Goal: Task Accomplishment & Management: Complete application form

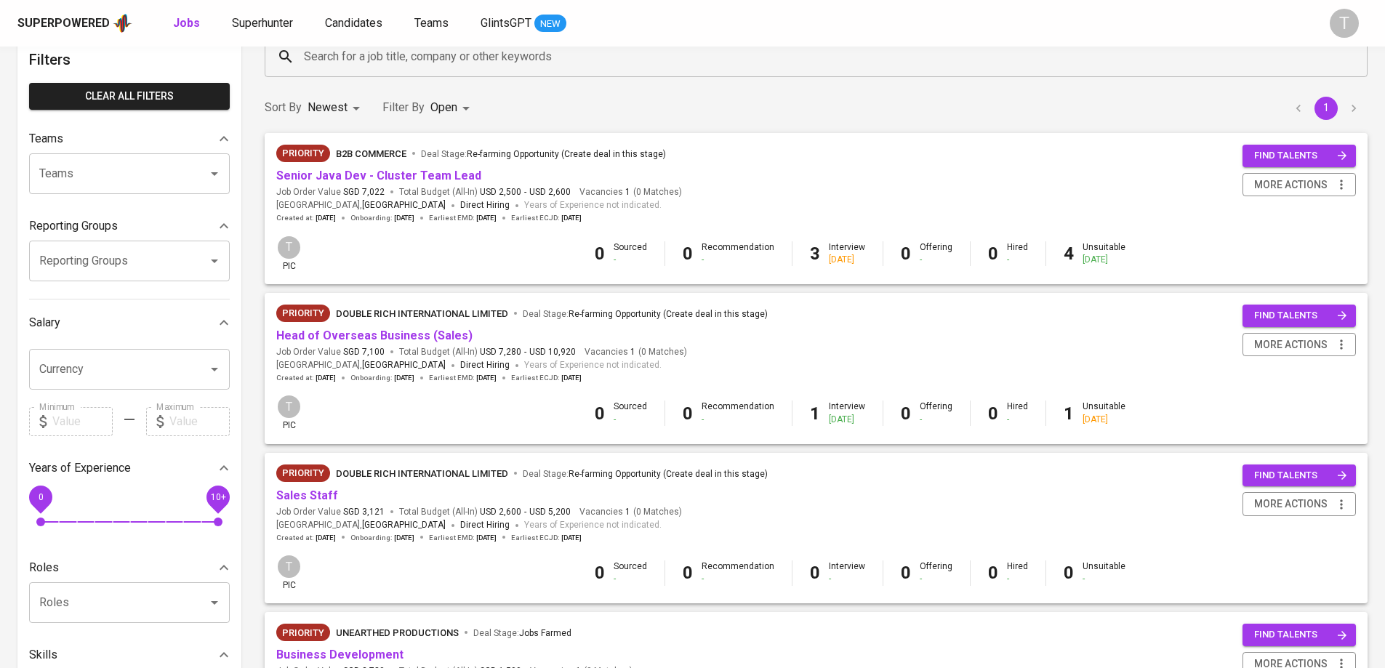
scroll to position [34, 0]
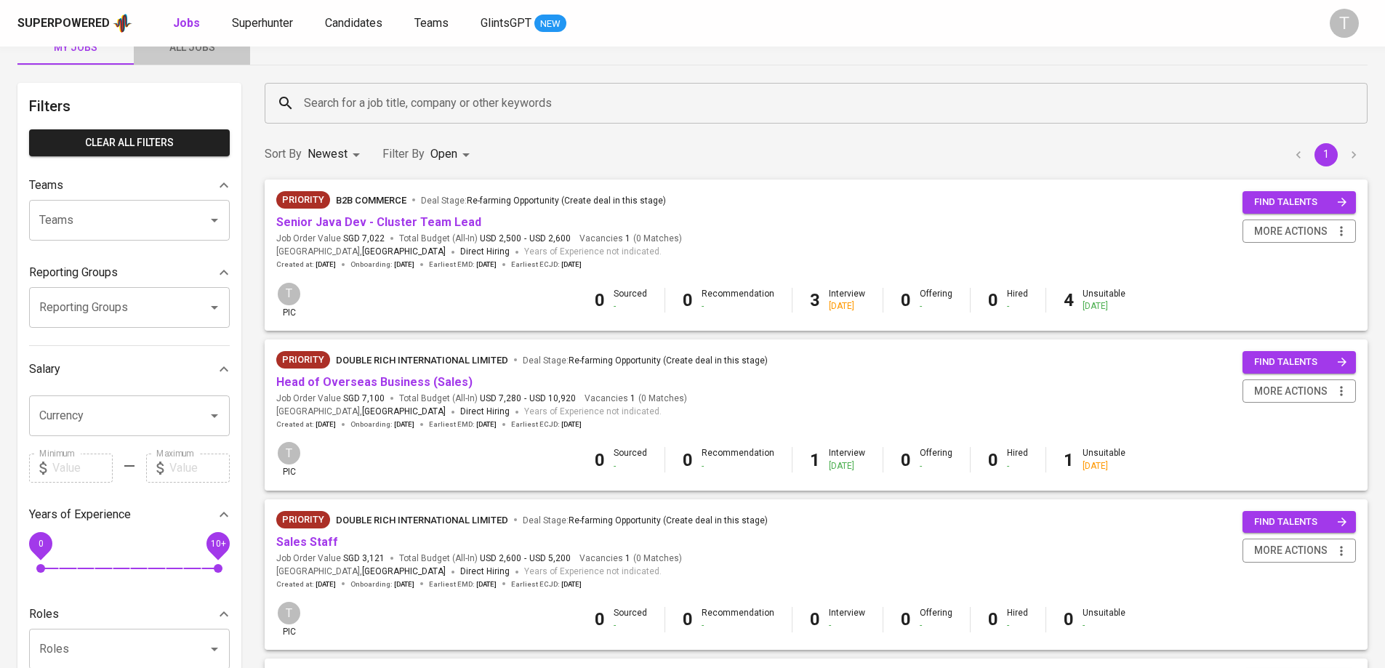
click at [168, 63] on button "All Jobs" at bounding box center [192, 47] width 116 height 35
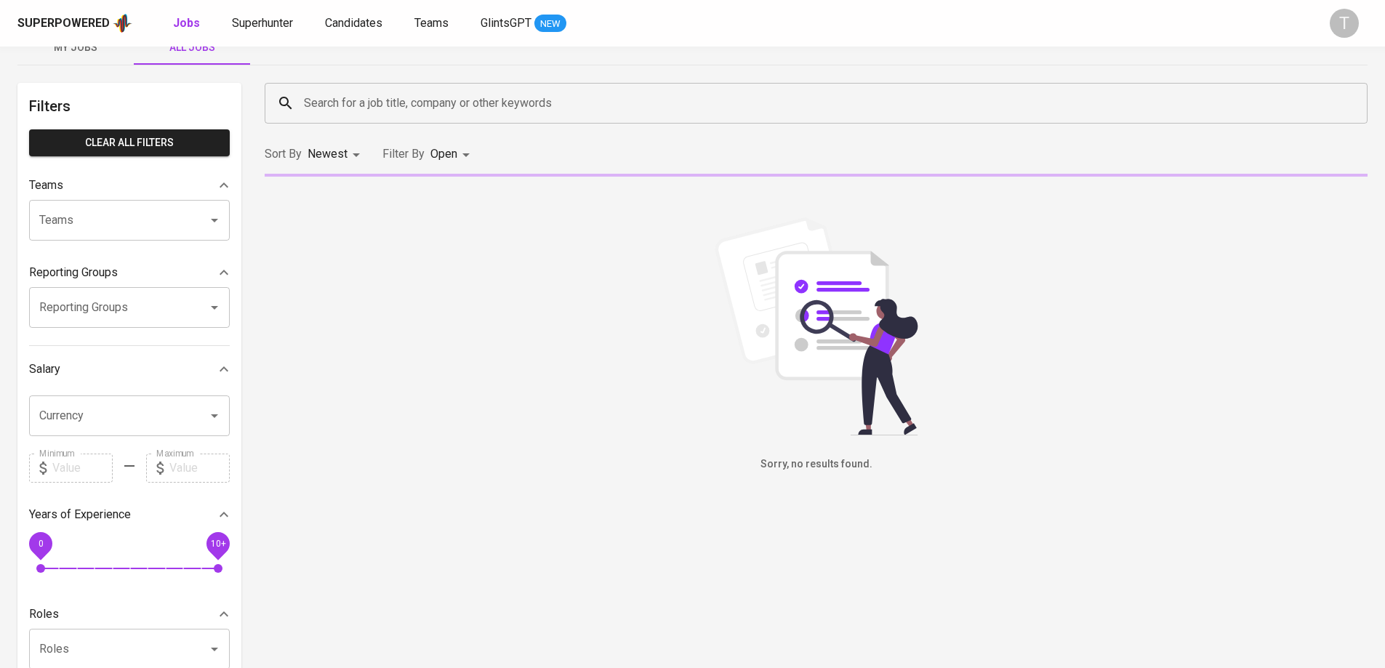
click at [150, 223] on input "Teams" at bounding box center [109, 221] width 147 height 28
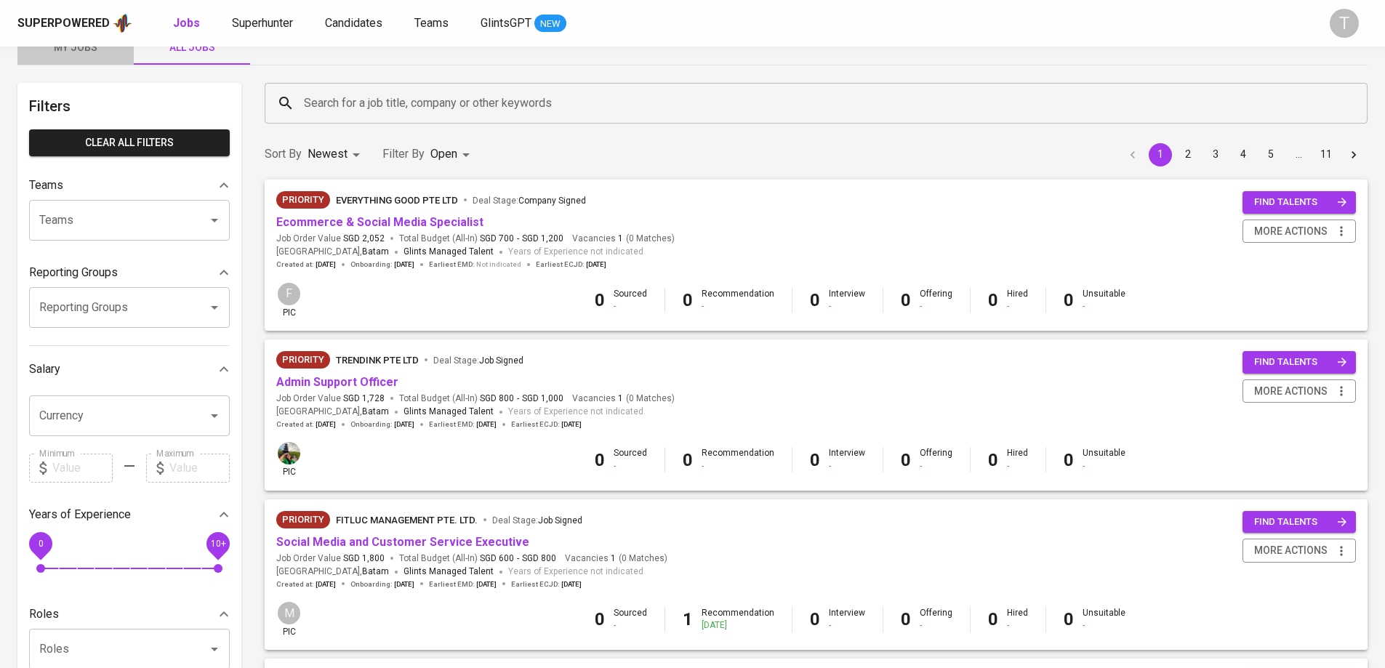
click at [89, 60] on button "My Jobs" at bounding box center [75, 47] width 116 height 35
click at [97, 52] on span "My Jobs" at bounding box center [75, 48] width 99 height 18
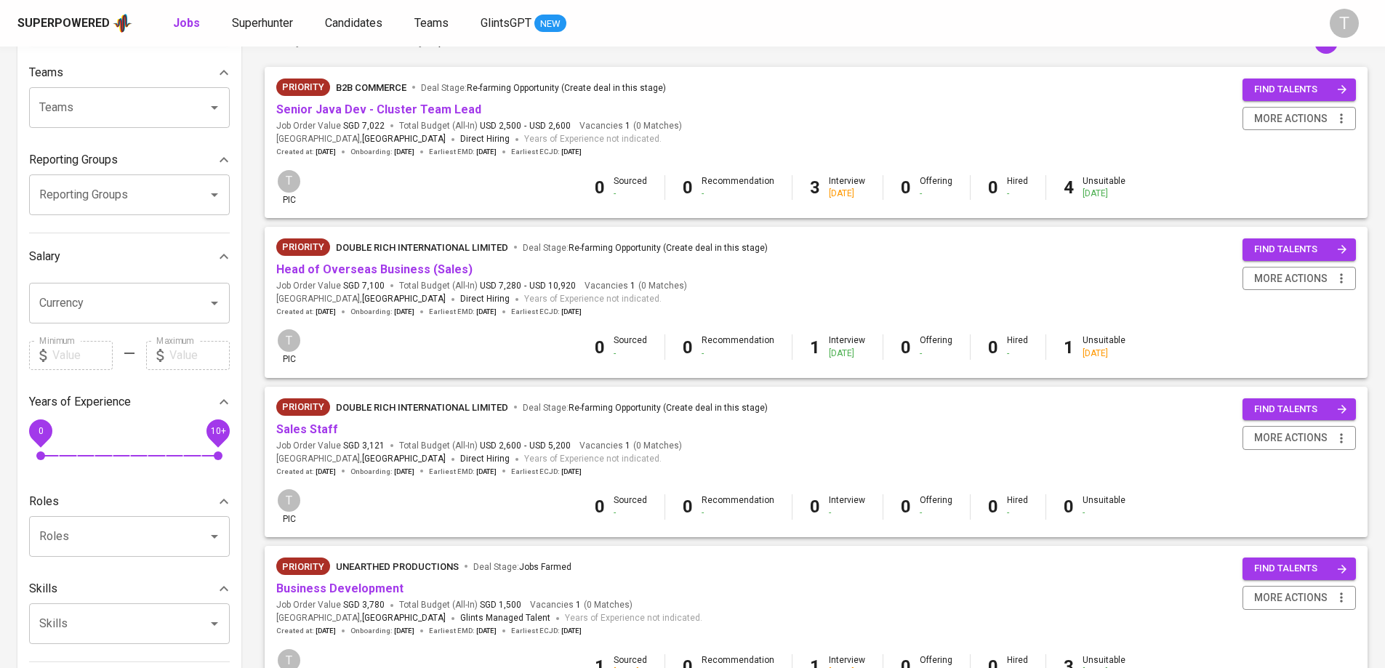
scroll to position [325, 0]
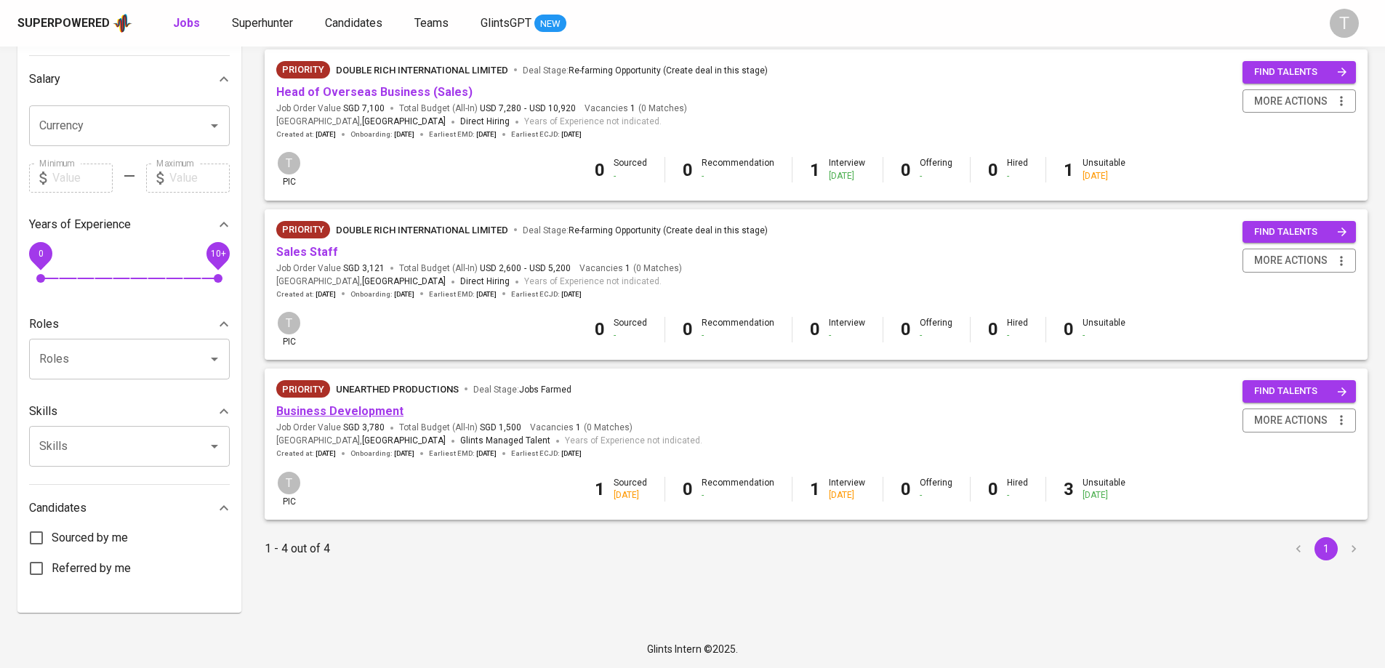
click at [377, 414] on link "Business Development" at bounding box center [339, 411] width 127 height 14
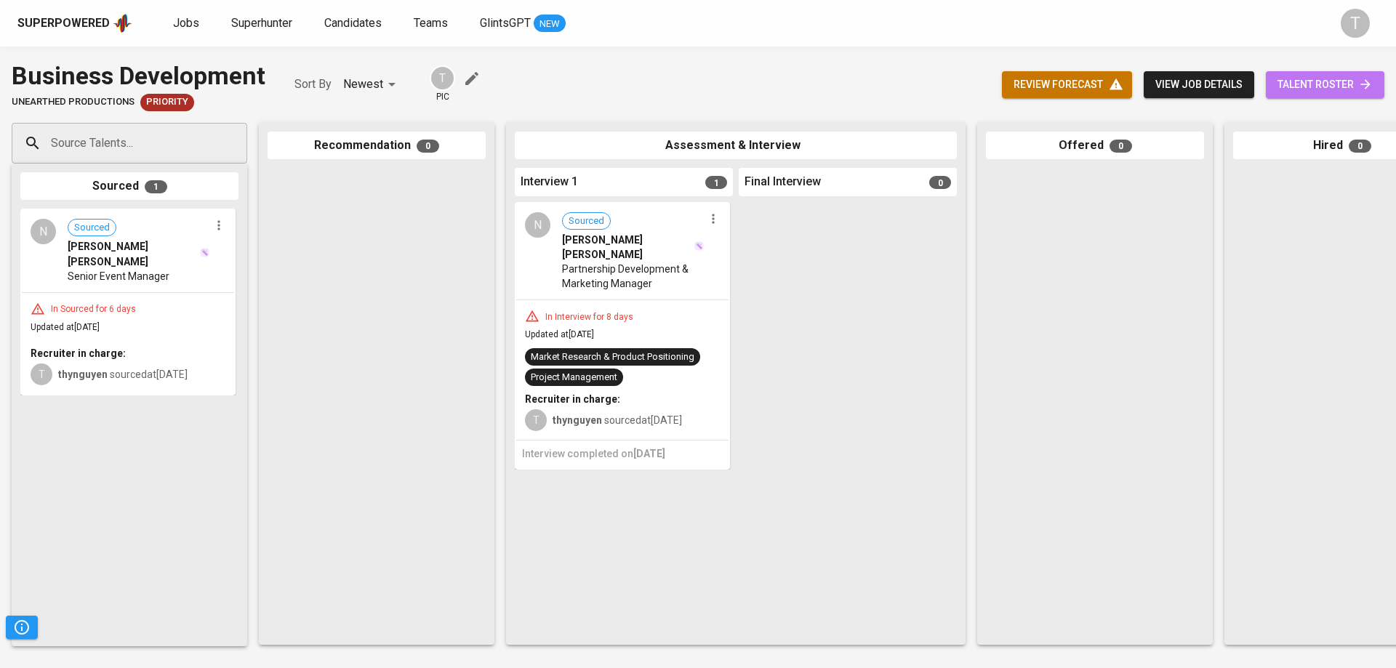
click at [1328, 85] on span "talent roster" at bounding box center [1325, 85] width 95 height 18
click at [115, 154] on input "Source Talents..." at bounding box center [123, 143] width 153 height 28
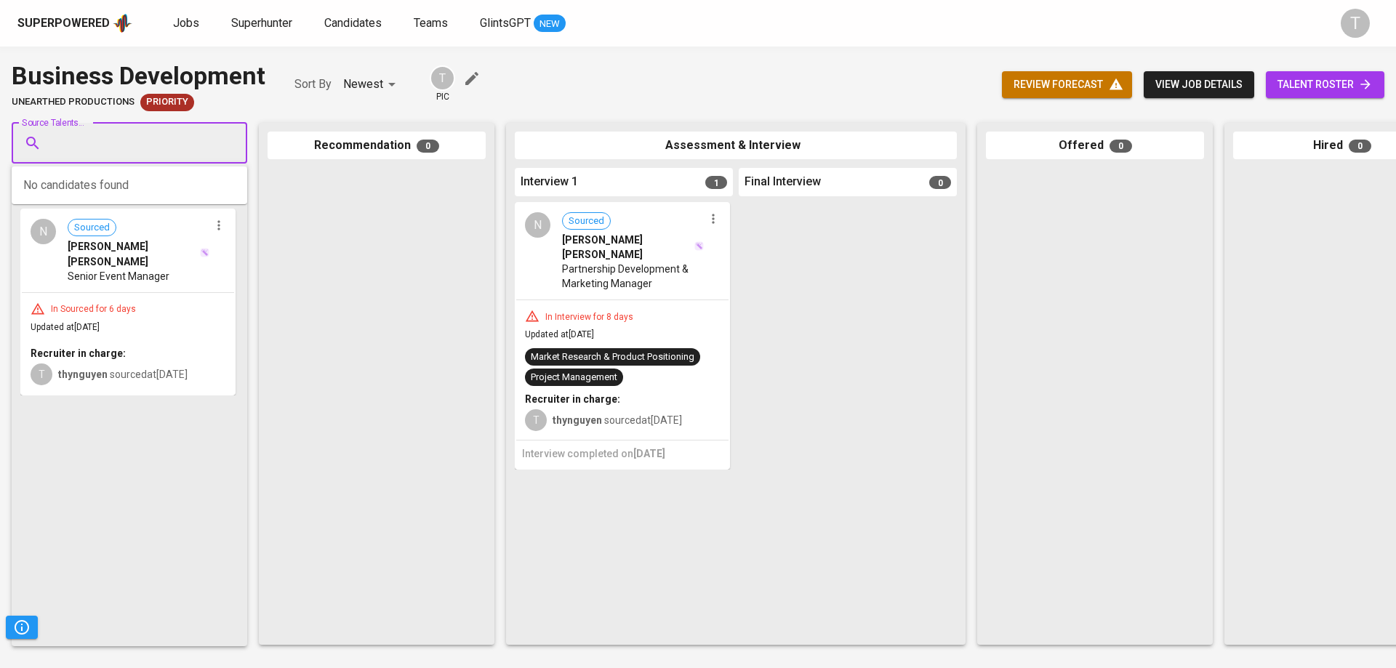
paste input "[EMAIL_ADDRESS][DOMAIN_NAME]"
type input "[EMAIL_ADDRESS][DOMAIN_NAME]"
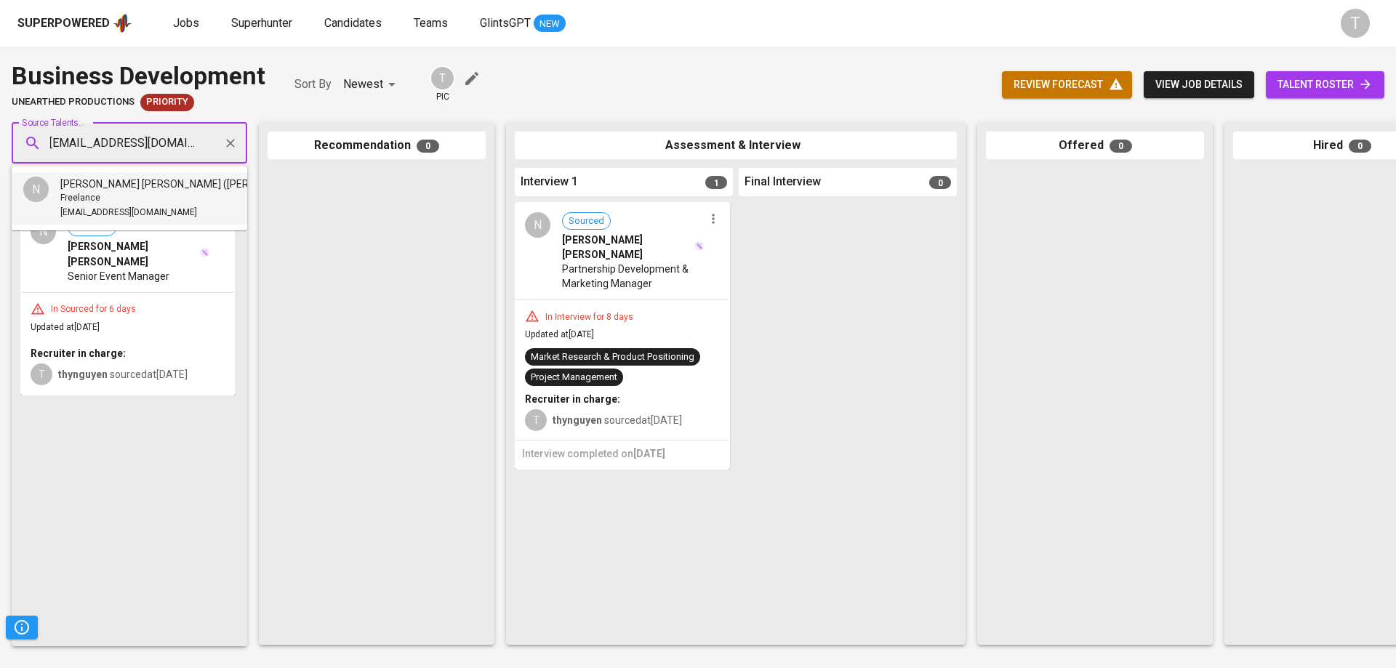
click at [127, 196] on div "Freelance" at bounding box center [185, 198] width 251 height 15
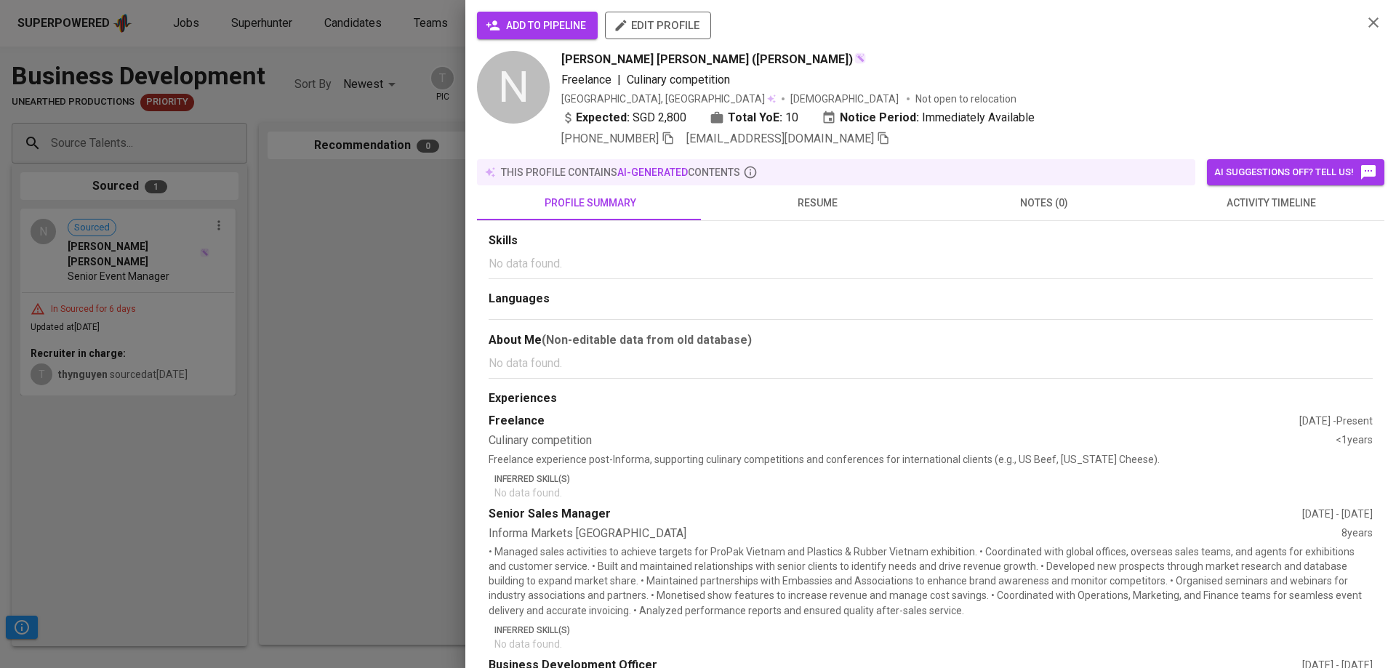
scroll to position [0, 0]
click at [519, 23] on span "add to pipeline" at bounding box center [537, 26] width 97 height 18
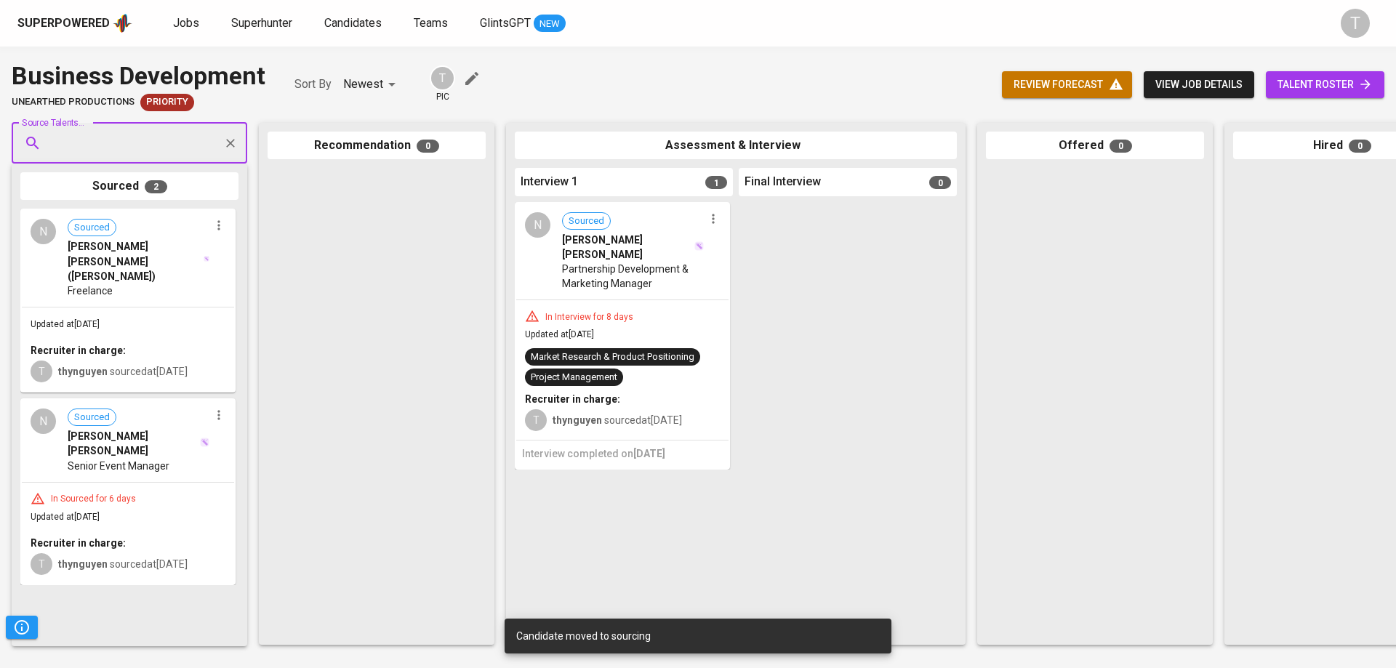
click at [387, 316] on div at bounding box center [377, 402] width 218 height 468
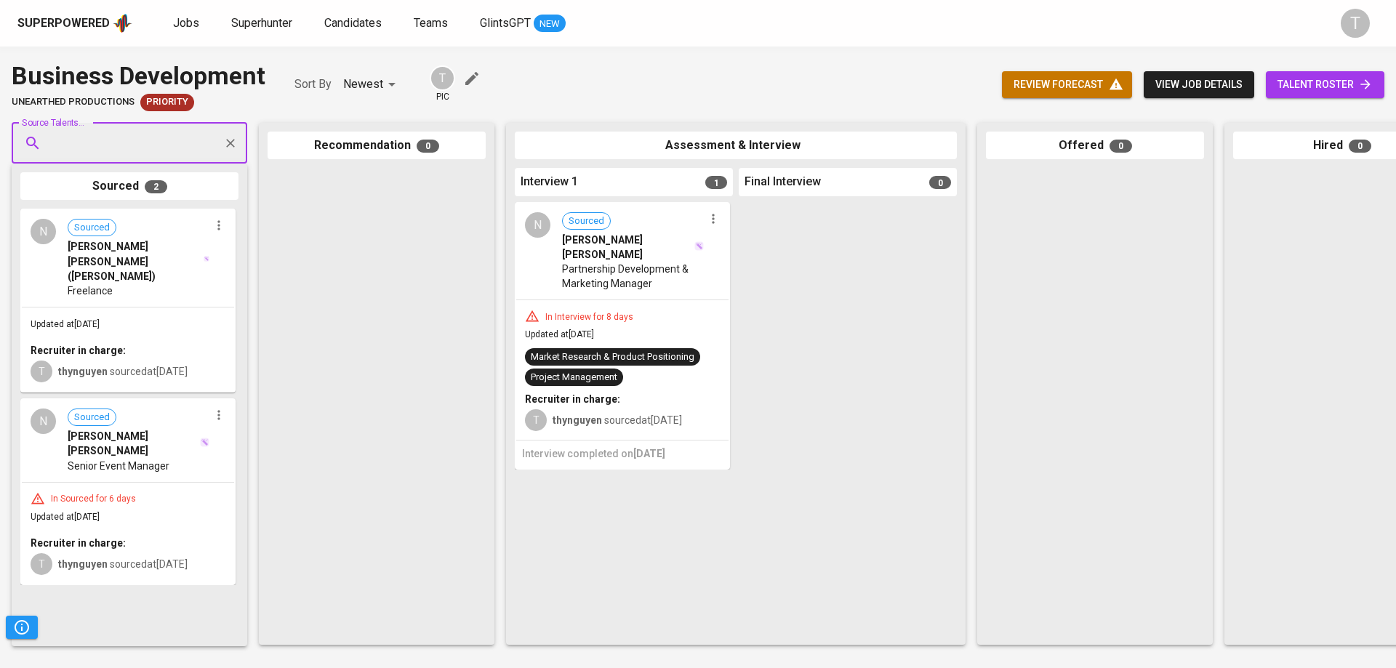
click at [1326, 94] on link "talent roster" at bounding box center [1325, 84] width 119 height 27
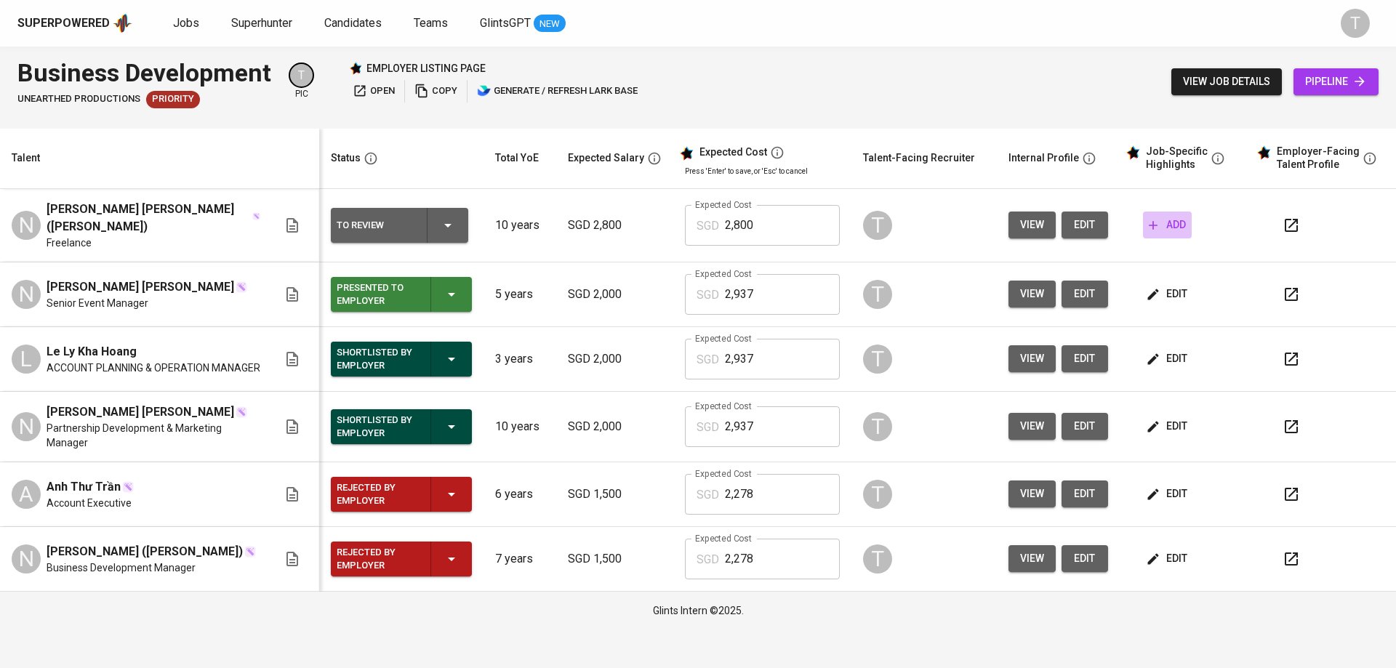
click at [1181, 228] on span "add" at bounding box center [1167, 225] width 37 height 18
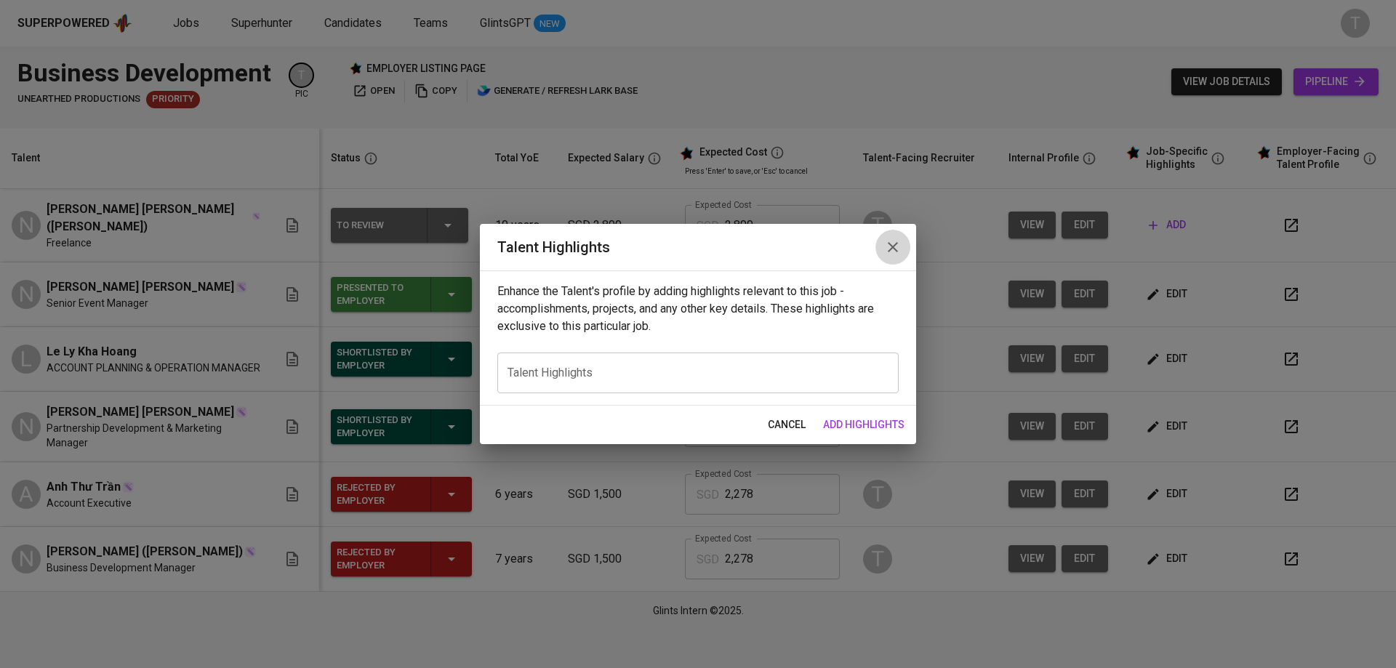
click at [888, 256] on icon "button" at bounding box center [892, 247] width 17 height 17
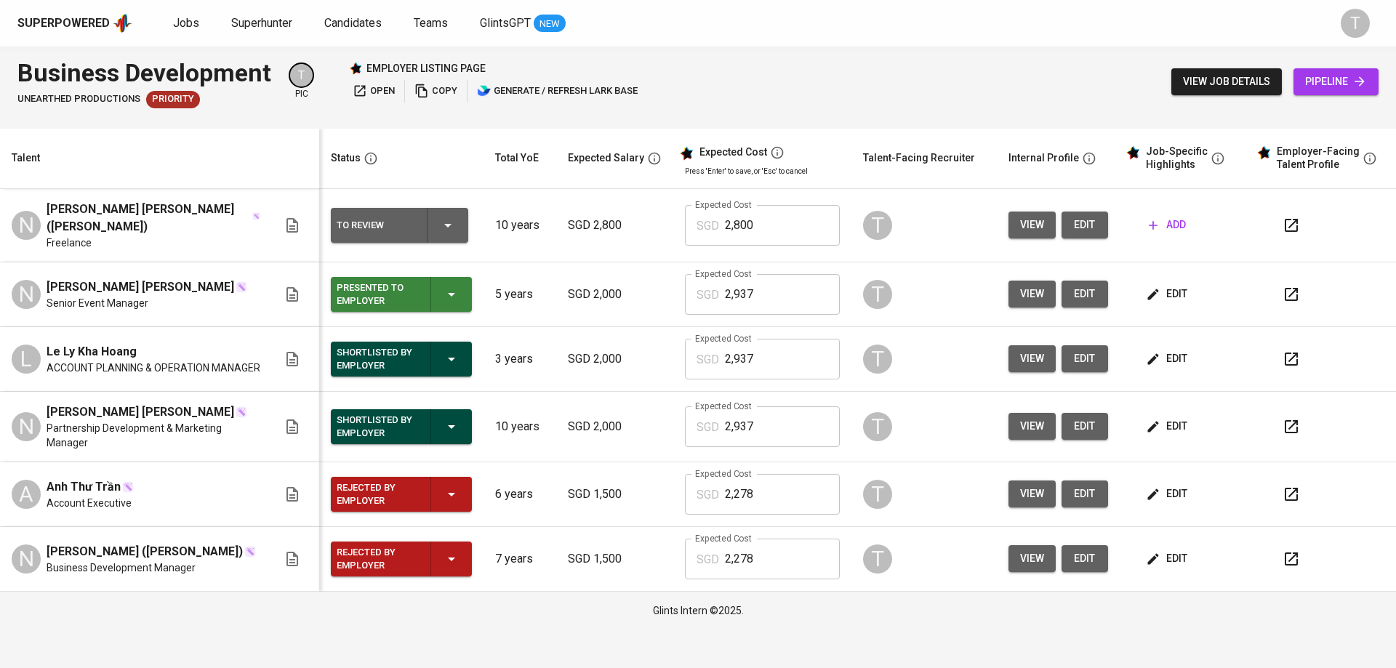
drag, startPoint x: 1294, startPoint y: 351, endPoint x: 1009, endPoint y: 111, distance: 371.6
click at [1009, 111] on div "Business Development Unearthed Productions Priority T pic employer listing page…" at bounding box center [698, 82] width 1396 height 71
click at [1293, 342] on button "button" at bounding box center [1291, 359] width 35 height 35
click at [1172, 219] on span "add" at bounding box center [1167, 225] width 37 height 18
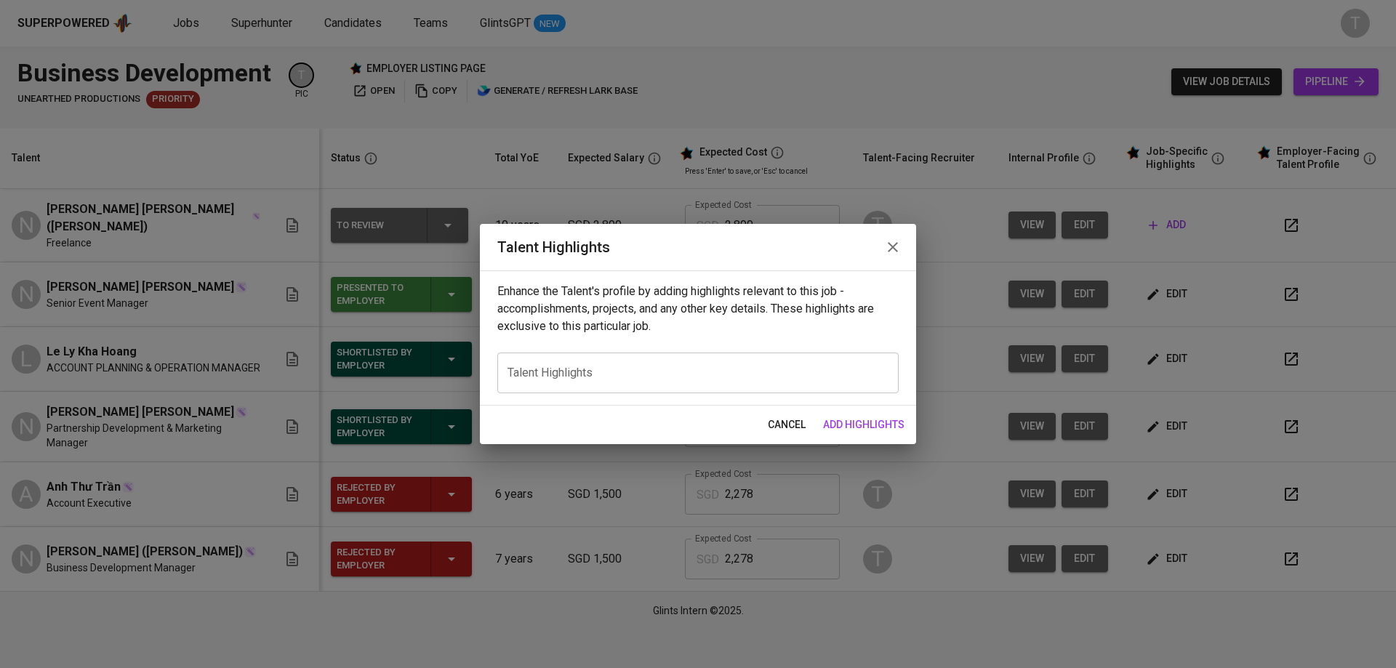
drag, startPoint x: 482, startPoint y: 366, endPoint x: 515, endPoint y: 369, distance: 32.9
click at [484, 366] on div "Enhance the Talent's profile by adding highlights relevant to this job - accomp…" at bounding box center [698, 338] width 436 height 135
click at [518, 372] on textarea at bounding box center [698, 374] width 381 height 14
paste textarea "Summary of Experience"
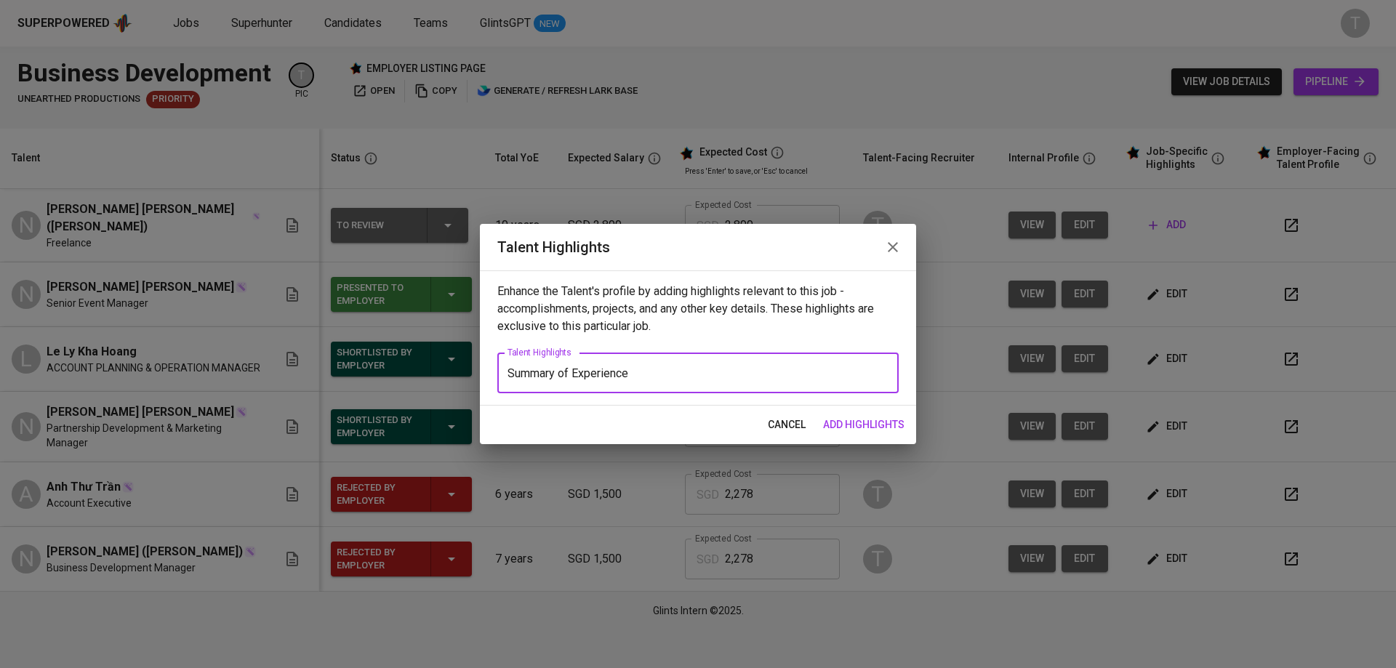
click at [512, 373] on textarea "Summary of Experience" at bounding box center [698, 374] width 381 height 14
click at [508, 373] on textarea "Summary of Experience" at bounding box center [698, 374] width 381 height 14
click at [724, 364] on div "1. Summary of Experience x Talent Highlights" at bounding box center [697, 373] width 401 height 41
click at [723, 383] on div "1. Summary of Experience x Talent Highlights" at bounding box center [697, 373] width 401 height 41
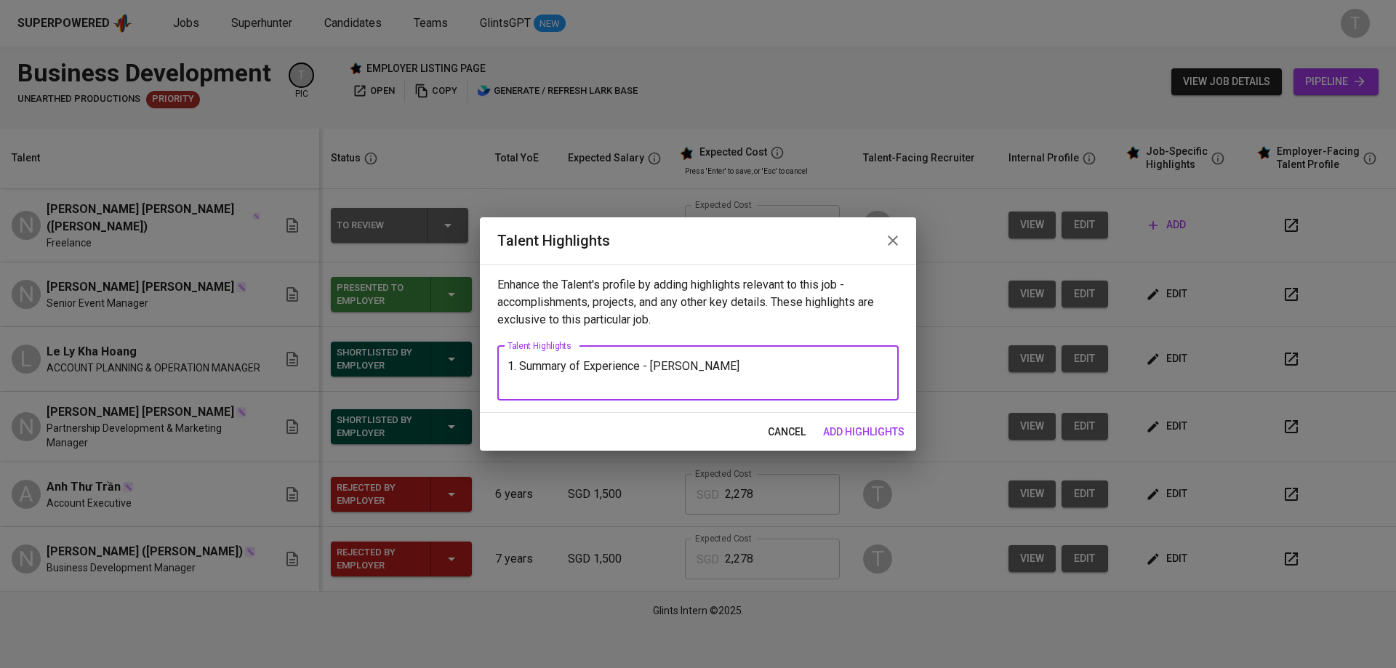
paste textarea "Over 10 years of professional experience, mainly in Sales and Event Management …"
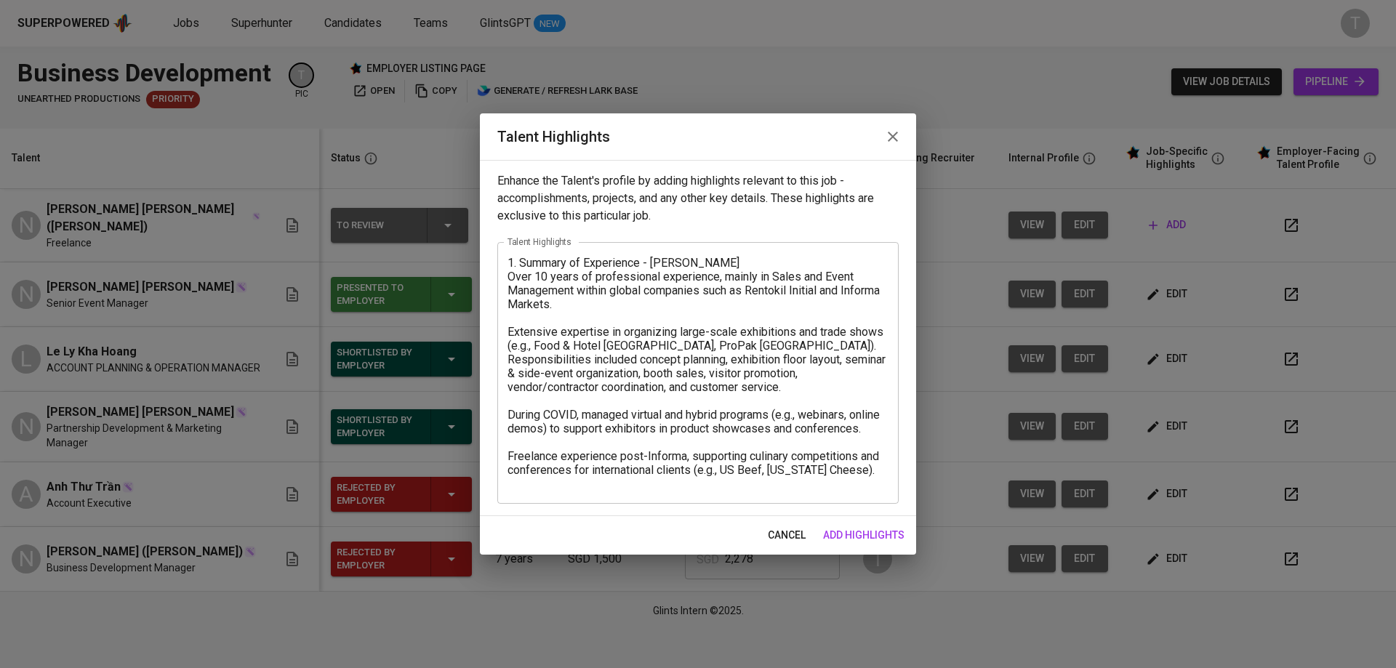
drag, startPoint x: 504, startPoint y: 276, endPoint x: 523, endPoint y: 270, distance: 20.0
click at [505, 276] on div "1. Summary of Experience - Selena Nguyen Over 10 years of professional experien…" at bounding box center [697, 373] width 401 height 262
click at [506, 276] on div "1. Summary of Experience - Selena Nguyen Over 10 years of professional experien…" at bounding box center [697, 373] width 401 height 262
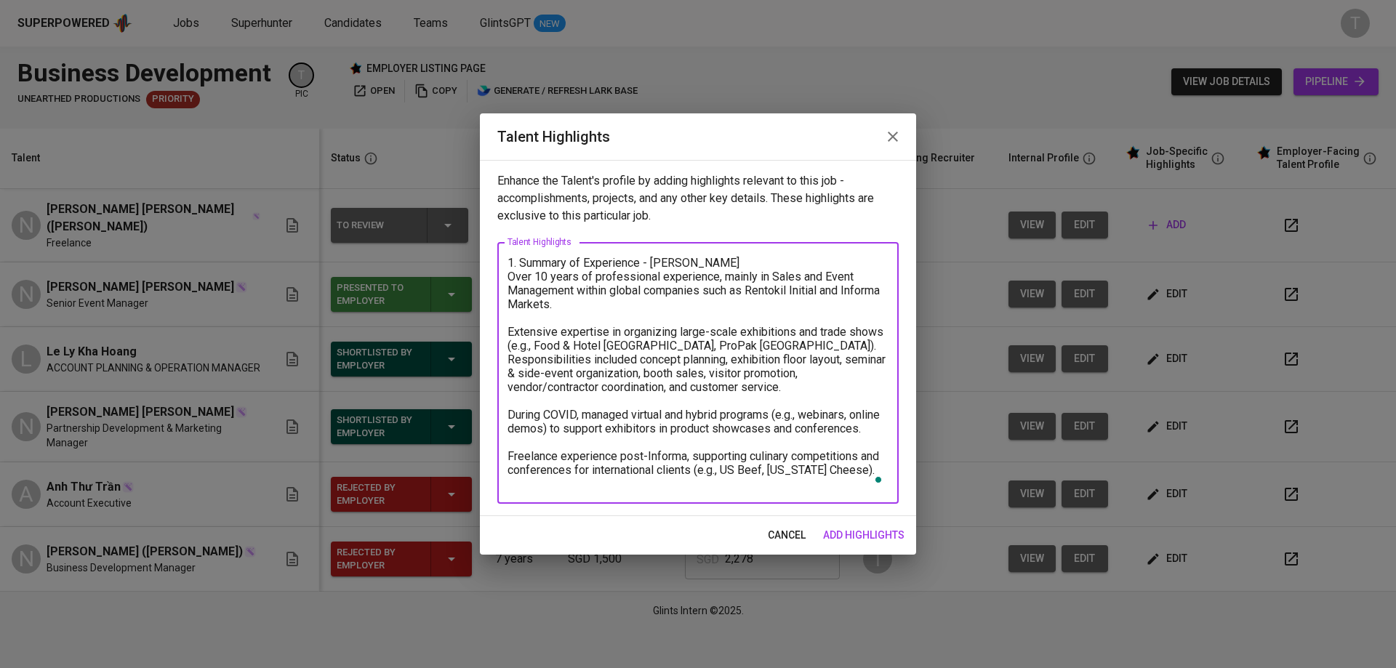
click at [508, 278] on textarea "1. Summary of Experience - Selena Nguyen Over 10 years of professional experien…" at bounding box center [698, 373] width 381 height 235
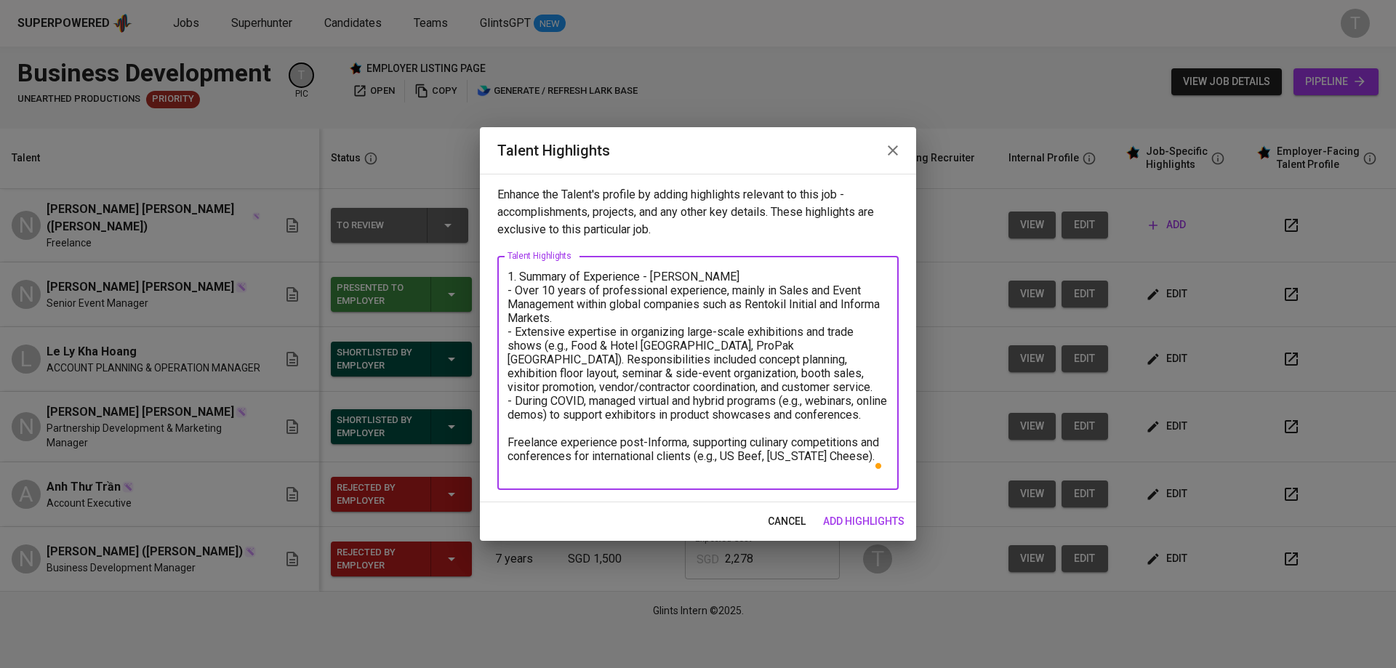
drag, startPoint x: 510, startPoint y: 456, endPoint x: 897, endPoint y: 479, distance: 388.3
click at [897, 479] on div "1. Summary of Experience - Selena Nguyen - Over 10 years of professional experi…" at bounding box center [697, 373] width 401 height 234
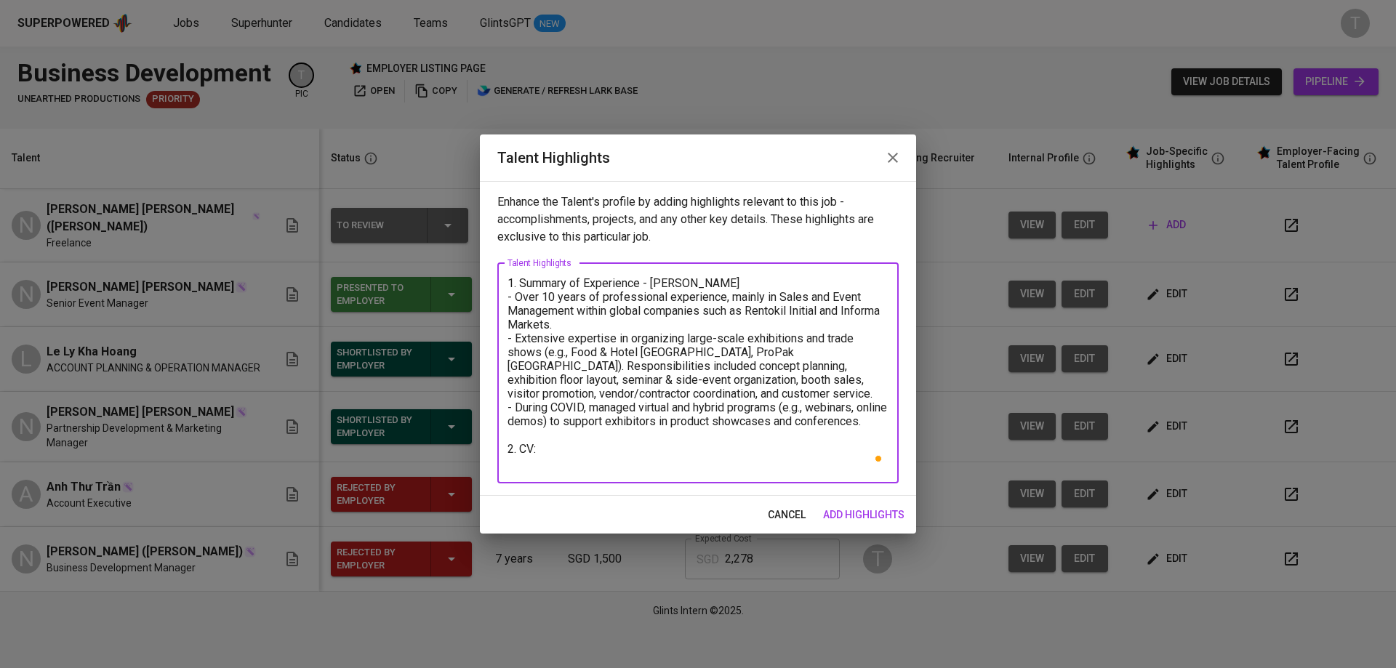
paste textarea "https://glints.sg.larksuite.com/file/OFQHbw9YLolhwnxSB7Qlp8w4gvc?from=from_copy…"
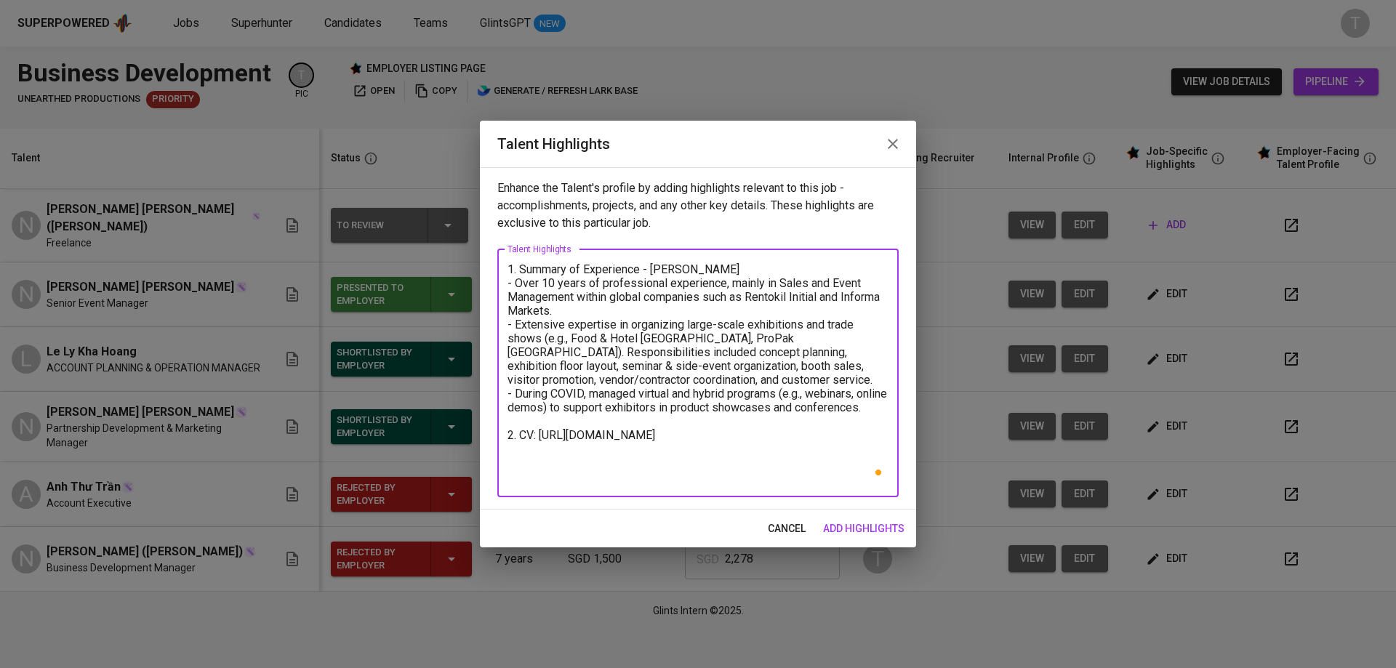
click at [587, 417] on textarea "1. Summary of Experience - Selena Nguyen - Over 10 years of professional experi…" at bounding box center [698, 373] width 381 height 221
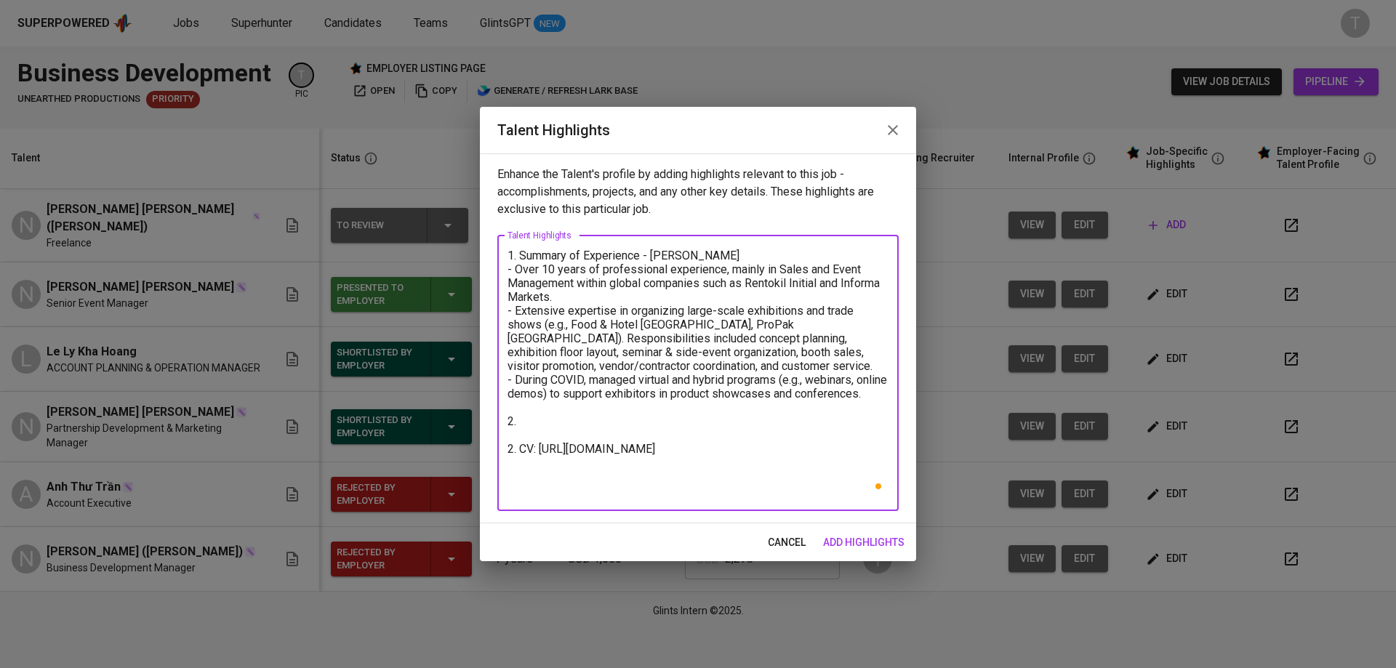
paste textarea "Key Skills & Strengths: Strong sales background in service-based industries, wi…"
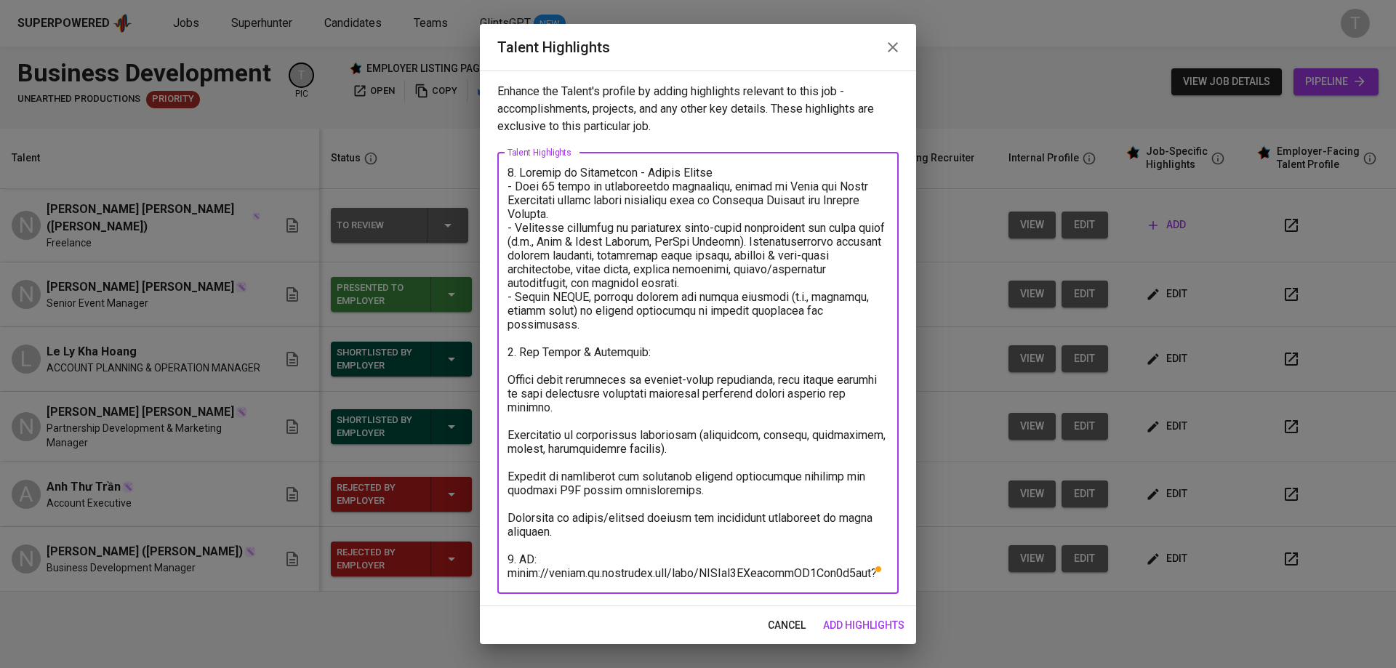
click at [507, 380] on div "x Talent Highlights" at bounding box center [697, 373] width 401 height 441
click at [510, 380] on textarea "To enrich screen reader interactions, please activate Accessibility in Grammarl…" at bounding box center [698, 373] width 381 height 415
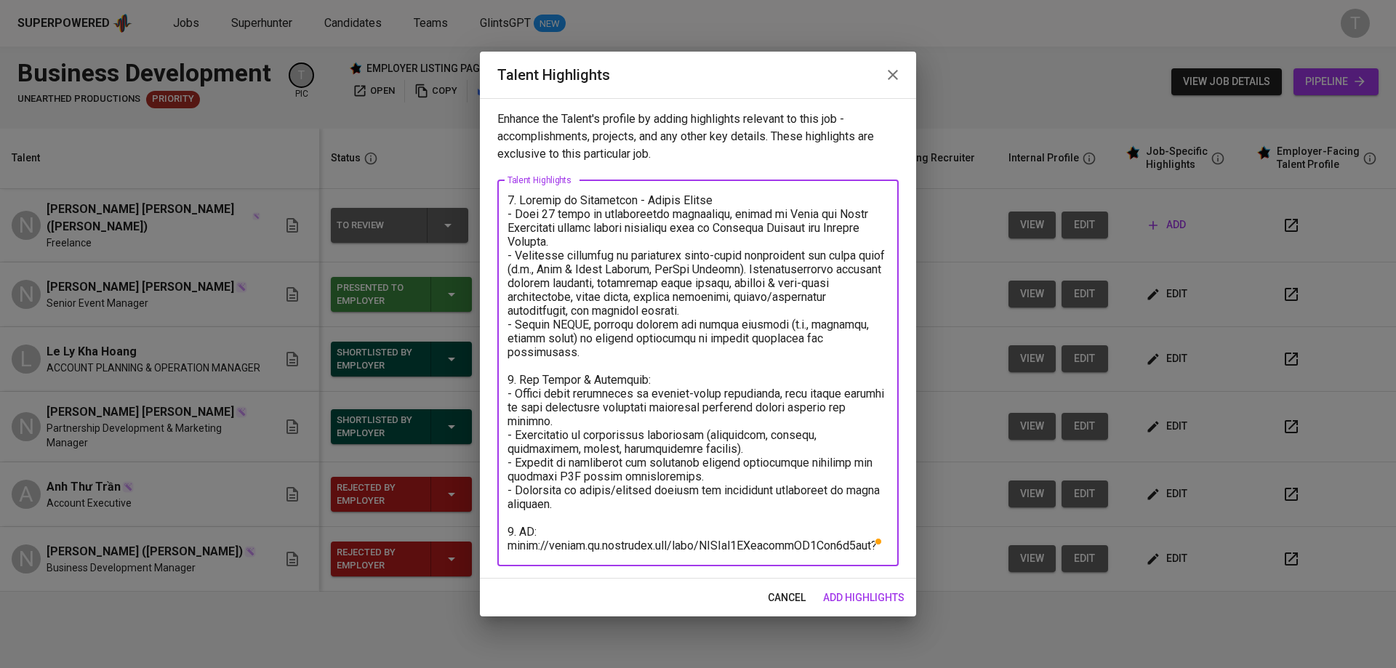
click at [781, 300] on textarea "To enrich screen reader interactions, please activate Accessibility in Grammarl…" at bounding box center [698, 372] width 381 height 359
click at [762, 316] on textarea "To enrich screen reader interactions, please activate Accessibility in Grammarl…" at bounding box center [698, 372] width 381 height 359
drag, startPoint x: 628, startPoint y: 551, endPoint x: 567, endPoint y: 548, distance: 60.4
click at [627, 551] on textarea "To enrich screen reader interactions, please activate Accessibility in Grammarl…" at bounding box center [698, 372] width 381 height 359
click at [508, 532] on textarea "To enrich screen reader interactions, please activate Accessibility in Grammarl…" at bounding box center [698, 372] width 381 height 359
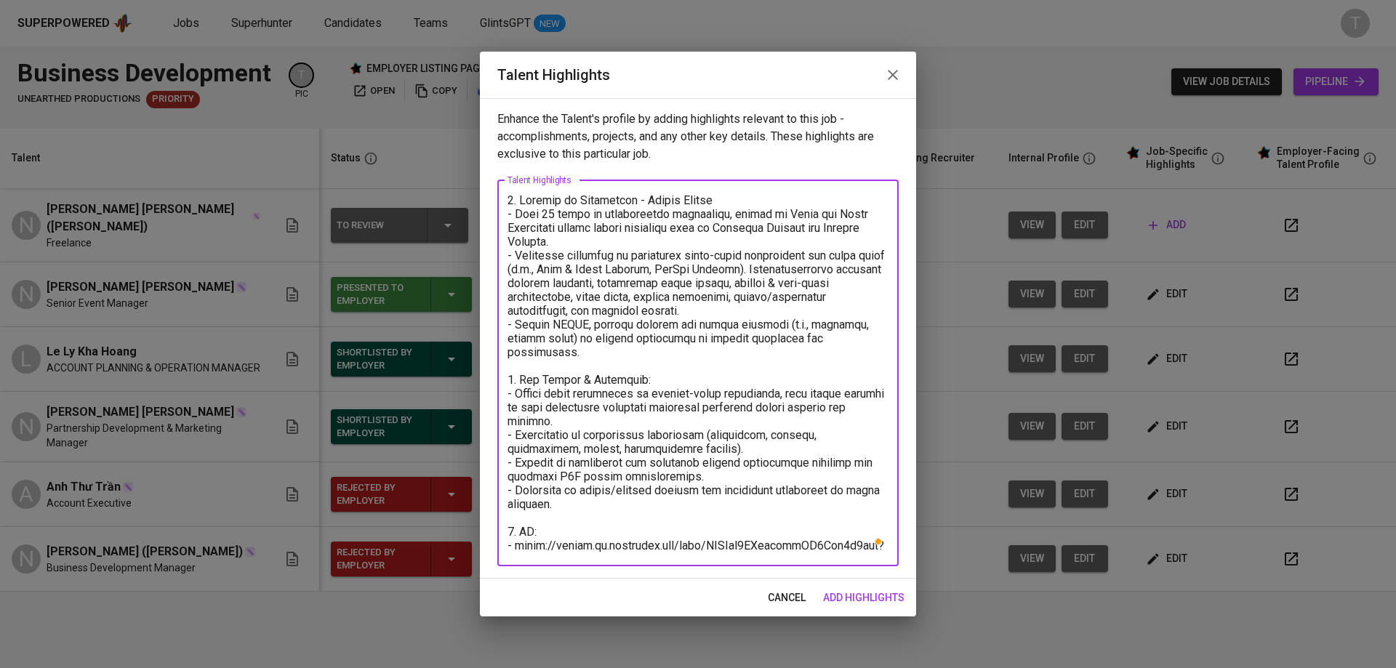
click at [654, 540] on textarea "To enrich screen reader interactions, please activate Accessibility in Grammarl…" at bounding box center [698, 372] width 381 height 359
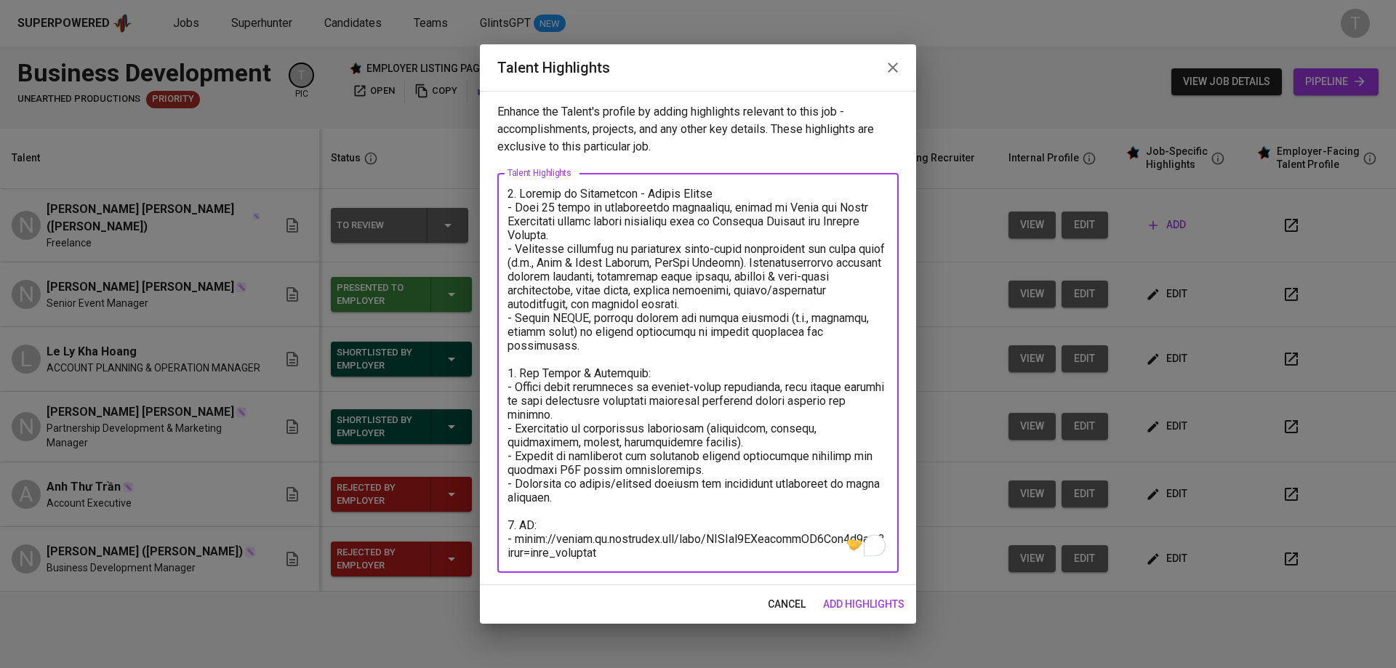
click at [511, 513] on textarea "To enrich screen reader interactions, please activate Accessibility in Grammarl…" at bounding box center [698, 373] width 381 height 373
click at [513, 559] on textarea "To enrich screen reader interactions, please activate Accessibility in Grammarl…" at bounding box center [698, 373] width 381 height 373
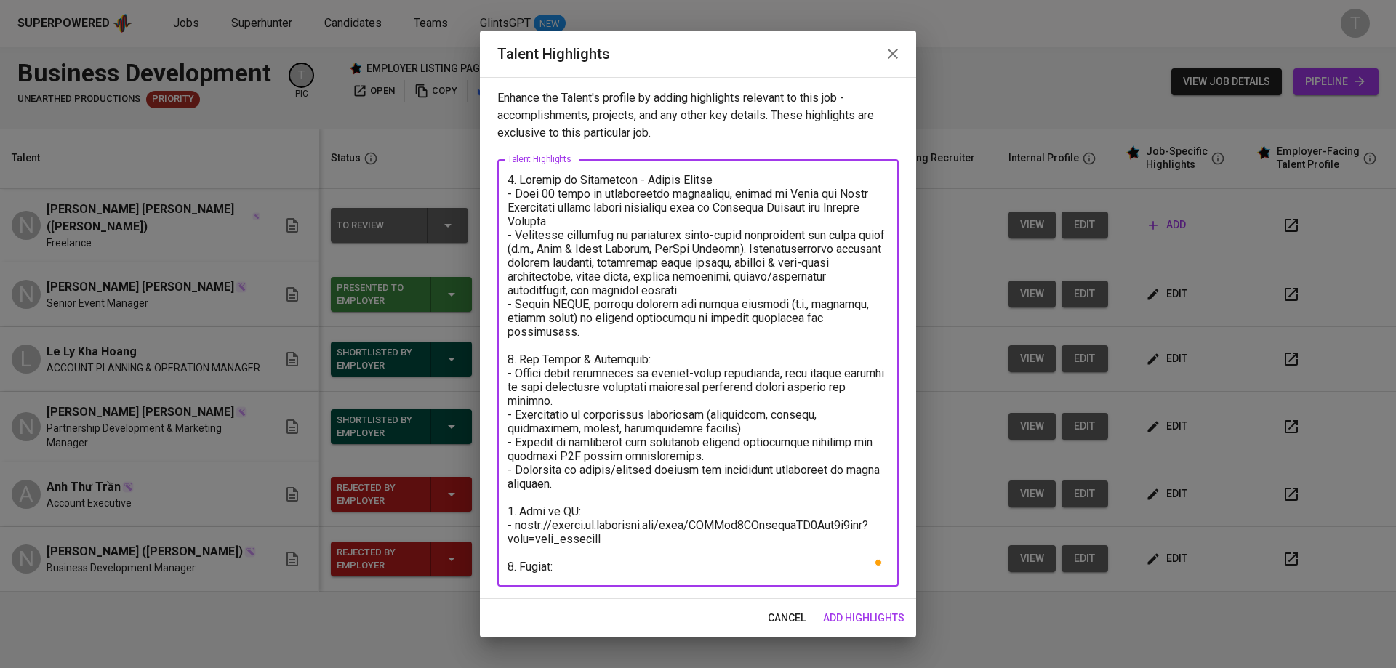
paste textarea "https://www.linkedin.com/safety/go?url=https%3A%2F%2Fpropakvietnam.com%2F&trk=f…"
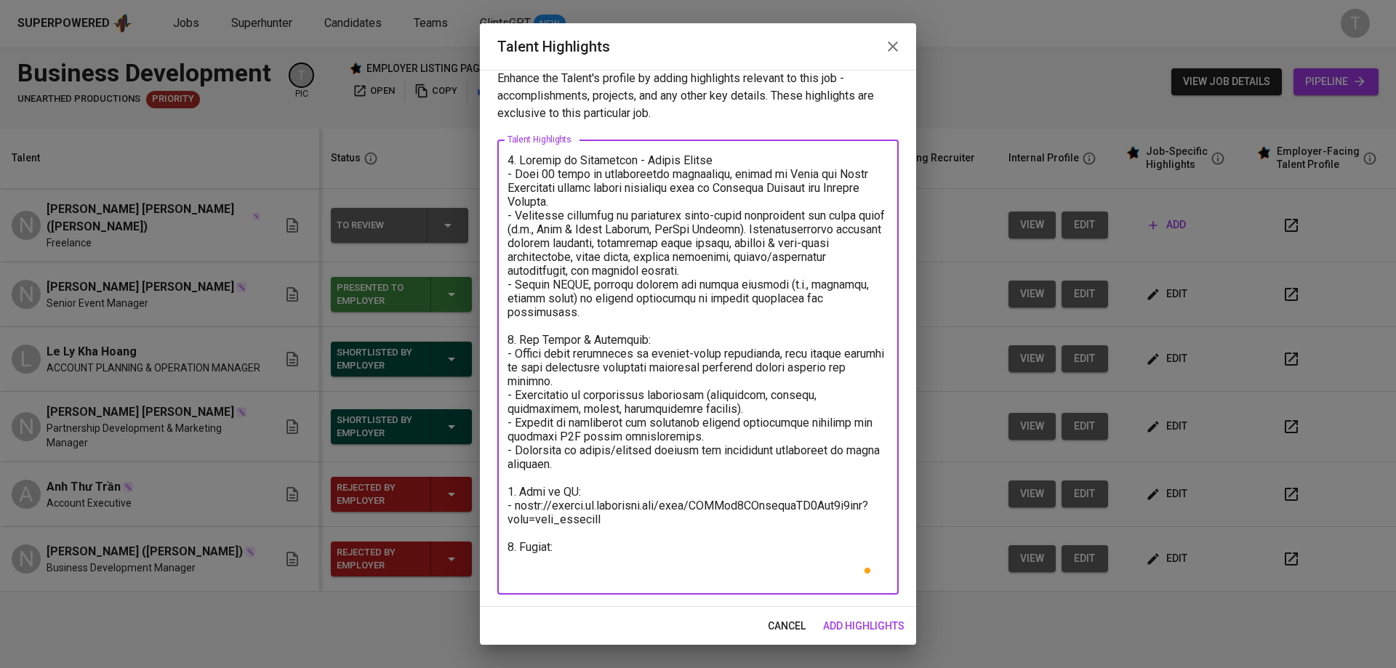
scroll to position [12, 0]
drag, startPoint x: 576, startPoint y: 567, endPoint x: 511, endPoint y: 555, distance: 65.8
click at [498, 563] on div "x Talent Highlights" at bounding box center [697, 367] width 401 height 455
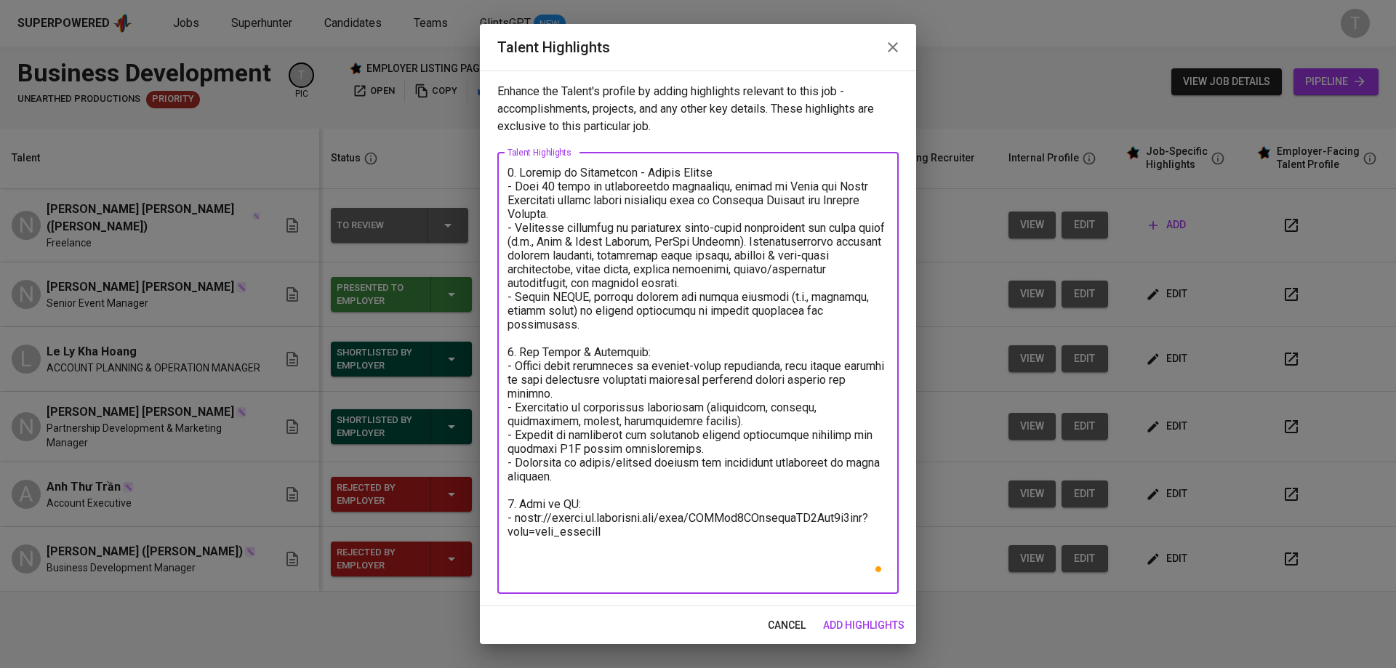
scroll to position [0, 0]
paste textarea "Took a career break due to family reasons and relocation between Vietnam and Au…"
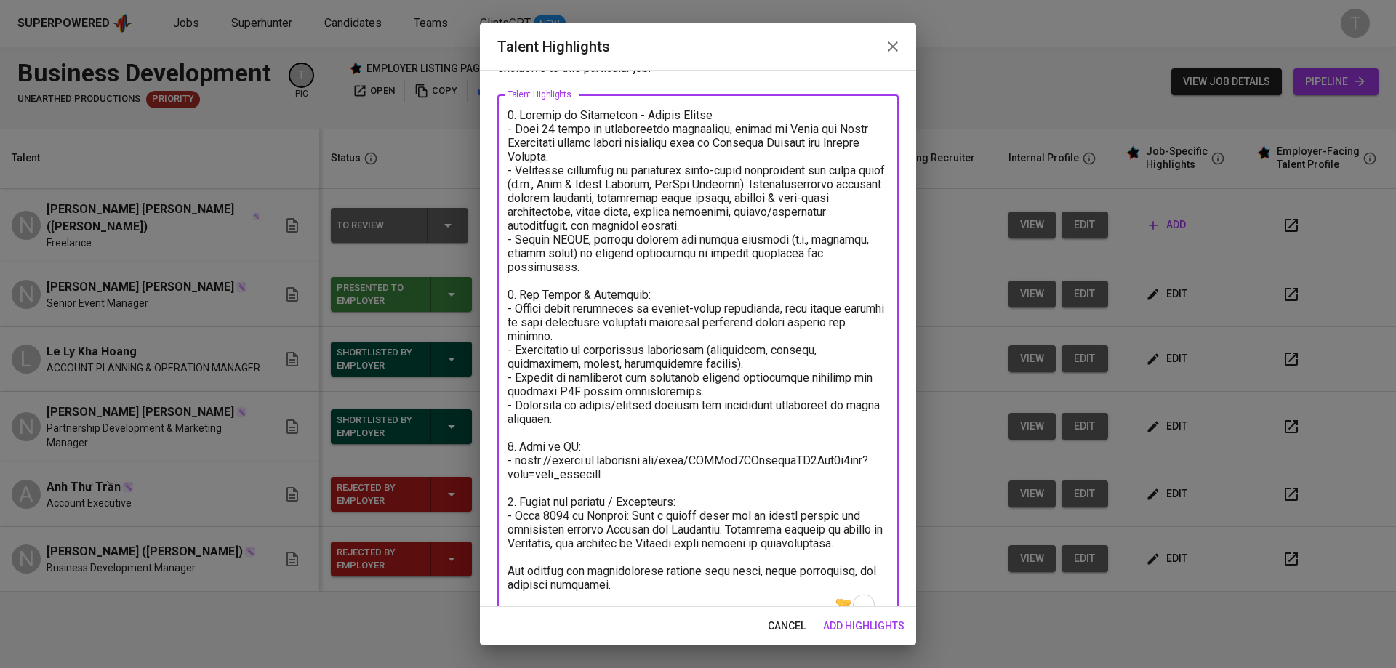
click at [634, 527] on textarea "To enrich screen reader interactions, please activate Accessibility in Grammarl…" at bounding box center [698, 363] width 381 height 511
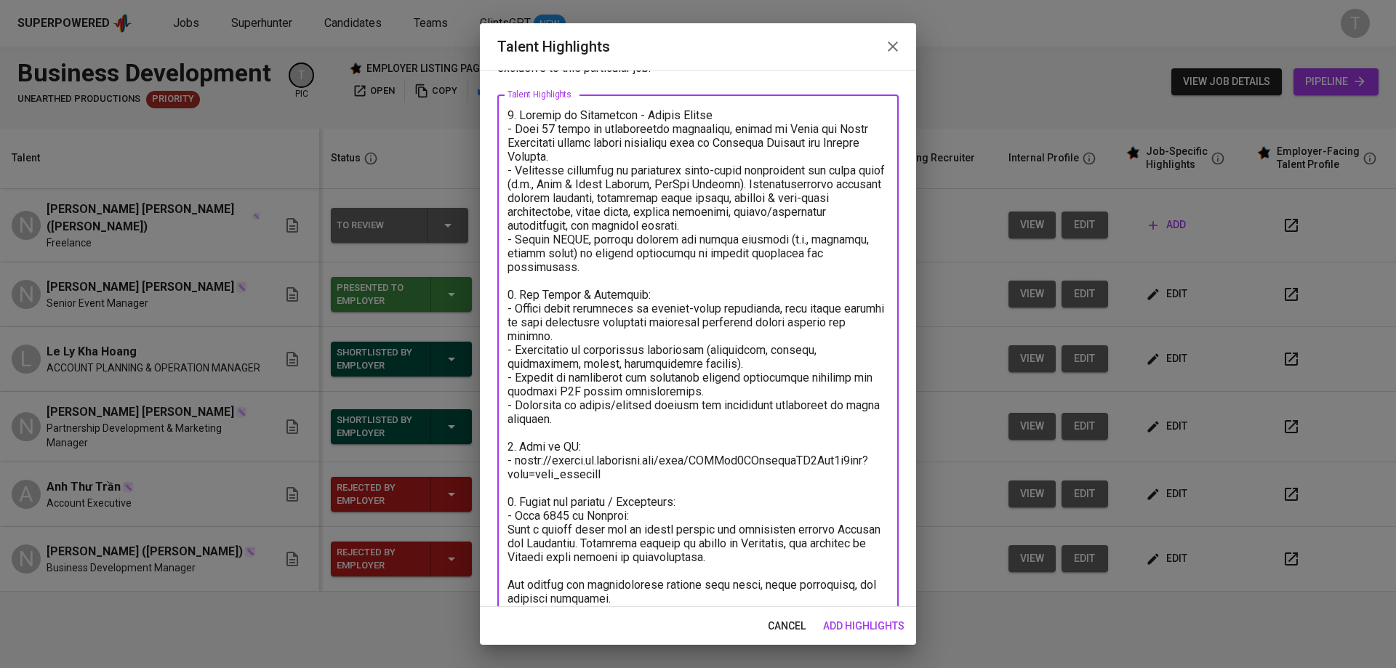
click at [688, 527] on textarea "To enrich screen reader interactions, please activate Accessibility in Grammarl…" at bounding box center [698, 370] width 381 height 525
paste textarea "Freelance experience post-Informa, supporting culinary competitions and confere…"
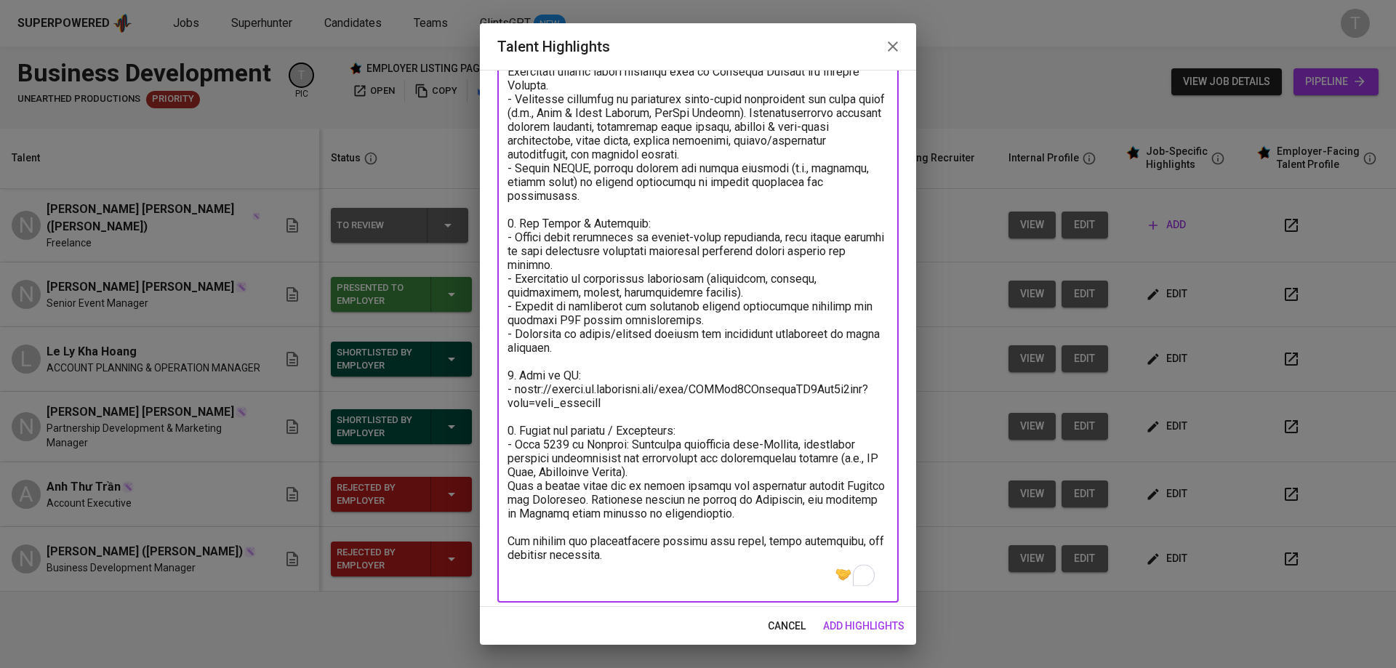
scroll to position [137, 0]
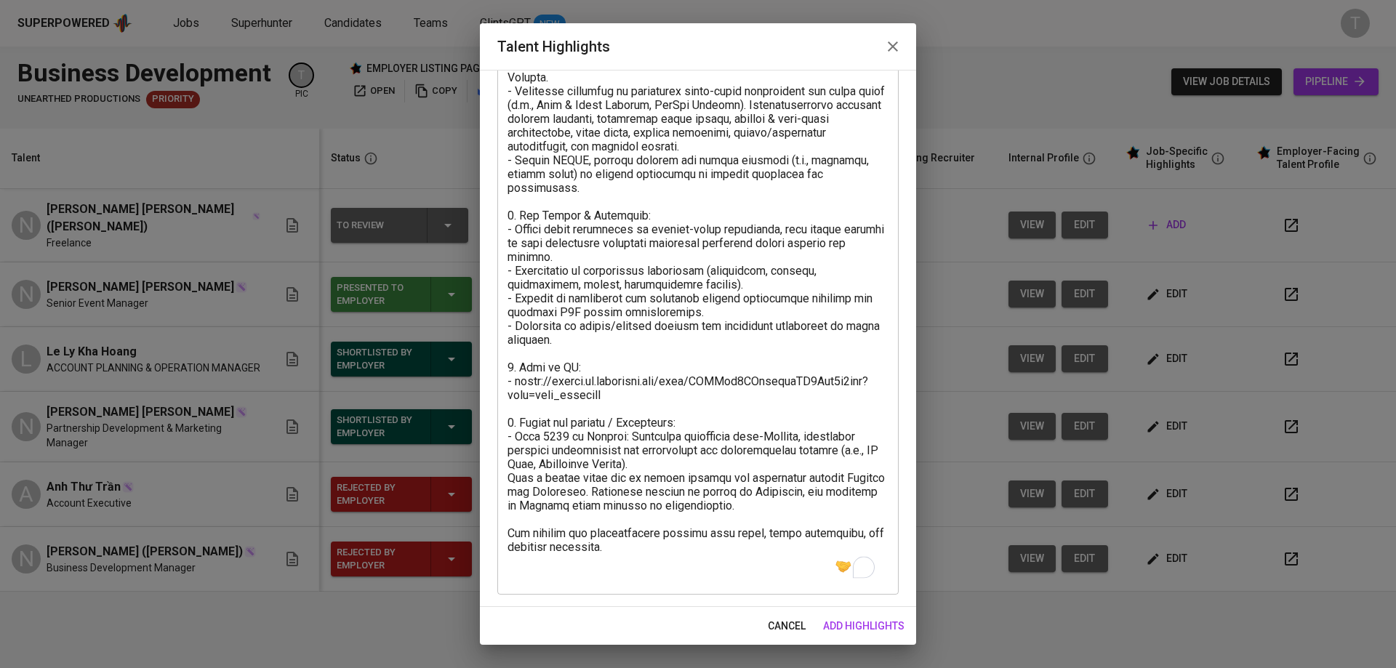
click at [506, 492] on div "x Talent Highlights" at bounding box center [697, 305] width 401 height 580
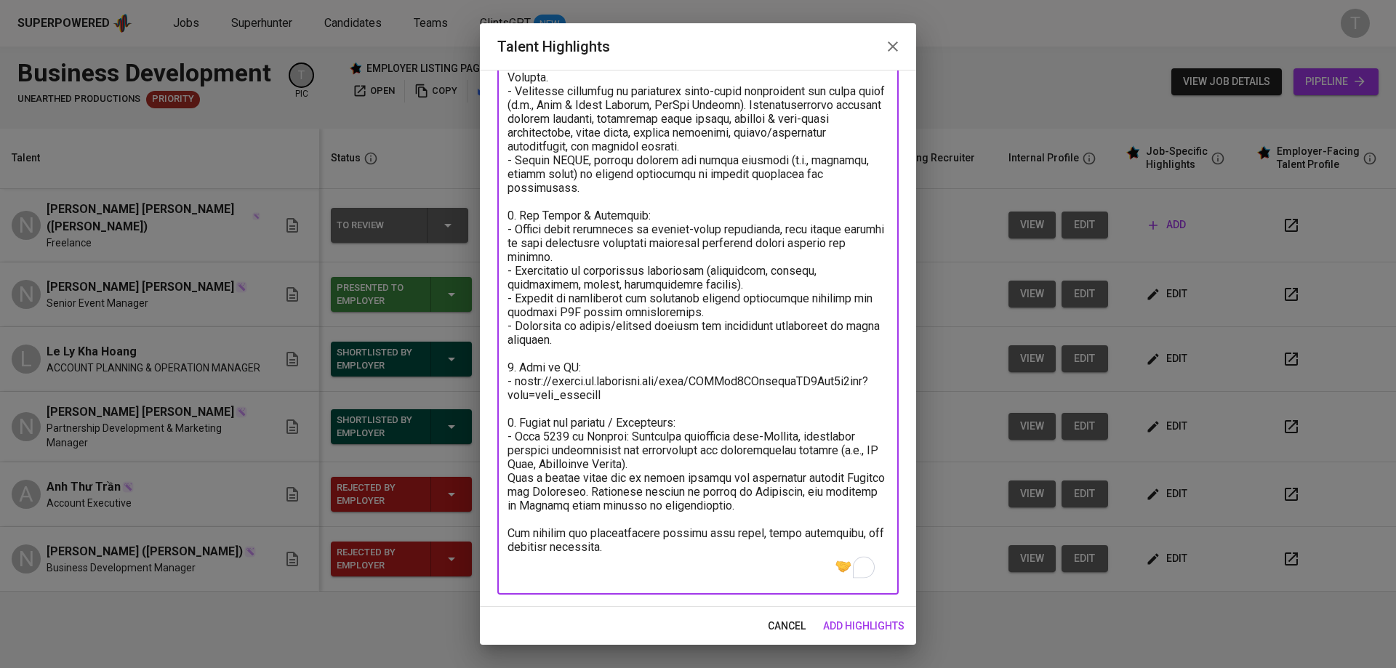
click at [509, 490] on textarea "To enrich screen reader interactions, please activate Accessibility in Grammarl…" at bounding box center [698, 305] width 381 height 553
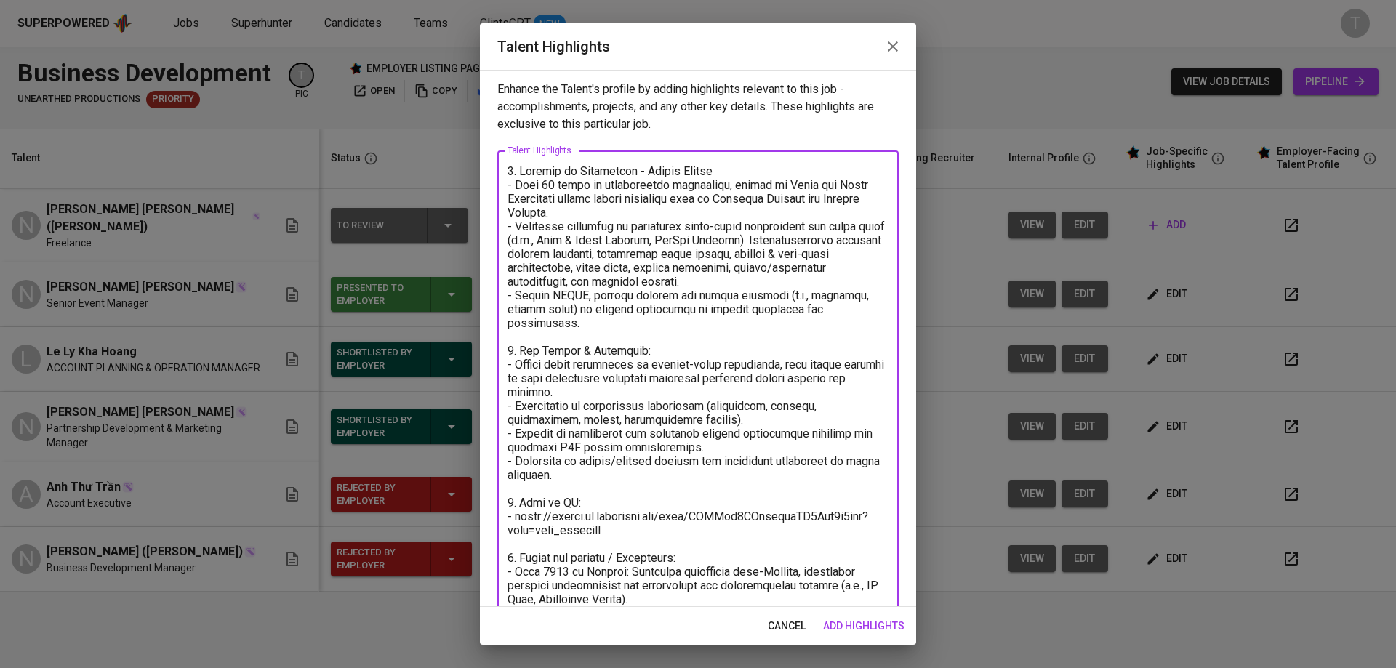
scroll to position [0, 0]
click at [740, 206] on textarea "To enrich screen reader interactions, please activate Accessibility in Grammarl…" at bounding box center [698, 435] width 381 height 539
click at [732, 231] on textarea "To enrich screen reader interactions, please activate Accessibility in Grammarl…" at bounding box center [698, 435] width 381 height 539
click at [731, 218] on textarea "To enrich screen reader interactions, please activate Accessibility in Grammarl…" at bounding box center [698, 435] width 381 height 539
click at [752, 284] on textarea "To enrich screen reader interactions, please activate Accessibility in Grammarl…" at bounding box center [698, 435] width 381 height 539
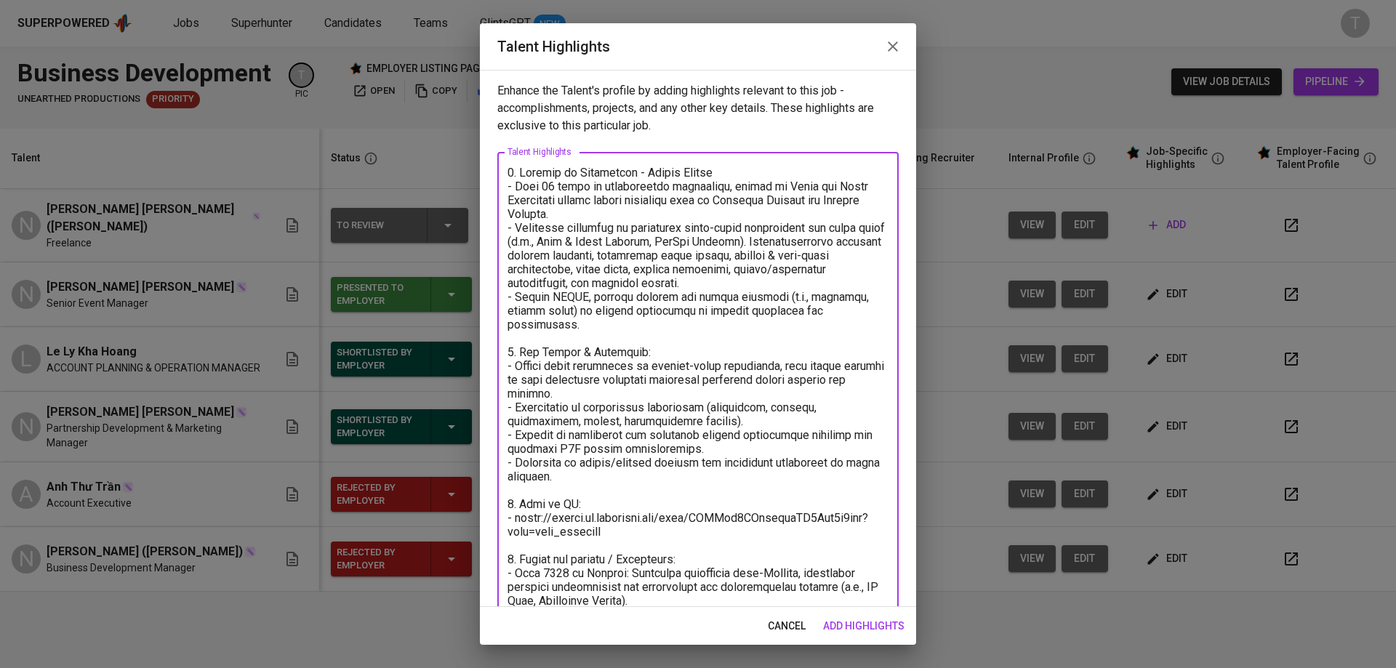
paste textarea "Extensive experience in the MICE and exhibition industry, managing large-scale …"
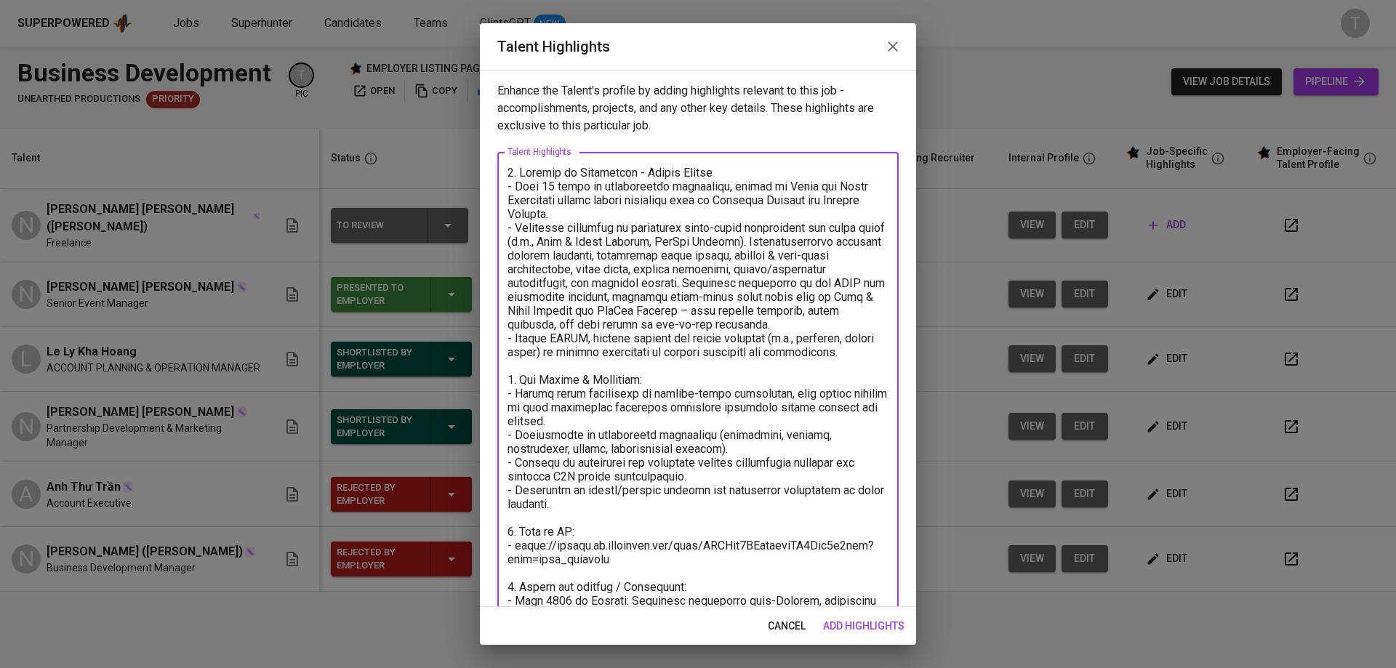
click at [689, 279] on textarea "To enrich screen reader interactions, please activate Accessibility in Grammarl…" at bounding box center [698, 456] width 381 height 580
drag, startPoint x: 694, startPoint y: 282, endPoint x: 417, endPoint y: 226, distance: 282.0
click at [417, 226] on div "Talent Highlights Enhance the Talent's profile by adding highlights relevant to…" at bounding box center [698, 334] width 1396 height 668
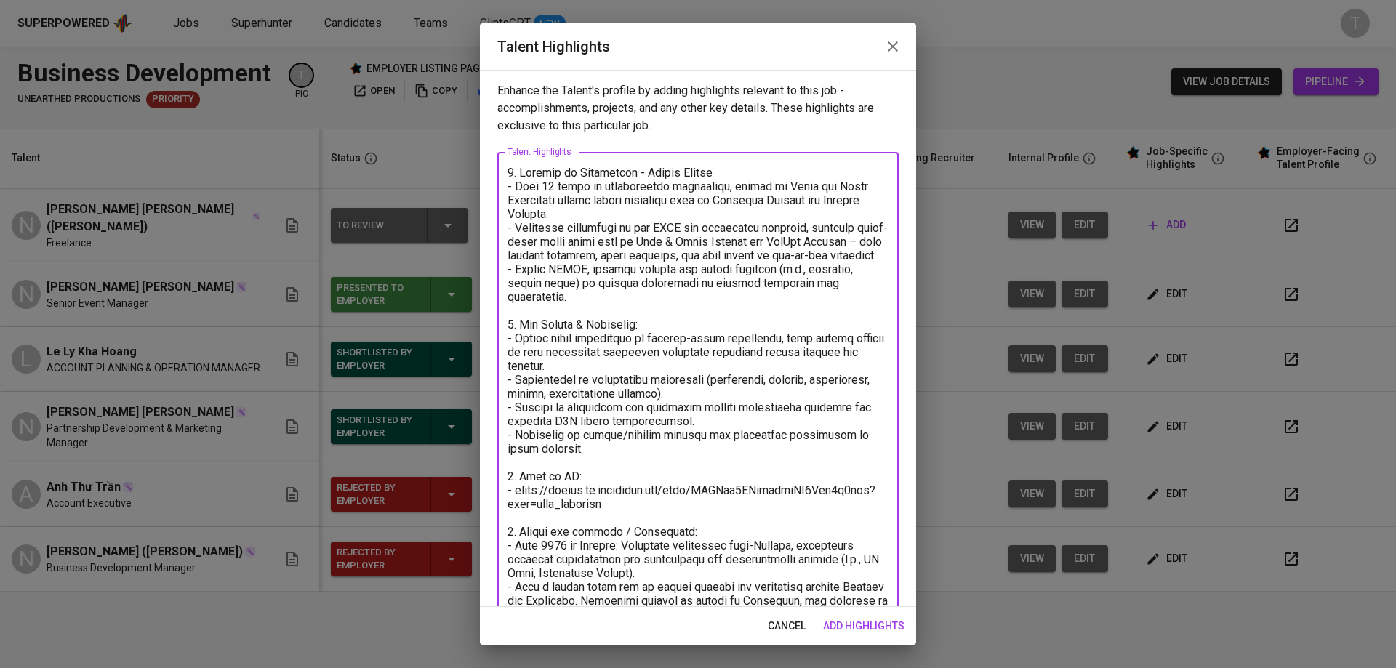
click at [665, 317] on textarea "To enrich screen reader interactions, please activate Accessibility in Grammarl…" at bounding box center [698, 428] width 381 height 525
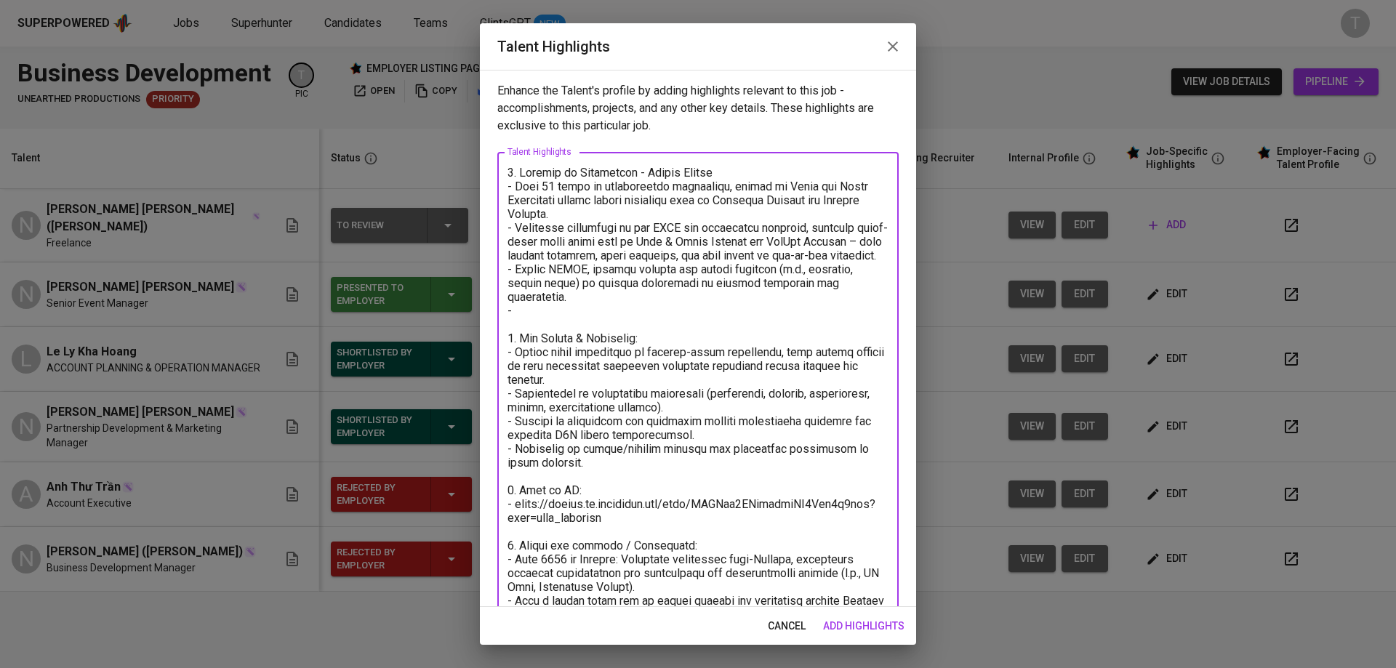
paste textarea "Hands-on expertise in client relationship management, working with multinationa…"
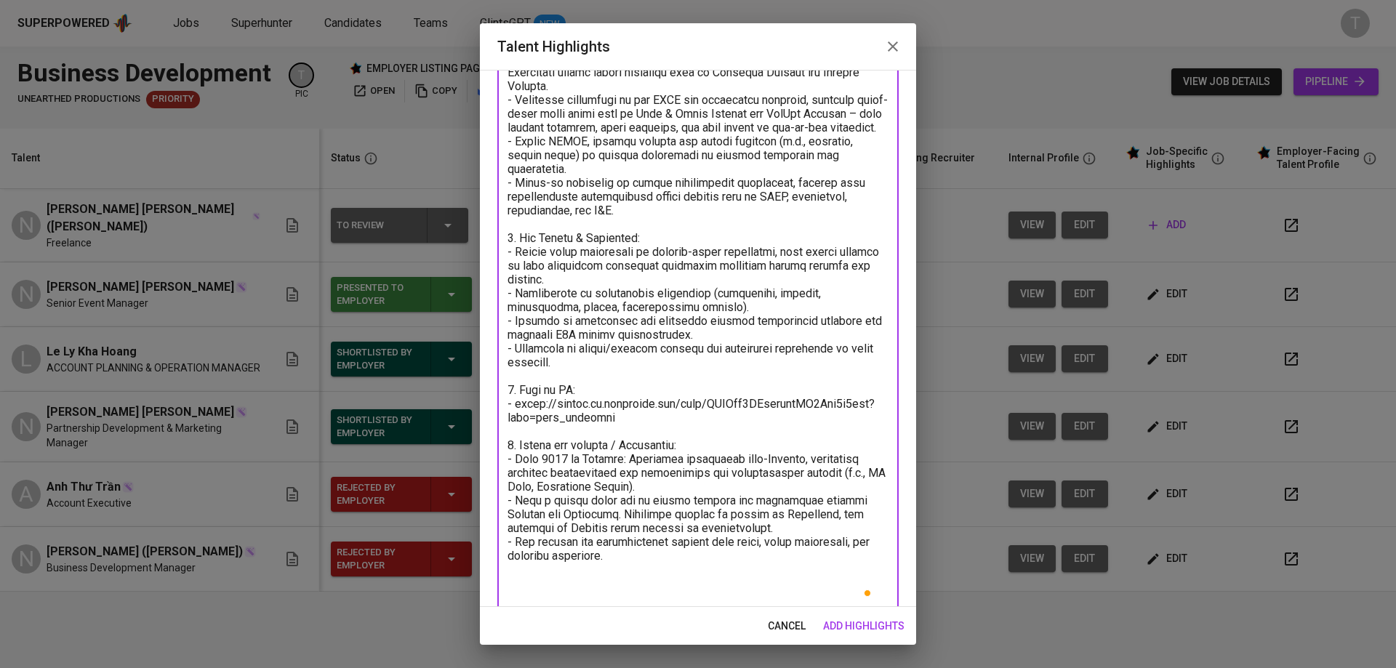
scroll to position [151, 0]
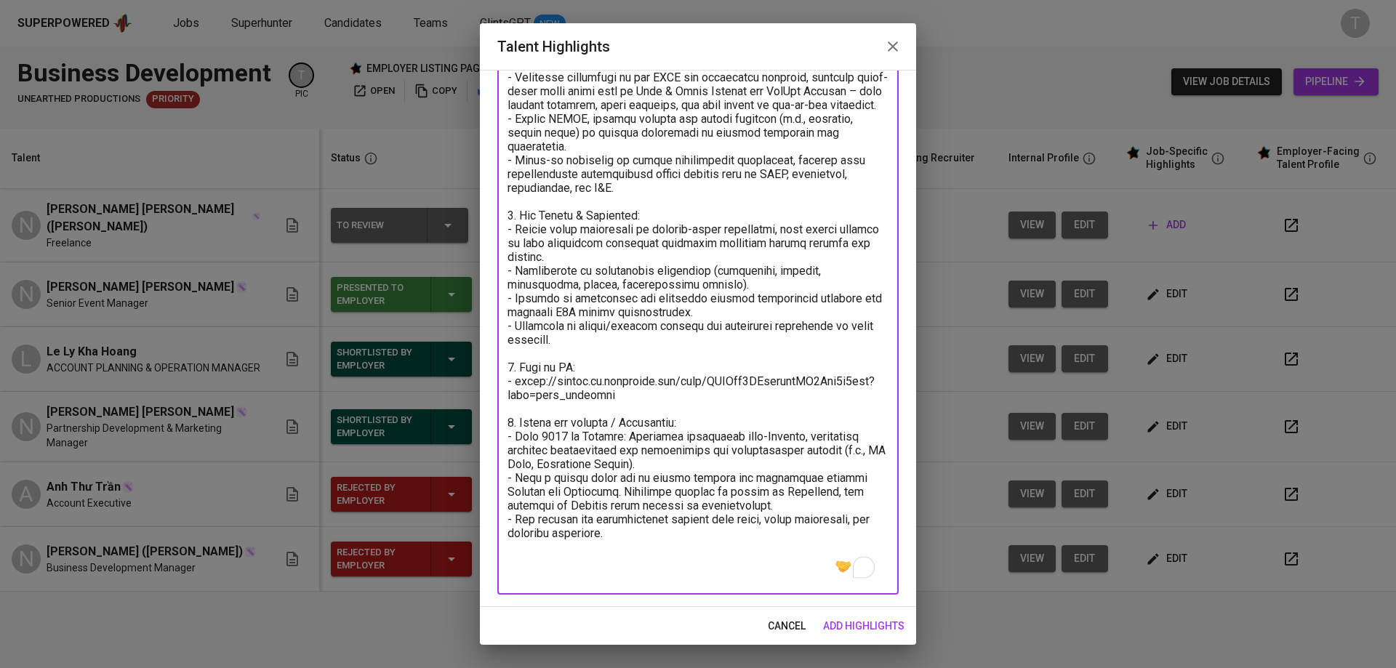
click at [505, 411] on div "x Talent Highlights" at bounding box center [697, 297] width 401 height 593
click at [508, 408] on textarea "To enrich screen reader interactions, please activate Accessibility in Grammarl…" at bounding box center [698, 298] width 381 height 567
click at [770, 565] on textarea "To enrich screen reader interactions, please activate Accessibility in Grammarl…" at bounding box center [698, 298] width 381 height 567
paste textarea "5. Education: BACHELOR OF INTERNALTIONAL BUSINESS - Ho Chi Minh University of E…"
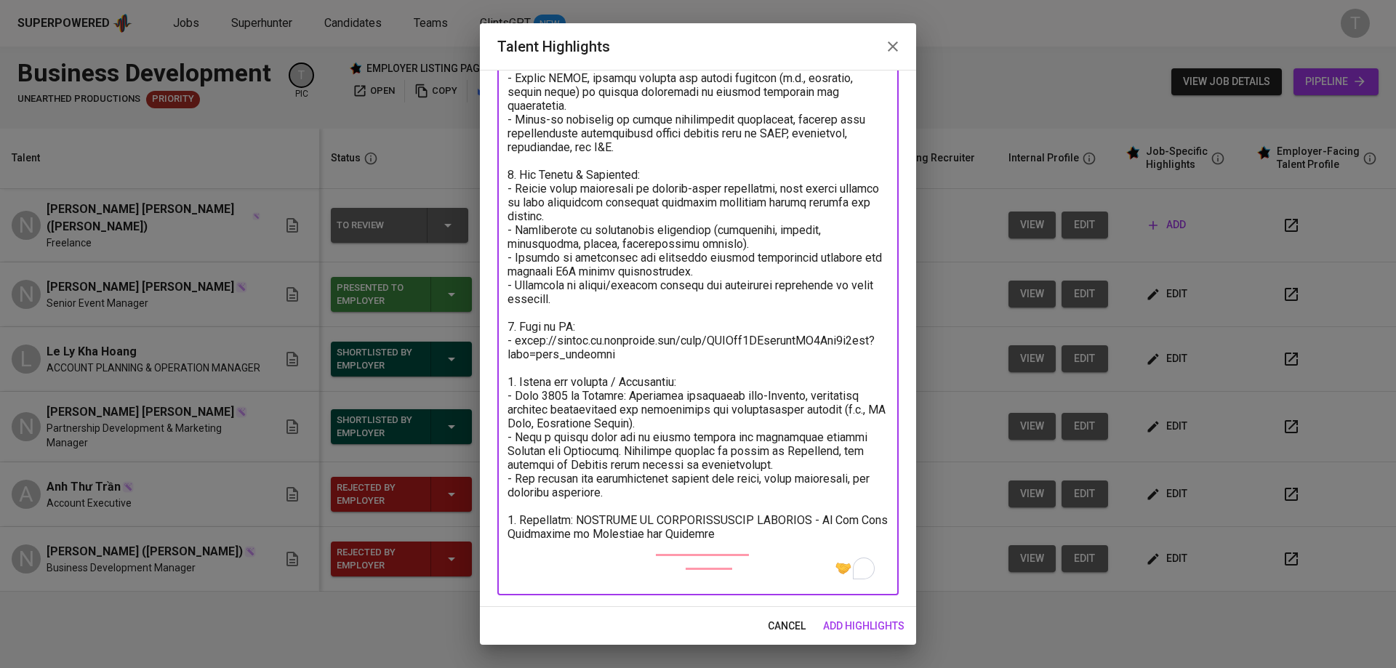
scroll to position [192, 0]
drag, startPoint x: 575, startPoint y: 548, endPoint x: 779, endPoint y: 533, distance: 204.9
click at [777, 559] on textarea "To enrich screen reader interactions, please activate Accessibility in Grammarl…" at bounding box center [698, 278] width 381 height 608
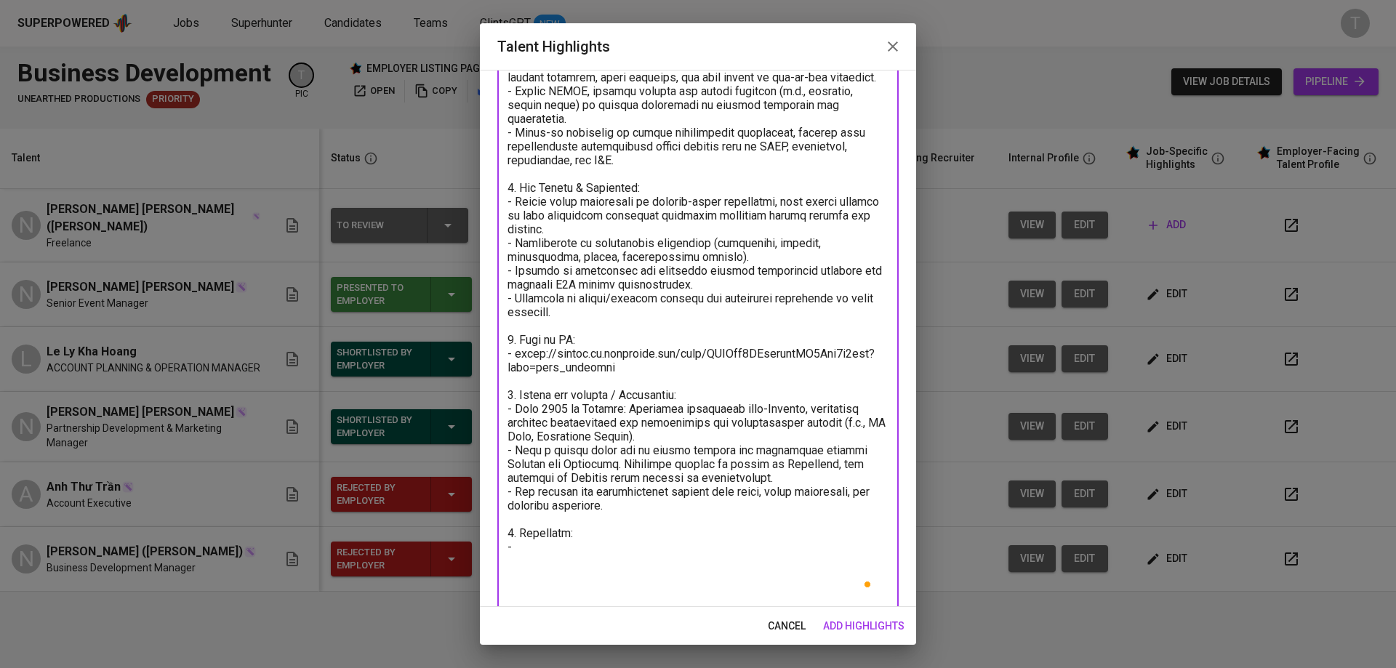
paste textarea "Greenwich University Business Management Kent International College Business Ma…"
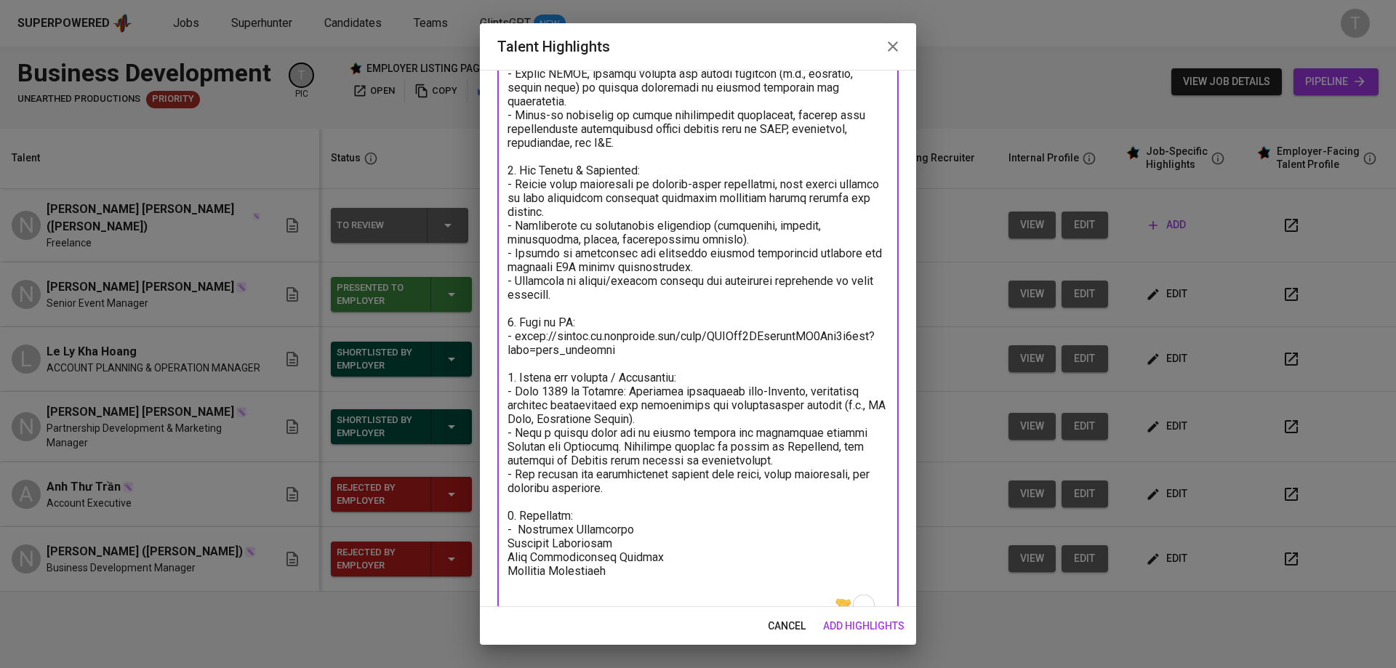
click at [509, 570] on textarea "To enrich screen reader interactions, please activate Accessibility in Grammarl…" at bounding box center [698, 294] width 381 height 649
click at [506, 568] on div "x Talent Highlights" at bounding box center [697, 287] width 401 height 663
click at [509, 570] on textarea "To enrich screen reader interactions, please activate Accessibility in Grammarl…" at bounding box center [698, 288] width 381 height 636
click at [510, 587] on textarea "To enrich screen reader interactions, please activate Accessibility in Grammarl…" at bounding box center [698, 288] width 381 height 636
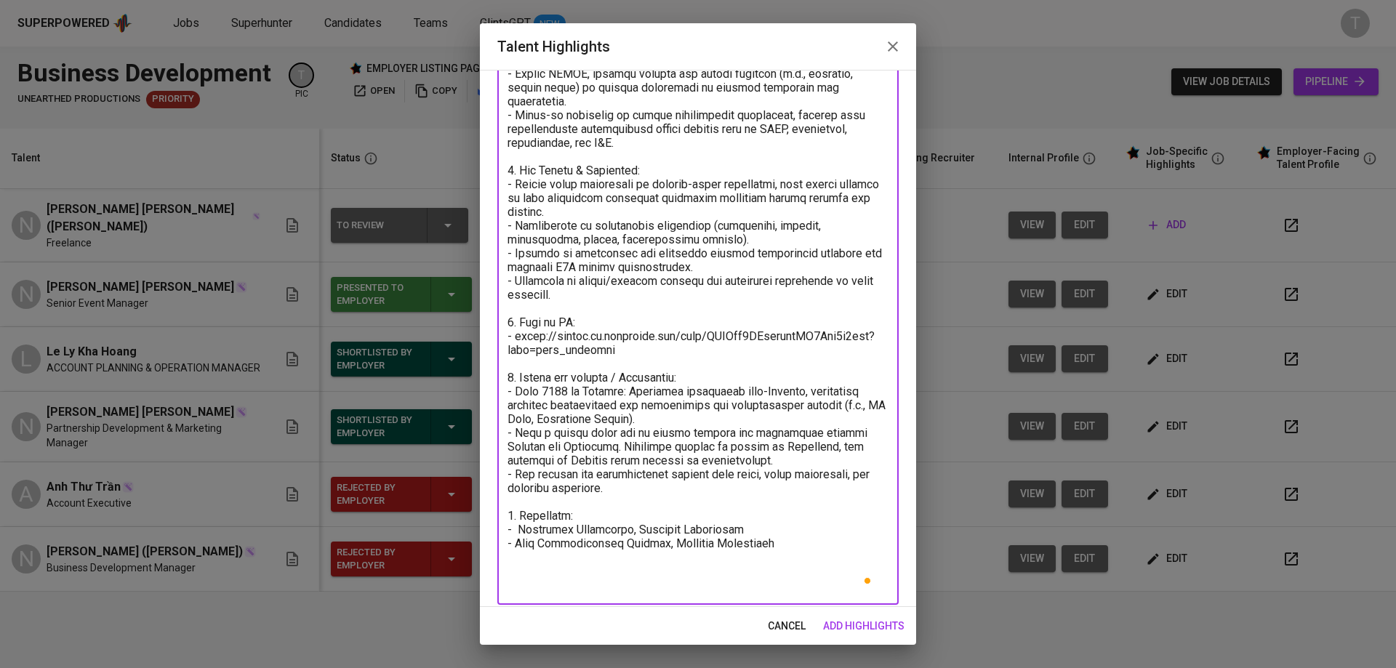
scroll to position [206, 0]
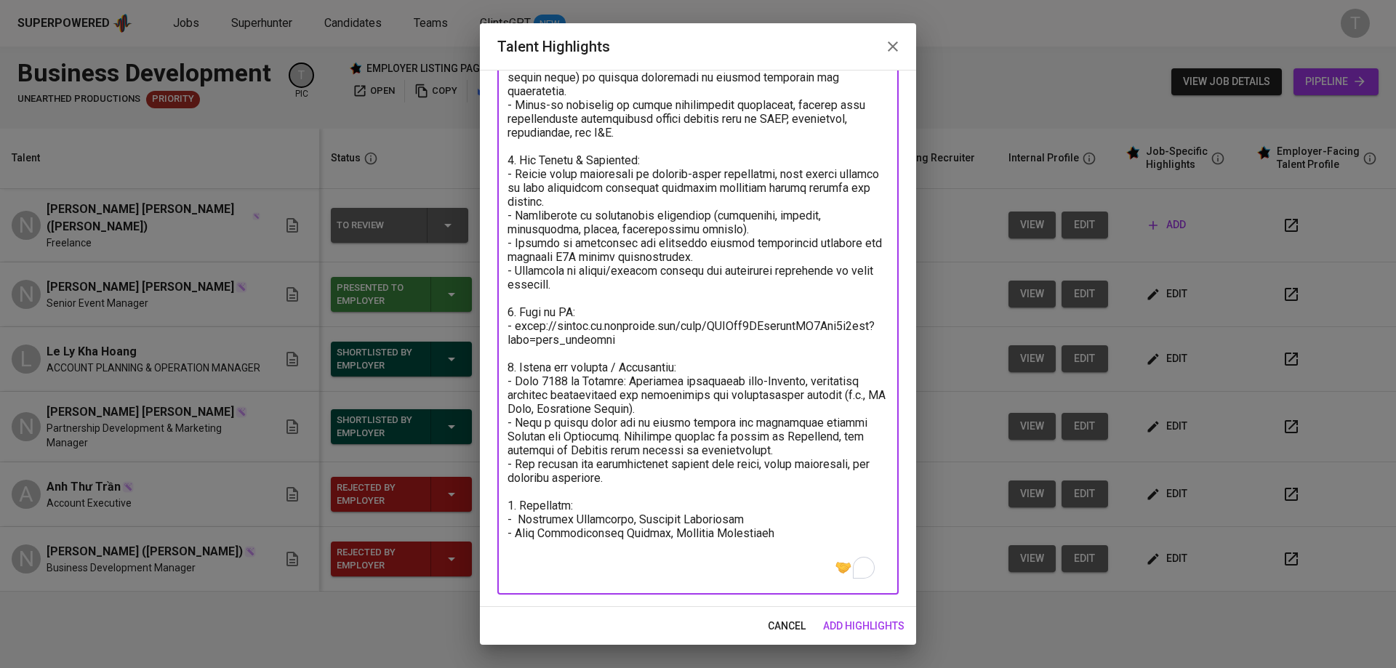
click at [797, 559] on textarea "To enrich screen reader interactions, please activate Accessibility in Grammarl…" at bounding box center [698, 271] width 381 height 622
paste textarea "6. Expected salary: Total Monthly Fee: 2937 SGD - Basic Salary: 2000 SGD - Soci…"
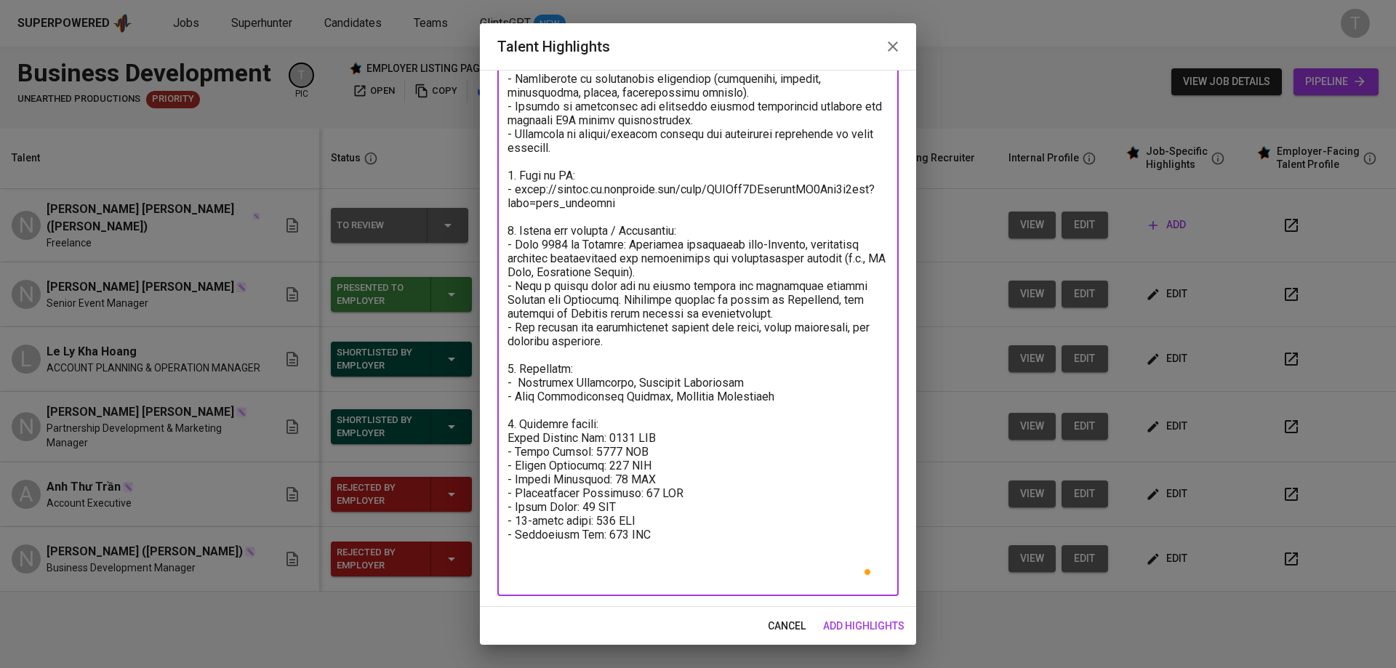
scroll to position [344, 0]
click at [572, 479] on textarea "To enrich screen reader interactions, please activate Accessibility in Grammarl…" at bounding box center [698, 202] width 381 height 760
click at [585, 478] on textarea "To enrich screen reader interactions, please activate Accessibility in Grammarl…" at bounding box center [698, 202] width 381 height 760
click at [602, 577] on textarea "To enrich screen reader interactions, please activate Accessibility in Grammarl…" at bounding box center [698, 202] width 381 height 760
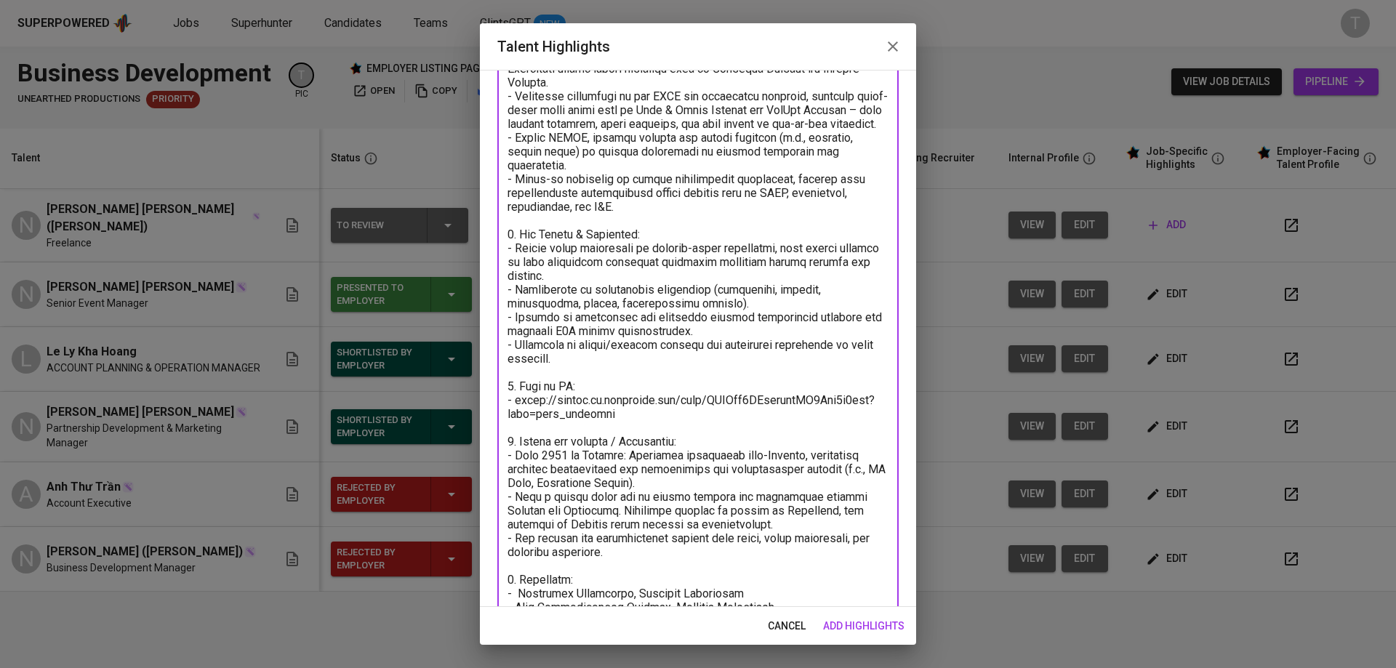
scroll to position [330, 0]
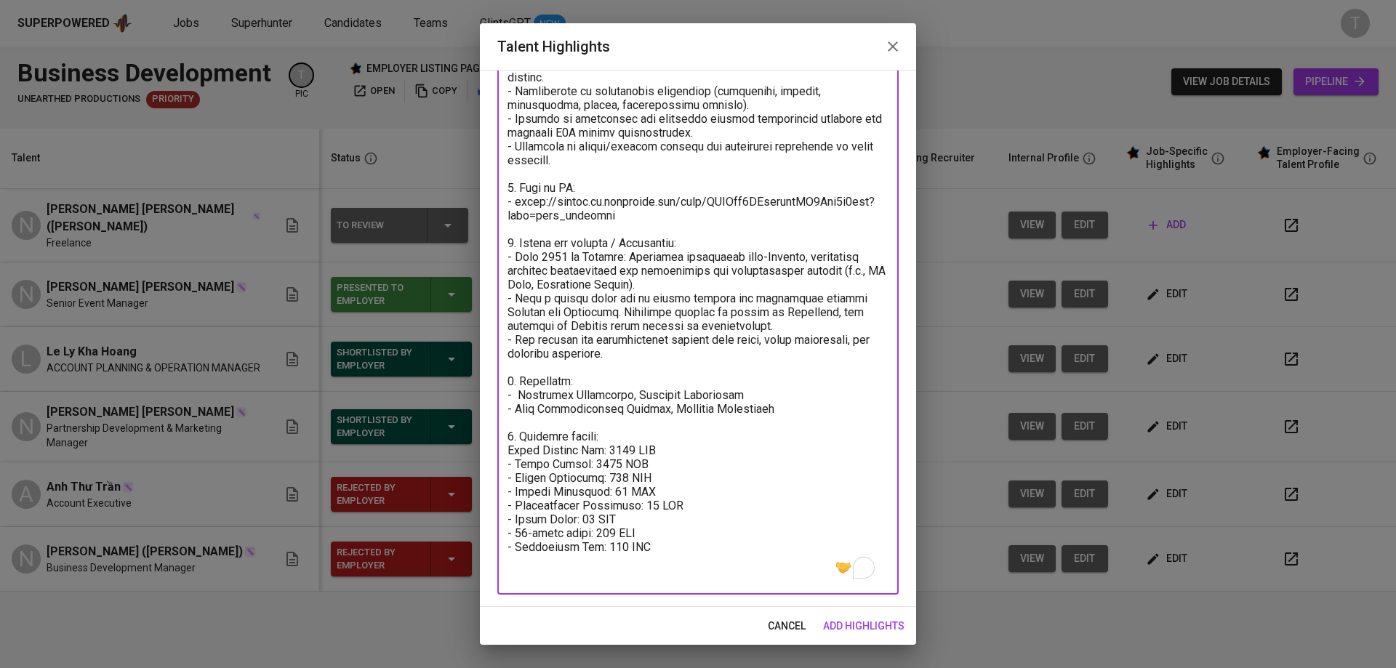
click at [609, 472] on textarea "To enrich screen reader interactions, please activate Accessibility in Grammarl…" at bounding box center [698, 209] width 381 height 746
click at [615, 503] on textarea "To enrich screen reader interactions, please activate Accessibility in Grammarl…" at bounding box center [698, 209] width 381 height 746
paste textarea "460"
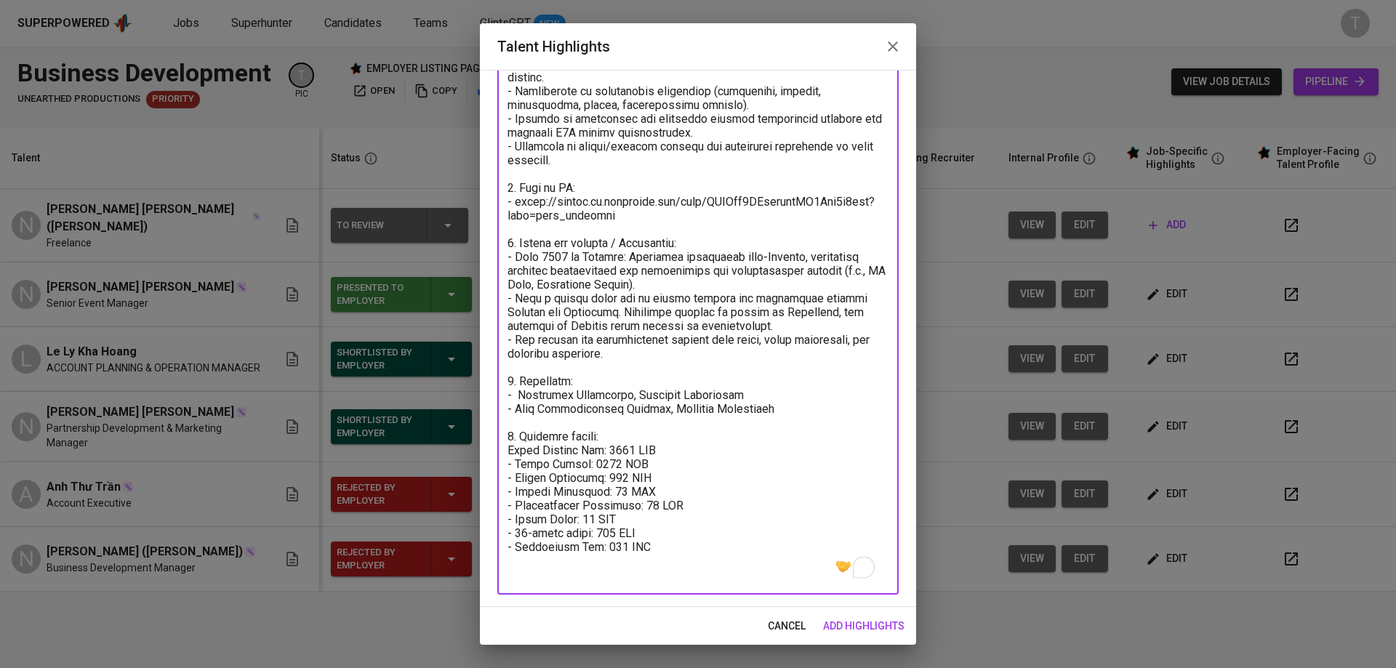
click at [615, 516] on textarea "To enrich screen reader interactions, please activate Accessibility in Grammarl…" at bounding box center [698, 209] width 381 height 746
paste textarea "79"
click at [654, 540] on textarea "To enrich screen reader interactions, please activate Accessibility in Grammarl…" at bounding box center [698, 209] width 381 height 746
click at [655, 539] on textarea "To enrich screen reader interactions, please activate Accessibility in Grammarl…" at bounding box center [698, 209] width 381 height 746
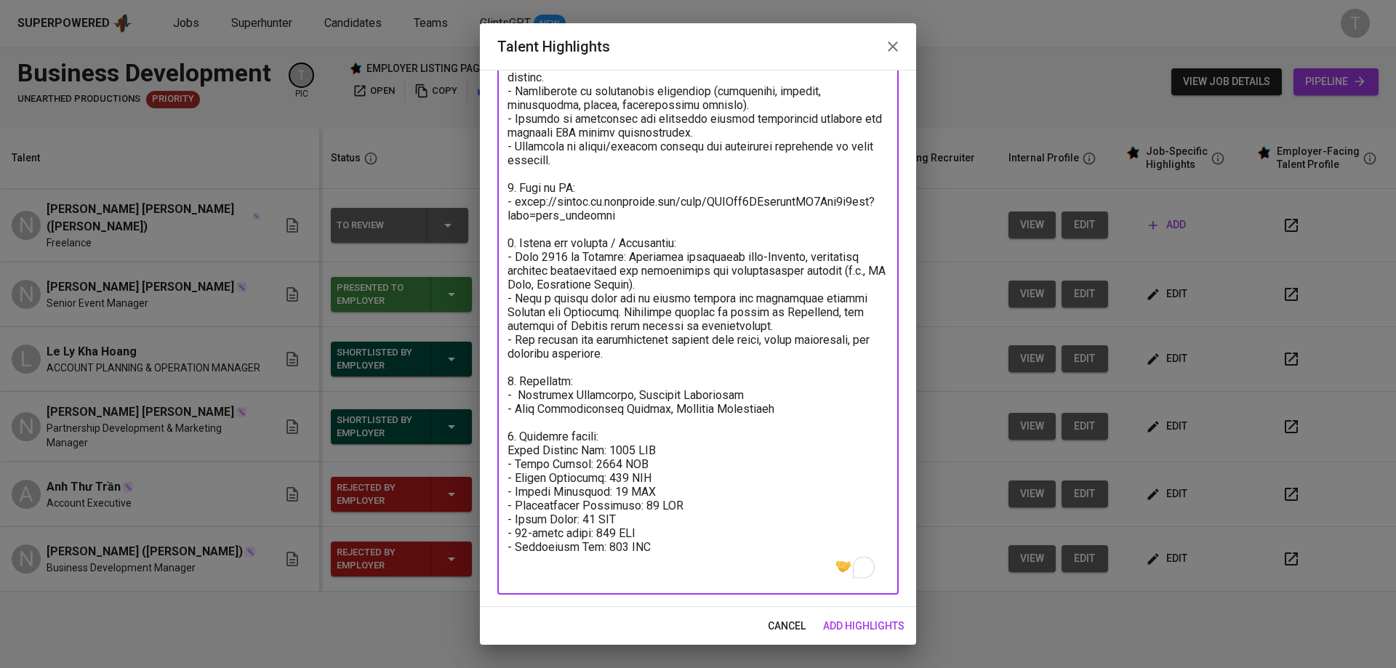
paste textarea "8"
click at [585, 547] on textarea "To enrich screen reader interactions, please activate Accessibility in Grammarl…" at bounding box center [698, 209] width 381 height 746
paste textarea "53"
click at [609, 561] on textarea "To enrich screen reader interactions, please activate Accessibility in Grammarl…" at bounding box center [698, 209] width 381 height 746
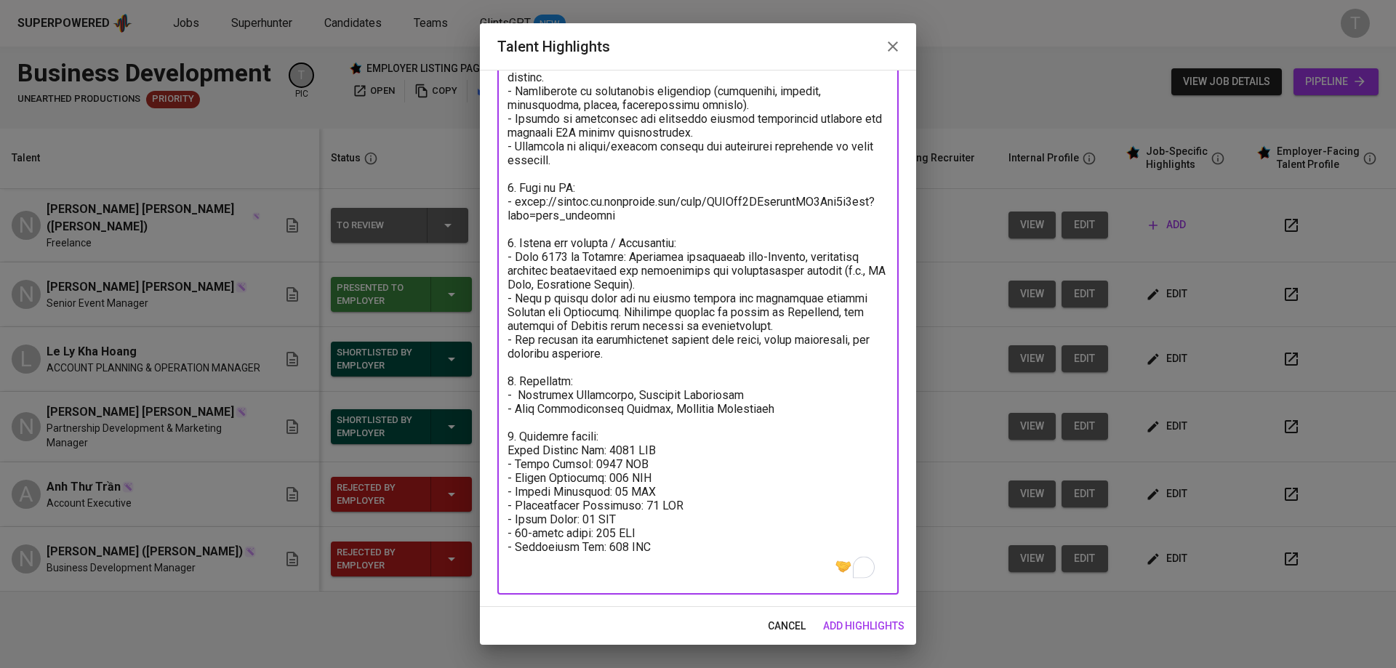
click at [614, 558] on textarea "To enrich screen reader interactions, please activate Accessibility in Grammarl…" at bounding box center [698, 209] width 381 height 746
paste textarea "$233"
click at [650, 480] on textarea "To enrich screen reader interactions, please activate Accessibility in Grammarl…" at bounding box center [698, 209] width 381 height 746
click at [652, 493] on textarea "To enrich screen reader interactions, please activate Accessibility in Grammarl…" at bounding box center [698, 209] width 381 height 746
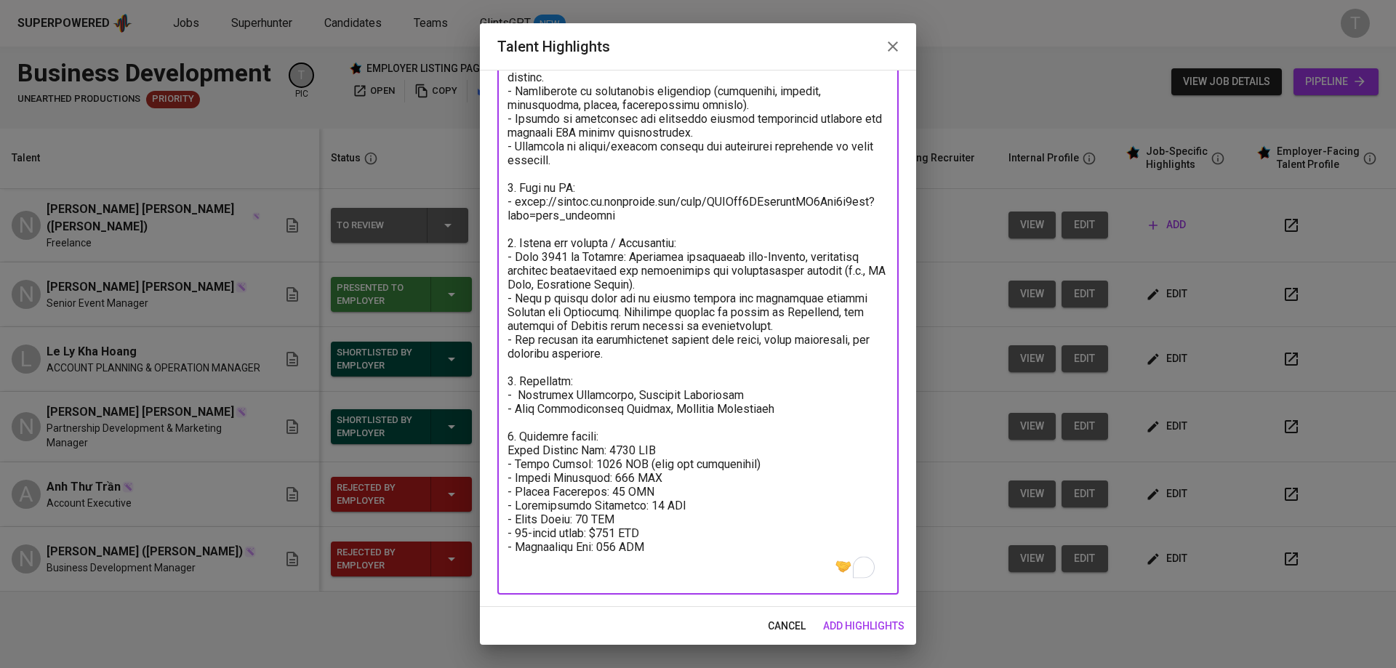
click at [599, 499] on textarea "To enrich screen reader interactions, please activate Accessibility in Grammarl…" at bounding box center [698, 209] width 381 height 746
click at [734, 534] on textarea "To enrich screen reader interactions, please activate Accessibility in Grammarl…" at bounding box center [698, 209] width 381 height 746
type textarea "1. Summary of Experience - Selena Nguyen - Over 10 years of professional experi…"
click at [838, 615] on button "add highlights" at bounding box center [863, 626] width 93 height 27
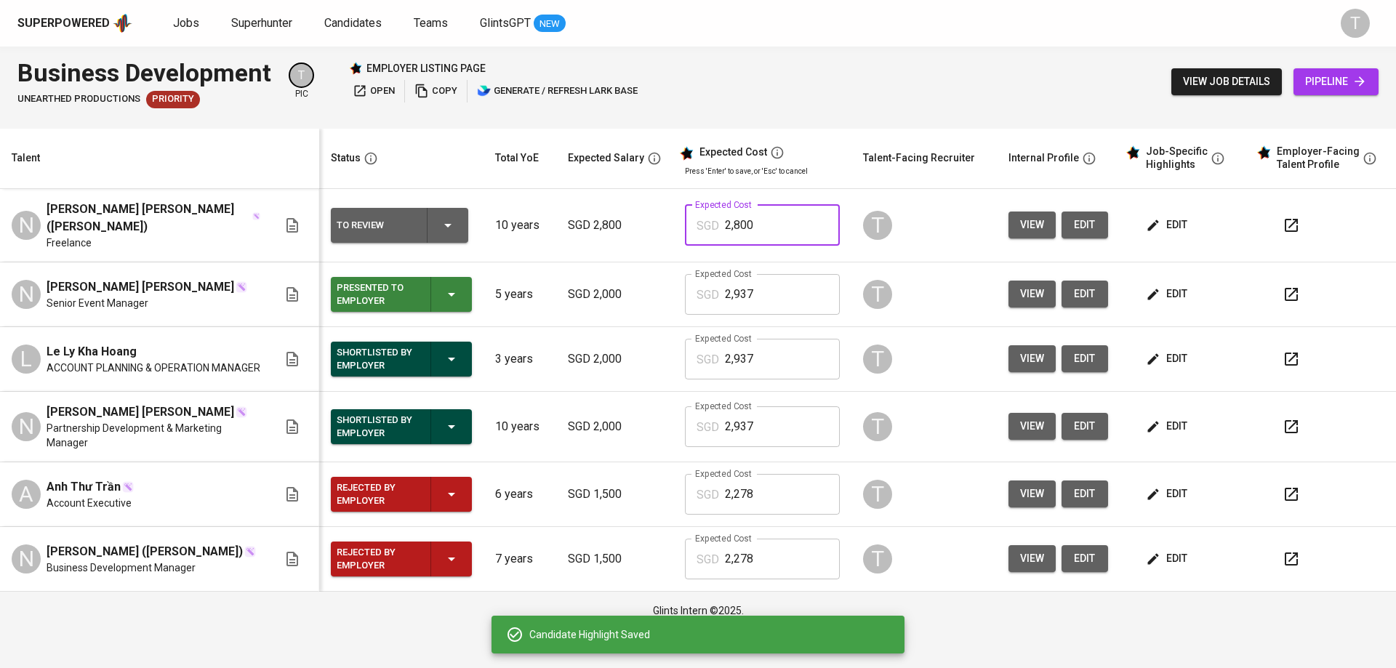
click at [756, 217] on input "2,800" at bounding box center [782, 225] width 115 height 41
click at [756, 218] on input "2,800" at bounding box center [782, 225] width 115 height 41
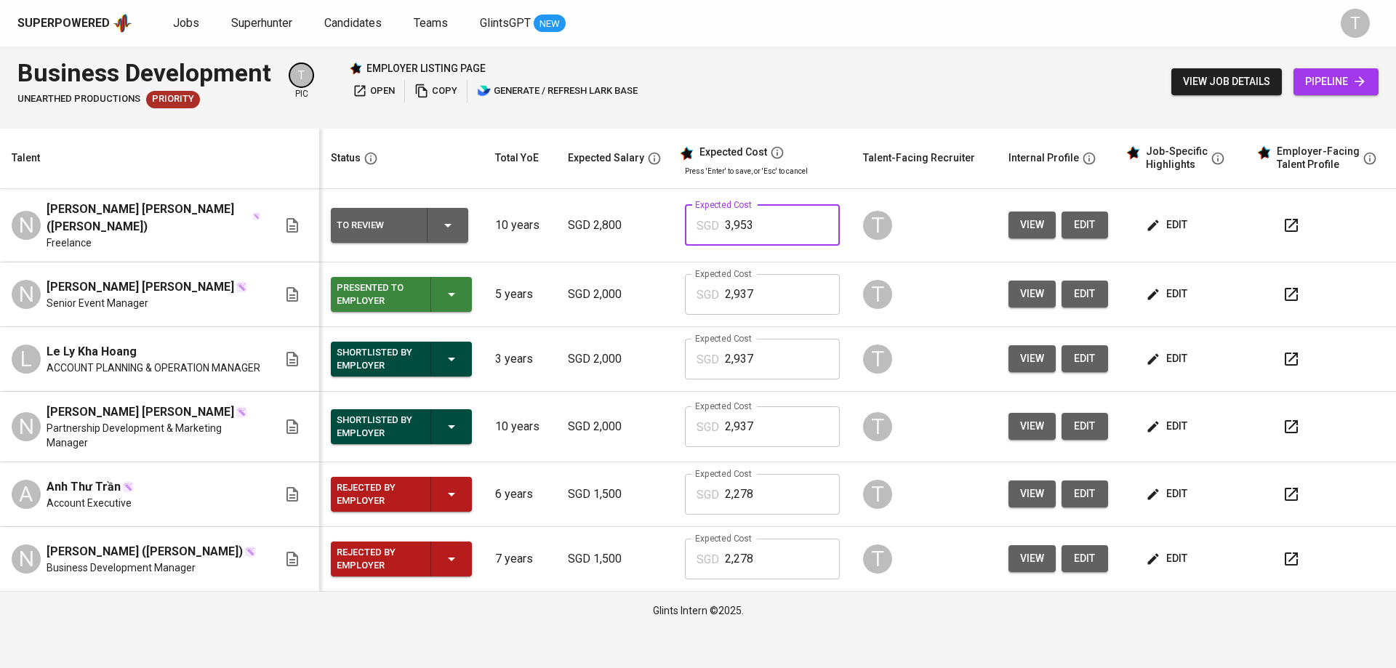
type input "3,953"
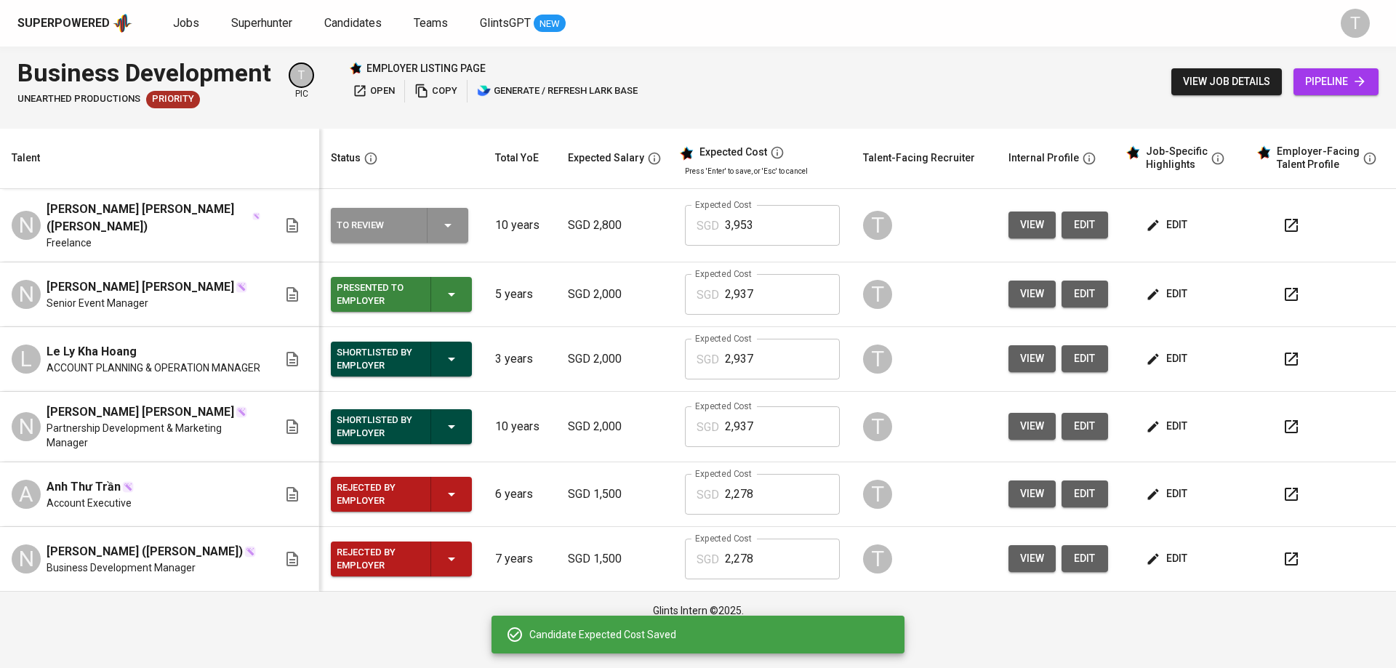
click at [439, 223] on icon "button" at bounding box center [447, 225] width 17 height 17
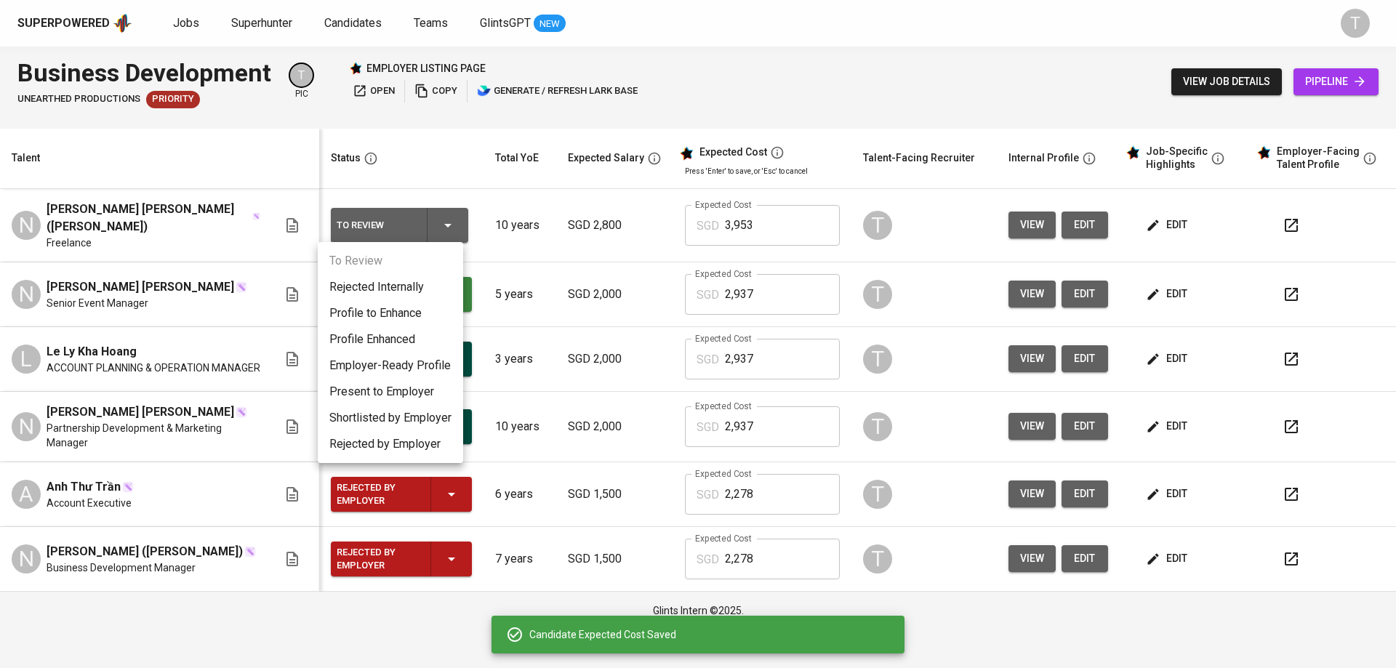
click at [396, 391] on li "Present to Employer" at bounding box center [390, 392] width 145 height 26
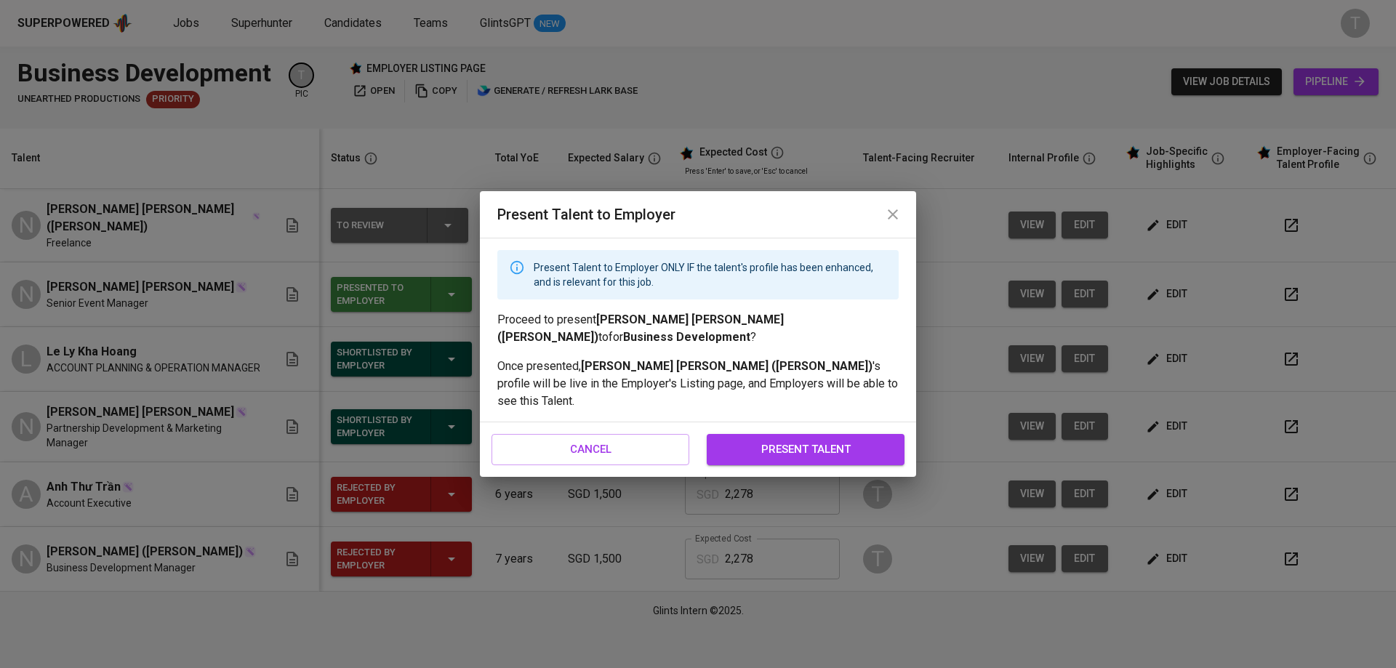
click at [834, 440] on span "present talent" at bounding box center [806, 449] width 166 height 19
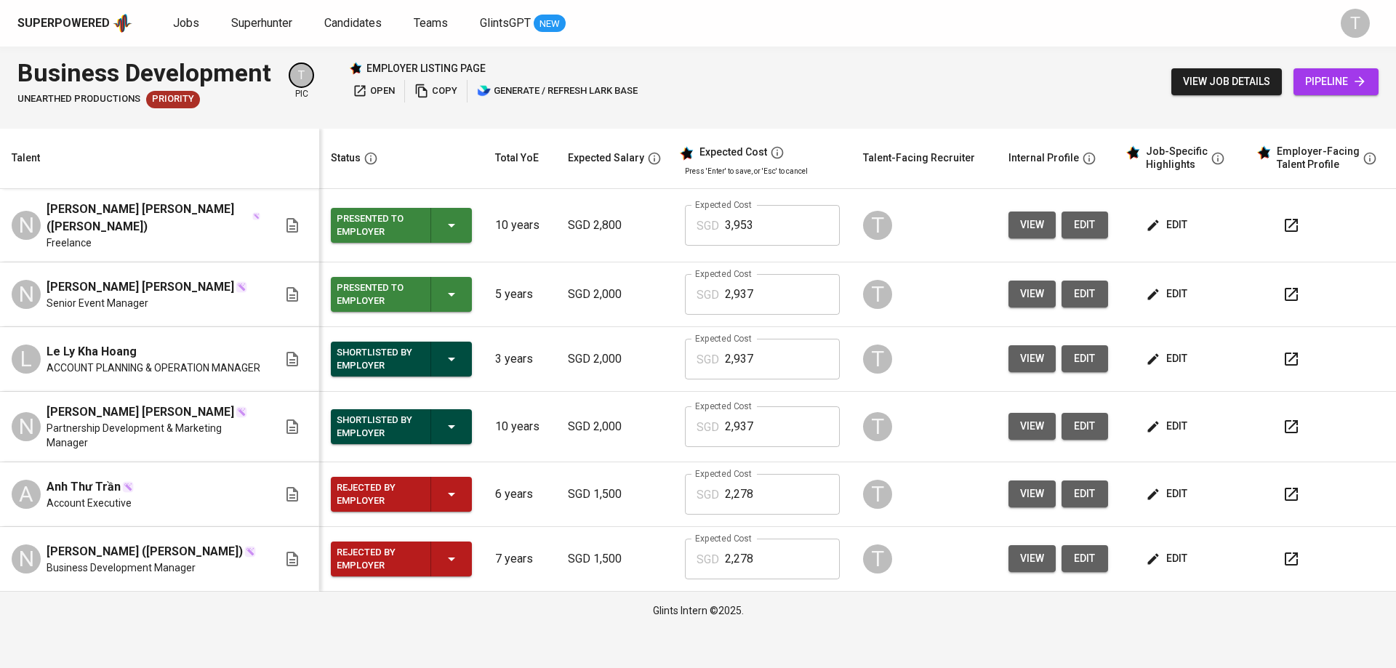
click at [442, 87] on span "copy" at bounding box center [436, 91] width 43 height 17
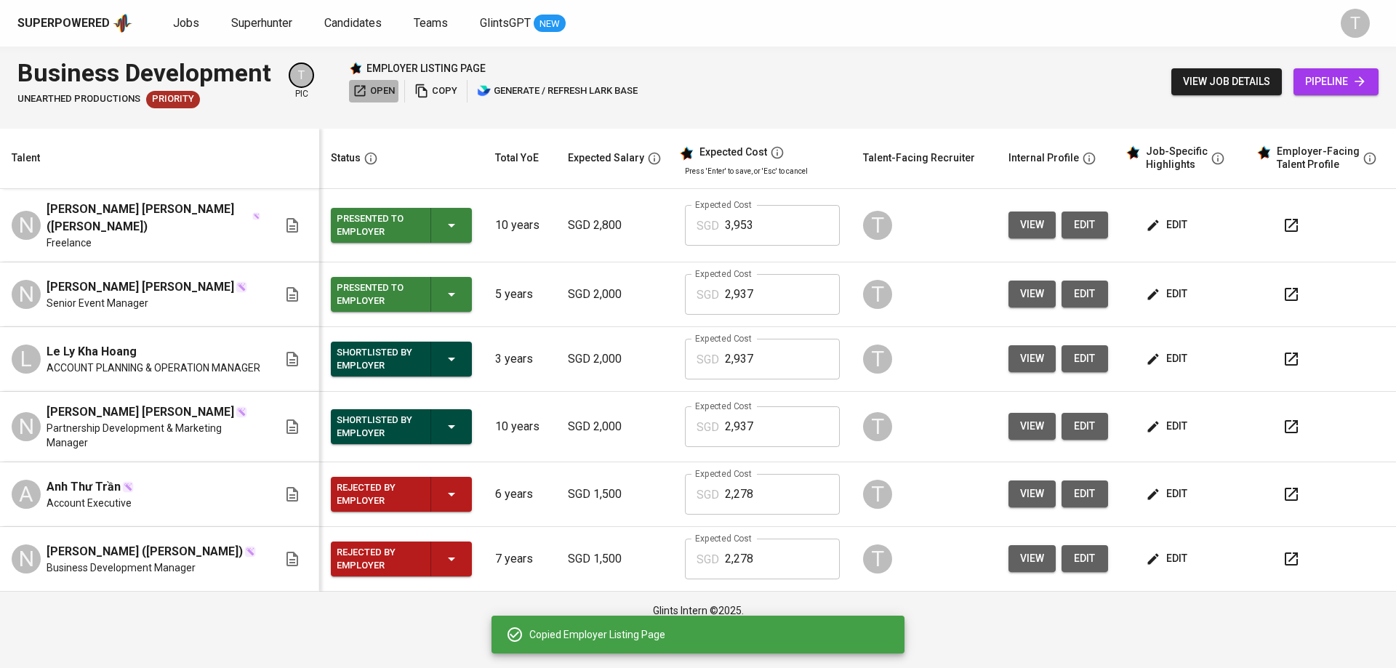
click at [388, 87] on span "open" at bounding box center [374, 91] width 42 height 17
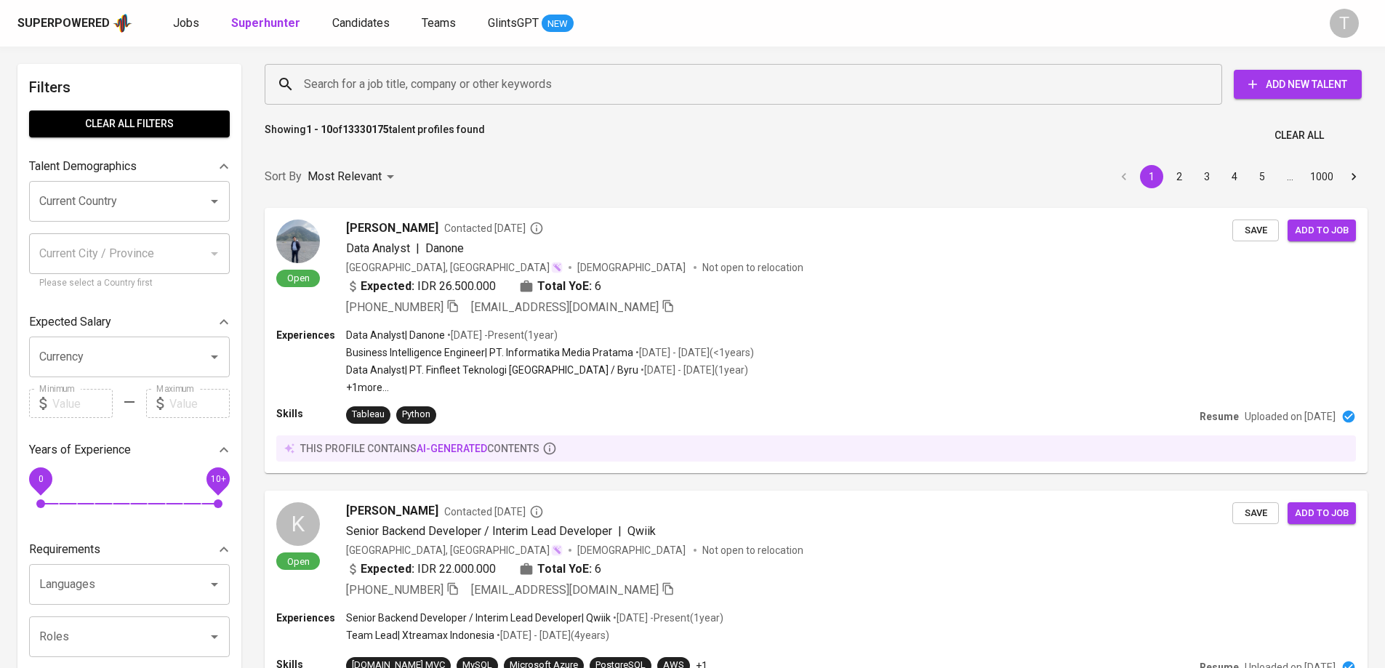
click at [394, 75] on input "Search for a job title, company or other keywords" at bounding box center [747, 85] width 894 height 28
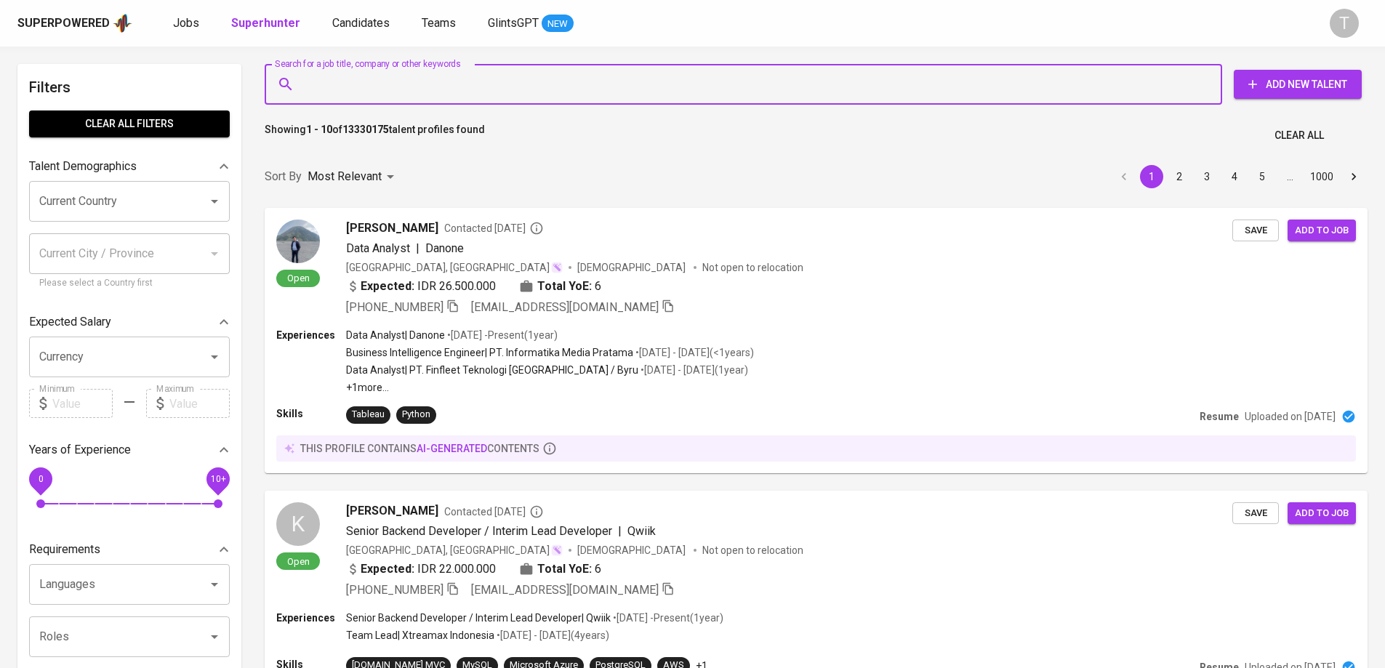
paste input "[EMAIL_ADDRESS][DOMAIN_NAME]"
type input "[EMAIL_ADDRESS][DOMAIN_NAME]"
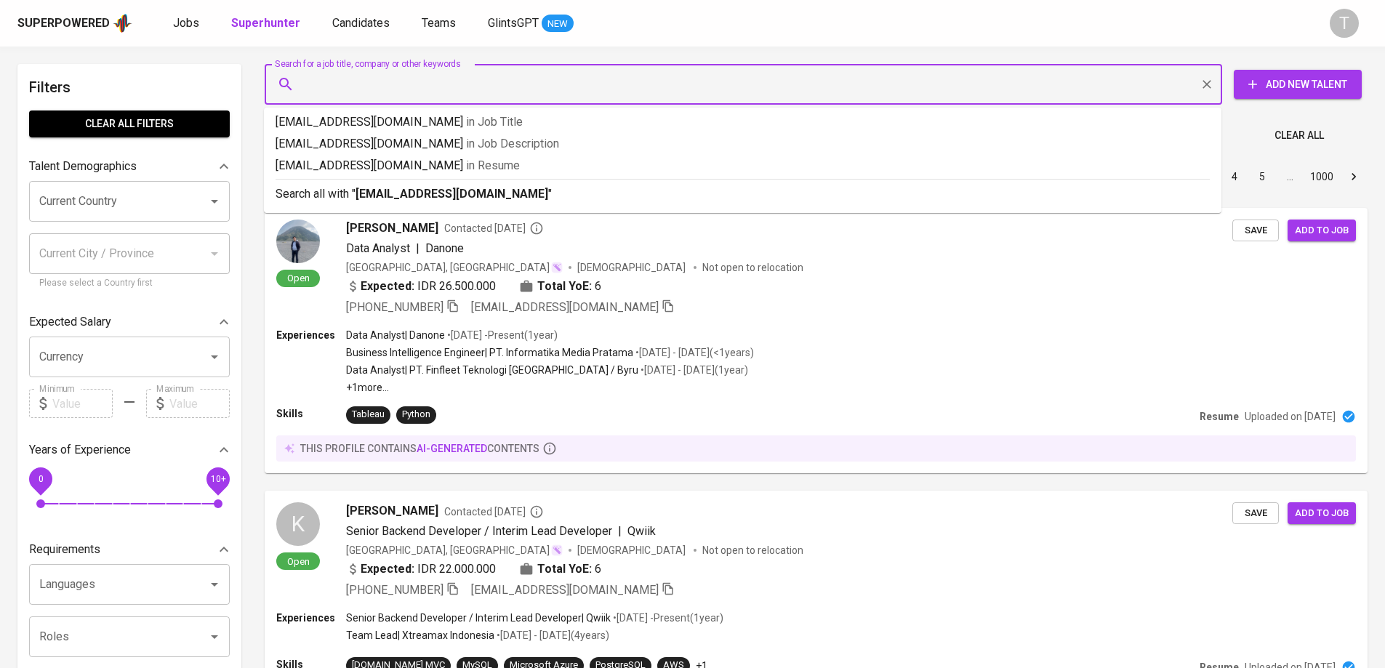
click at [479, 89] on input "Search for a job title, company or other keywords" at bounding box center [747, 85] width 894 height 28
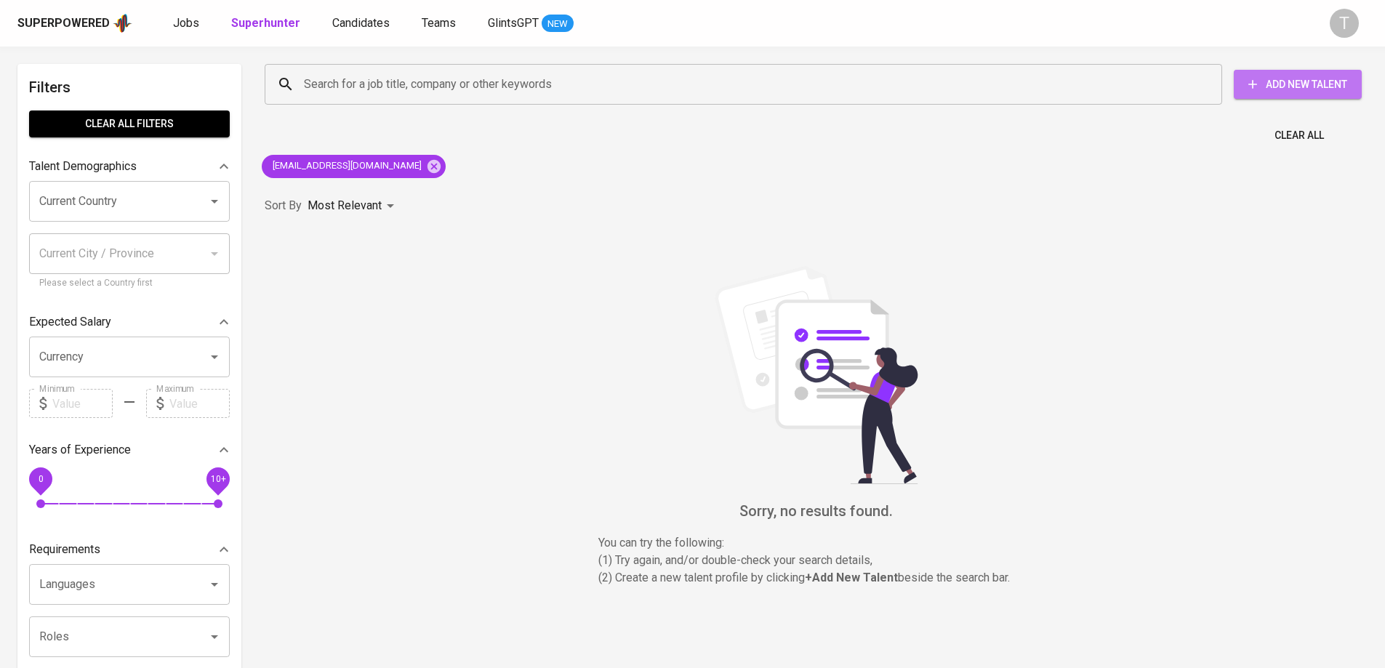
click at [1266, 86] on span "Add New Talent" at bounding box center [1298, 85] width 105 height 18
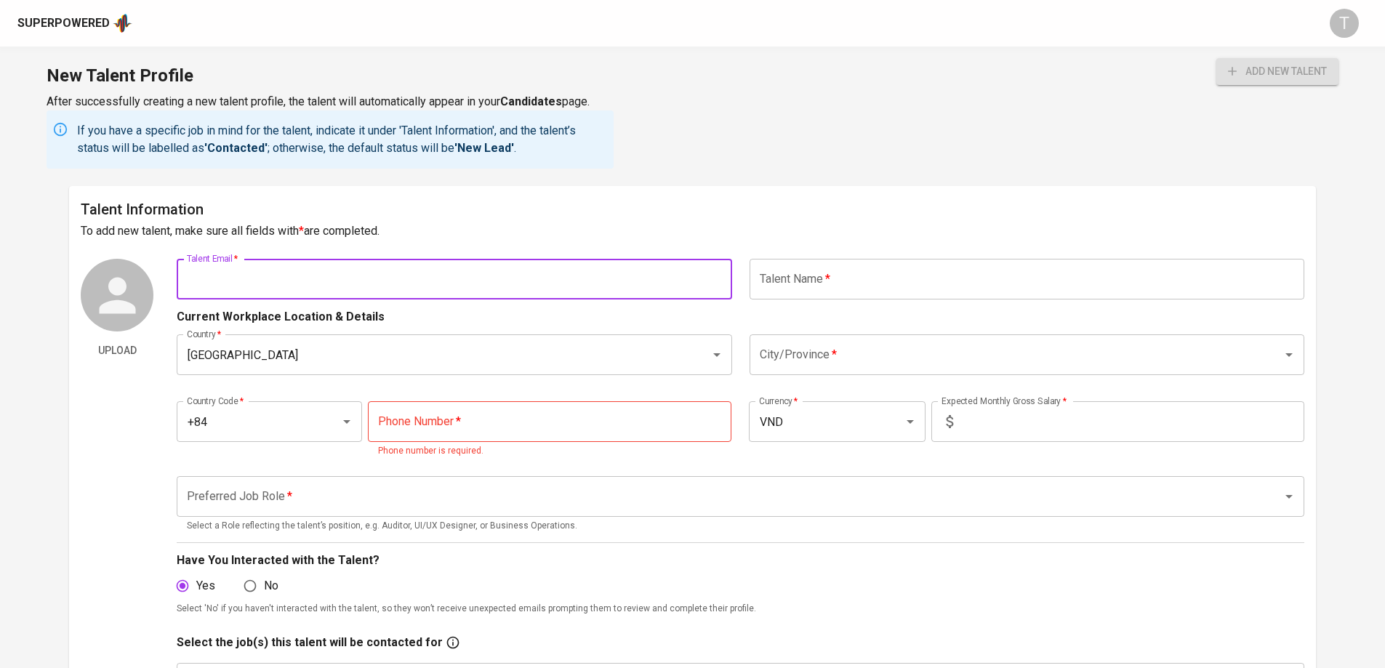
click at [422, 267] on input "text" at bounding box center [454, 279] width 555 height 41
paste input "[EMAIL_ADDRESS][DOMAIN_NAME]"
type input "[EMAIL_ADDRESS][DOMAIN_NAME]"
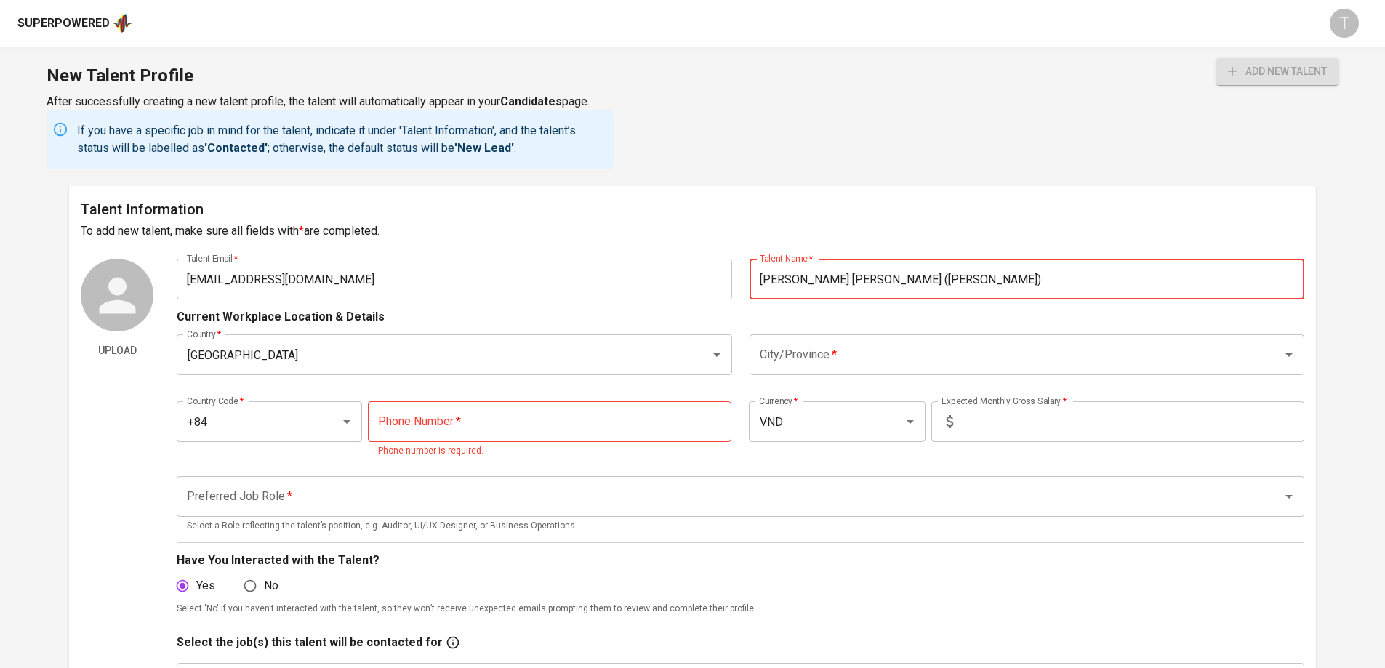
type input "[PERSON_NAME] [PERSON_NAME] ([PERSON_NAME])"
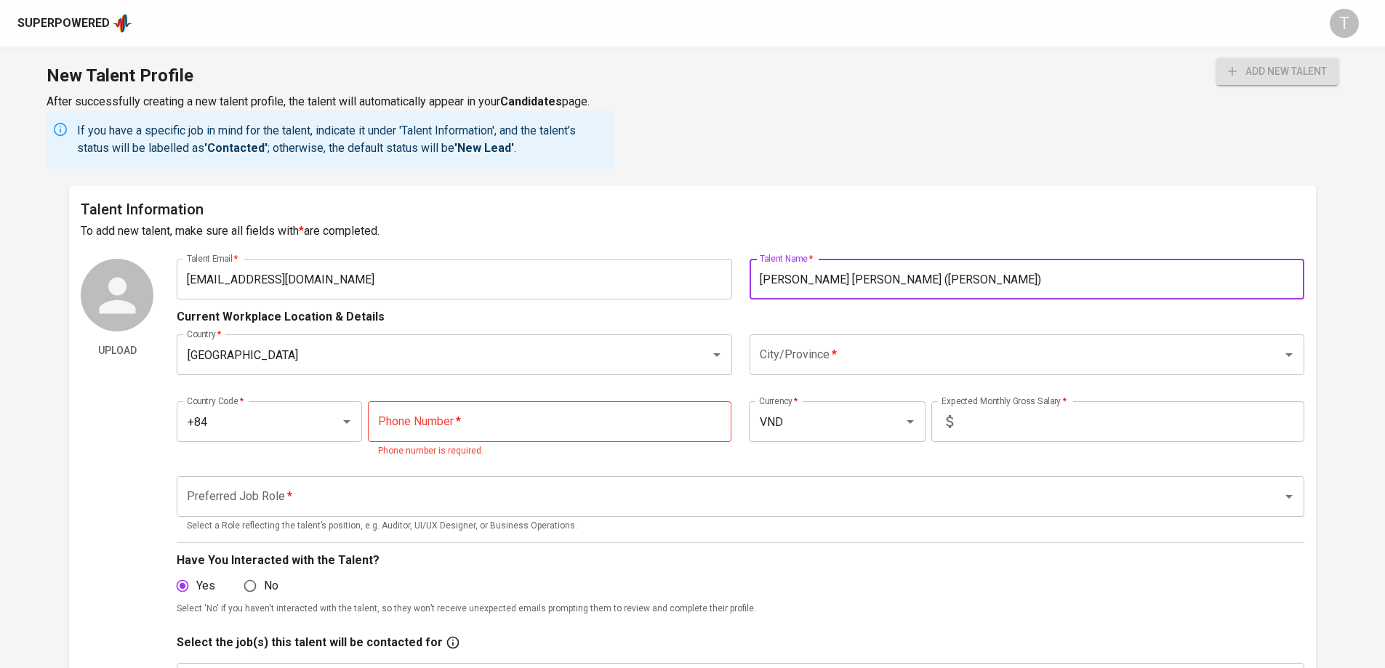
click at [606, 418] on input "tel" at bounding box center [550, 421] width 364 height 41
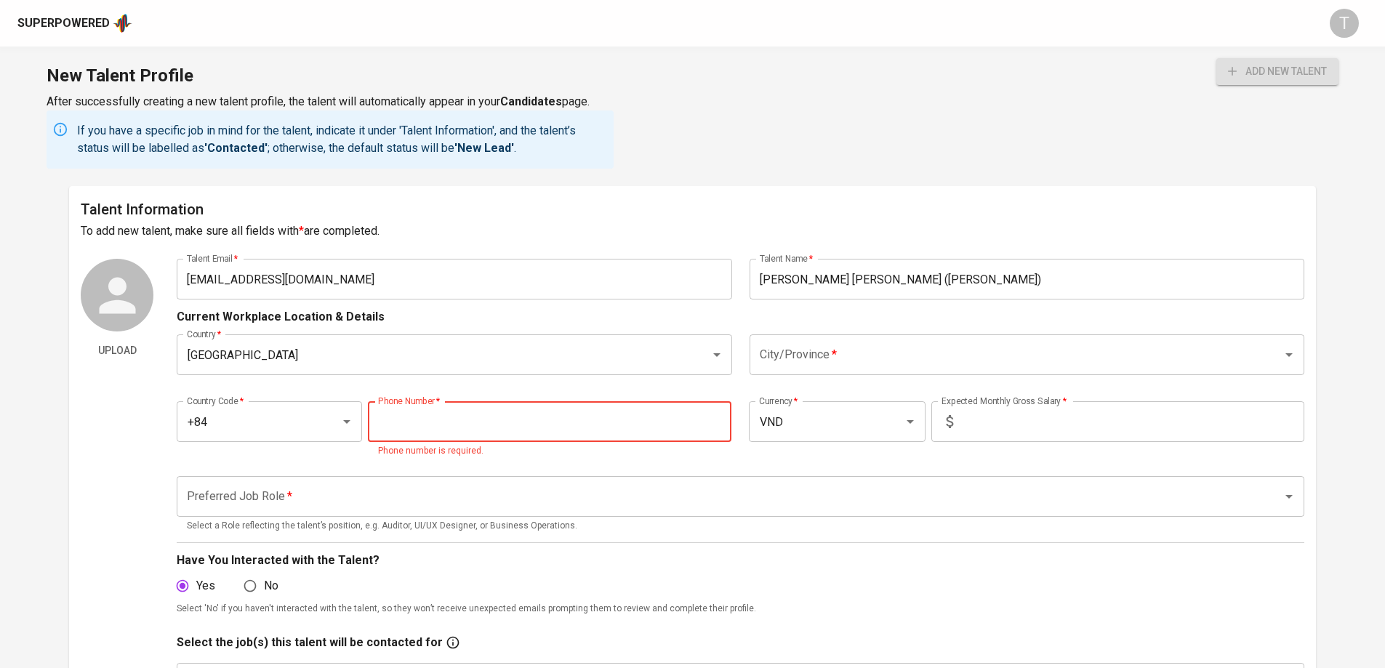
paste input "988-081-839"
type input "988-081-839"
click at [809, 326] on div "Country   * Vietnam Country * City/Province   * City/Province *" at bounding box center [741, 355] width 1128 height 58
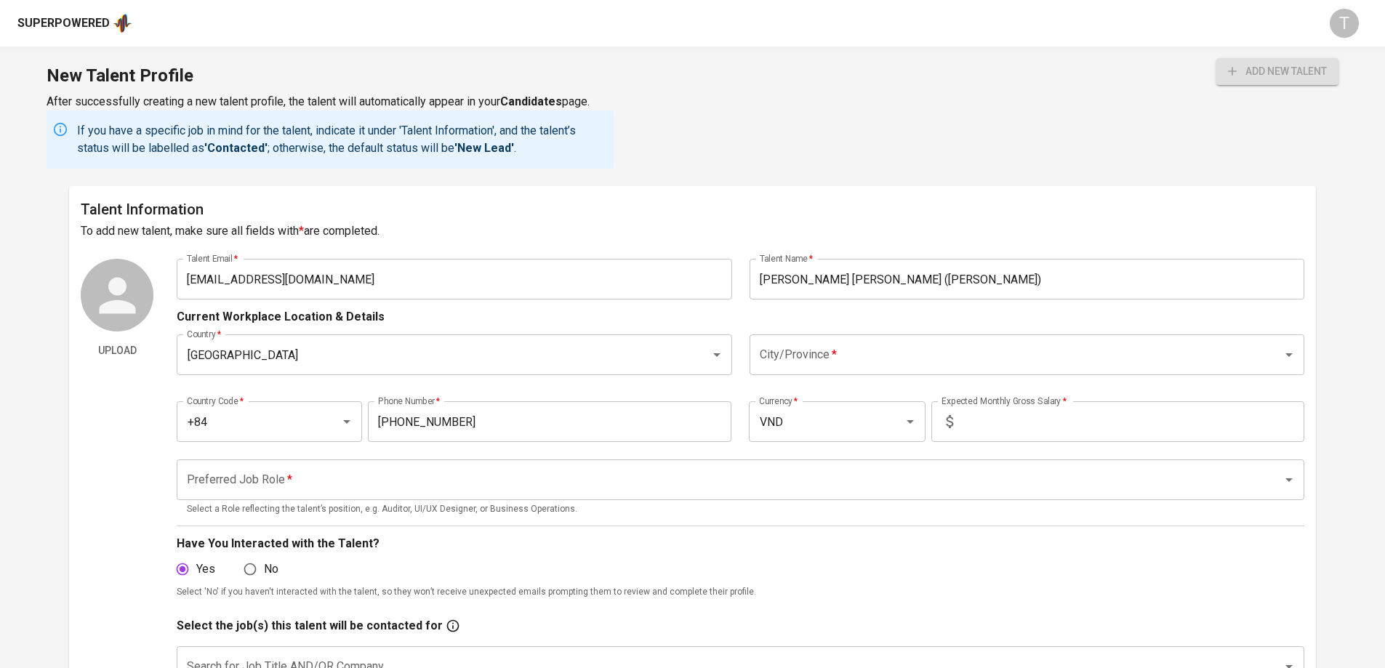
click at [814, 353] on input "City/Province   *" at bounding box center [1006, 355] width 501 height 28
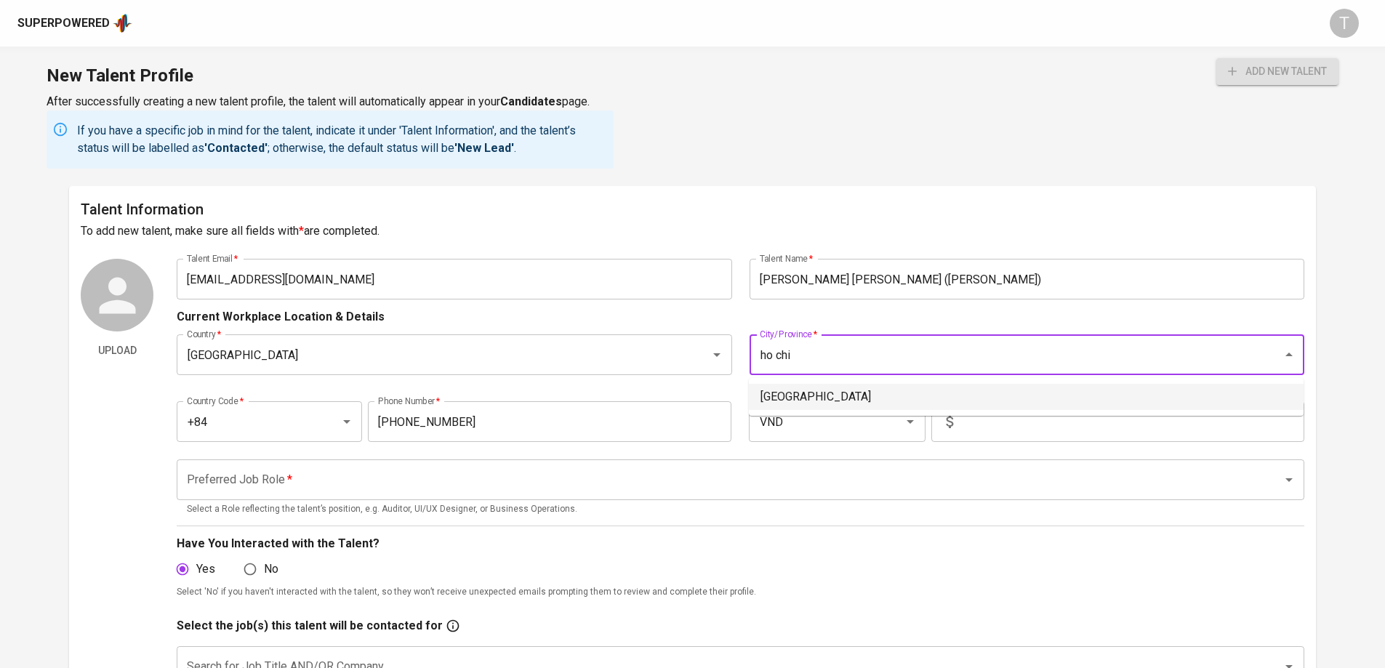
click at [834, 402] on li "Ho Chi Minh City" at bounding box center [1026, 397] width 555 height 26
type input "Ho Chi Minh City"
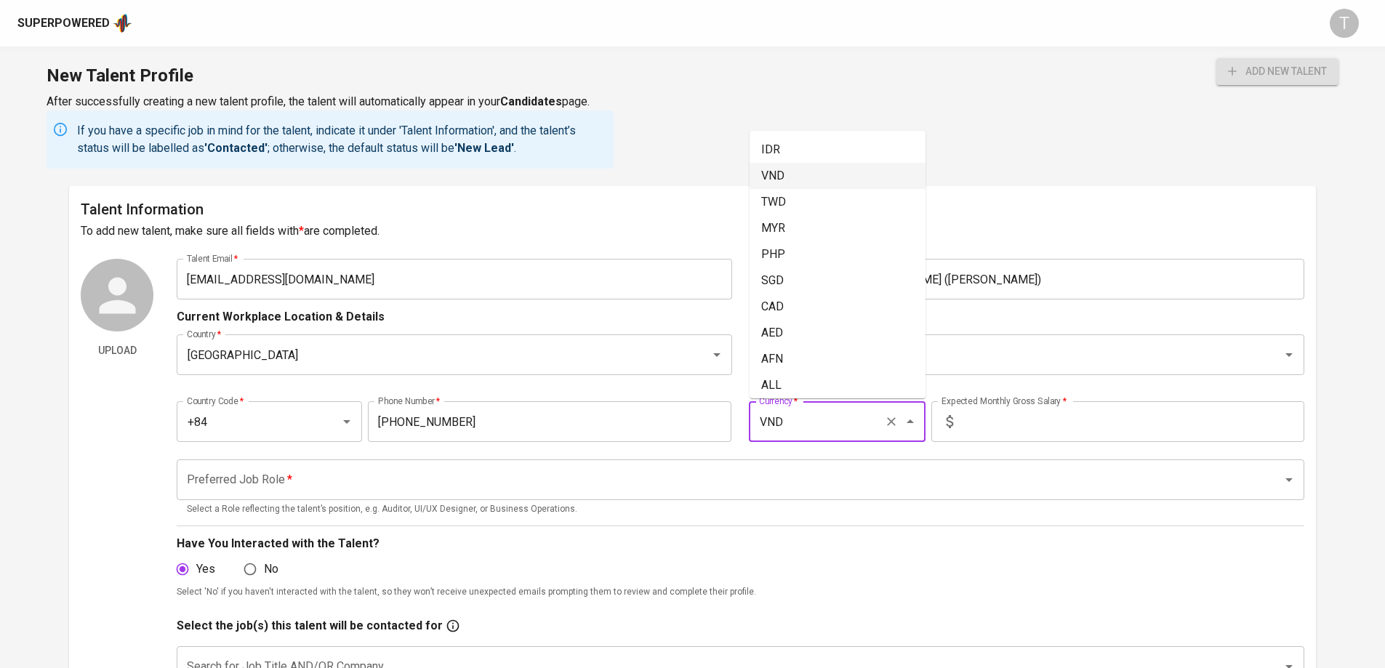
click at [809, 427] on input "VND" at bounding box center [817, 422] width 122 height 28
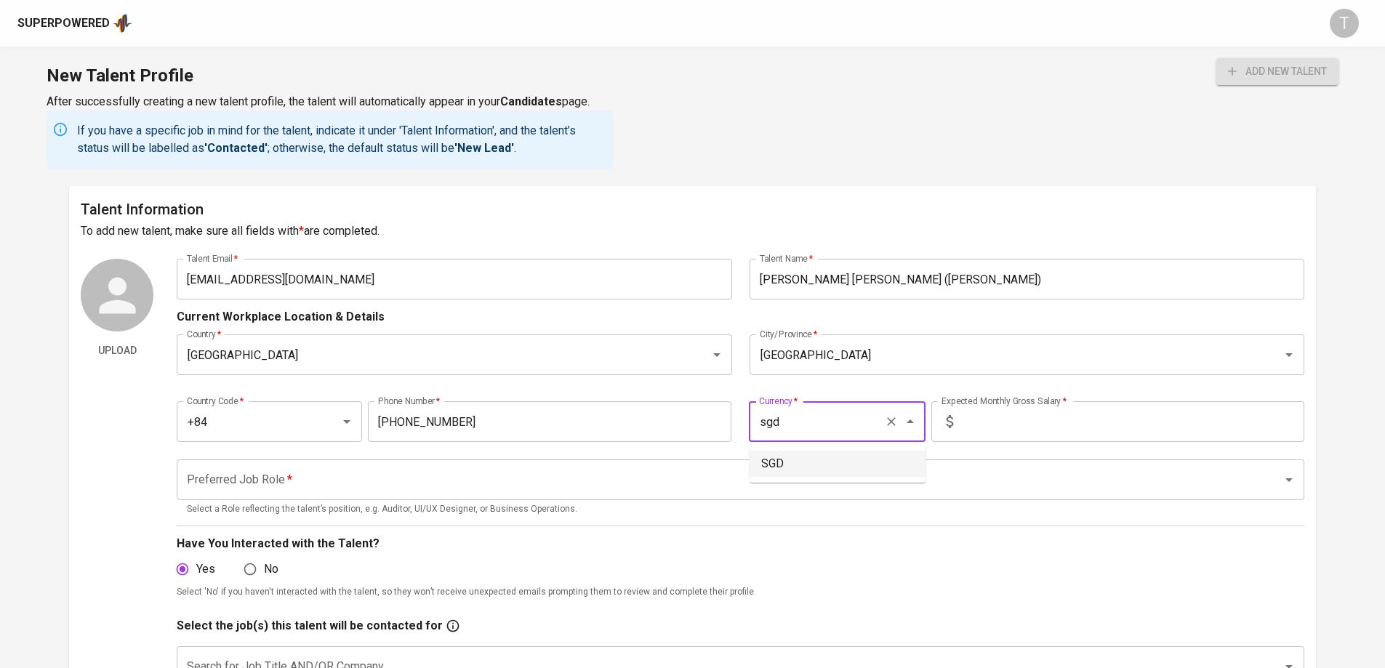
click at [778, 467] on li "SGD" at bounding box center [838, 464] width 176 height 26
type input "SGD"
click at [1110, 418] on input "text" at bounding box center [1131, 421] width 345 height 41
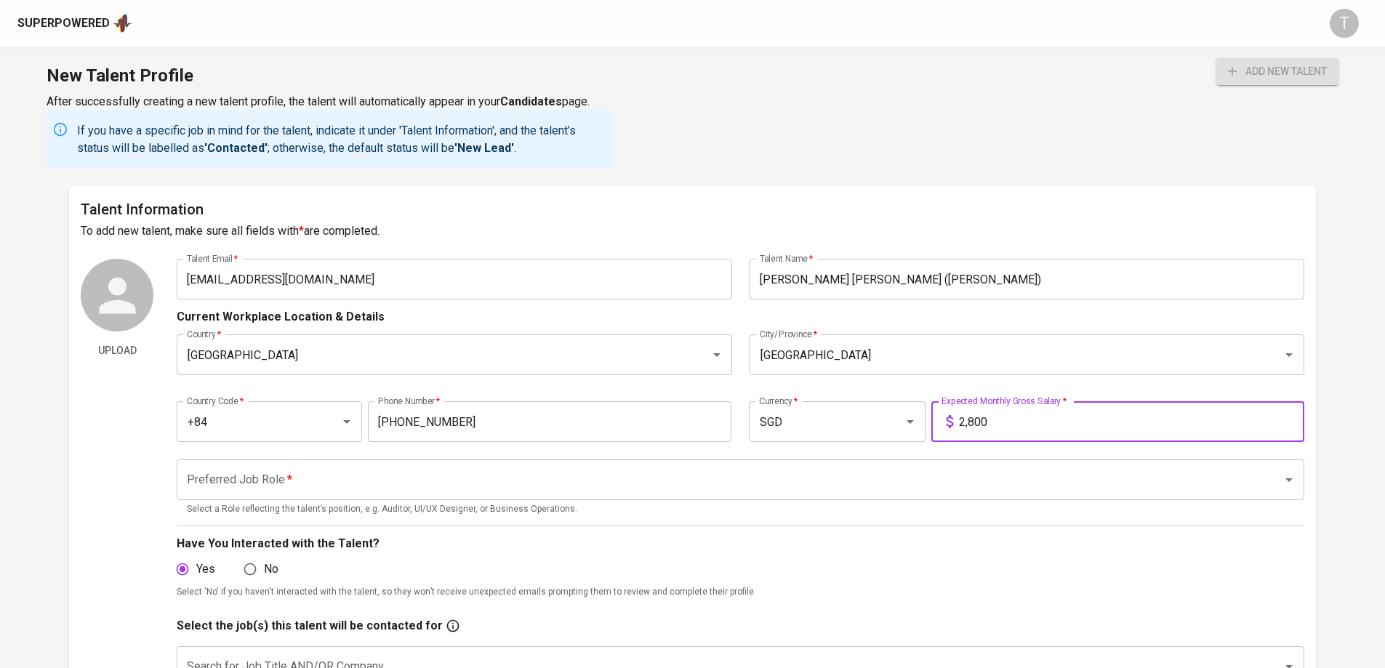
type input "2,800"
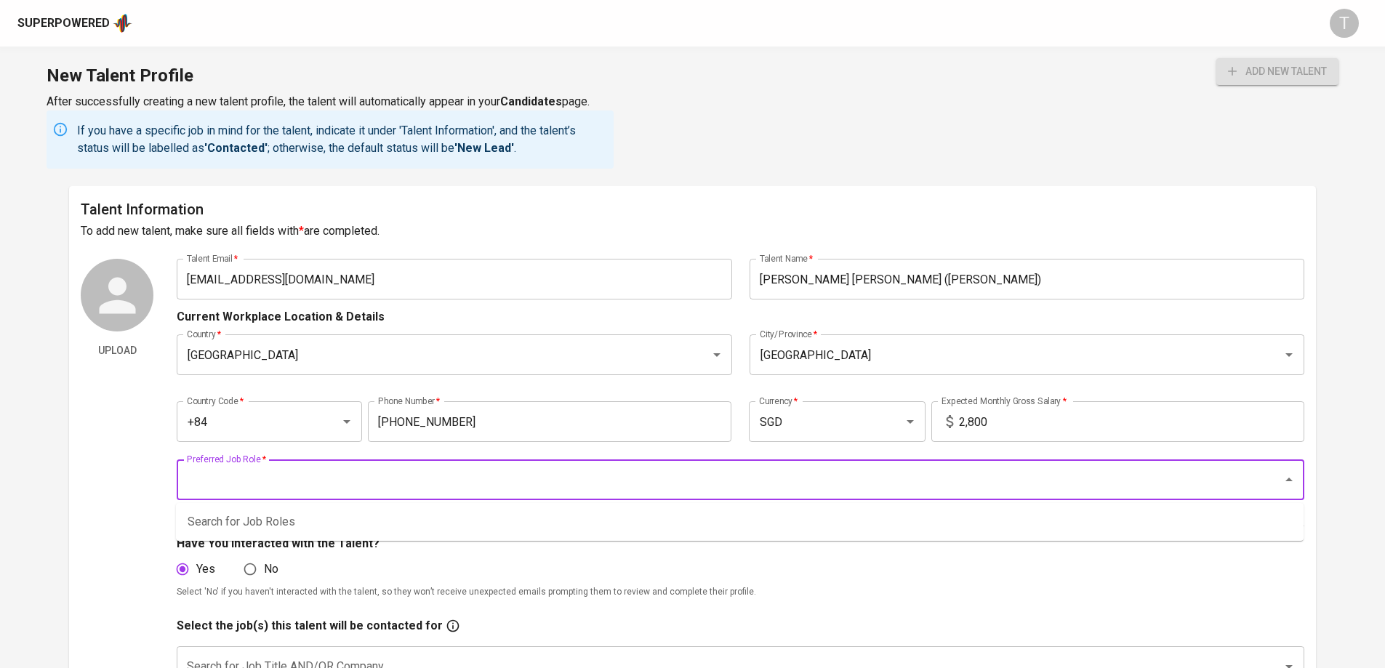
click at [1044, 471] on input "Preferred Job Role   *" at bounding box center [720, 480] width 1074 height 28
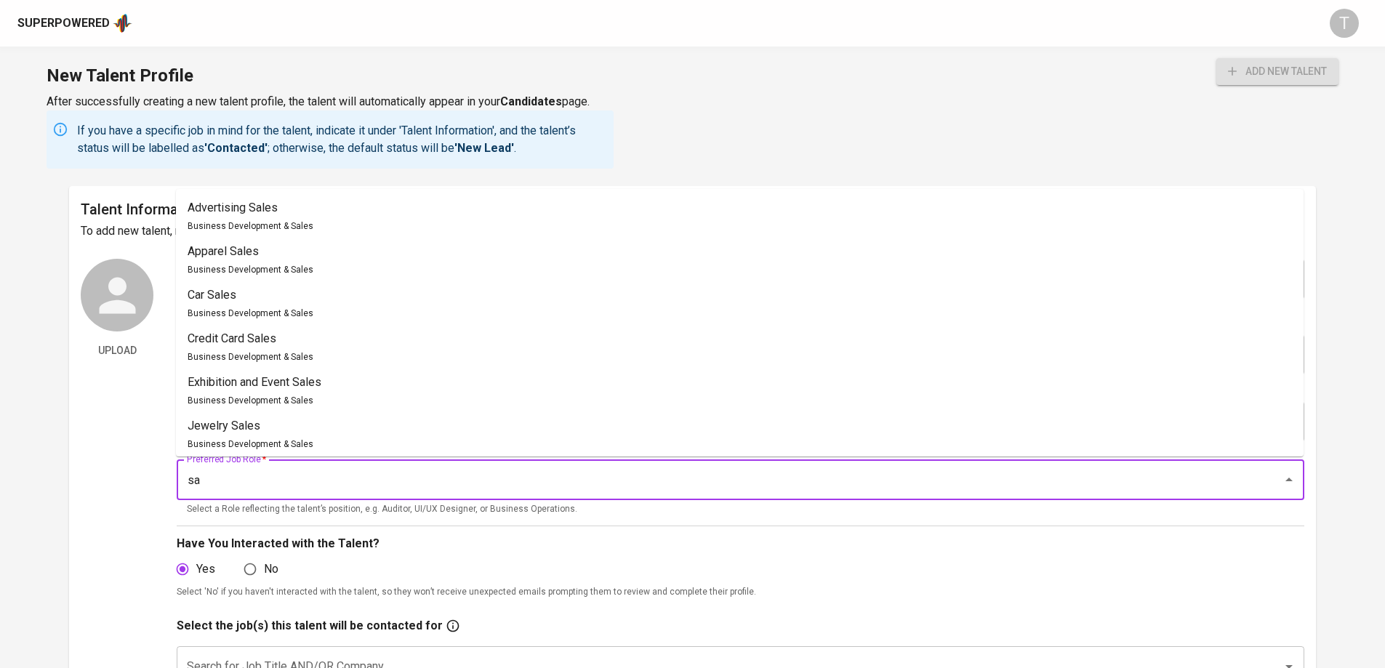
type input "s"
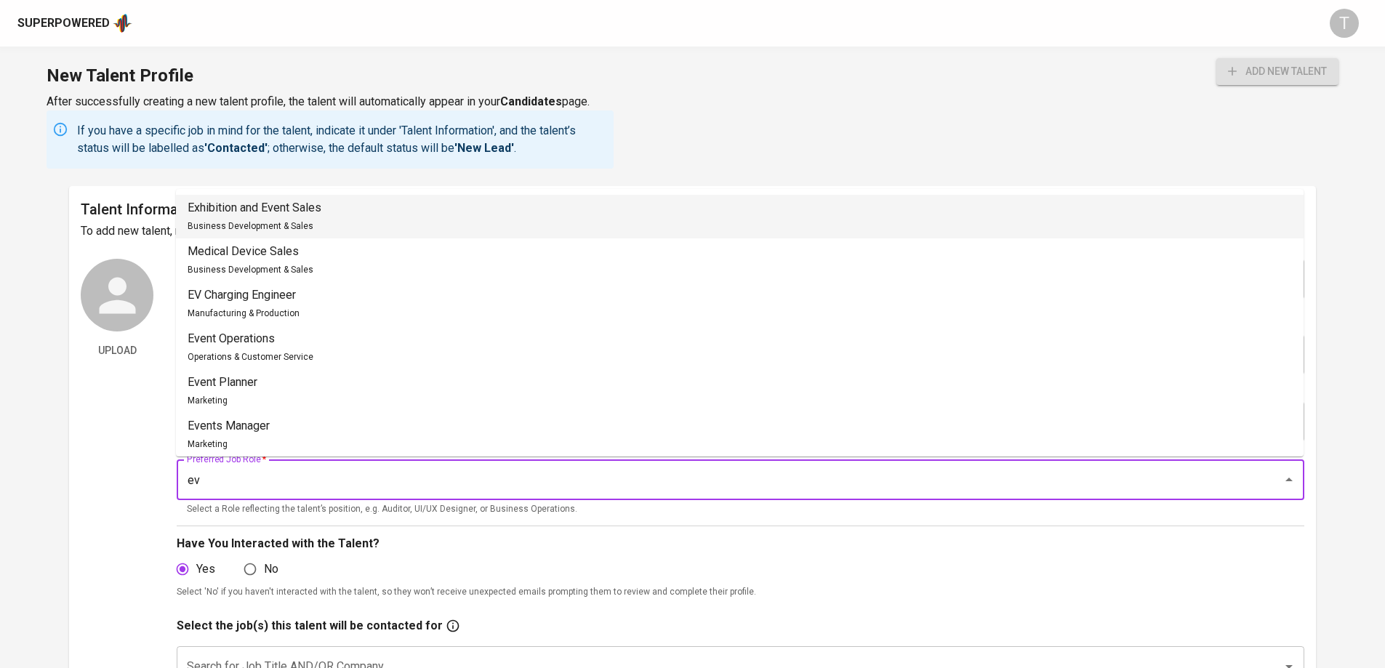
click at [663, 210] on li "Exhibition and Event Sales Business Development & Sales" at bounding box center [740, 217] width 1128 height 44
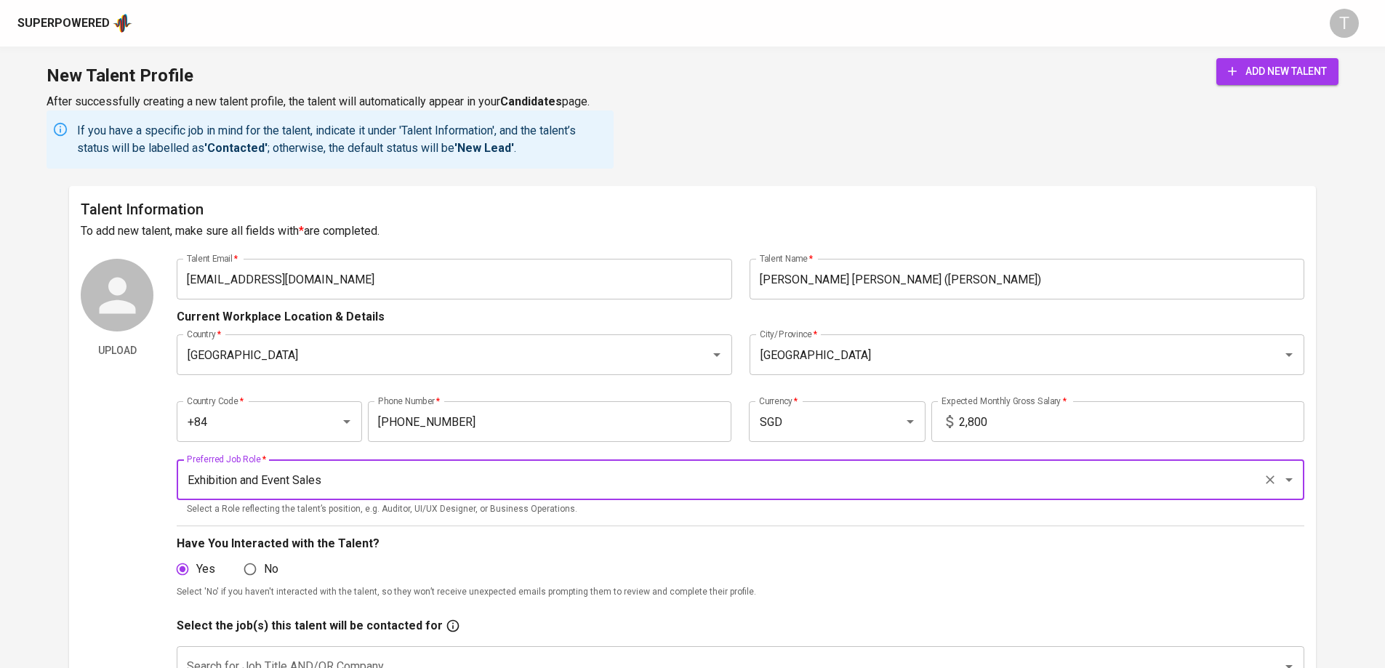
type input "Exhibition and Event Sales"
click at [1336, 80] on button "add new talent" at bounding box center [1278, 71] width 122 height 27
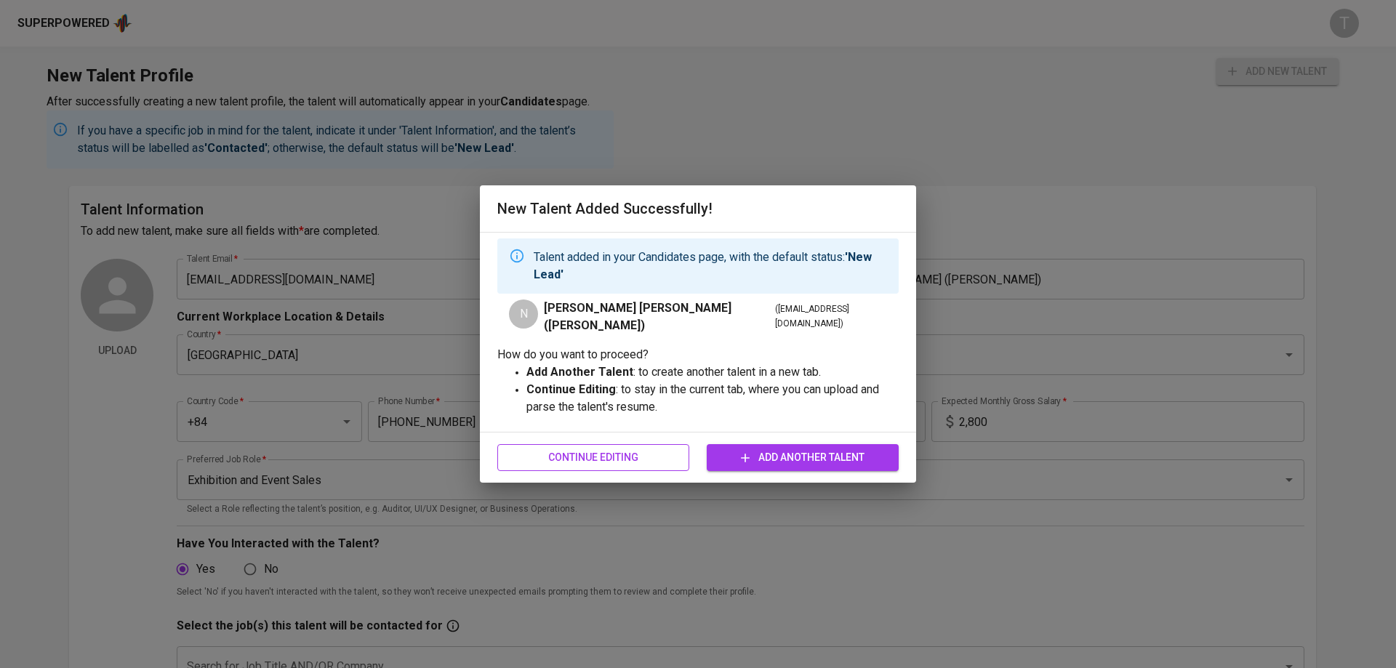
click at [631, 461] on span "Continue Editing" at bounding box center [593, 458] width 169 height 18
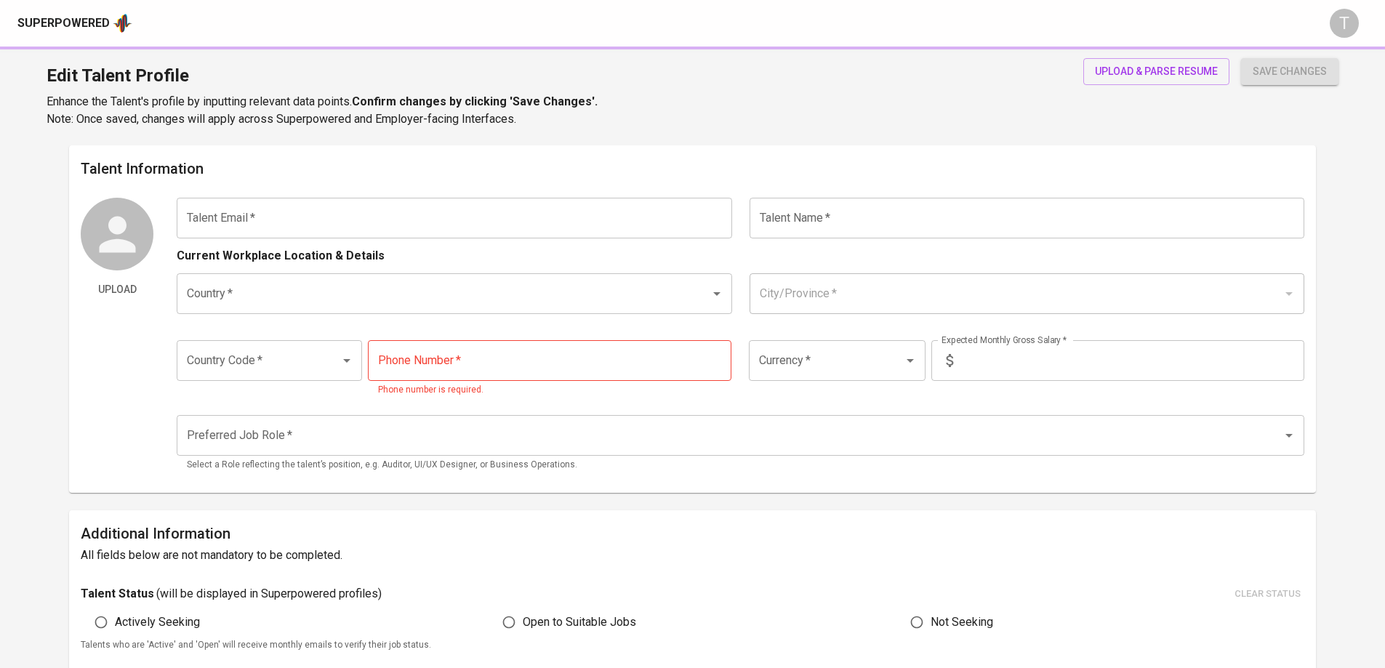
type input "[EMAIL_ADDRESS][DOMAIN_NAME]"
type input "[PERSON_NAME] [PERSON_NAME] ([PERSON_NAME])"
type input "Vietnam"
type input "Ho Chi Minh City"
type input "+84"
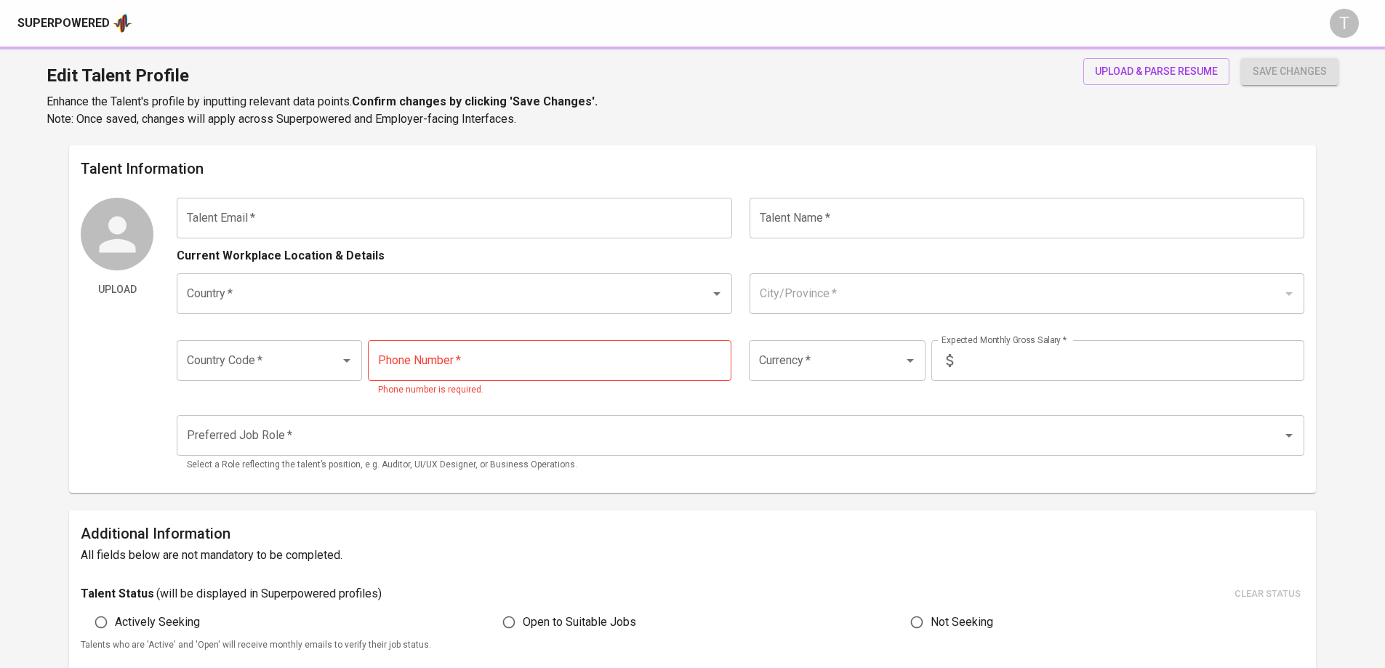
type input "988-081-839"
type input "SGD"
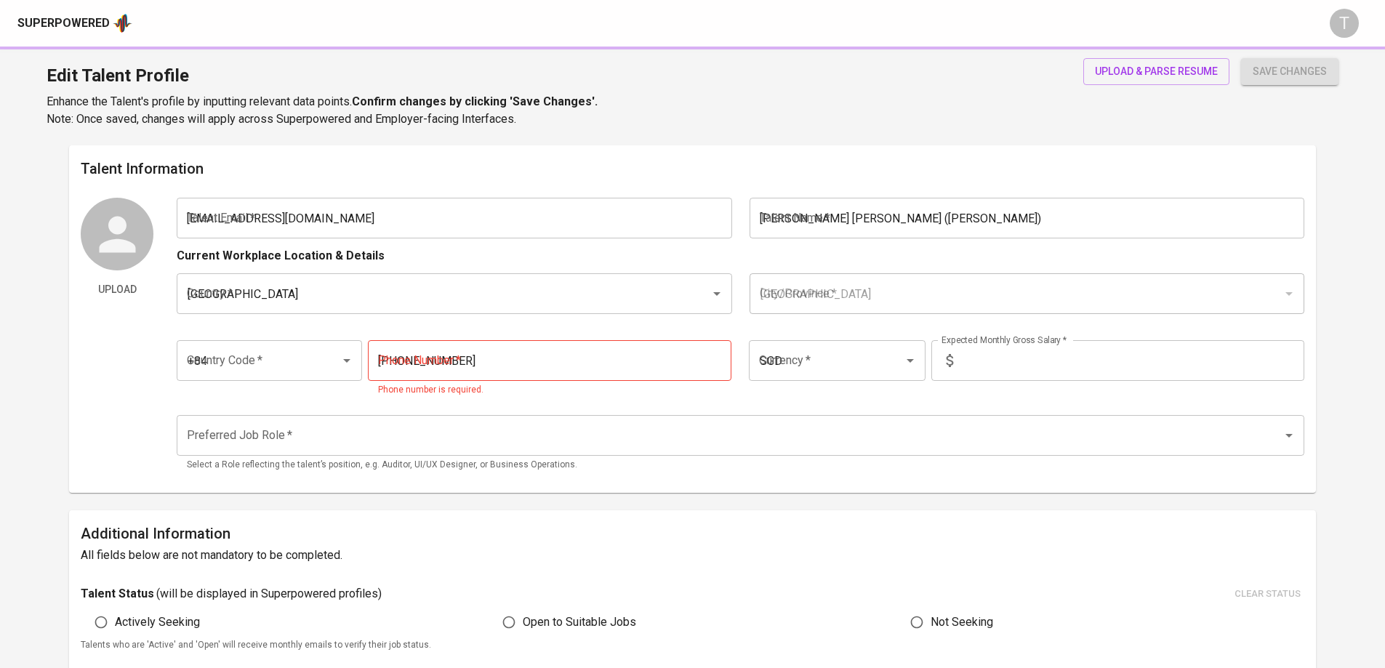
type input "2,800"
type input "Exhibition and Event Sales"
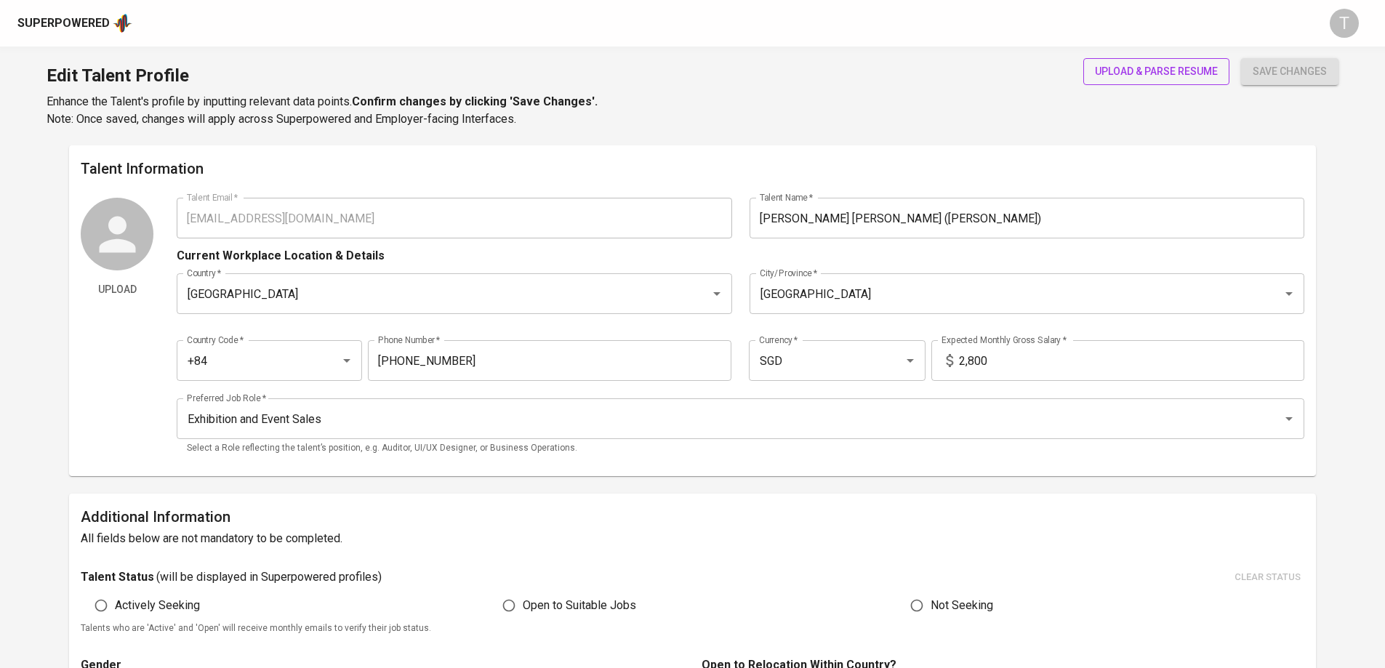
click at [1116, 73] on span "upload & parse resume" at bounding box center [1156, 72] width 123 height 18
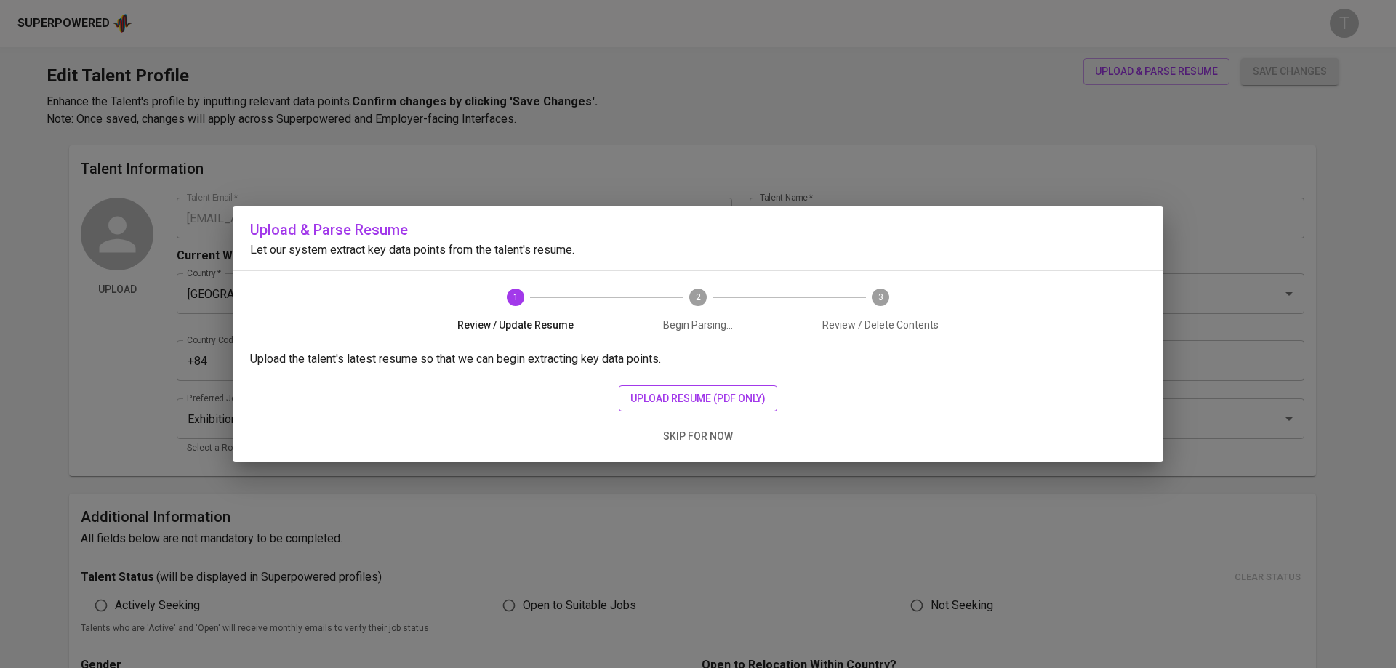
click at [650, 390] on span "upload resume (pdf only)" at bounding box center [698, 399] width 135 height 18
click at [667, 398] on span "upload resume (pdf only)" at bounding box center [698, 399] width 135 height 18
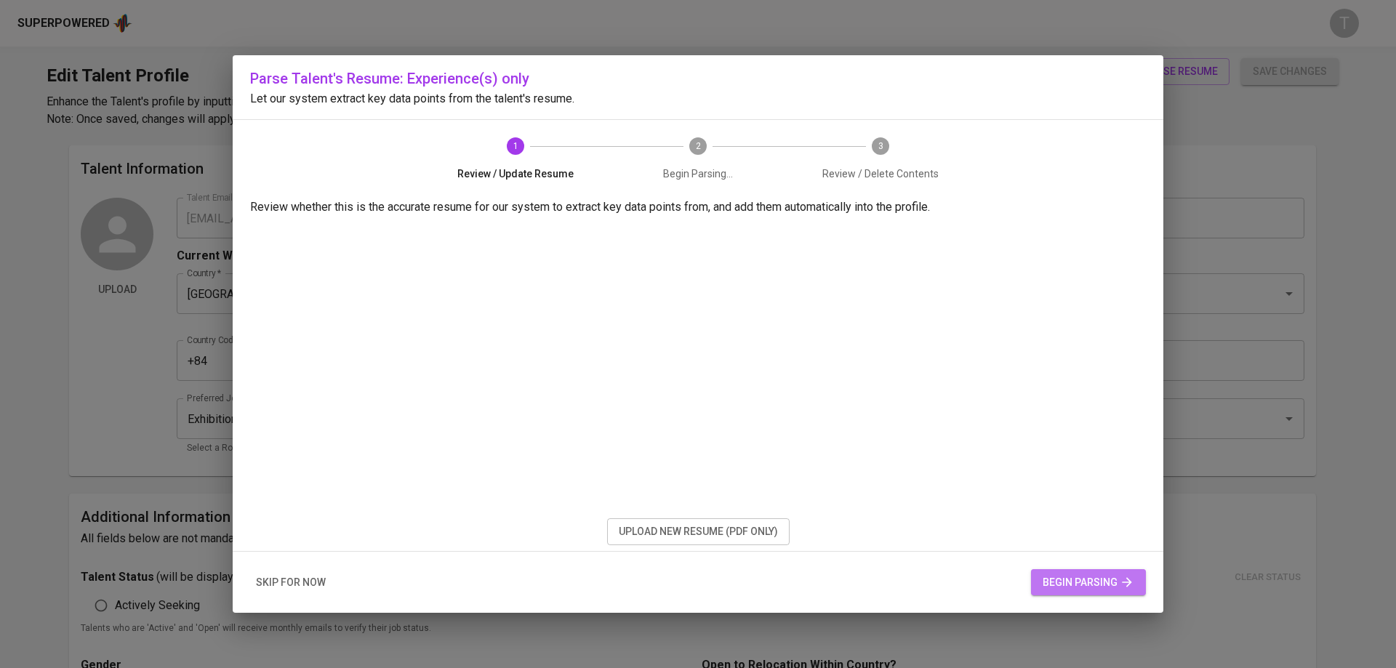
click at [1111, 583] on span "begin parsing" at bounding box center [1089, 583] width 92 height 18
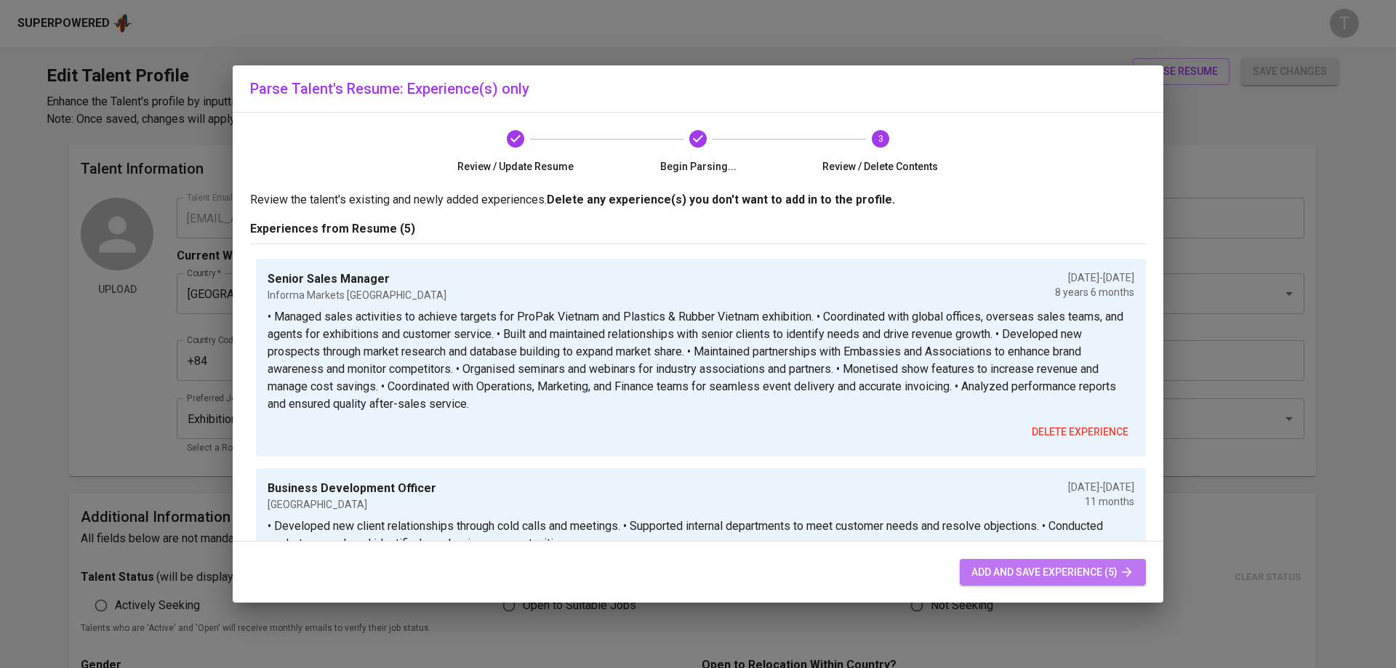
click at [1040, 577] on span "add and save experience (5)" at bounding box center [1053, 573] width 163 height 18
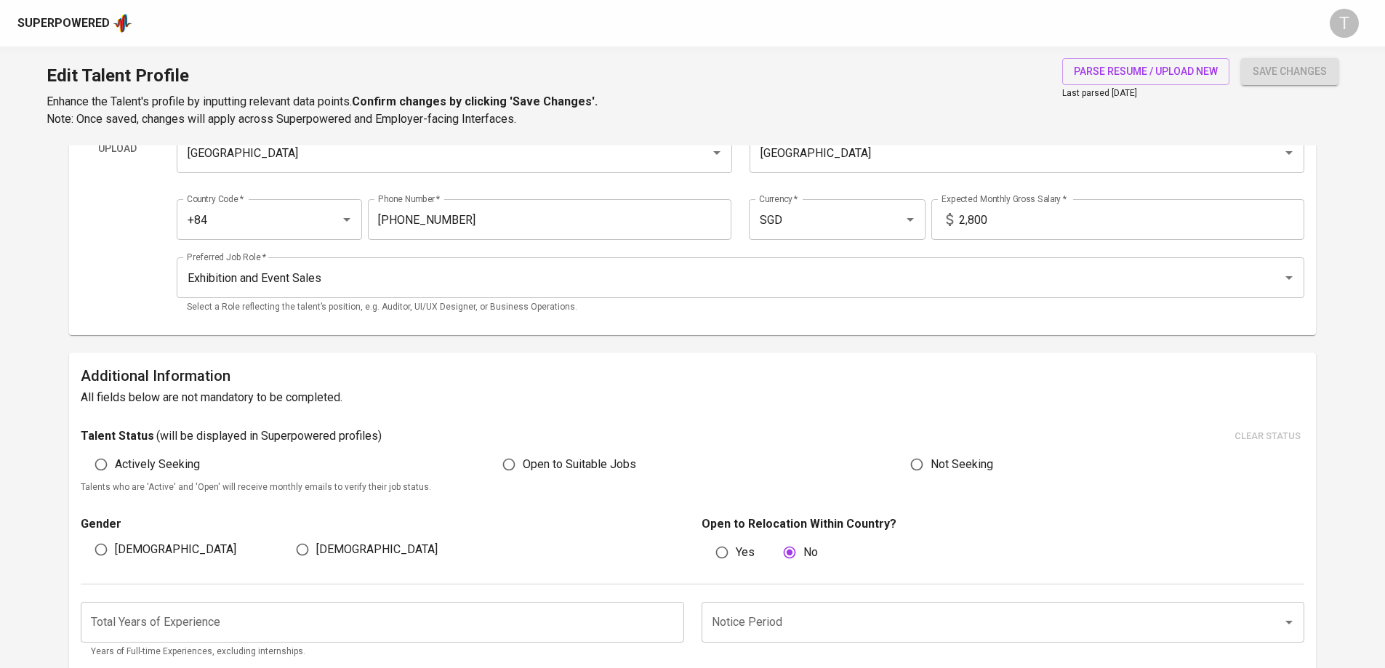
scroll to position [199, 0]
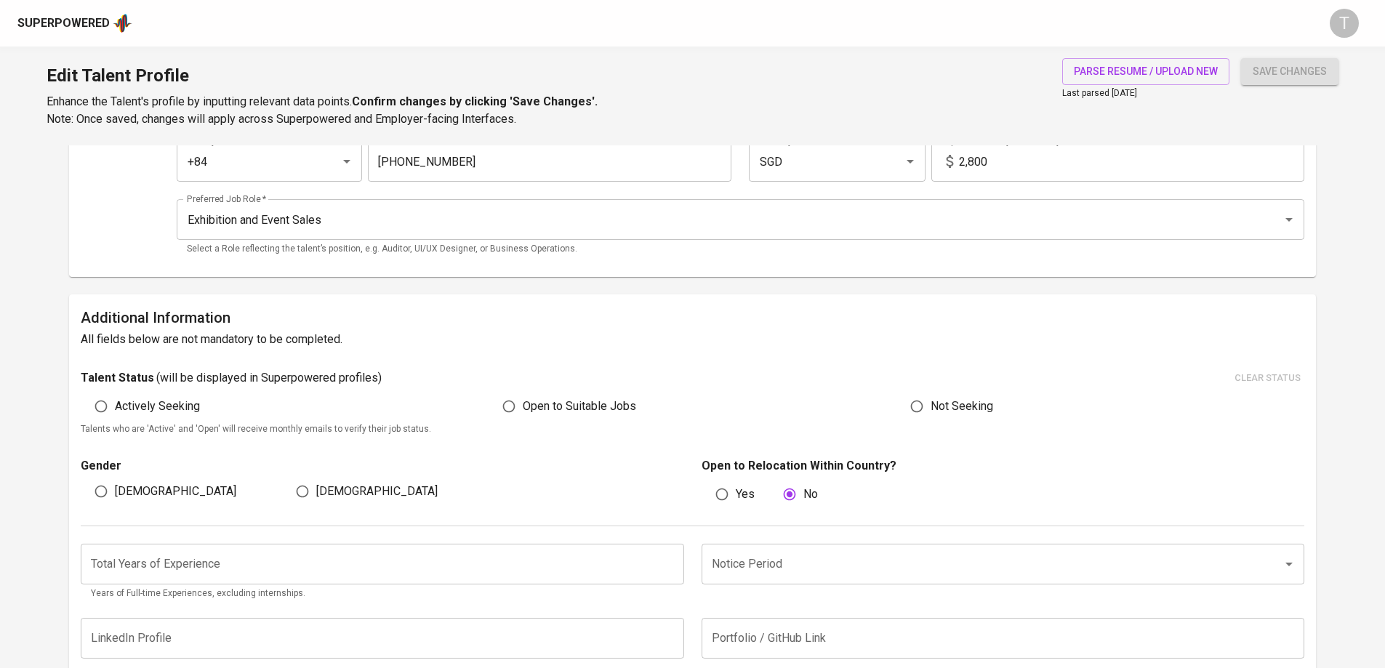
click at [333, 487] on span "[DEMOGRAPHIC_DATA]" at bounding box center [376, 491] width 121 height 17
click at [316, 487] on input "[DEMOGRAPHIC_DATA]" at bounding box center [303, 492] width 28 height 28
radio input "true"
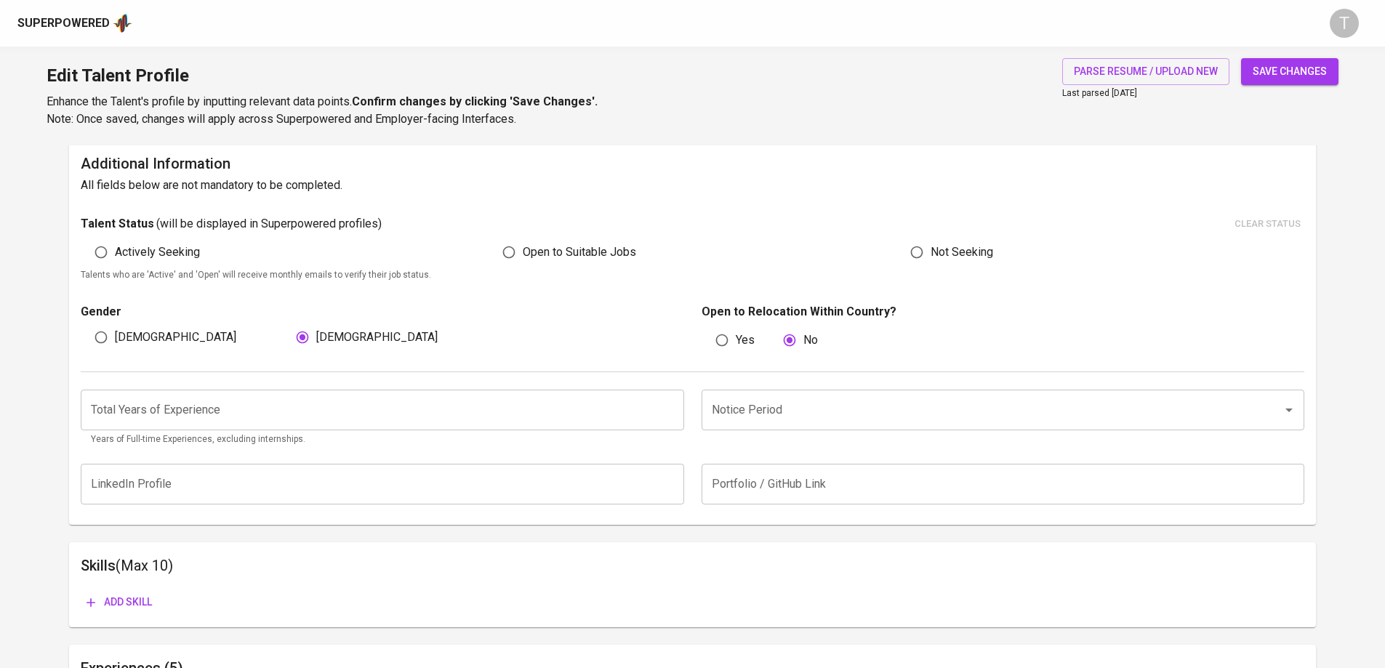
scroll to position [490, 0]
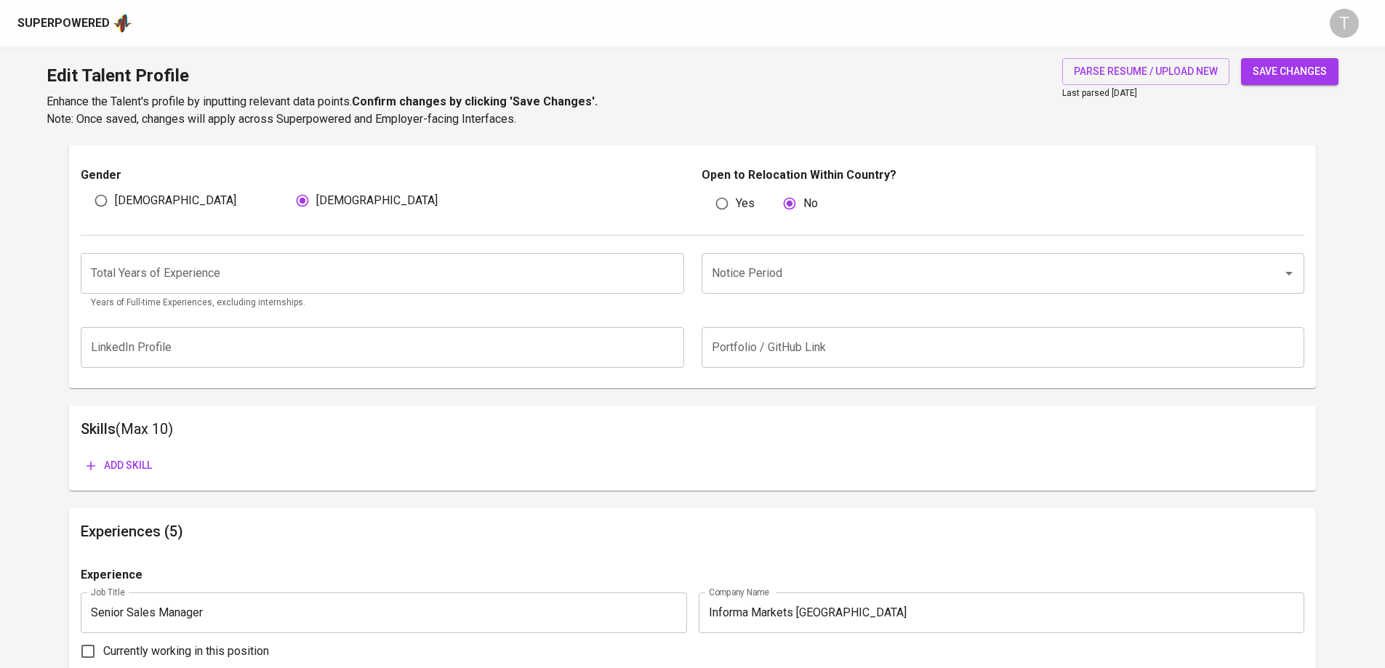
click at [577, 263] on input "number" at bounding box center [382, 273] width 603 height 41
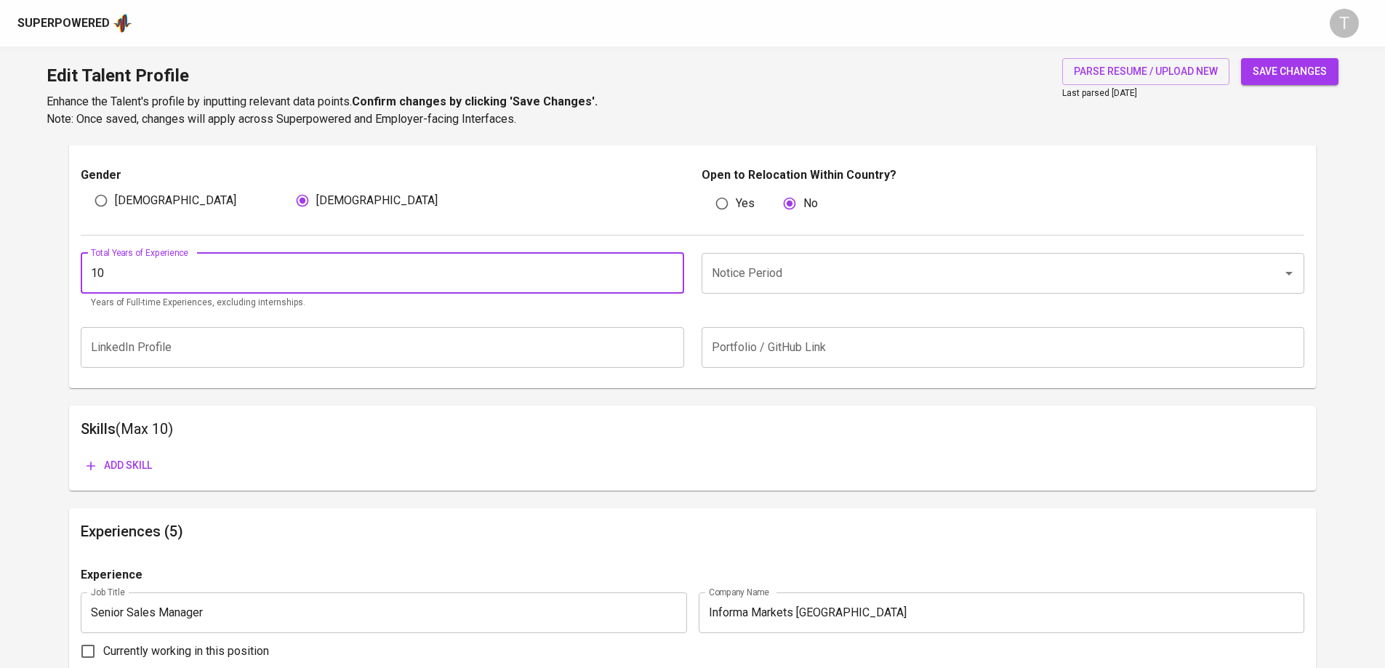
type input "10"
click at [546, 416] on div "Skills (Max 10) Add skill" at bounding box center [692, 448] width 1247 height 85
click at [817, 274] on input "Notice Period" at bounding box center [982, 274] width 549 height 28
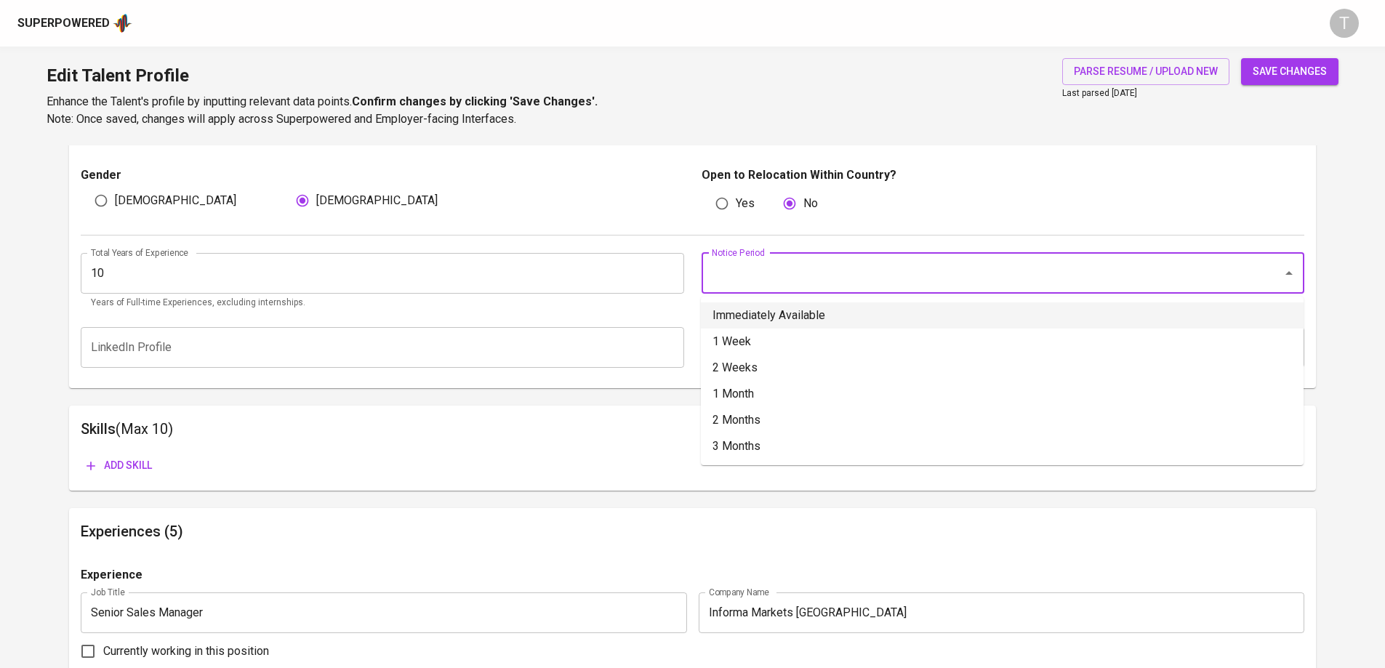
click at [782, 321] on li "Immediately Available" at bounding box center [1002, 316] width 603 height 26
type input "Immediately Available"
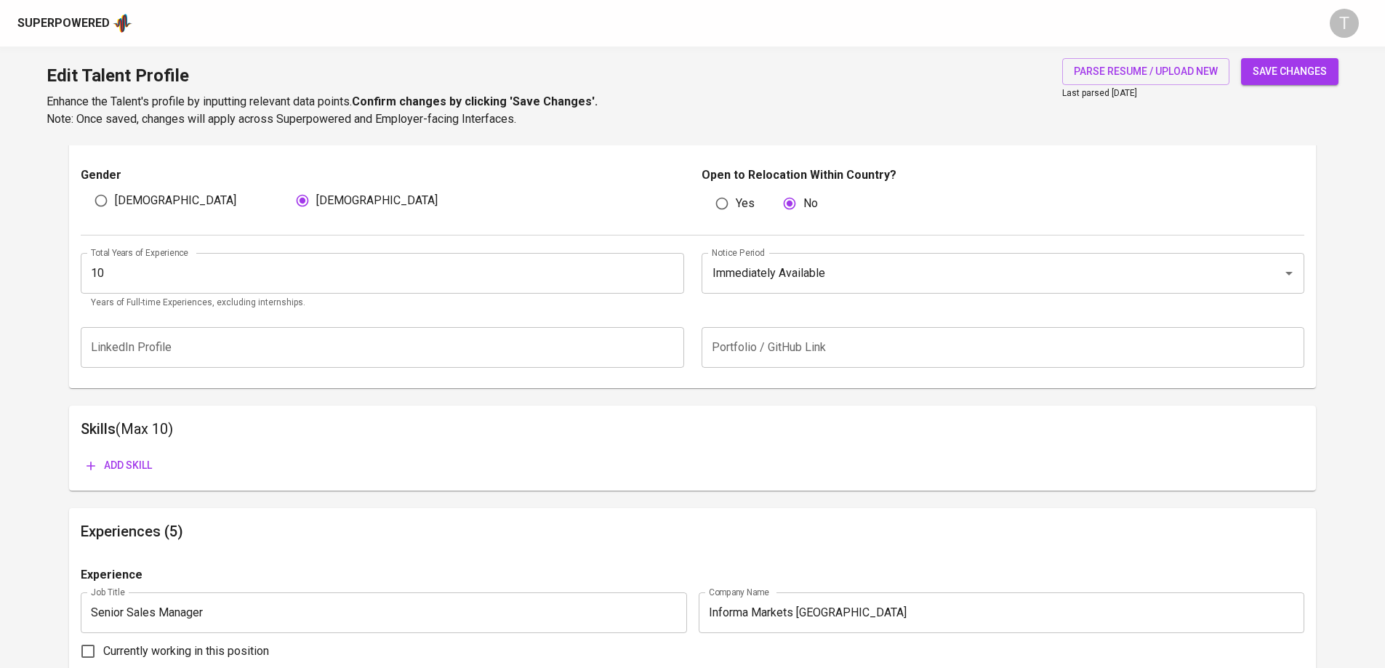
click at [722, 407] on div "Skills (Max 10) Add skill" at bounding box center [692, 448] width 1247 height 85
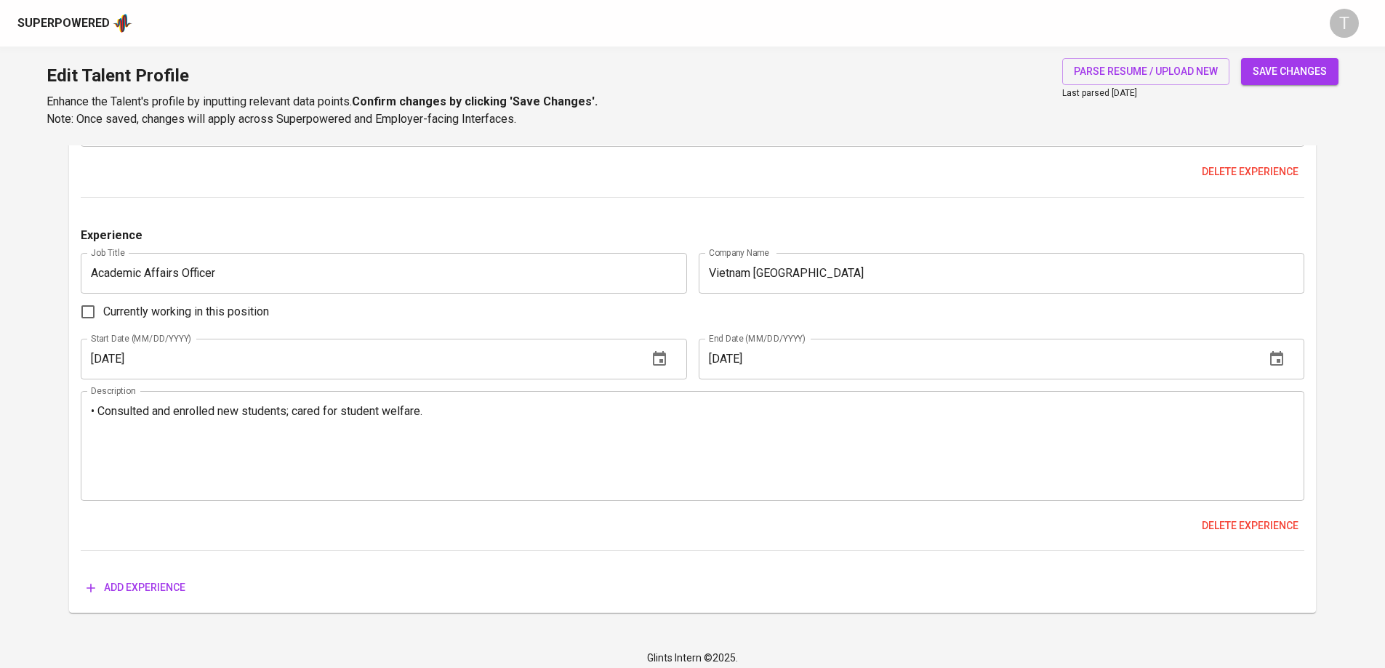
scroll to position [2254, 0]
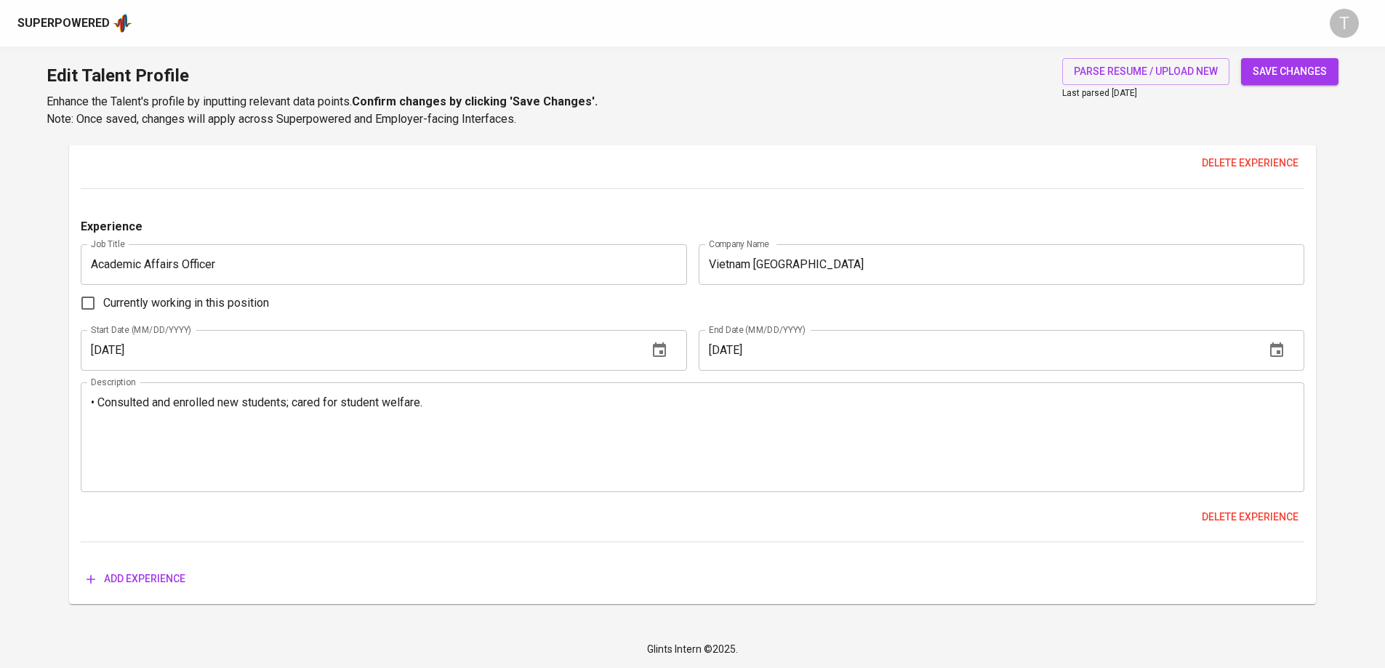
click at [172, 580] on span "Add experience" at bounding box center [136, 579] width 99 height 18
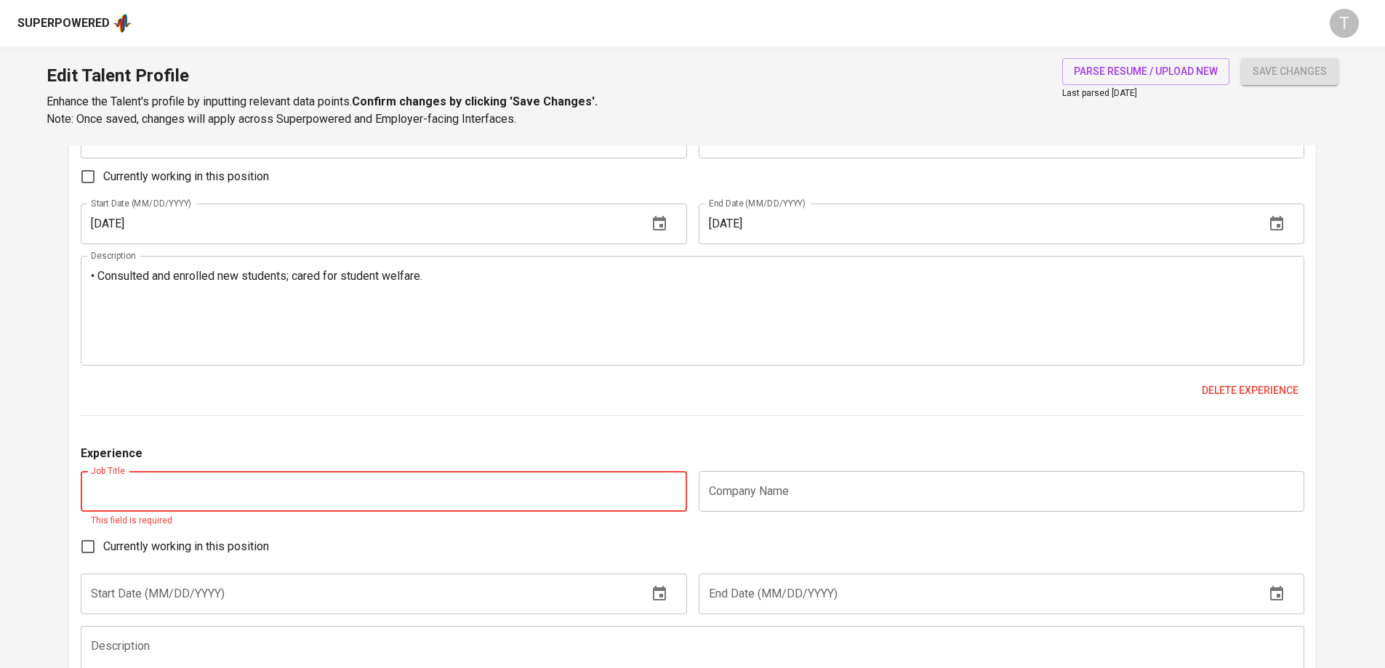
scroll to position [2399, 0]
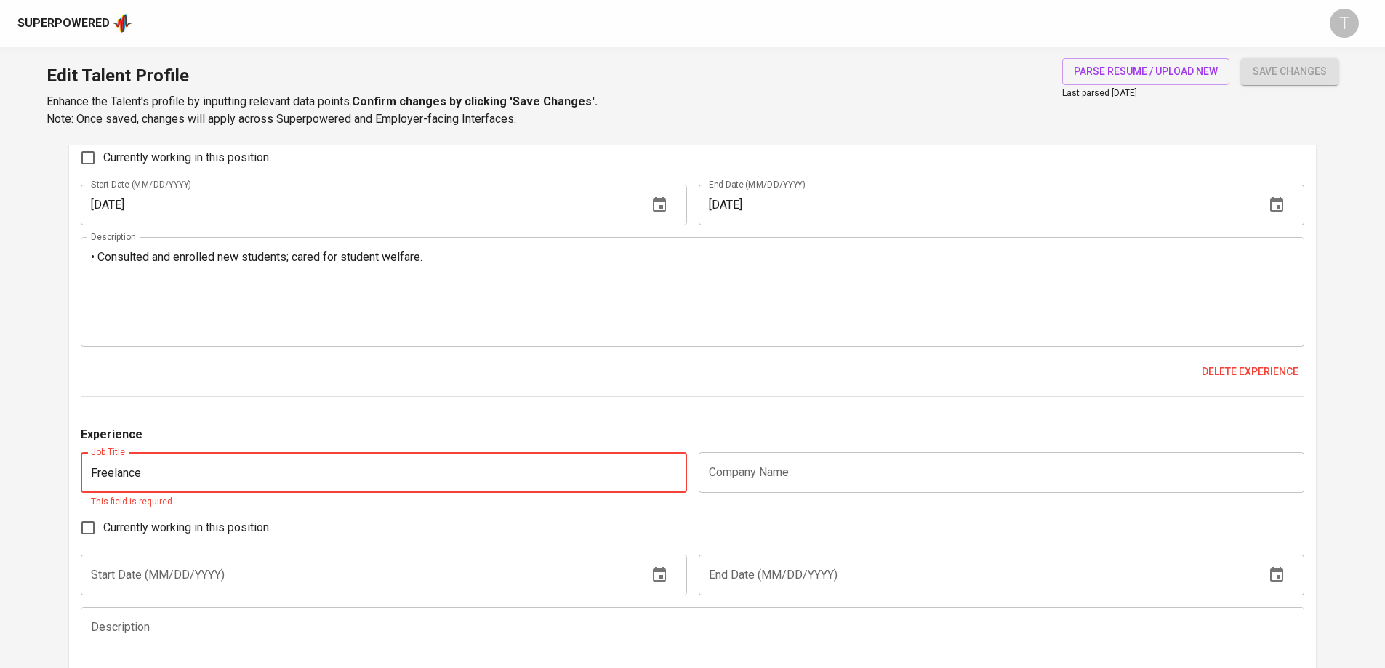
type input "Freelance"
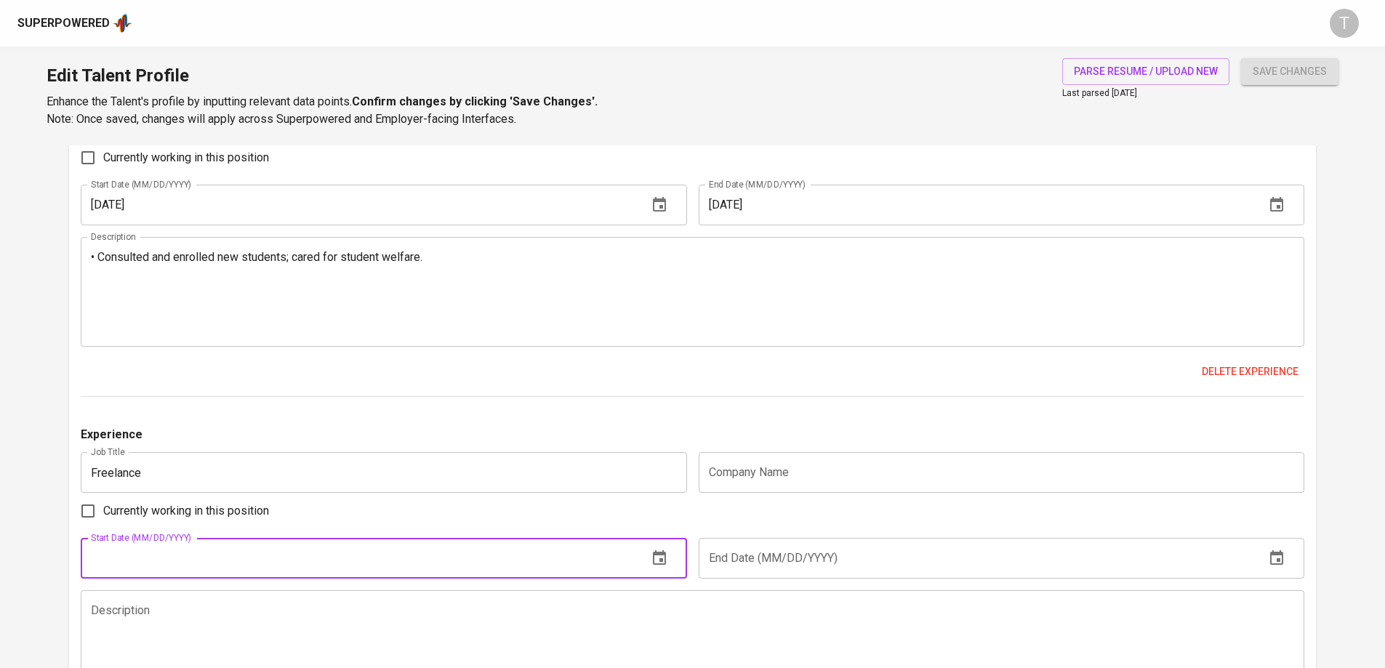
click at [175, 565] on input "text" at bounding box center [358, 558] width 555 height 41
type input "[DATE]"
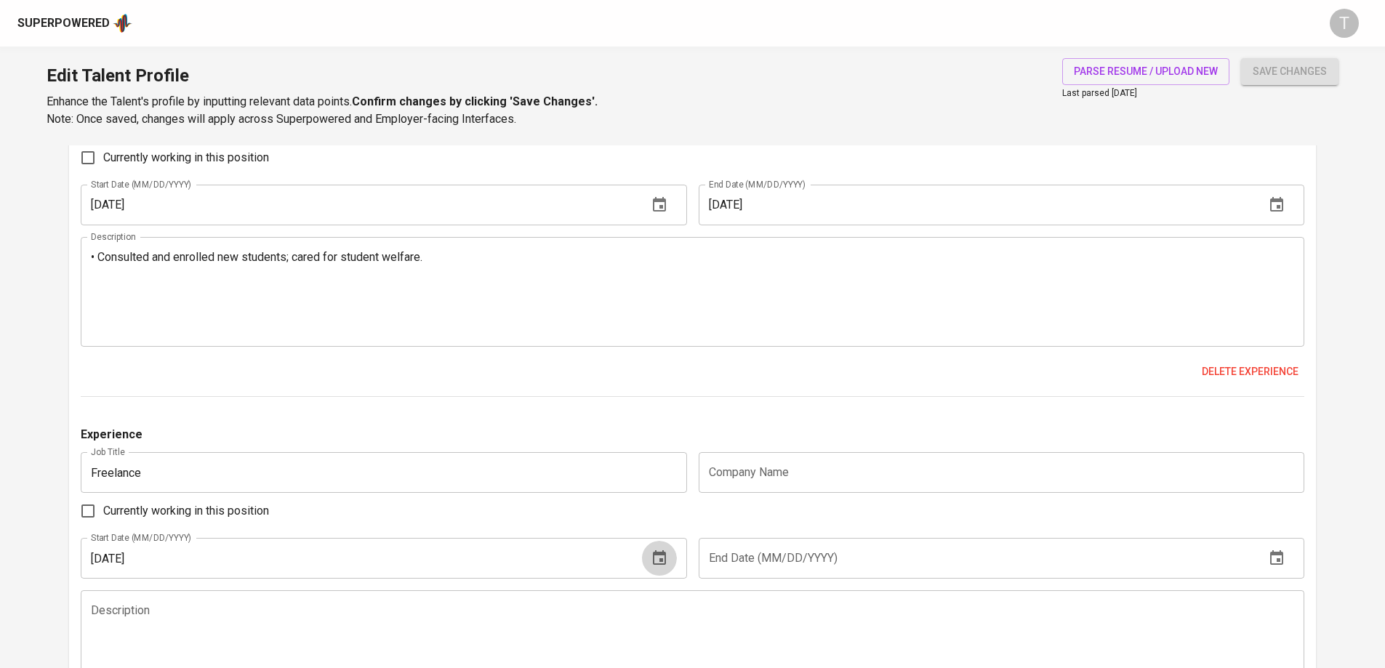
click at [161, 510] on span "Currently working in this position" at bounding box center [186, 511] width 166 height 17
click at [103, 510] on input "Currently working in this position" at bounding box center [88, 511] width 31 height 31
checkbox input "true"
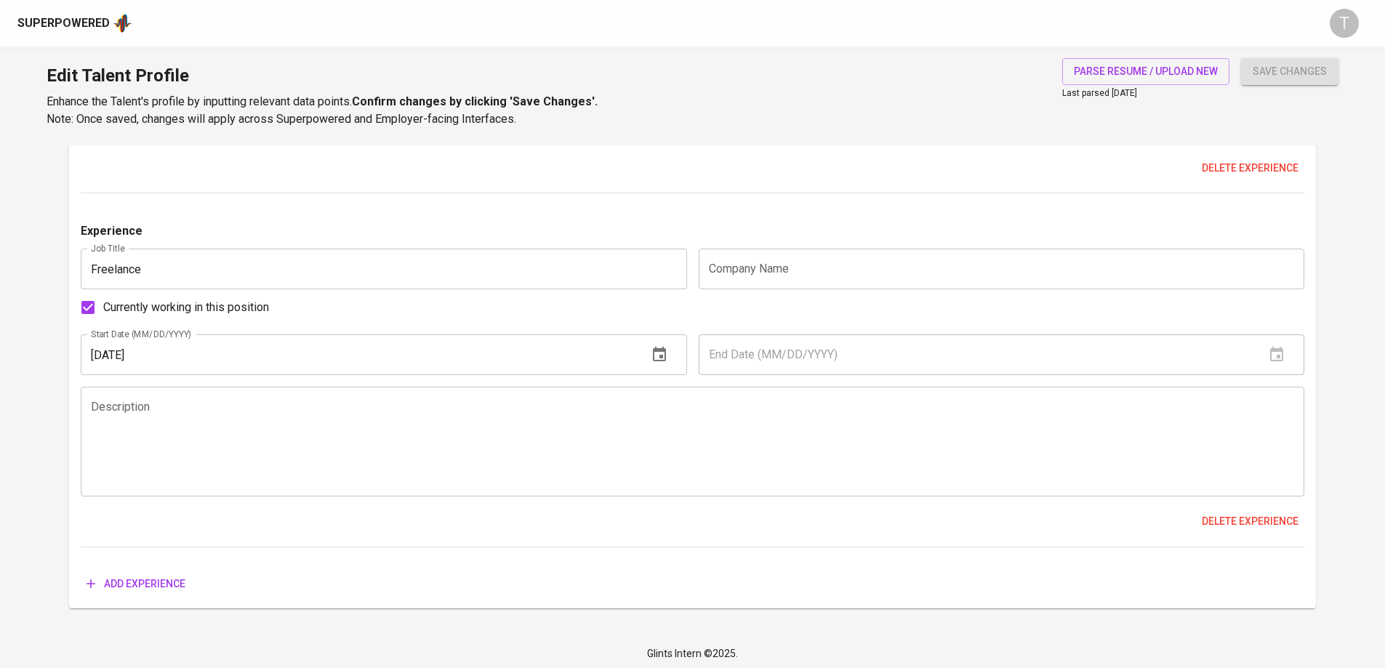
scroll to position [2607, 0]
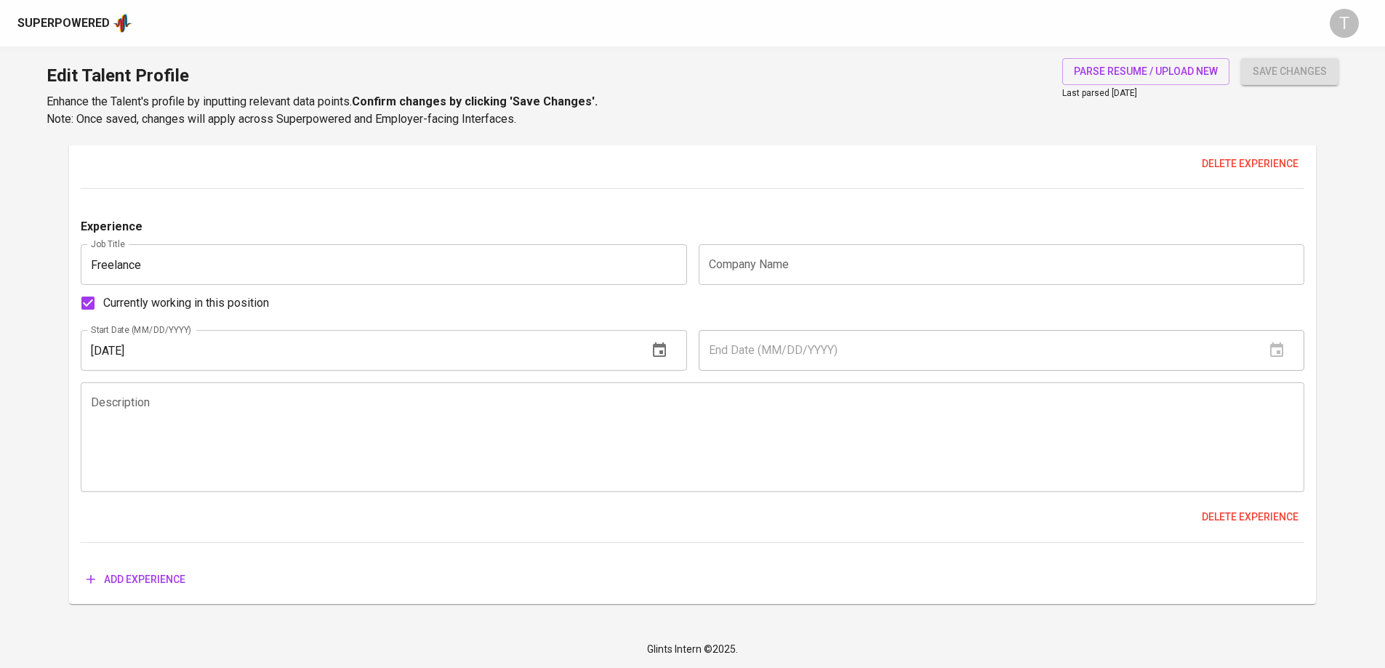
click at [367, 472] on textarea at bounding box center [693, 437] width 1204 height 83
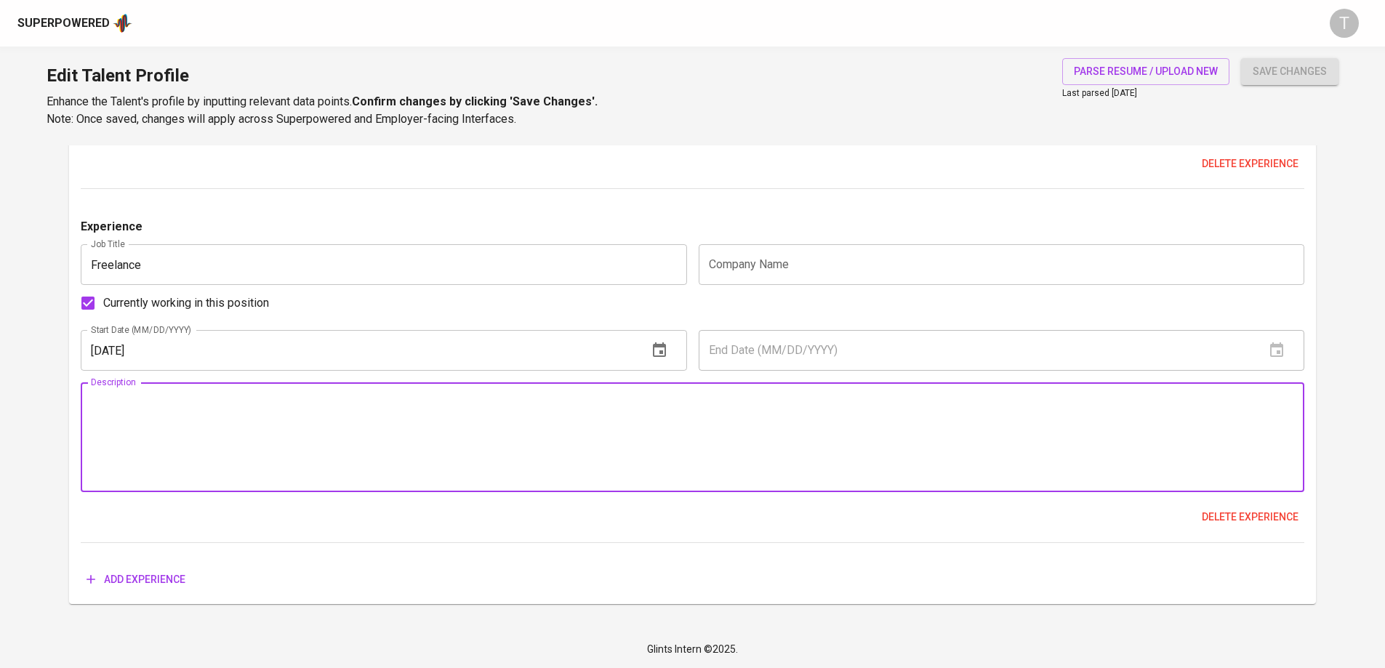
click at [804, 233] on div "Experience" at bounding box center [693, 231] width 1224 height 26
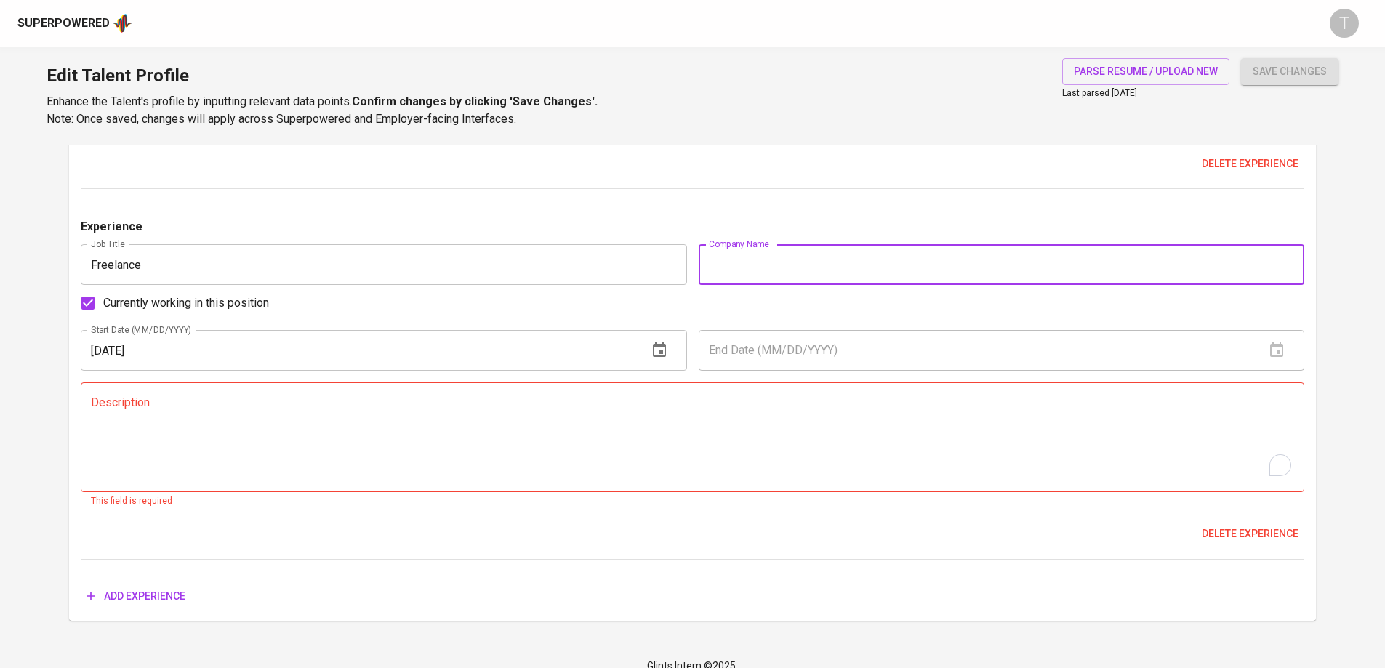
drag, startPoint x: 798, startPoint y: 268, endPoint x: 791, endPoint y: 279, distance: 13.7
click at [797, 265] on input "text" at bounding box center [1002, 264] width 606 height 41
paste input "Culinary competition"
type input "Culinary competition"
click at [697, 461] on textarea "To enrich screen reader interactions, please activate Accessibility in Grammarl…" at bounding box center [693, 437] width 1204 height 83
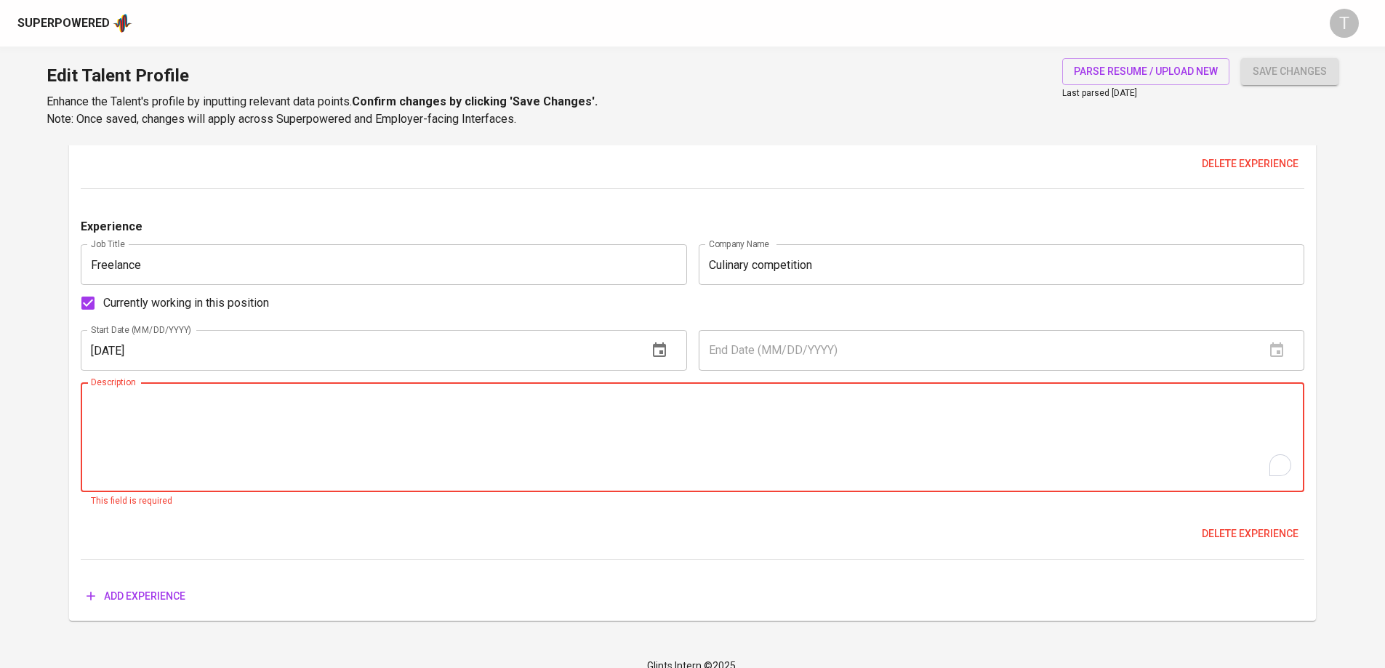
paste textarea "Freelance experience post-Informa, supporting culinary competitions and confere…"
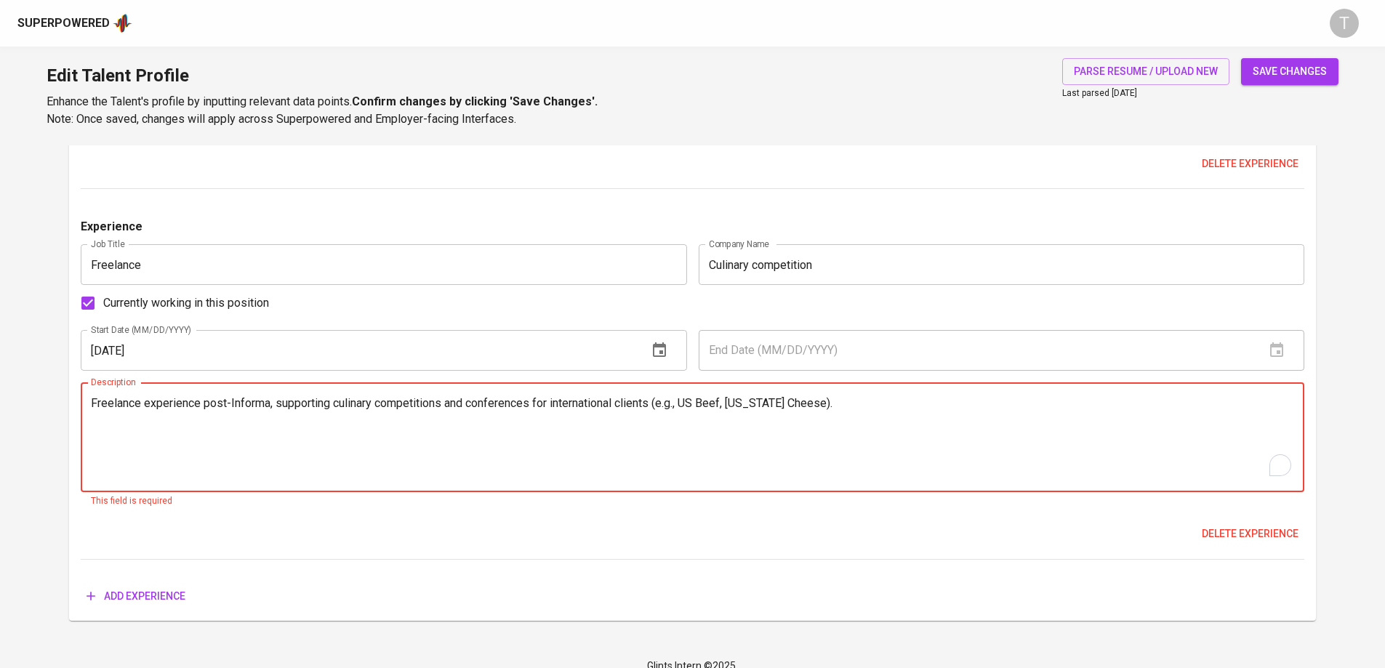
type textarea "Freelance experience post-Informa, supporting culinary competitions and confere…"
click at [339, 523] on div "Delete experience" at bounding box center [693, 534] width 1224 height 27
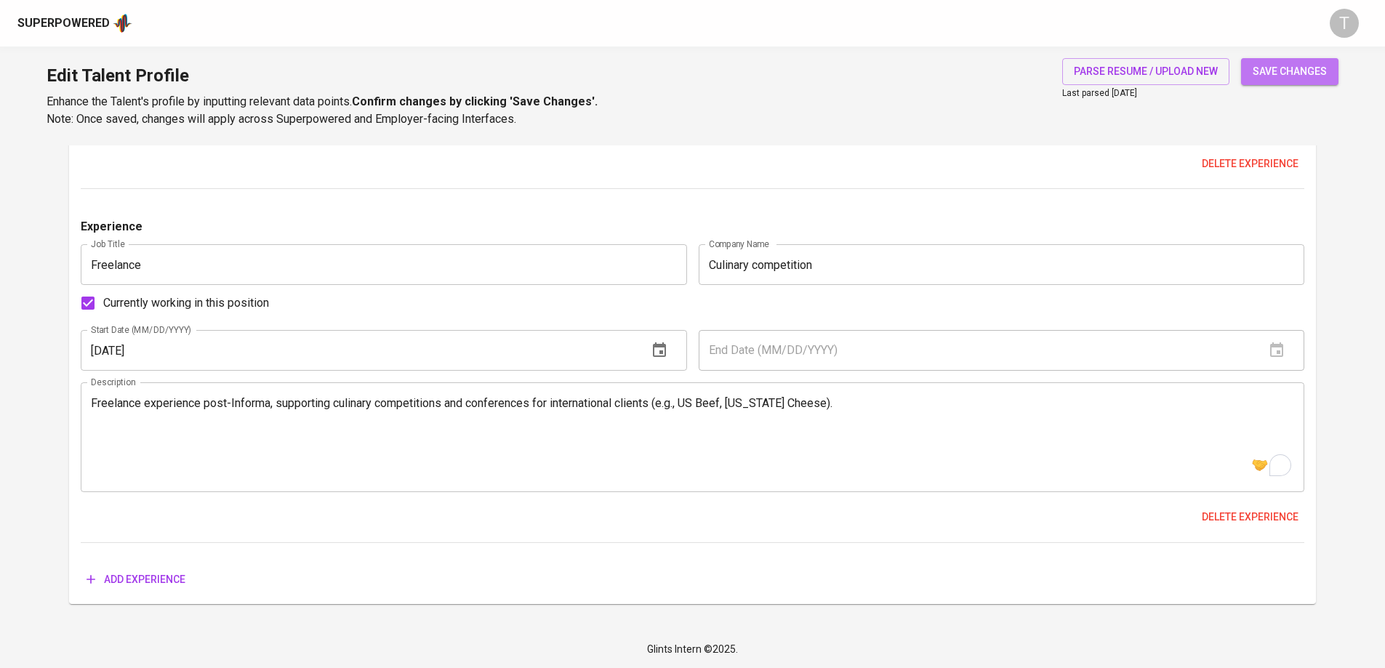
click at [1289, 65] on span "save changes" at bounding box center [1290, 72] width 74 height 18
type input "Freelance"
type input "Culinary competition"
checkbox input "true"
type input "[DATE]"
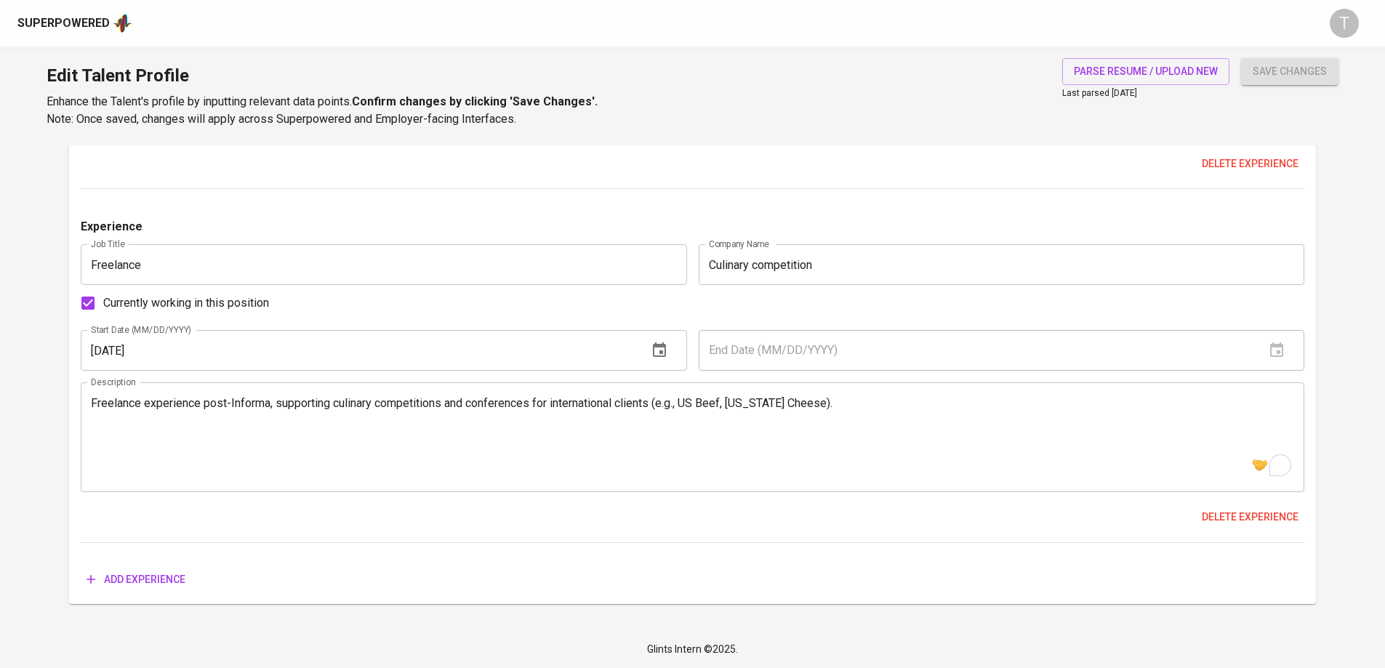
type textarea "Freelance experience post-Informa, supporting culinary competitions and confere…"
type input "Senior Sales Manager"
type input "Informa Markets [GEOGRAPHIC_DATA]"
type input "[DATE]"
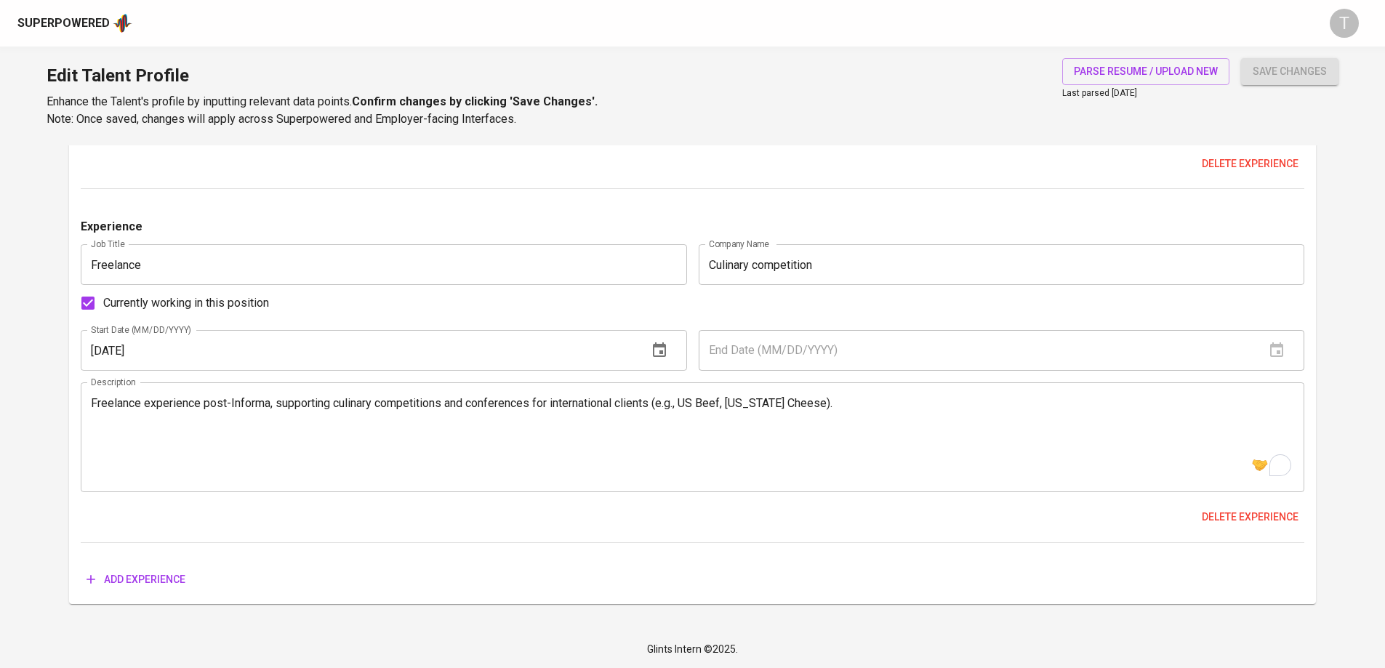
type textarea "• Managed sales activities to achieve targets for ProPak Vietnam and Plastics &…"
type input "Business Development Officer"
type input "[GEOGRAPHIC_DATA]"
type input "[DATE]"
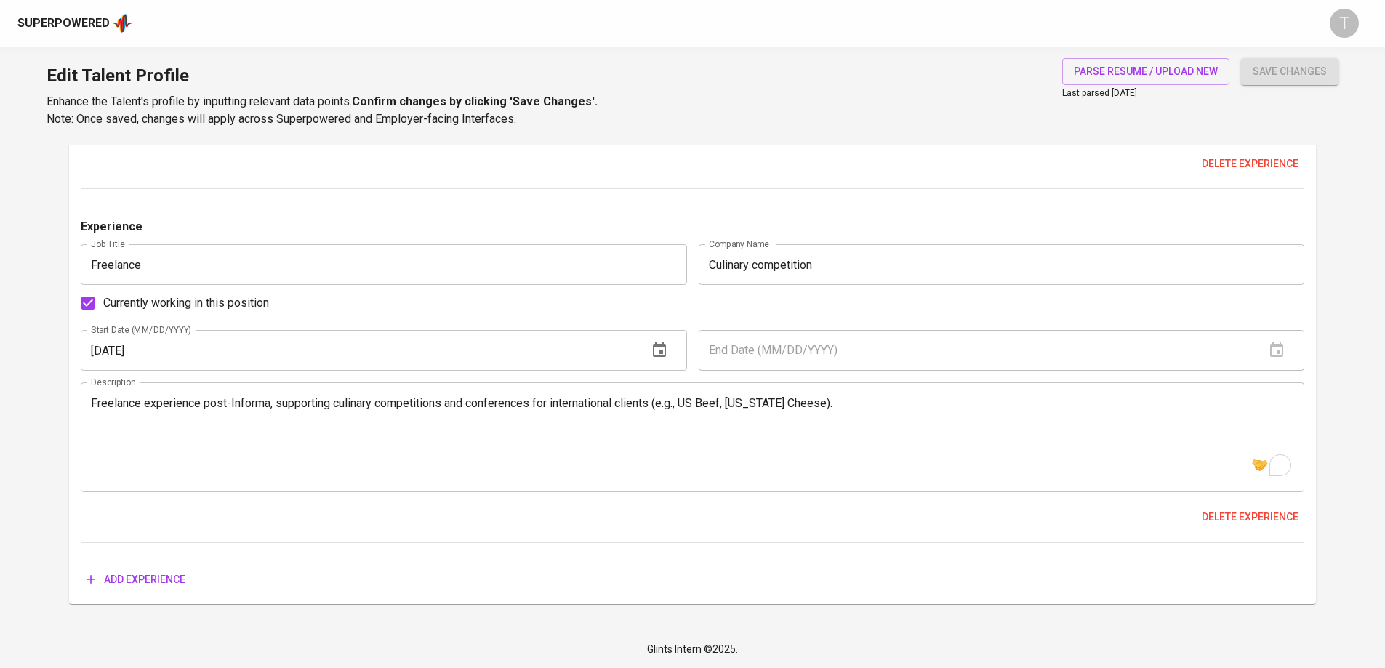
type textarea "• Developed new client relationships through cold calls and meetings. • Support…"
type input "Key Account Executive"
type input "[DATE]"
type textarea "• Managed and developed key customer relationships to ensure retention and sale…"
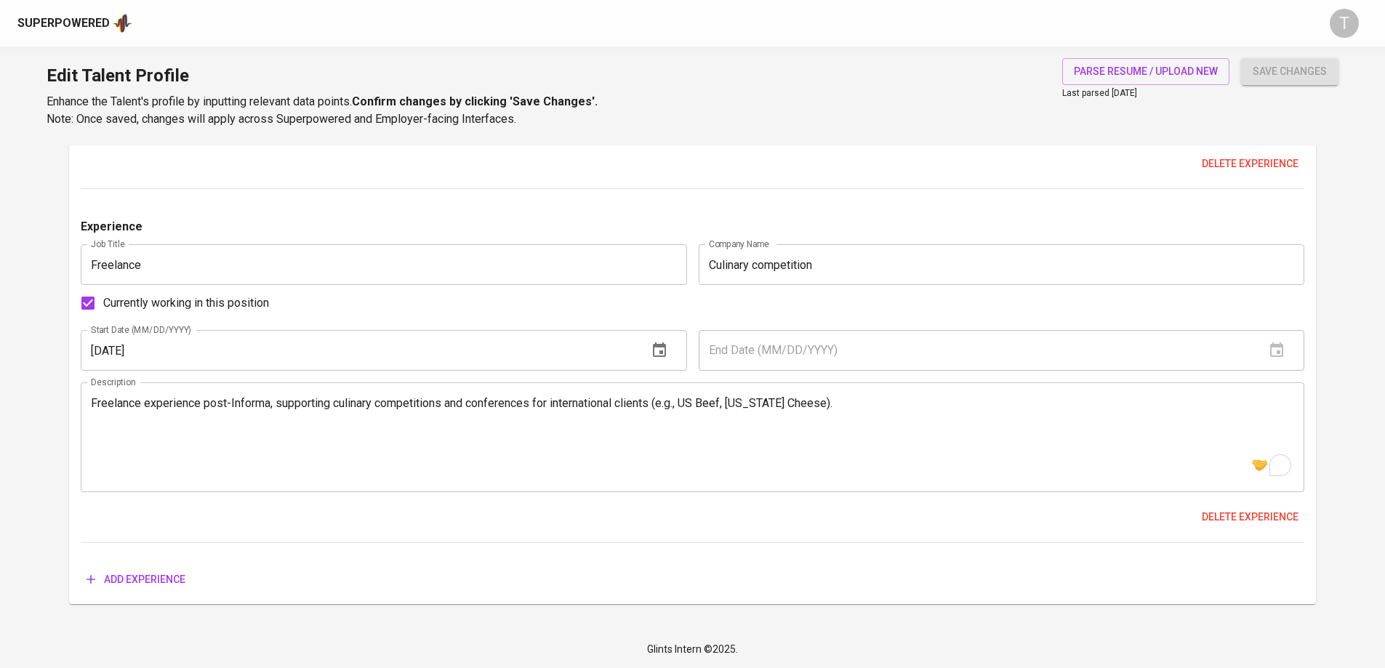
type input "Customer Sales Executive"
type input "Rentokil Initial [GEOGRAPHIC_DATA]"
type input "[DATE]"
type textarea "• Maintained client relationships, handled enquiries, prepared contracts, and m…"
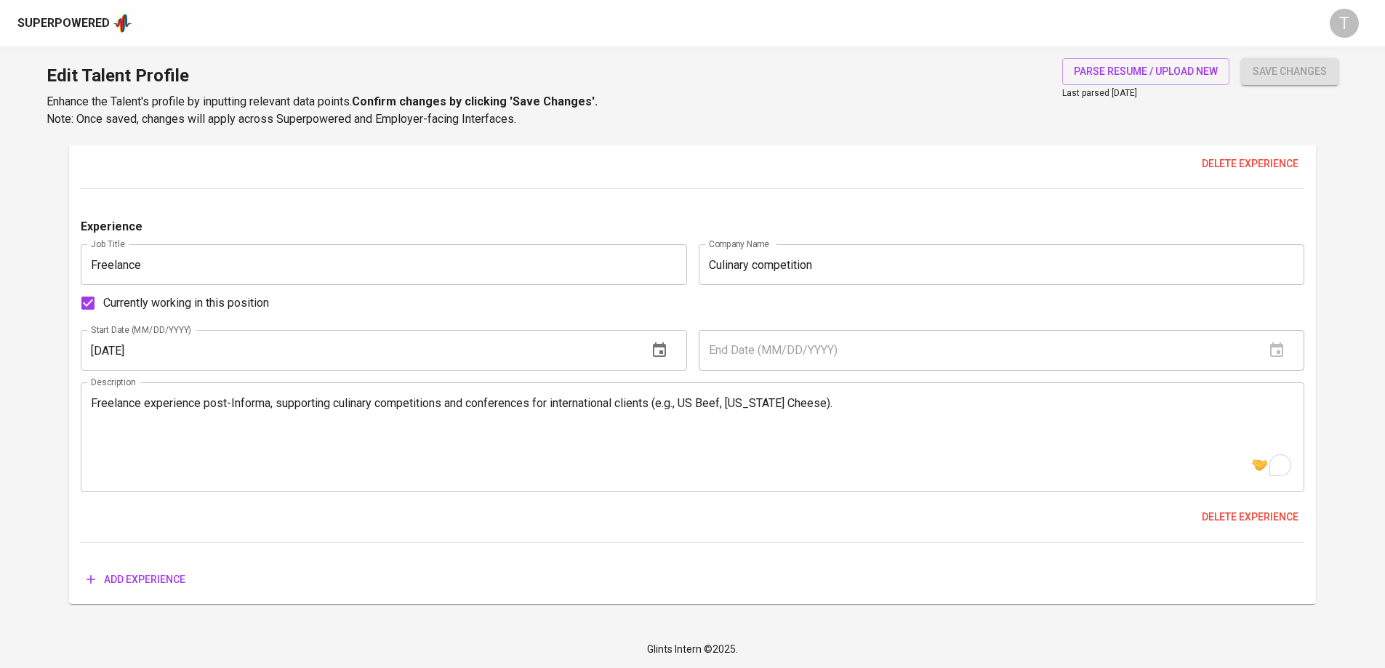
type input "Academic Affairs Officer"
type input "Vietnam [GEOGRAPHIC_DATA]"
checkbox input "false"
type input "[DATE]"
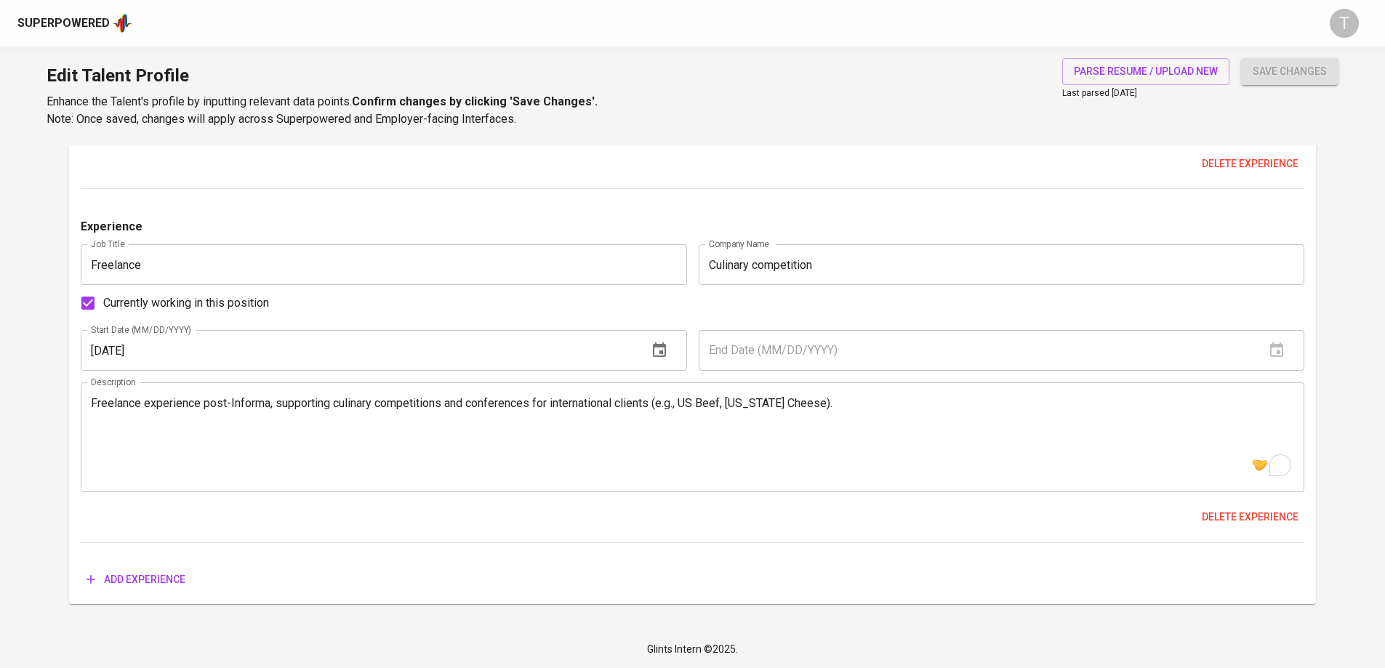
type textarea "• Consulted and enrolled new students; cared for student welfare."
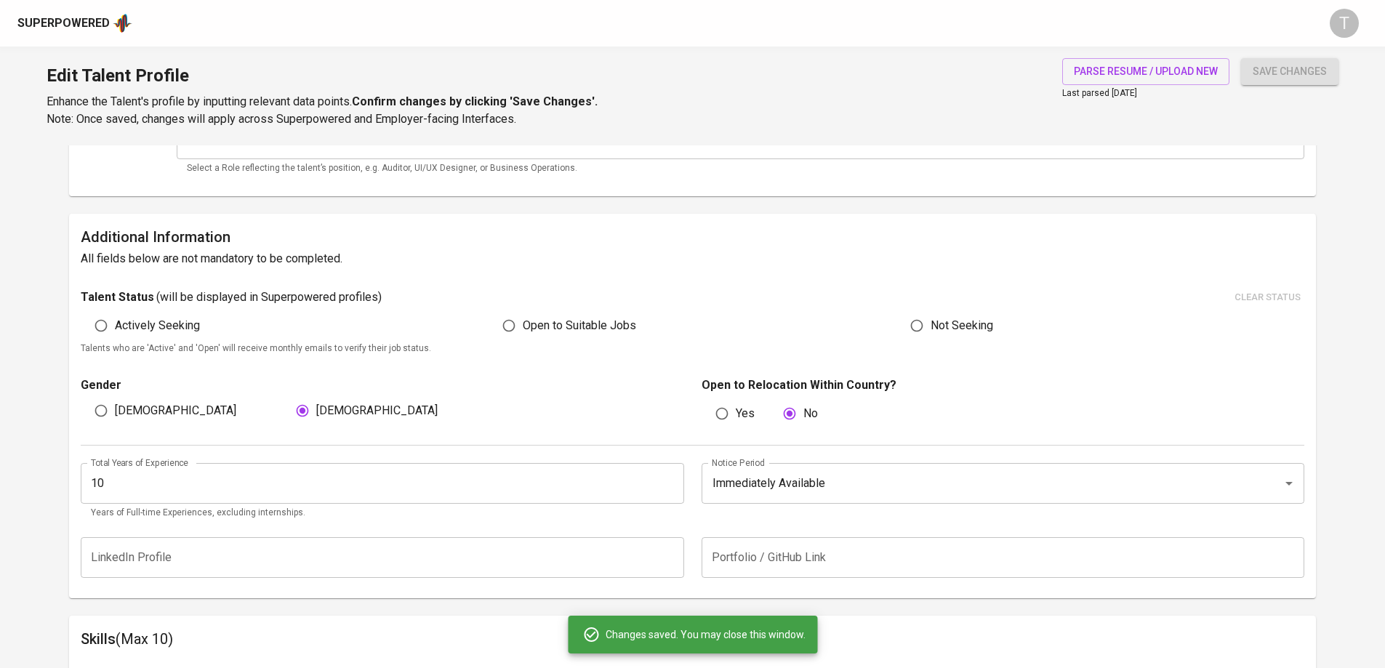
scroll to position [0, 0]
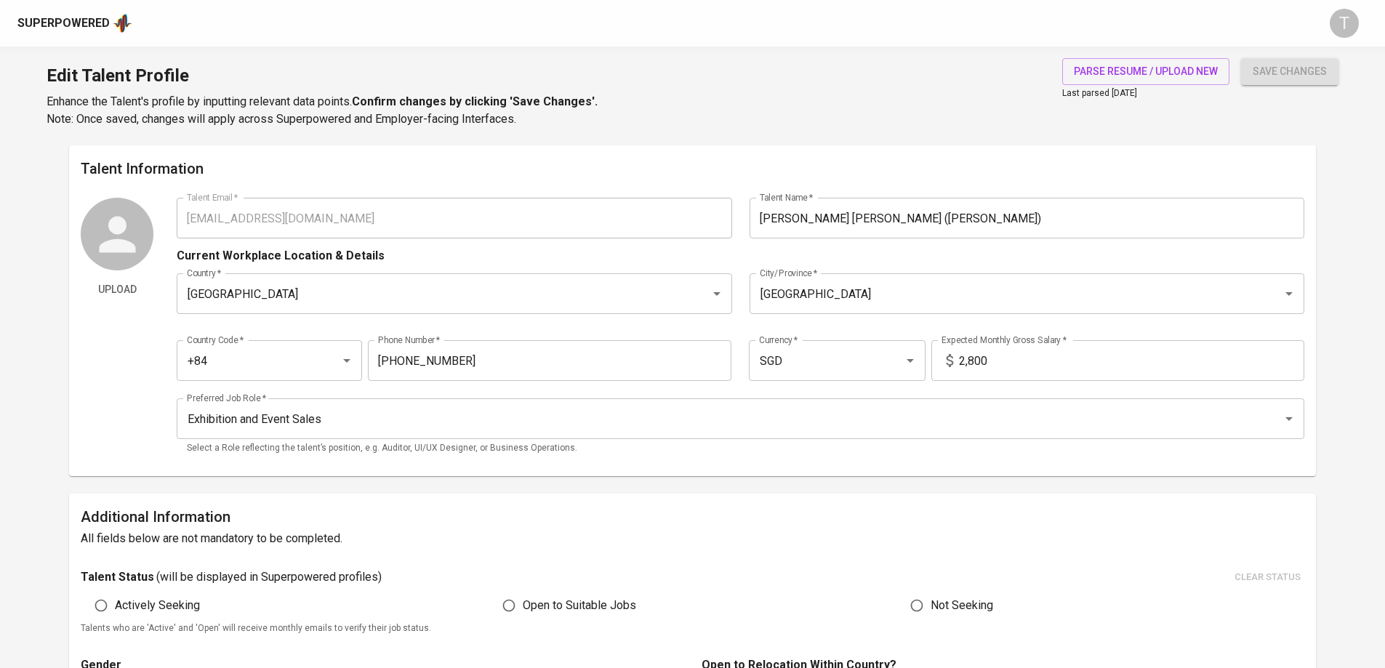
click at [145, 204] on div "Upload Talent Email   * ngannguyen704@gmail.com Talent Email * Talent Name   * …" at bounding box center [693, 331] width 1224 height 267
click at [77, 21] on div "Superpowered" at bounding box center [63, 23] width 92 height 17
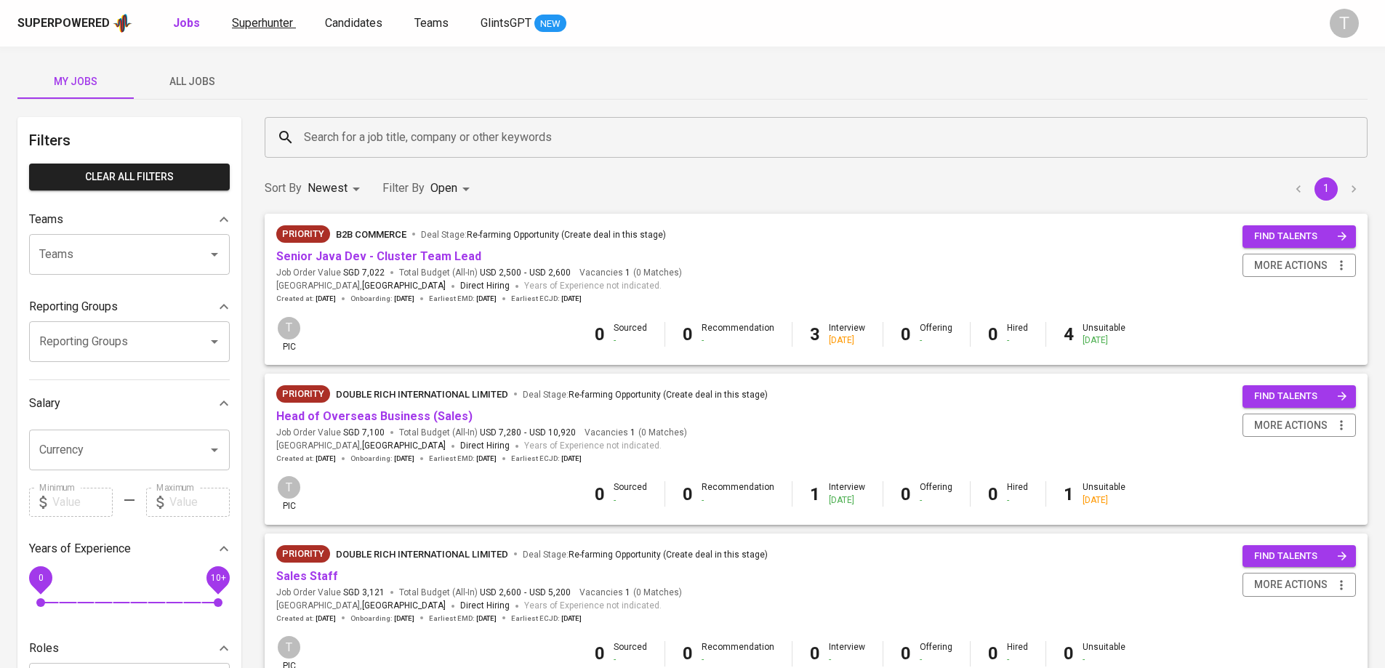
click at [278, 32] on link "Superhunter" at bounding box center [264, 24] width 64 height 18
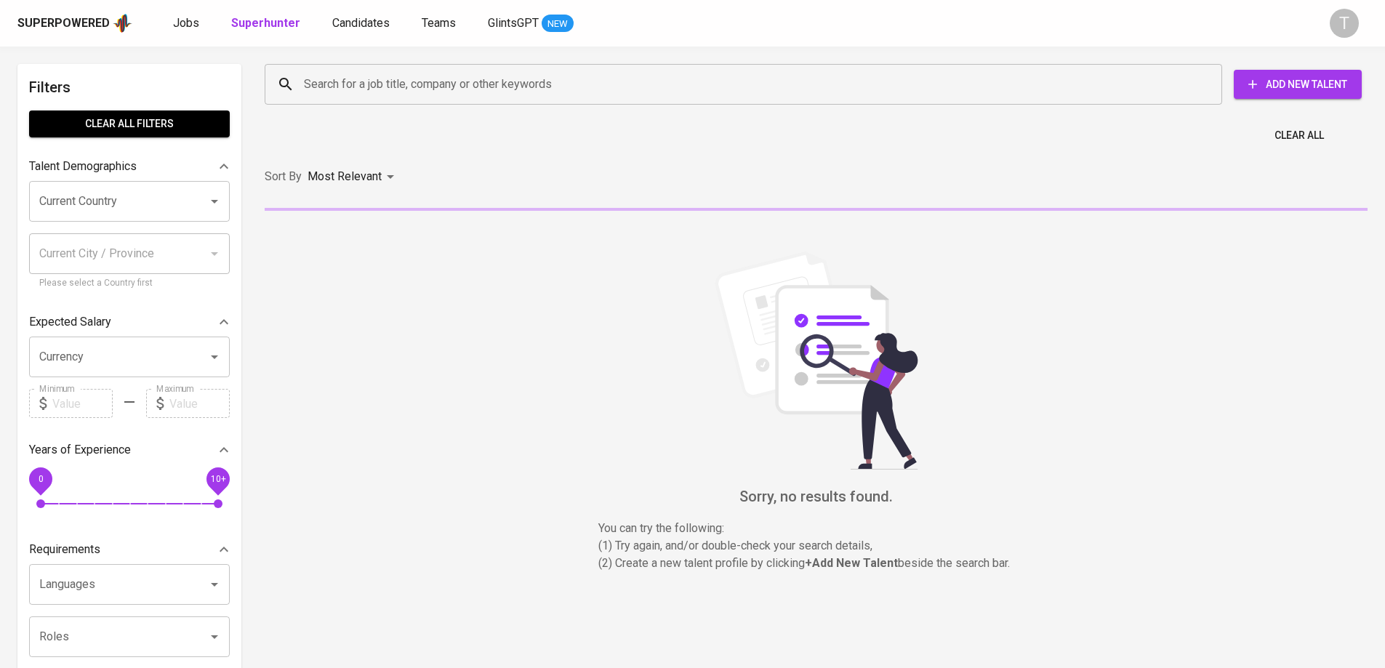
click at [436, 76] on input "Search for a job title, company or other keywords" at bounding box center [747, 85] width 894 height 28
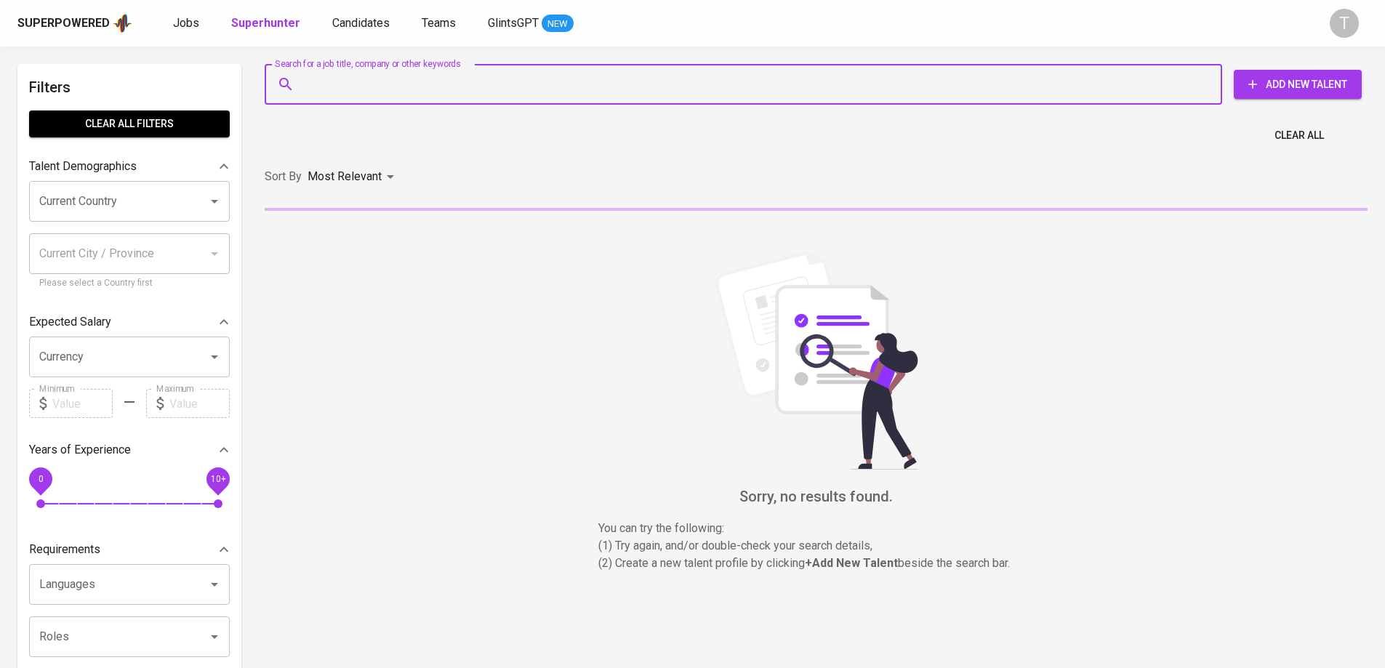
paste input "[EMAIL_ADDRESS][DOMAIN_NAME]"
type input "[EMAIL_ADDRESS][DOMAIN_NAME]"
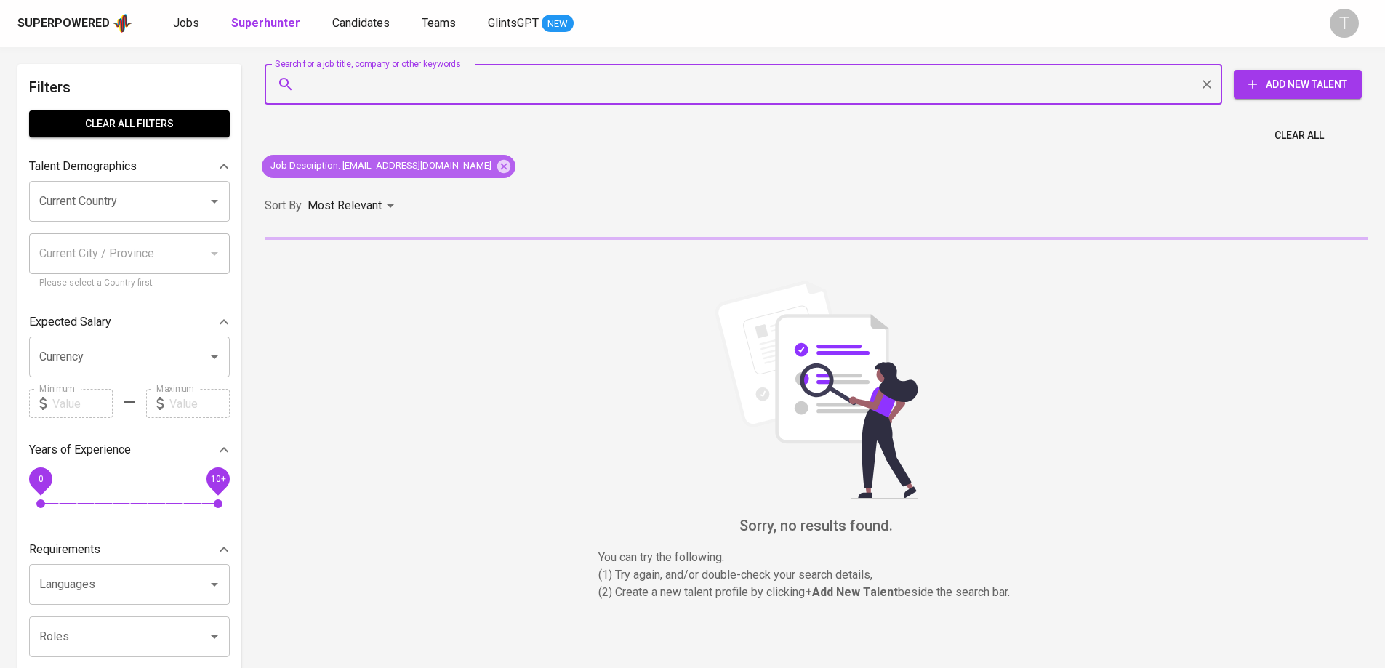
click at [496, 168] on icon at bounding box center [504, 167] width 16 height 16
click at [475, 184] on div "Sort By Most Relevant MOST_RELEVANT" at bounding box center [816, 206] width 1121 height 44
click at [471, 184] on div "Sort By Most Relevant MOST_RELEVANT" at bounding box center [816, 206] width 1121 height 44
click at [484, 97] on input "Search for a job title, company or other keywords" at bounding box center [747, 85] width 894 height 28
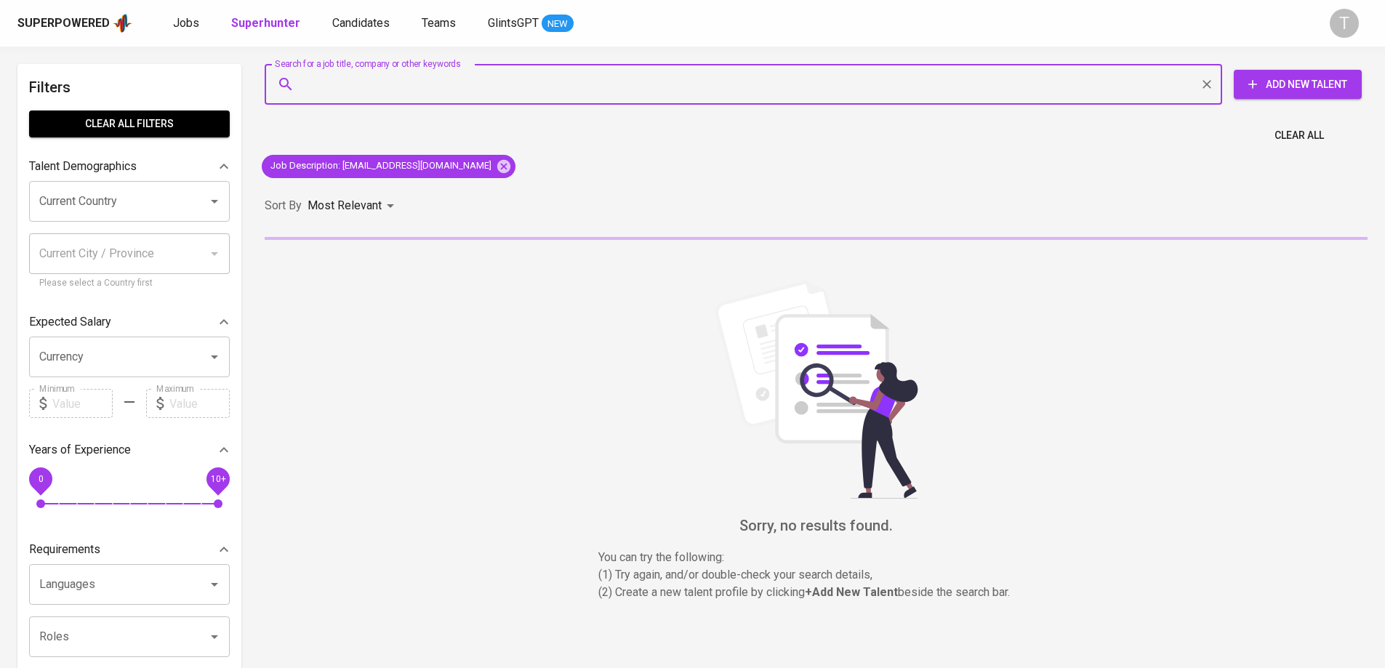
click at [485, 86] on input "Search for a job title, company or other keywords" at bounding box center [747, 85] width 894 height 28
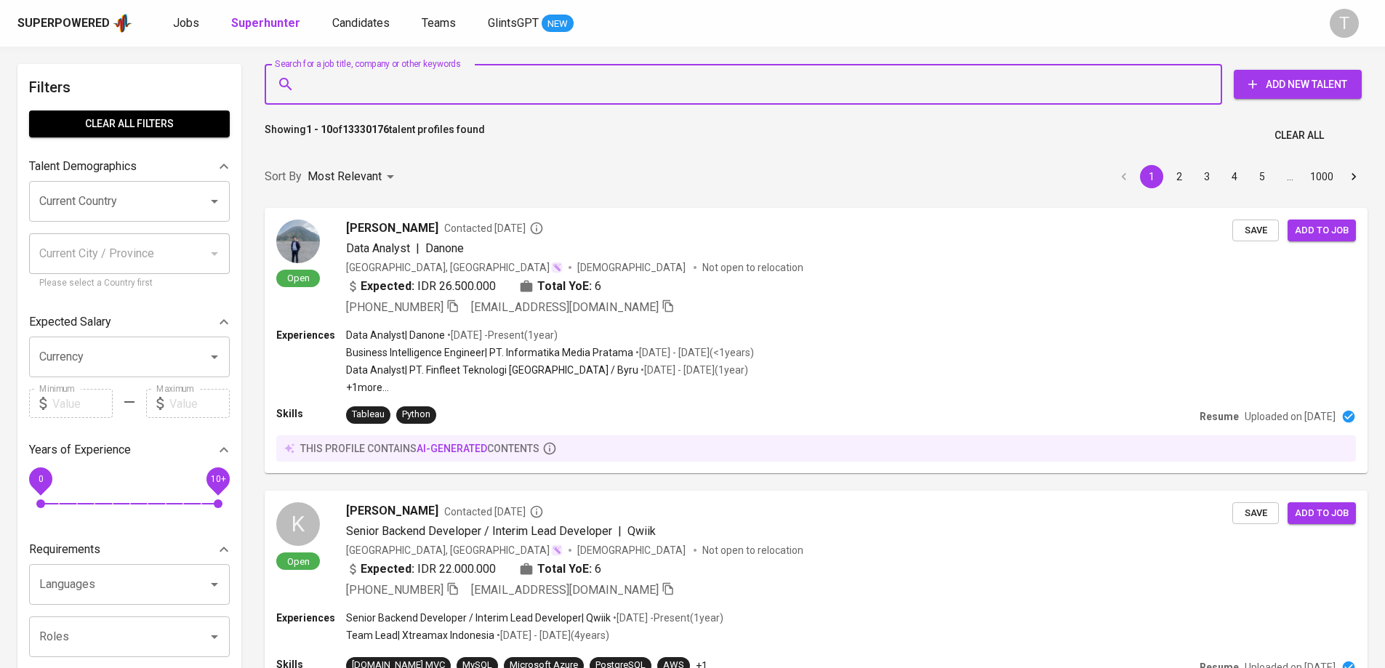
type input "[EMAIL_ADDRESS][DOMAIN_NAME]"
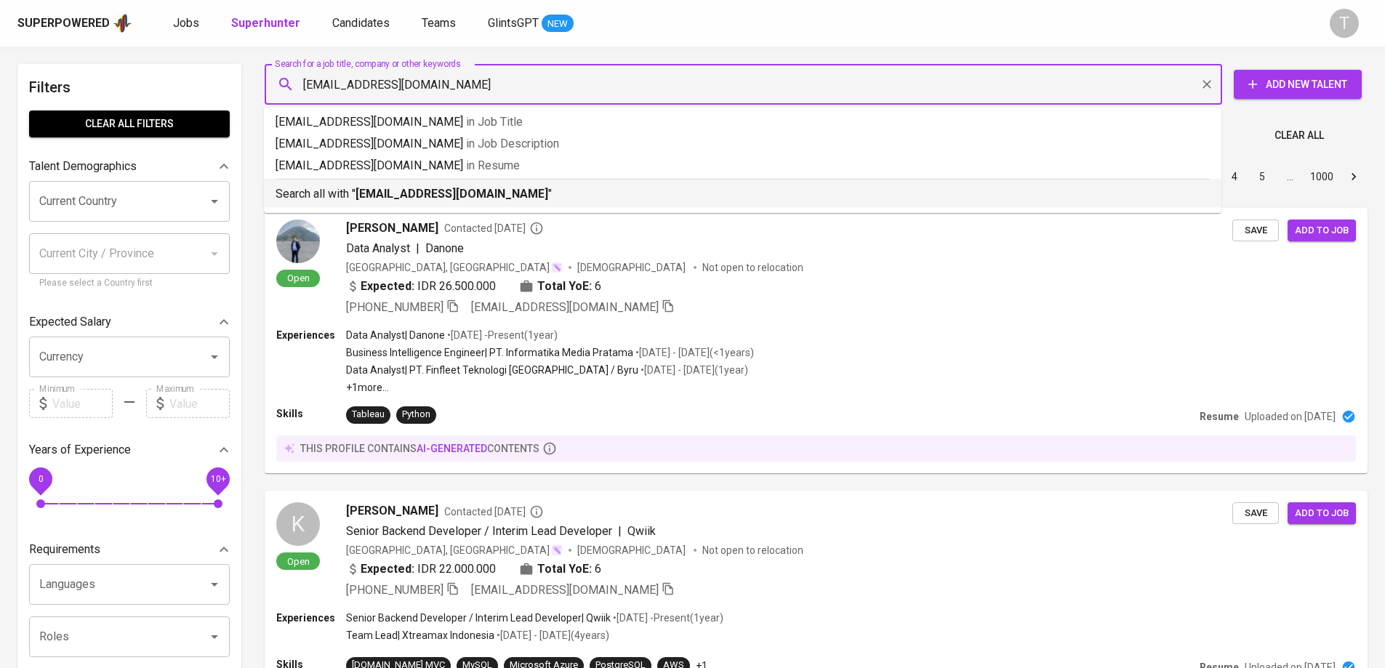
click at [457, 188] on b "[EMAIL_ADDRESS][DOMAIN_NAME]" at bounding box center [452, 194] width 193 height 14
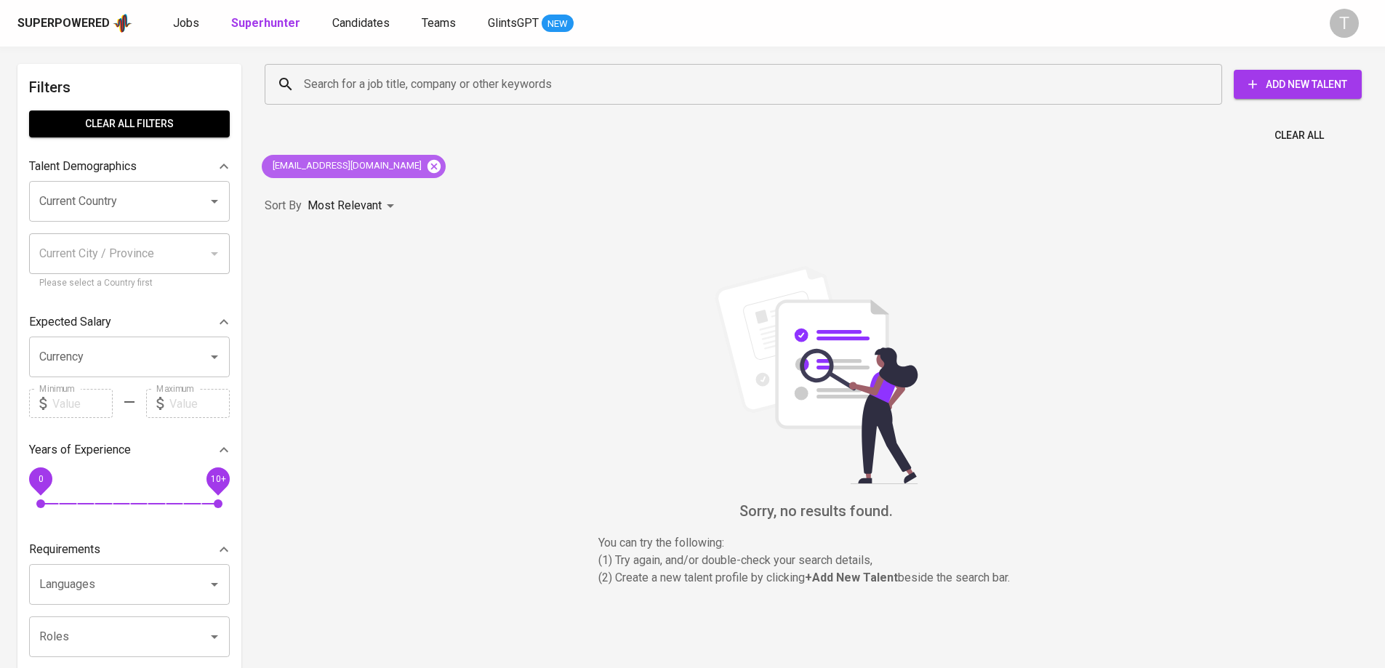
click at [428, 170] on icon at bounding box center [434, 165] width 13 height 13
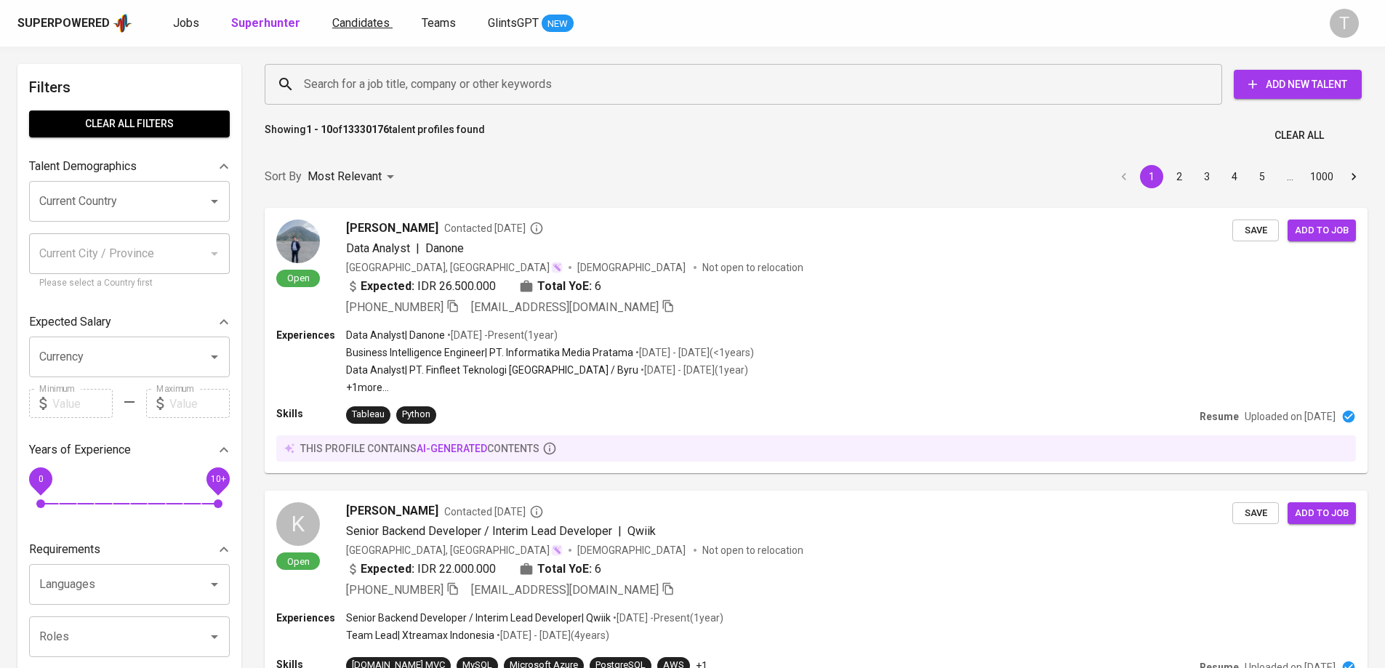
click at [363, 17] on span "Candidates" at bounding box center [360, 23] width 57 height 14
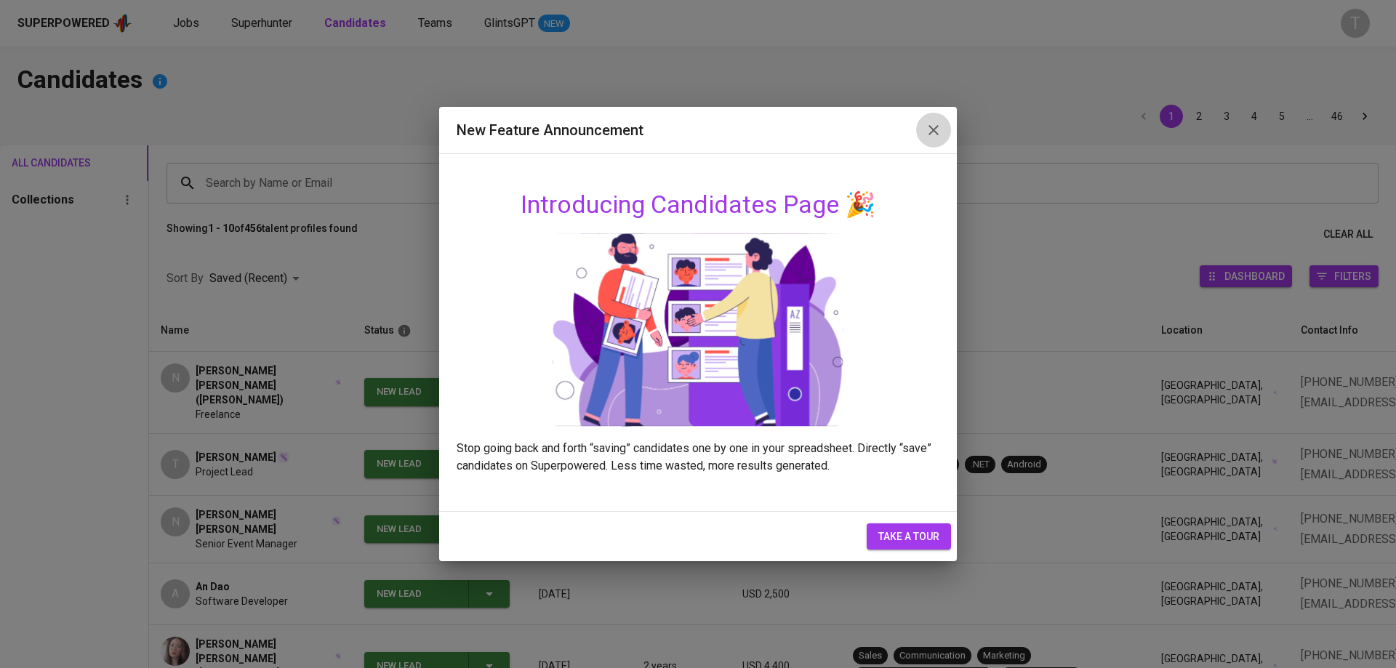
click at [933, 127] on icon "button" at bounding box center [933, 129] width 17 height 17
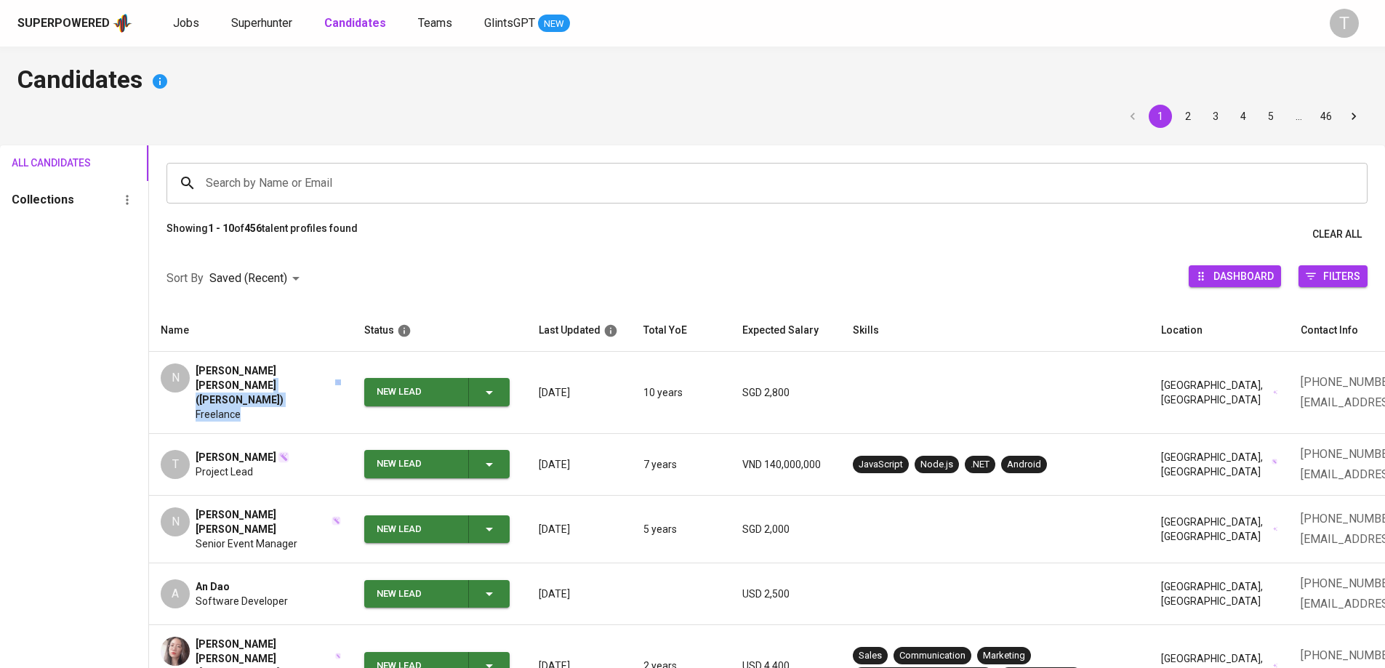
click at [283, 392] on div "Nguyen Quynh Ngan (Selena) Freelance" at bounding box center [268, 393] width 145 height 58
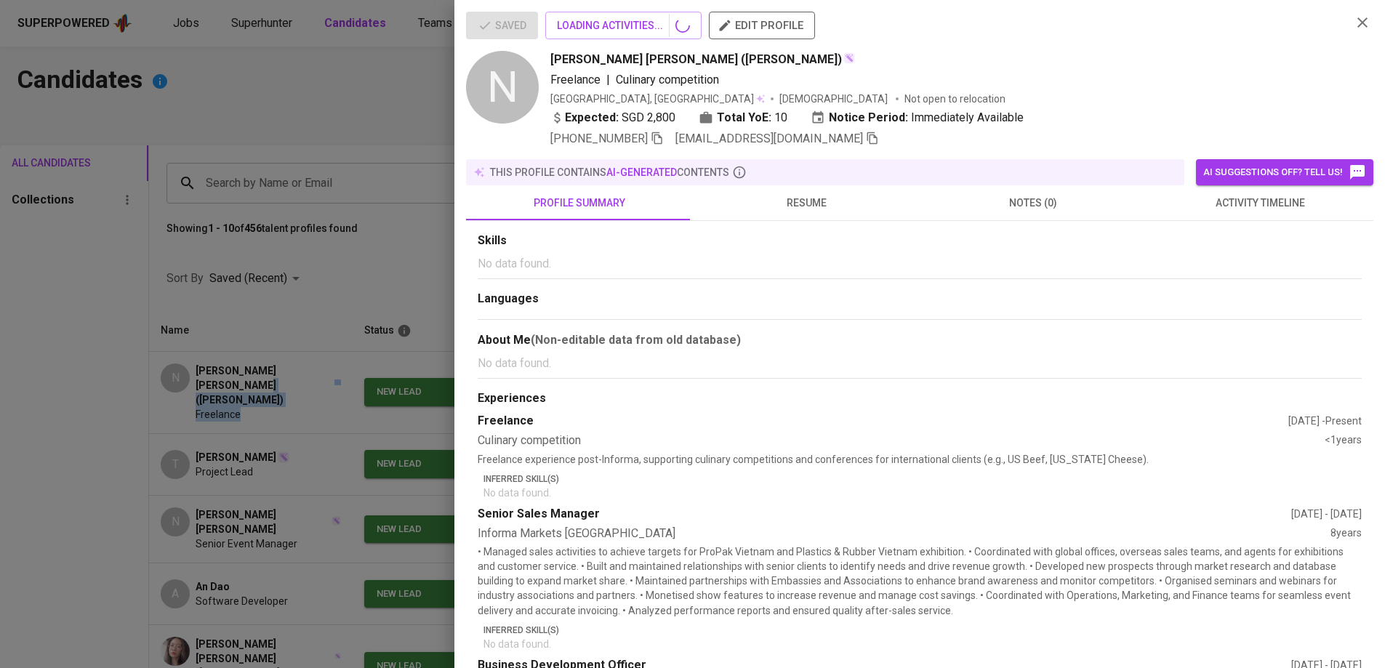
click at [286, 383] on div at bounding box center [692, 334] width 1385 height 668
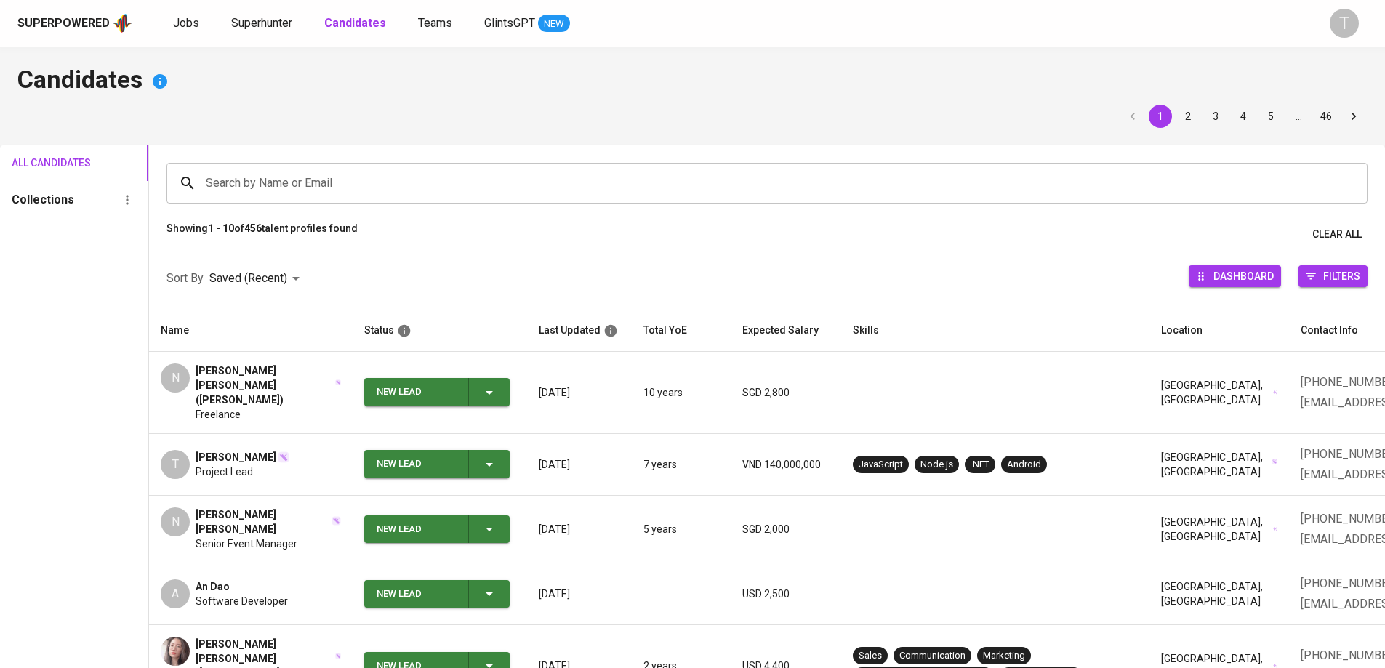
click at [260, 407] on div "Freelance" at bounding box center [268, 414] width 145 height 15
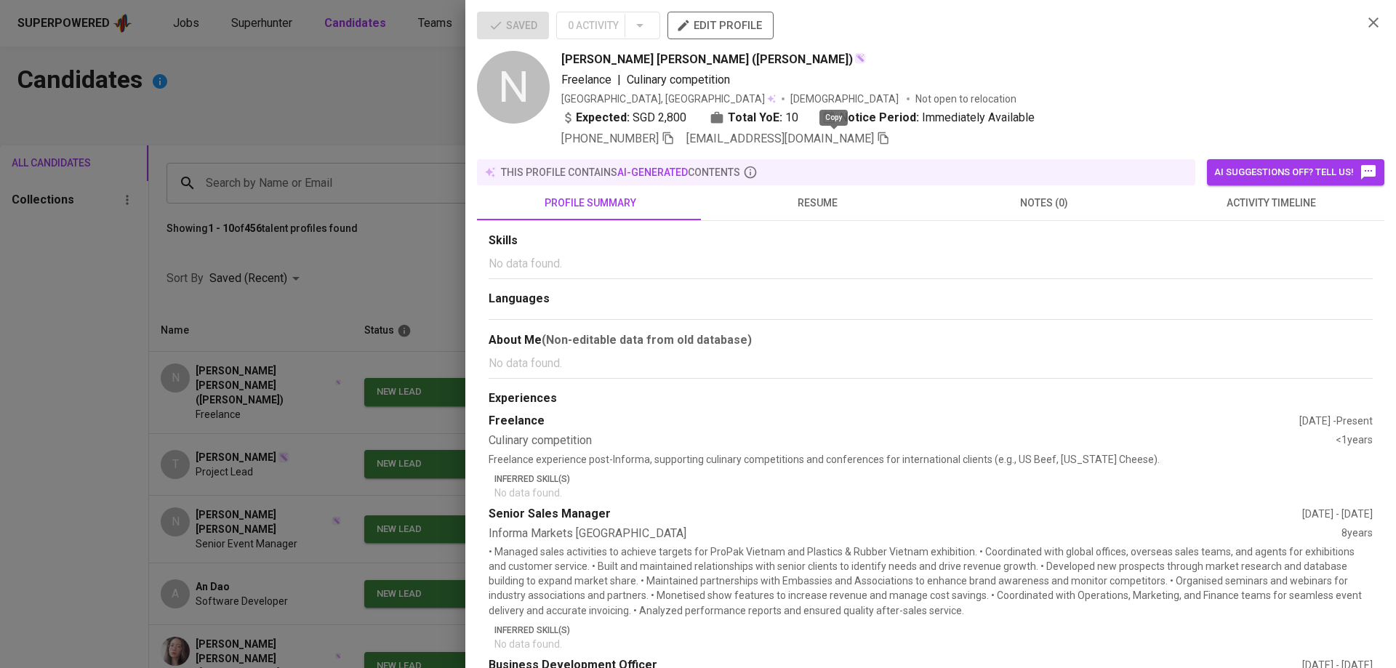
click at [877, 142] on icon "button" at bounding box center [883, 138] width 13 height 13
click at [870, 183] on div "this profile contains AI-generated contents" at bounding box center [836, 172] width 719 height 26
click at [308, 308] on div at bounding box center [698, 334] width 1396 height 668
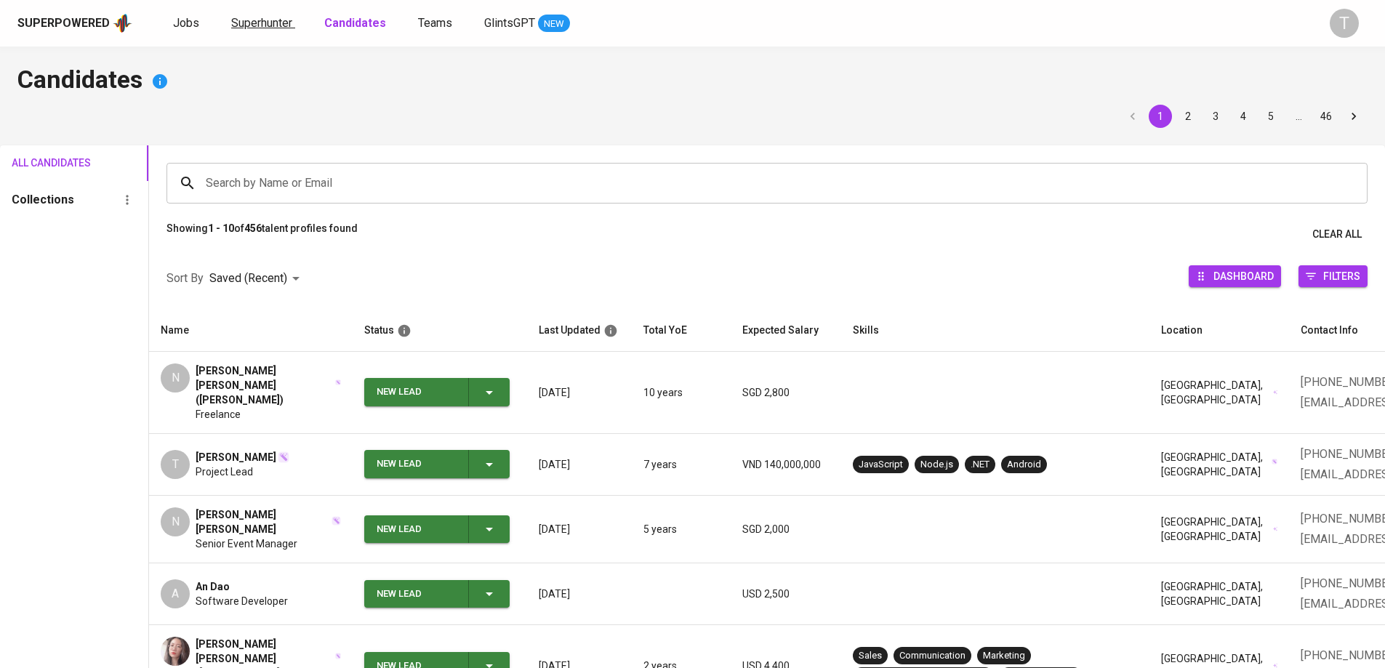
click at [271, 30] on link "Superhunter" at bounding box center [263, 24] width 64 height 18
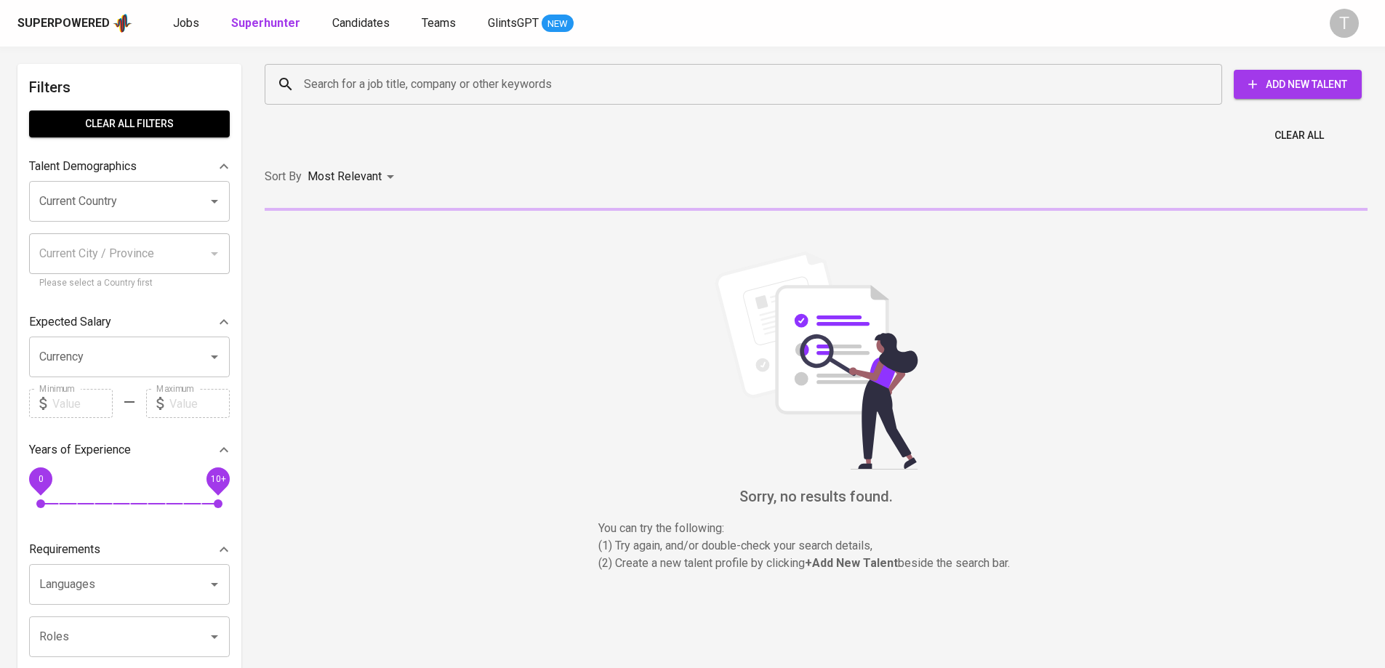
click at [426, 67] on div "Search for a job title, company or other keywords" at bounding box center [744, 84] width 958 height 41
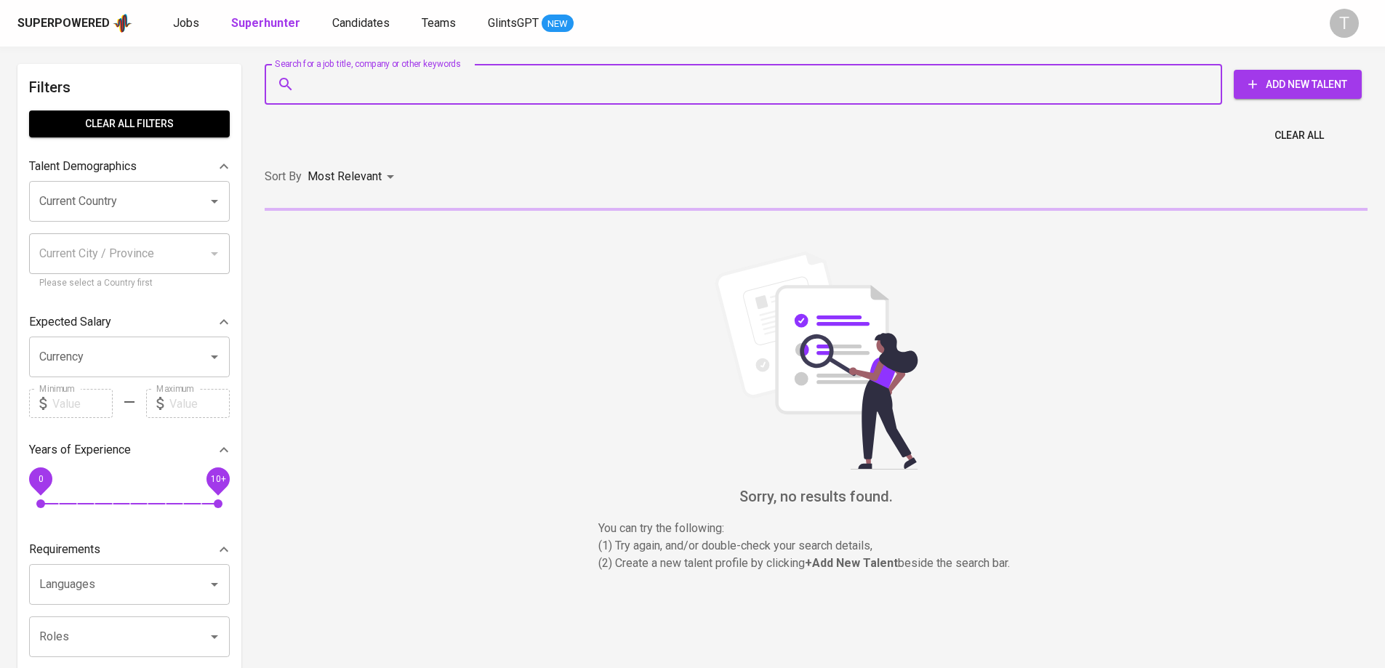
paste input "[EMAIL_ADDRESS][DOMAIN_NAME]"
type input "[EMAIL_ADDRESS][DOMAIN_NAME]"
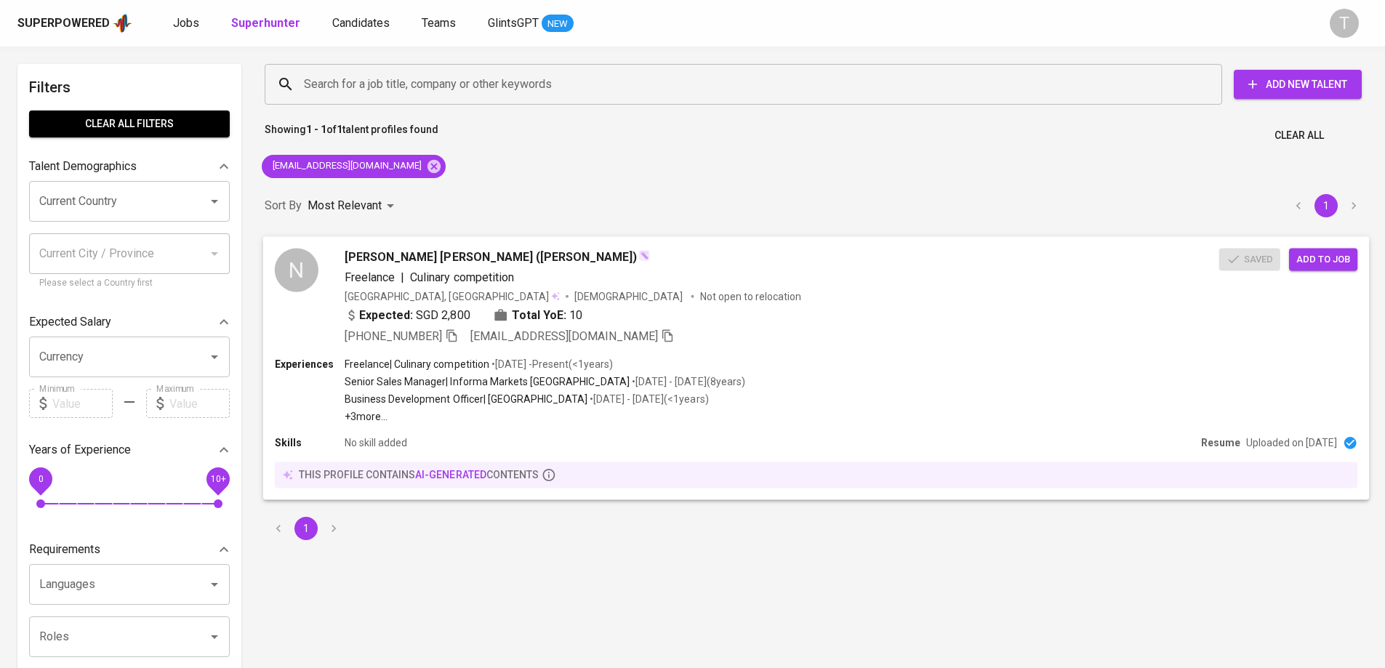
click at [1359, 276] on div "N Nguyen Quynh Ngan (Selena) Freelance | Culinary competition Vietnam, Ho Chi M…" at bounding box center [816, 296] width 1107 height 121
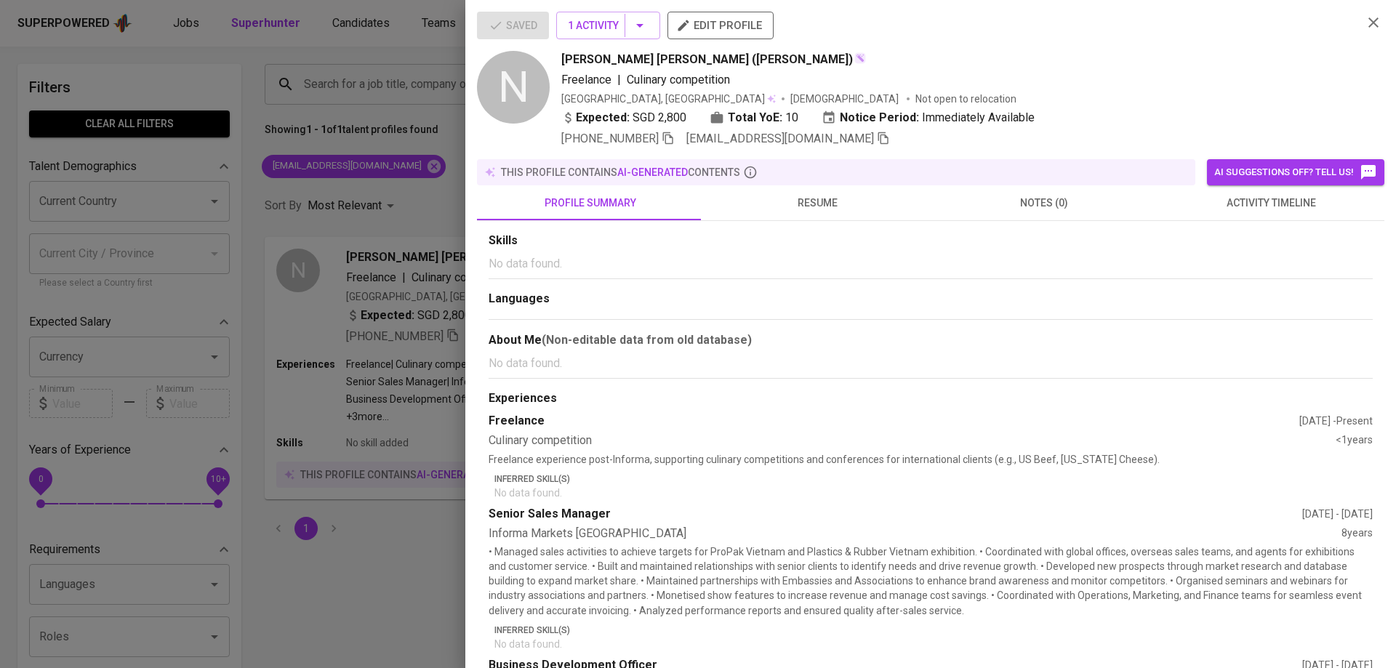
click at [409, 200] on div at bounding box center [698, 334] width 1396 height 668
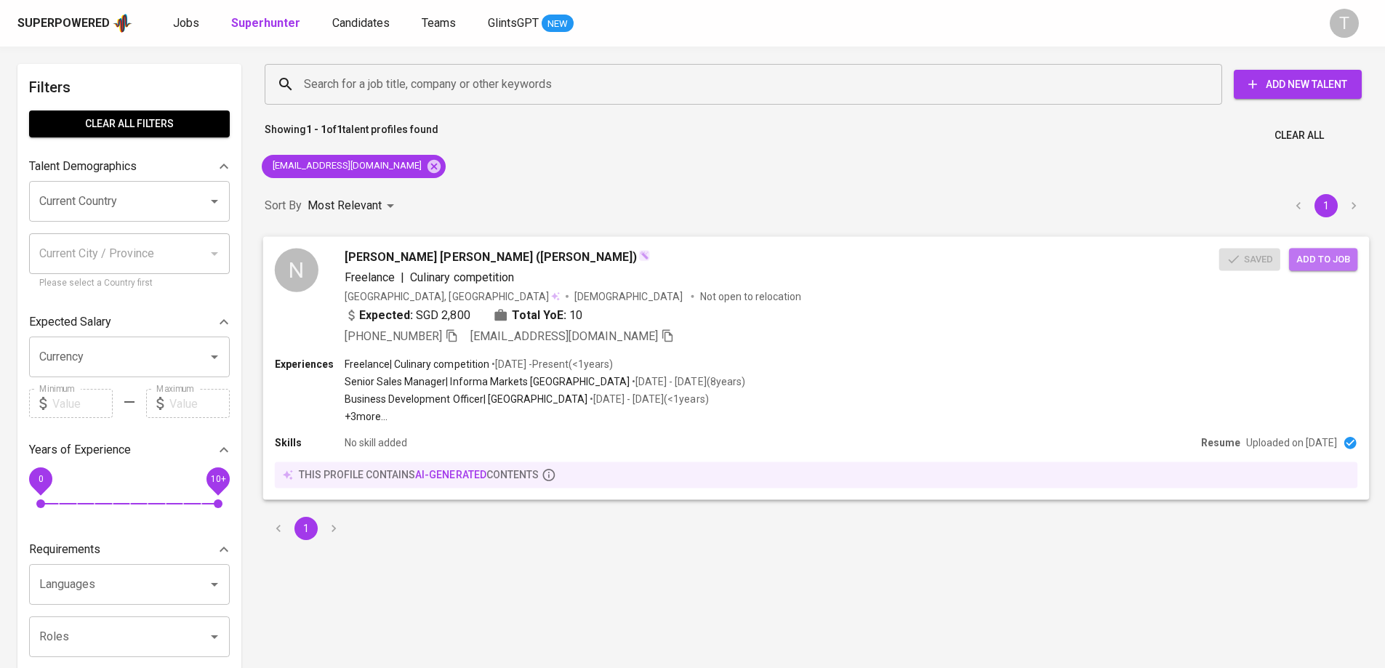
click at [1337, 255] on span "Add to job" at bounding box center [1324, 259] width 54 height 17
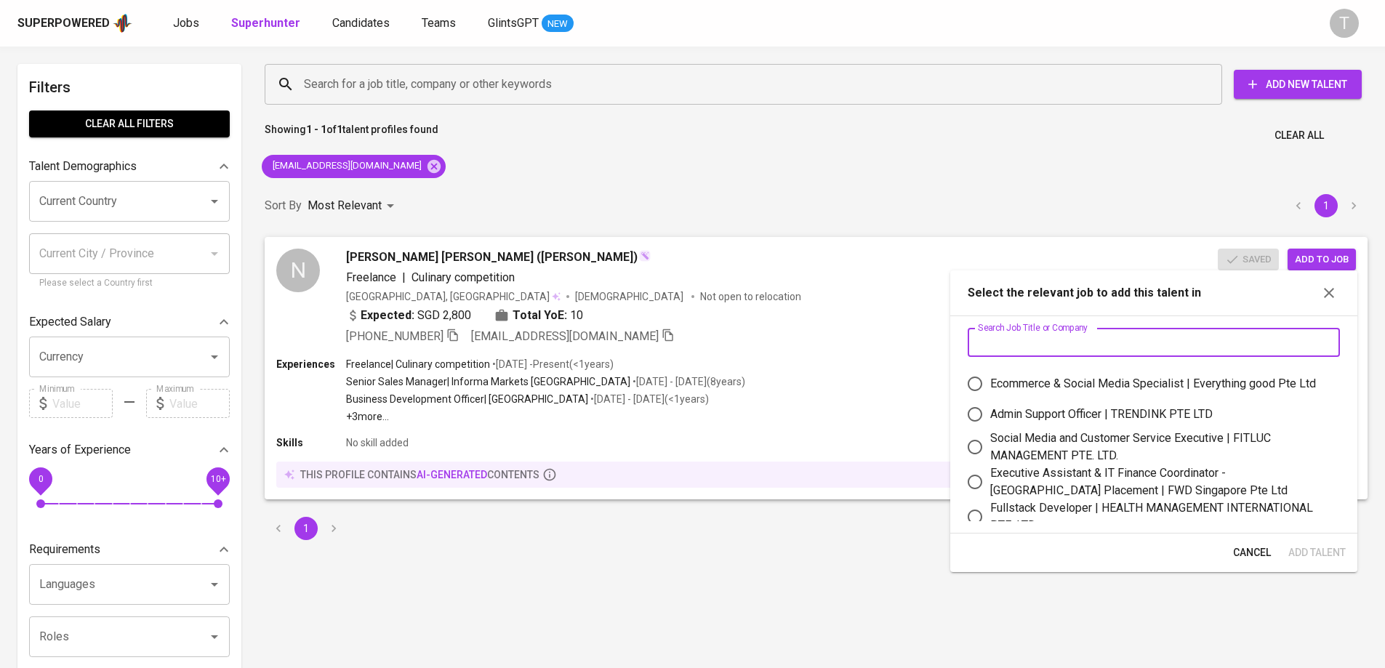
click at [1191, 337] on input "text" at bounding box center [1154, 342] width 372 height 29
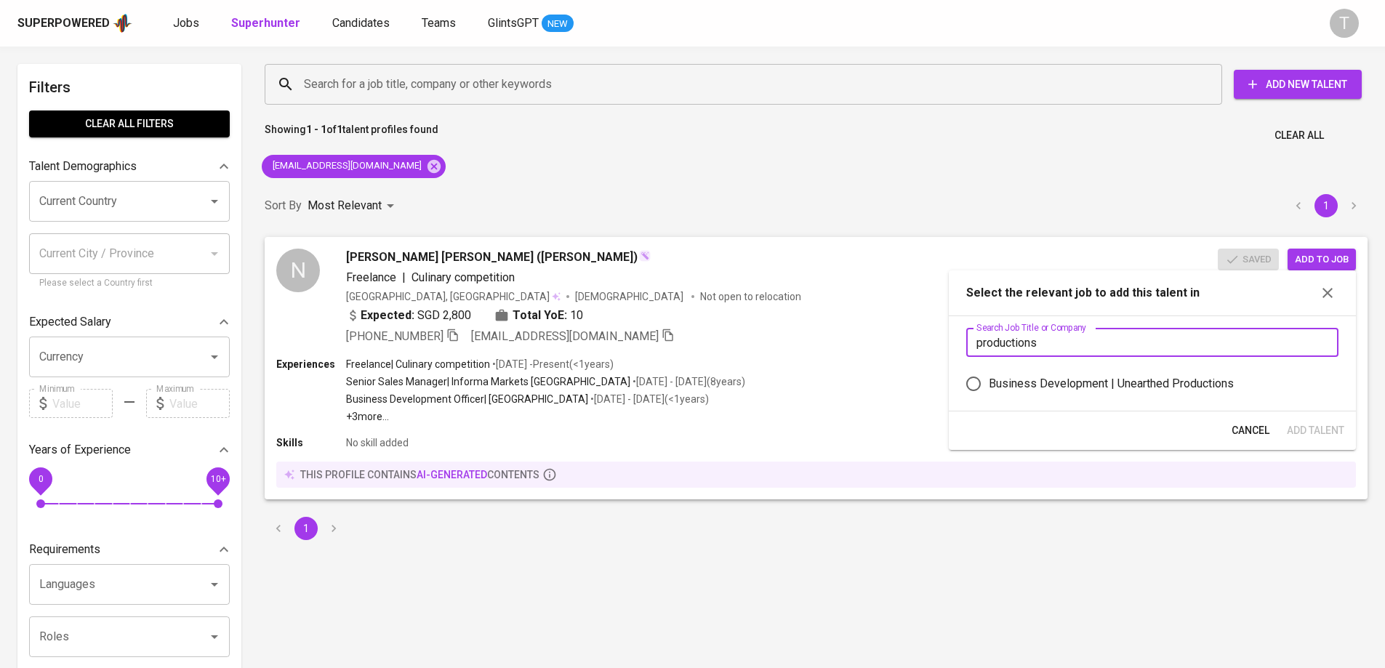
type input "productions"
click at [1207, 376] on label "Business Development | Unearthed Productions" at bounding box center [1143, 384] width 369 height 31
click at [989, 376] on input "Business Development | Unearthed Productions" at bounding box center [974, 384] width 31 height 31
radio input "true"
click at [1319, 430] on span "Add Talent" at bounding box center [1315, 431] width 57 height 18
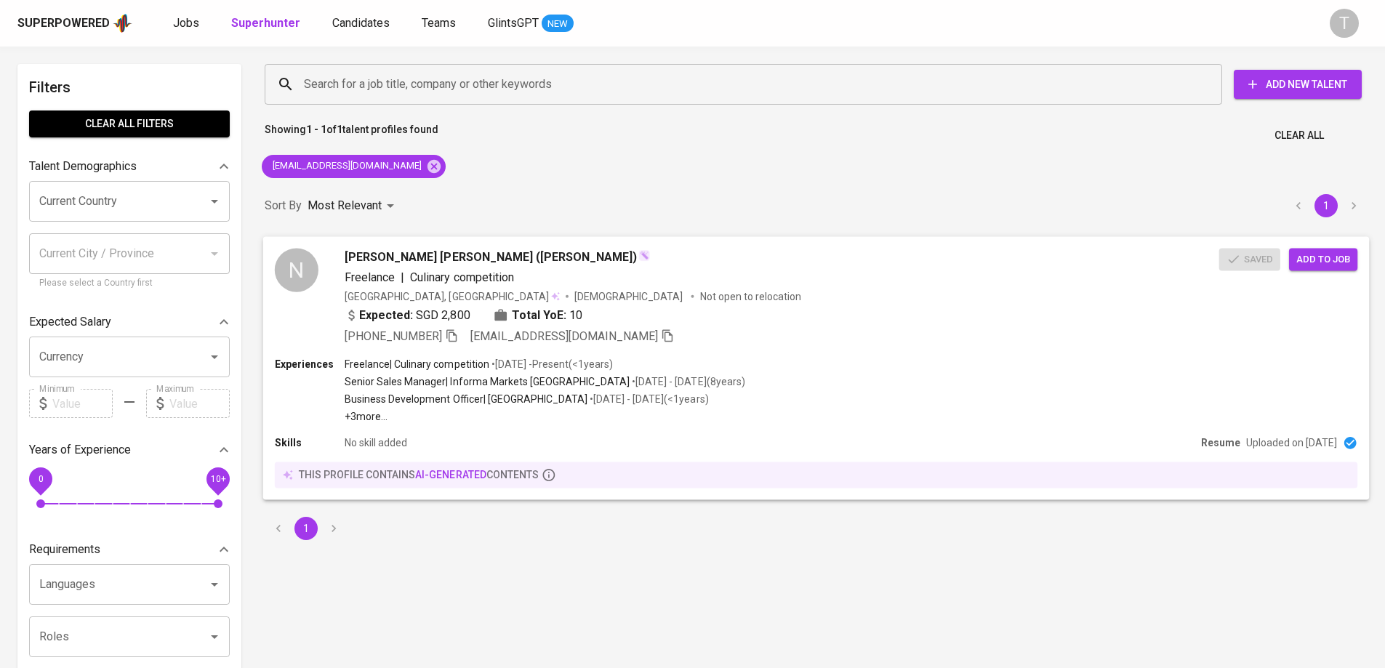
click at [827, 289] on div "Vietnam, Ho Chi Minh City Female Not open to relocation" at bounding box center [782, 296] width 875 height 15
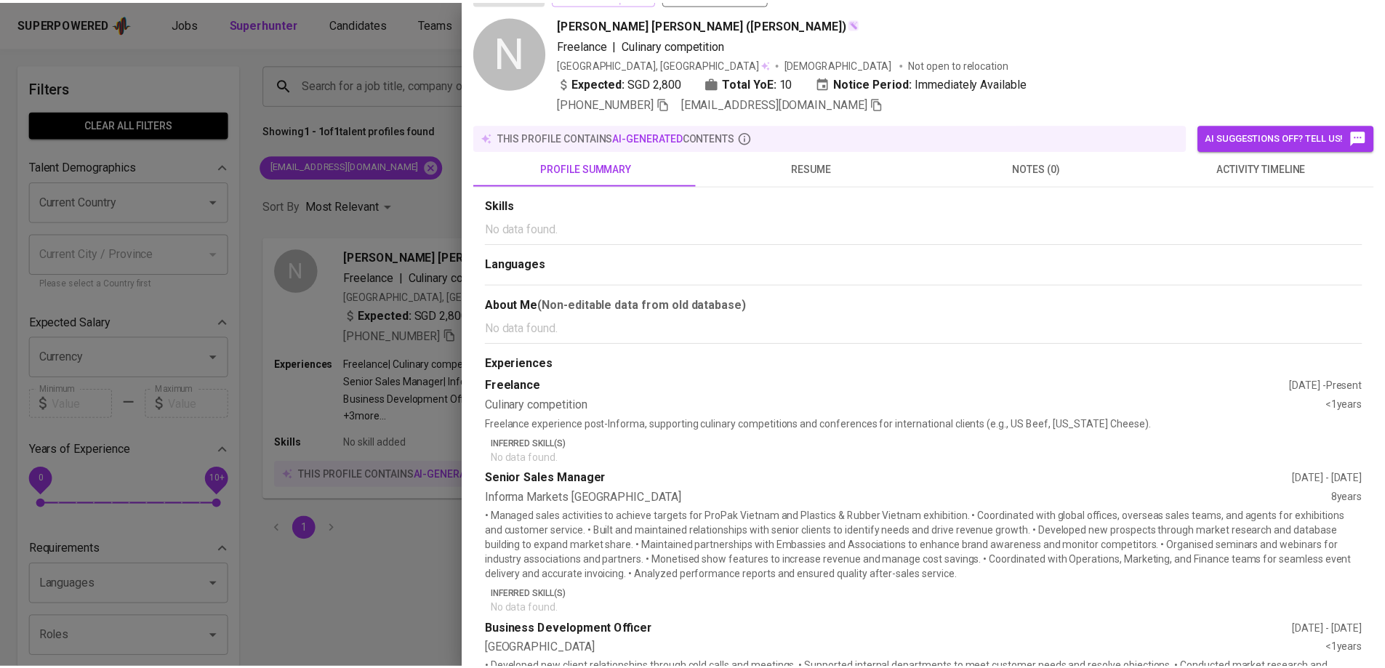
scroll to position [145, 0]
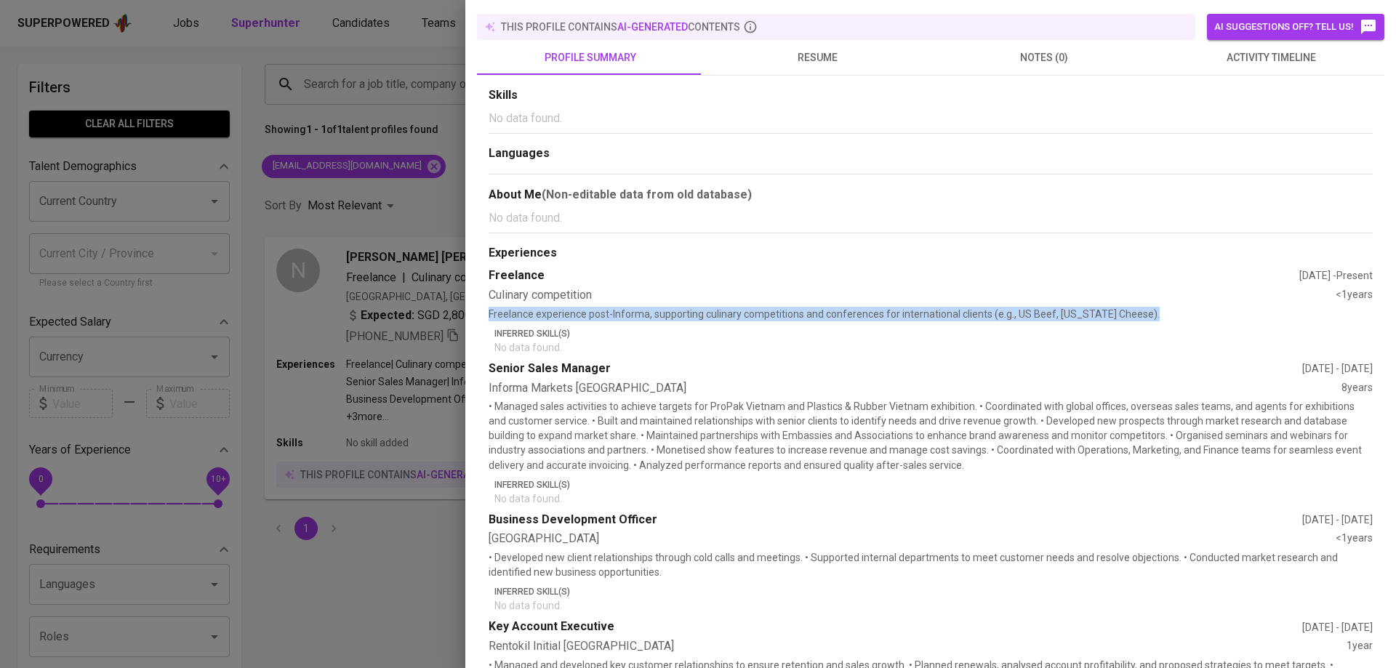
drag, startPoint x: 484, startPoint y: 315, endPoint x: 1178, endPoint y: 312, distance: 694.6
click at [1178, 312] on div "Skills No data found. Languages About Me (Non-editable data from old database) …" at bounding box center [931, 531] width 908 height 911
copy p "Freelance experience post-Informa, supporting culinary competitions and confere…"
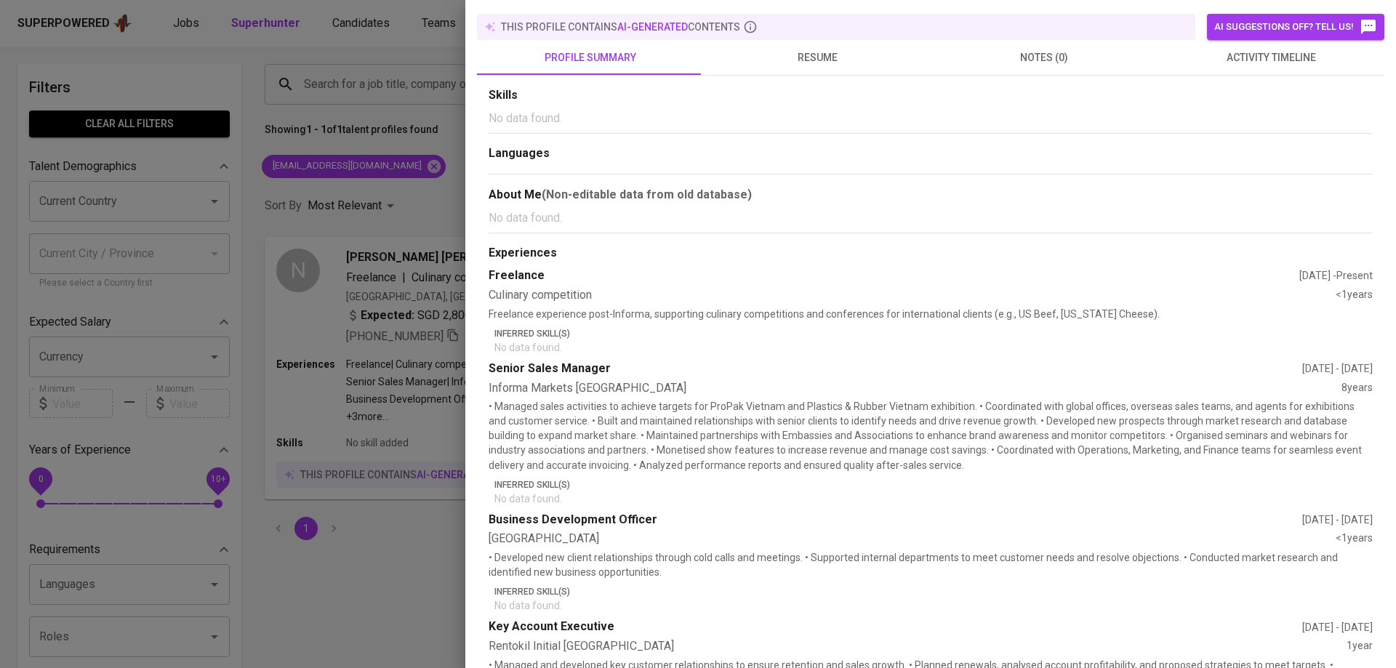
click at [407, 204] on div at bounding box center [698, 334] width 1396 height 668
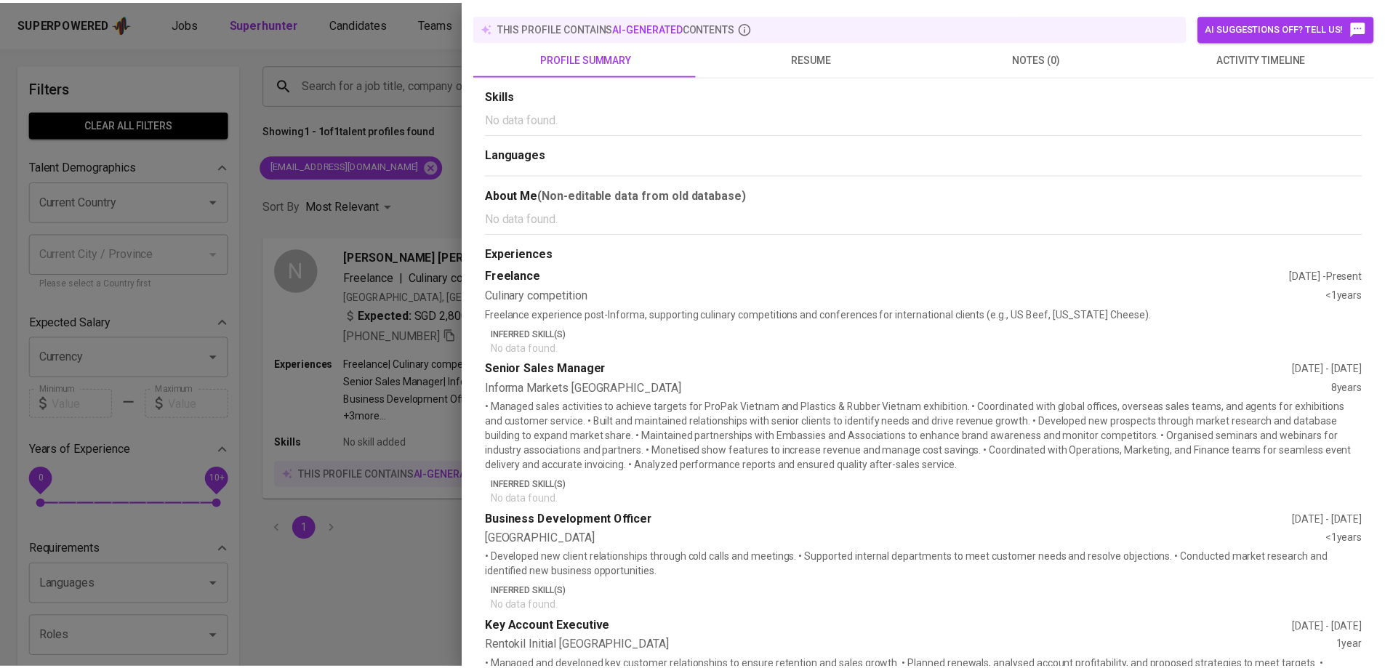
scroll to position [0, 0]
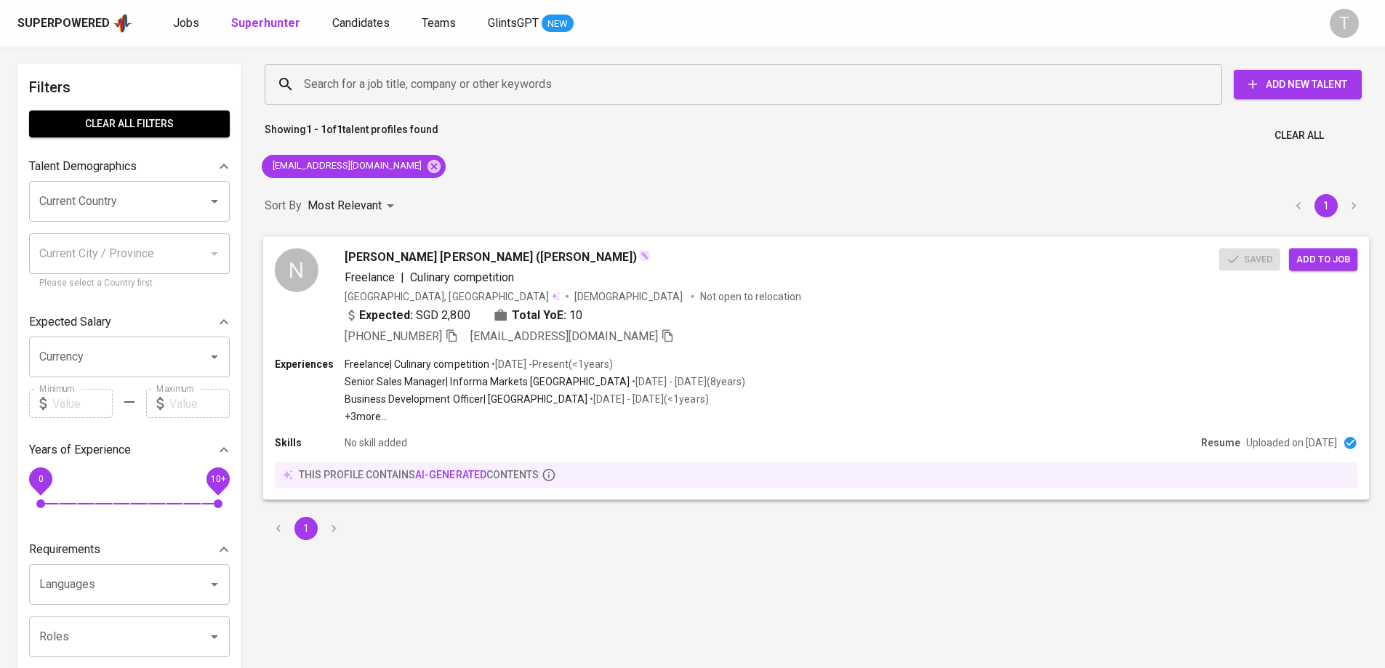
click at [1170, 310] on div "Expected: SGD 2,800 Total YoE: 10" at bounding box center [782, 316] width 875 height 21
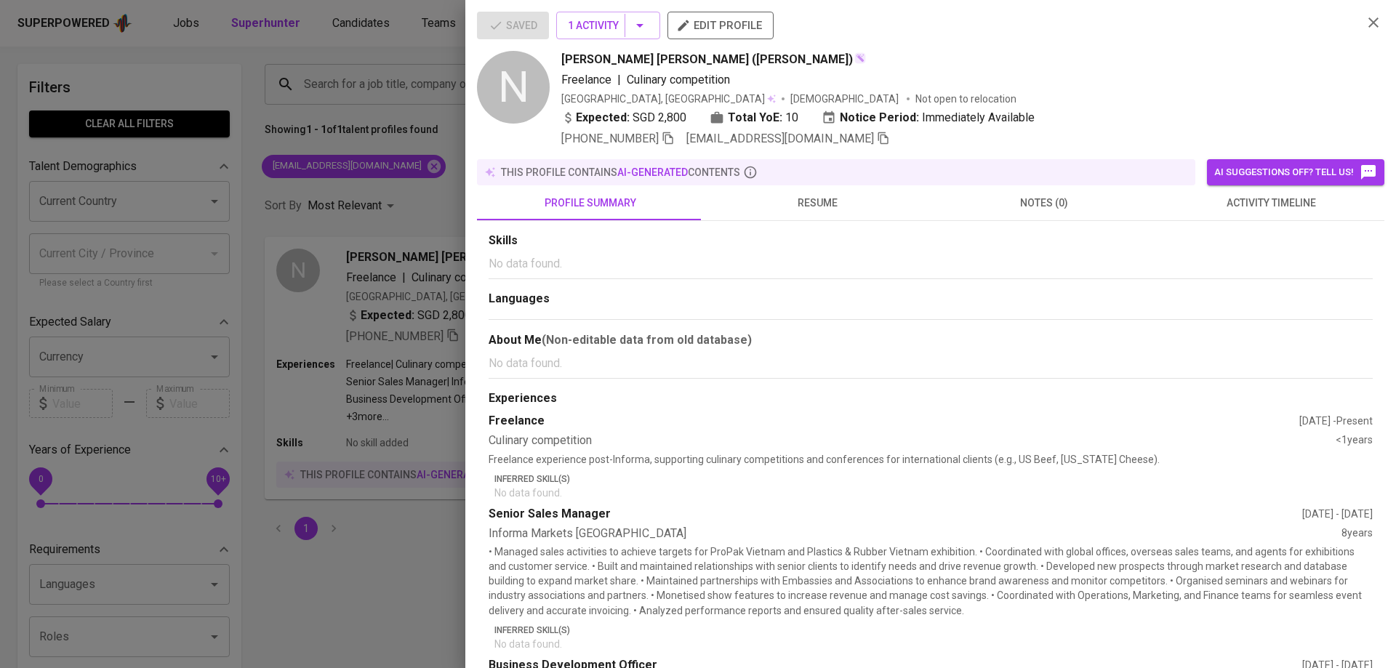
click at [660, 3] on div "Saved 1 Activity edit profile N Nguyen Quynh Ngan (Selena) Freelance | Culinary…" at bounding box center [930, 334] width 931 height 668
click at [691, 21] on icon "button" at bounding box center [683, 25] width 15 height 15
click at [450, 185] on div at bounding box center [698, 334] width 1396 height 668
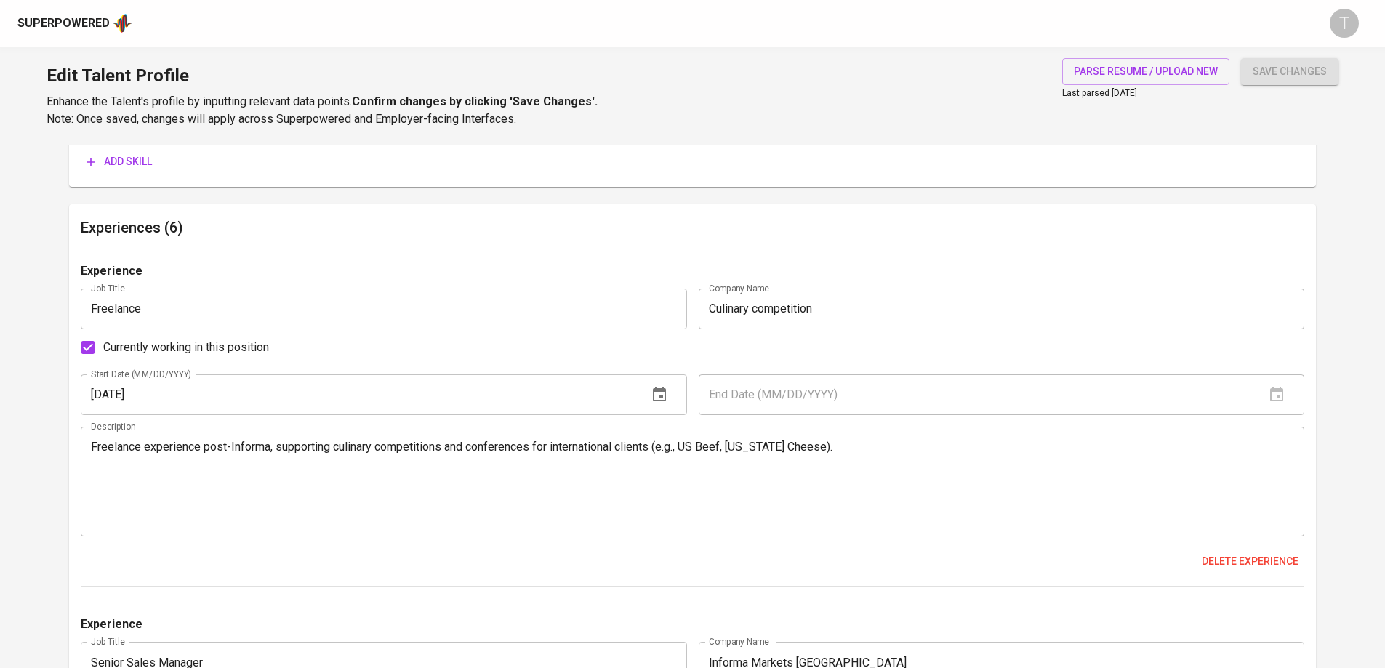
scroll to position [795, 0]
click at [206, 391] on input "[DATE]" at bounding box center [358, 394] width 555 height 41
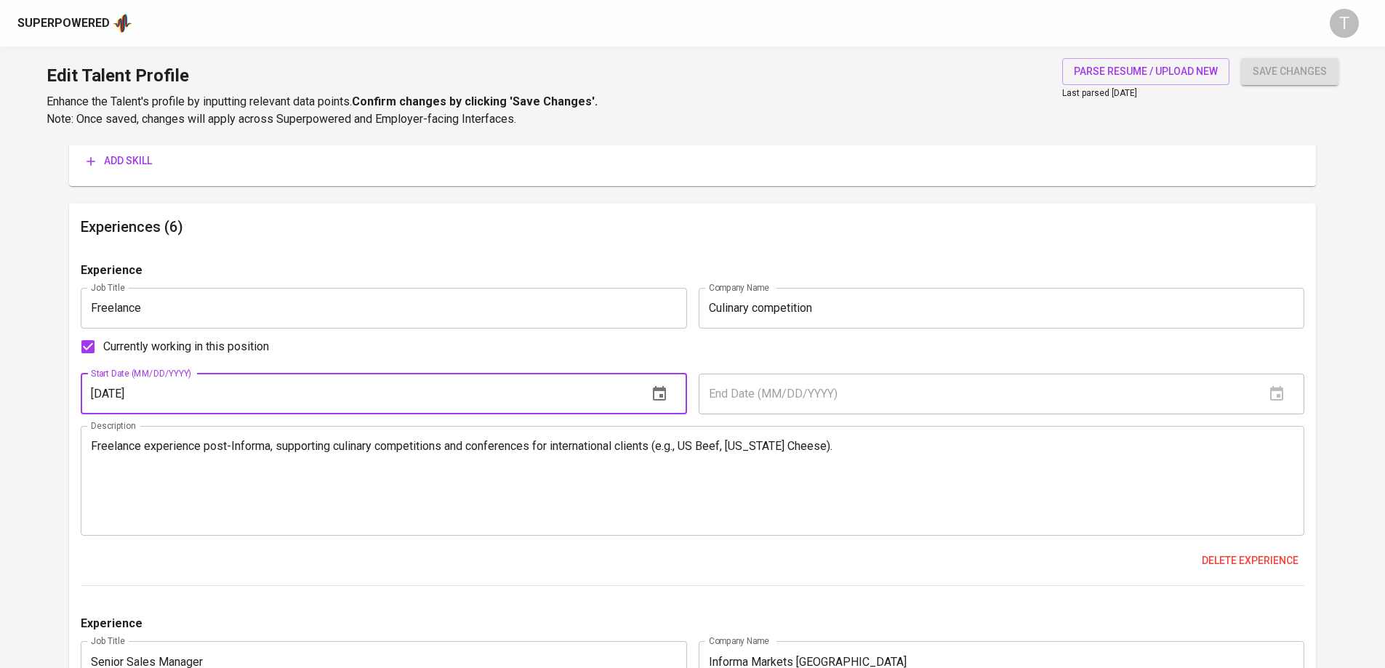
click at [102, 397] on input "[DATE]" at bounding box center [358, 394] width 555 height 41
type input "[DATE]"
click at [1241, 58] on button "save changes" at bounding box center [1289, 71] width 97 height 27
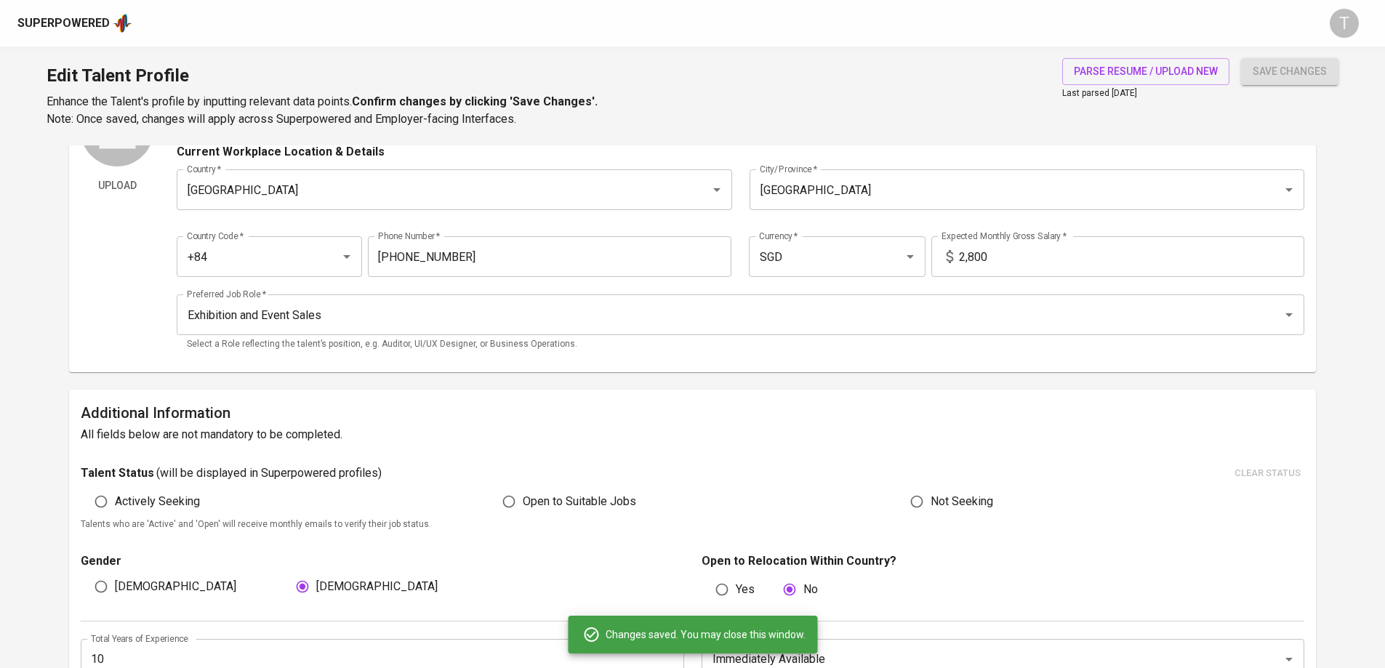
scroll to position [0, 0]
